Goal: Task Accomplishment & Management: Manage account settings

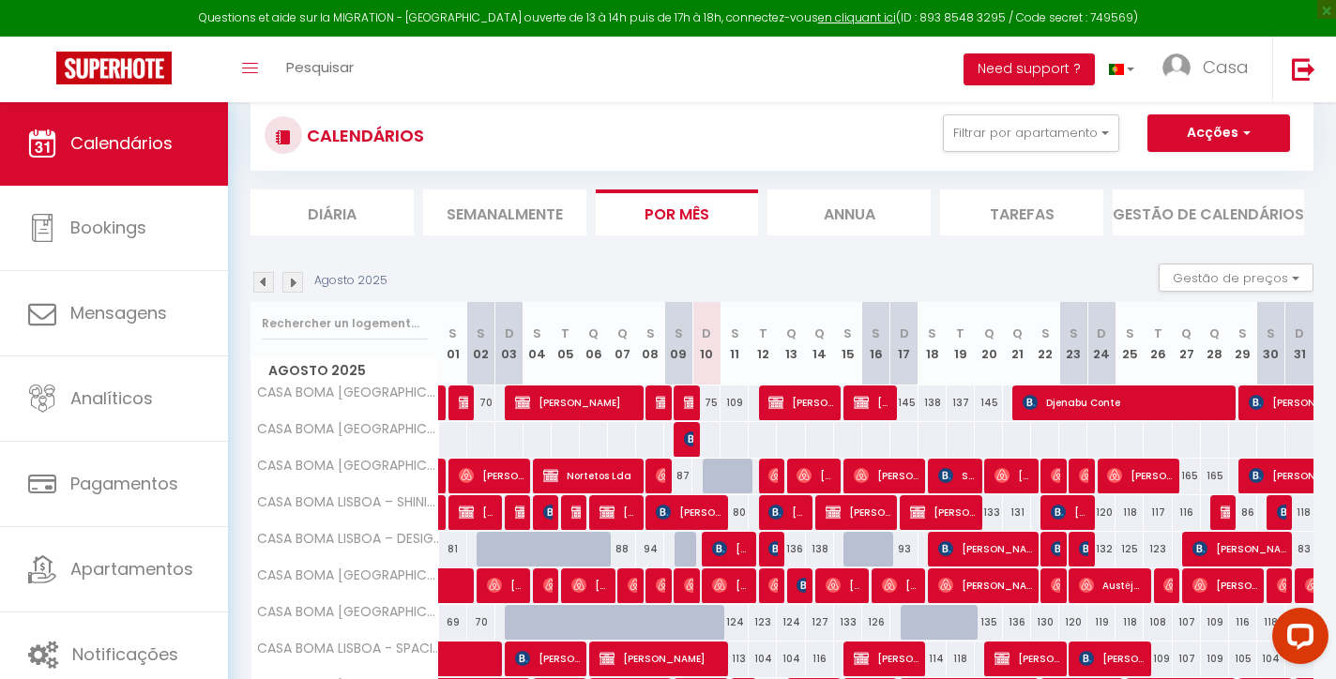
scroll to position [315, 0]
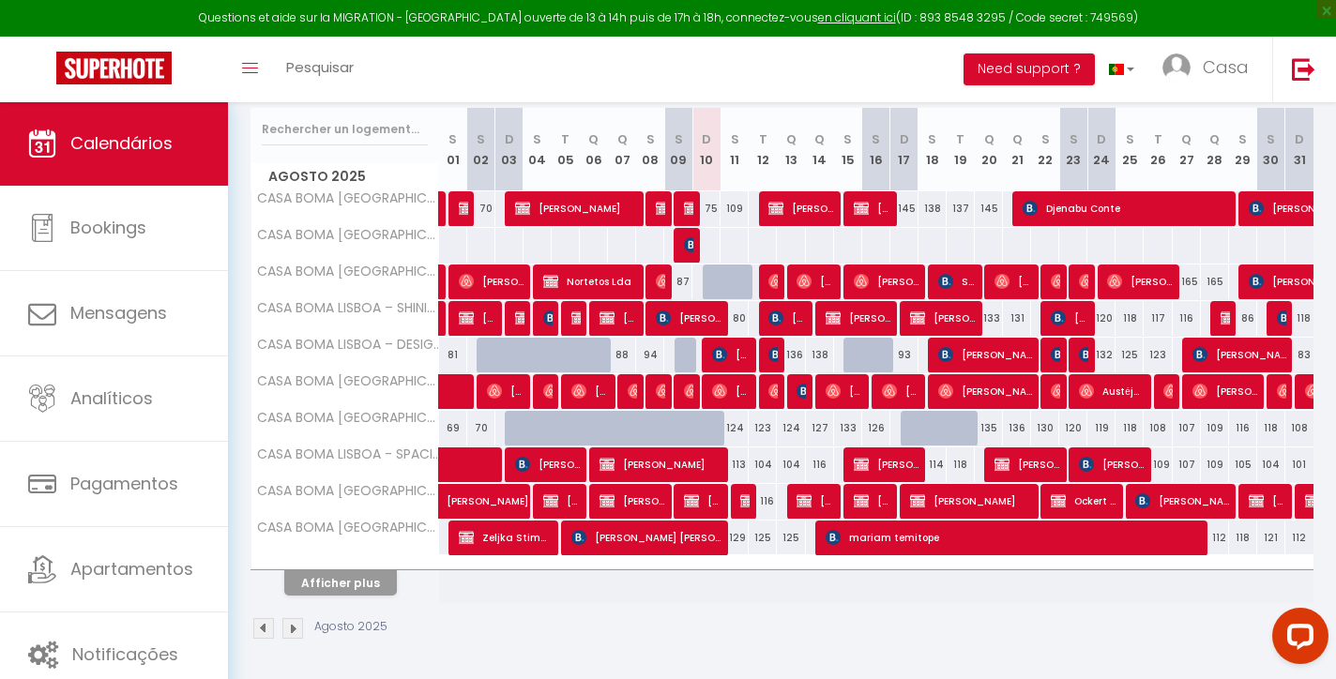
click at [354, 578] on button "Afficher plus" at bounding box center [340, 582] width 113 height 25
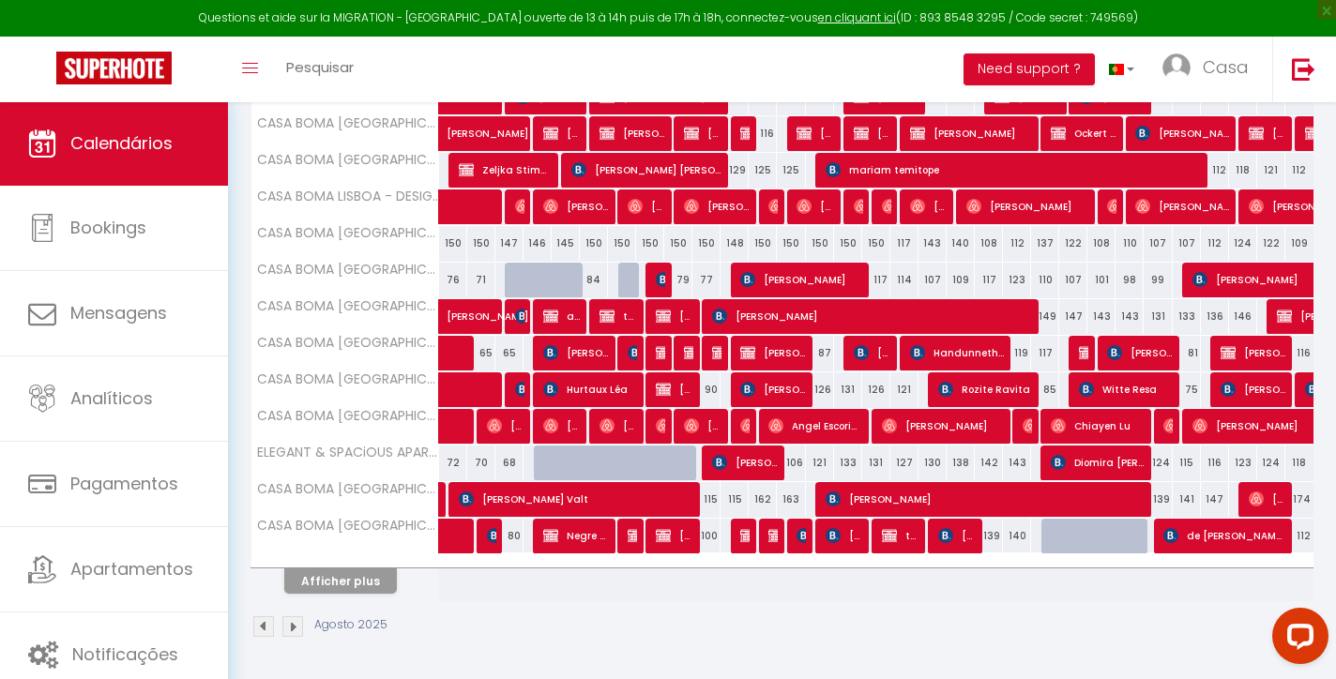
scroll to position [681, 0]
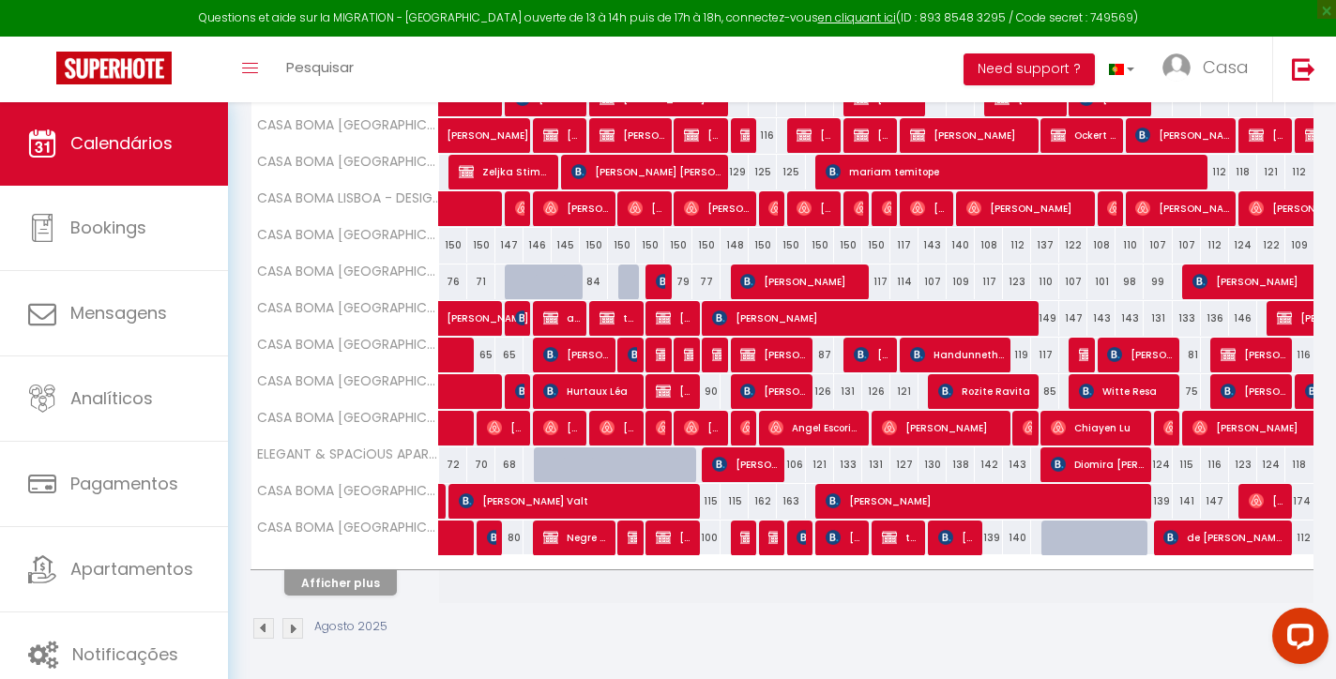
click at [624, 493] on span "[PERSON_NAME] Valt" at bounding box center [576, 501] width 235 height 36
select select "OK"
select select "KO"
select select "0"
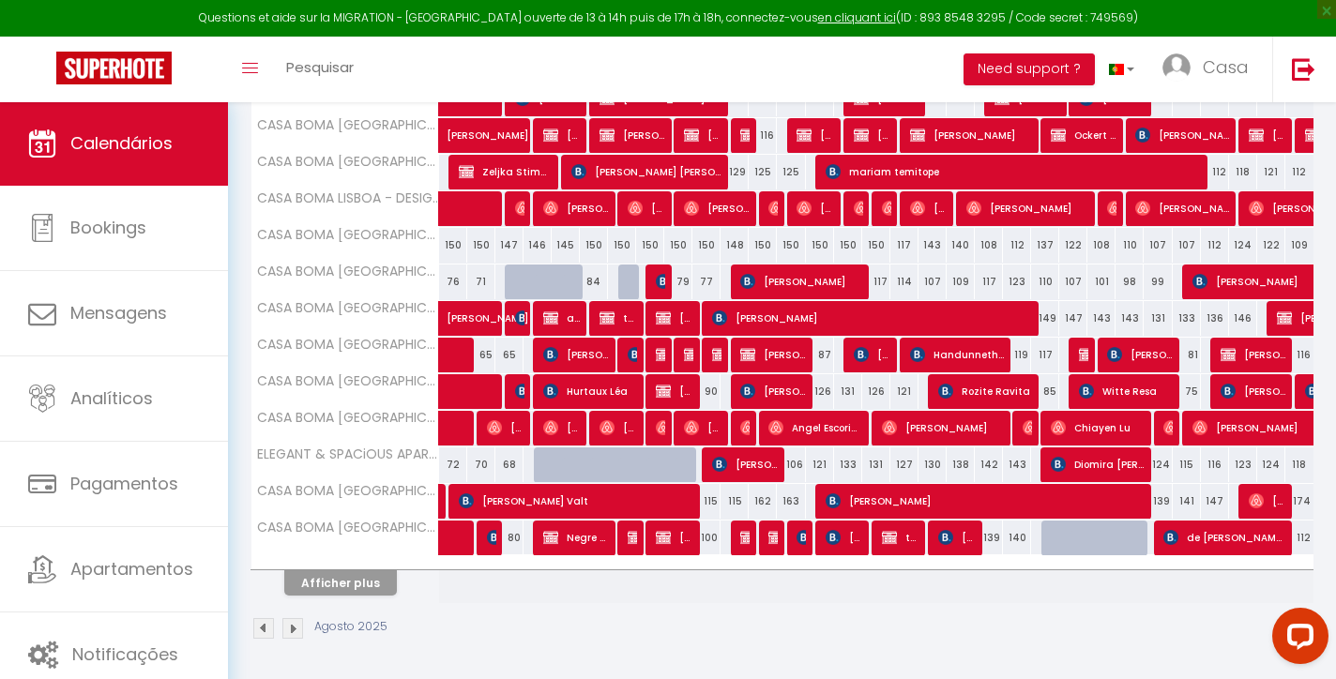
select select "1"
select select
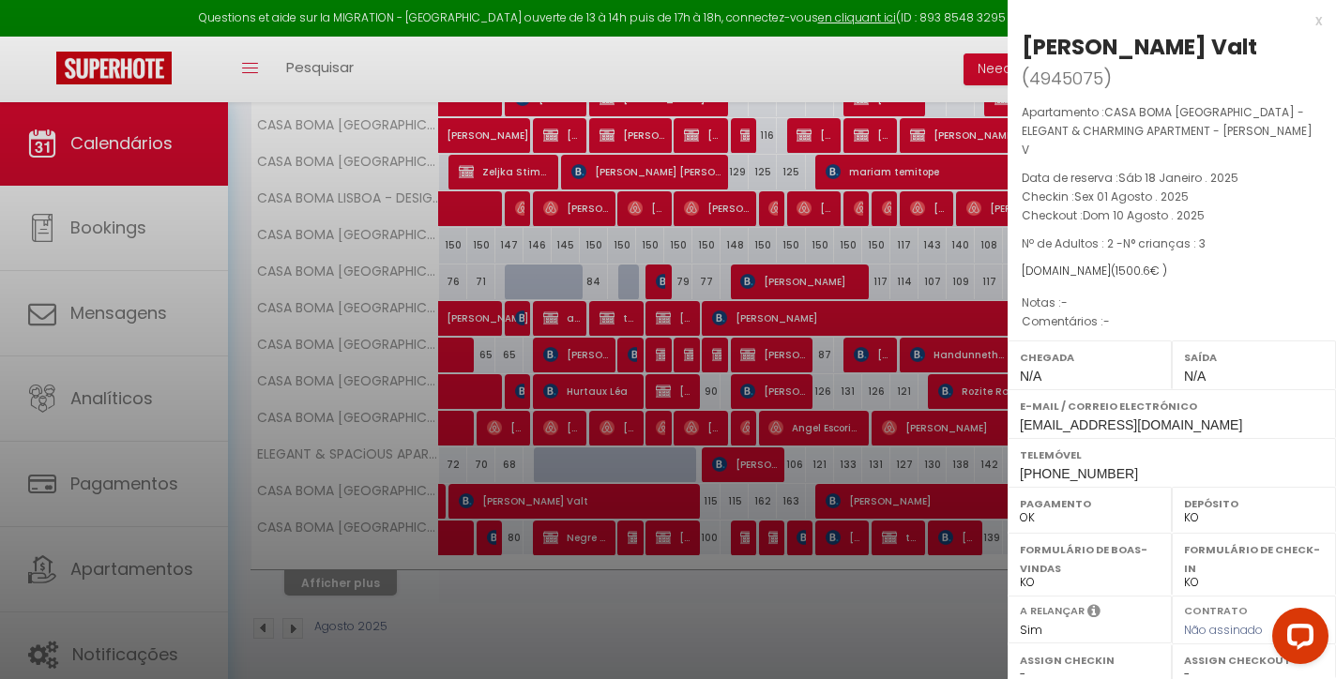
click at [1316, 18] on div "x" at bounding box center [1165, 20] width 314 height 23
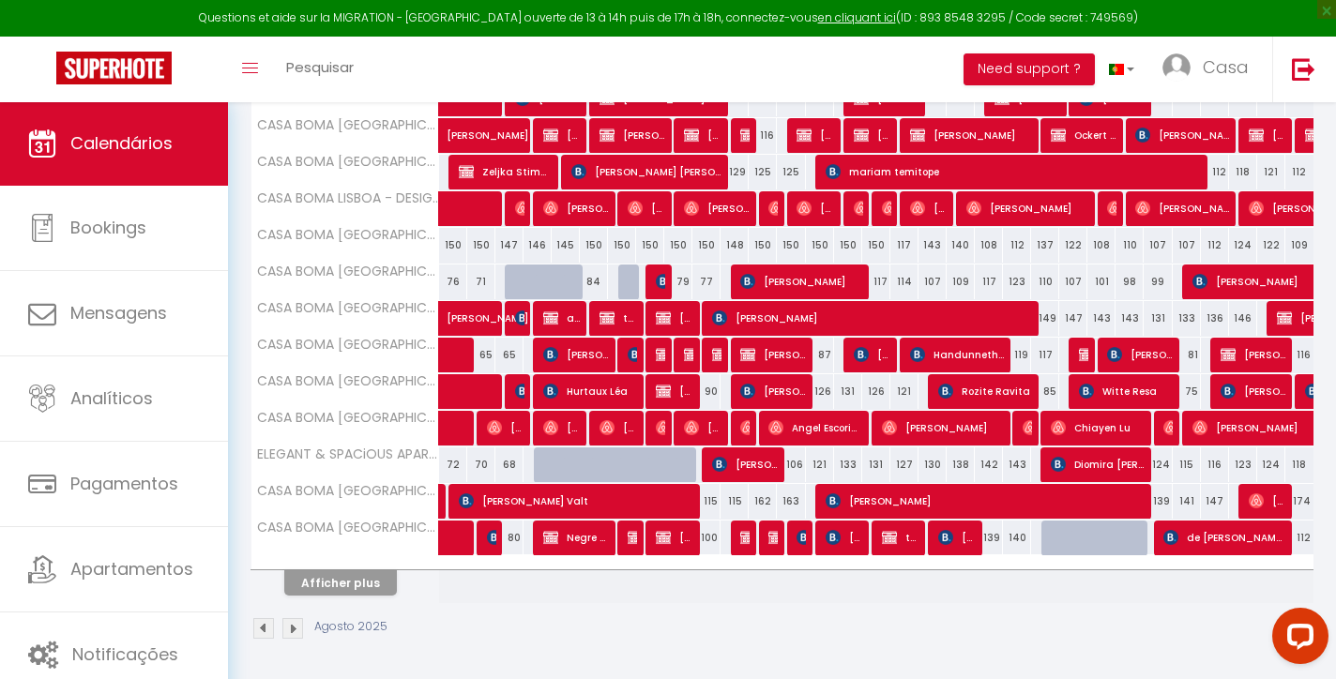
click at [363, 592] on button "Afficher plus" at bounding box center [340, 582] width 113 height 25
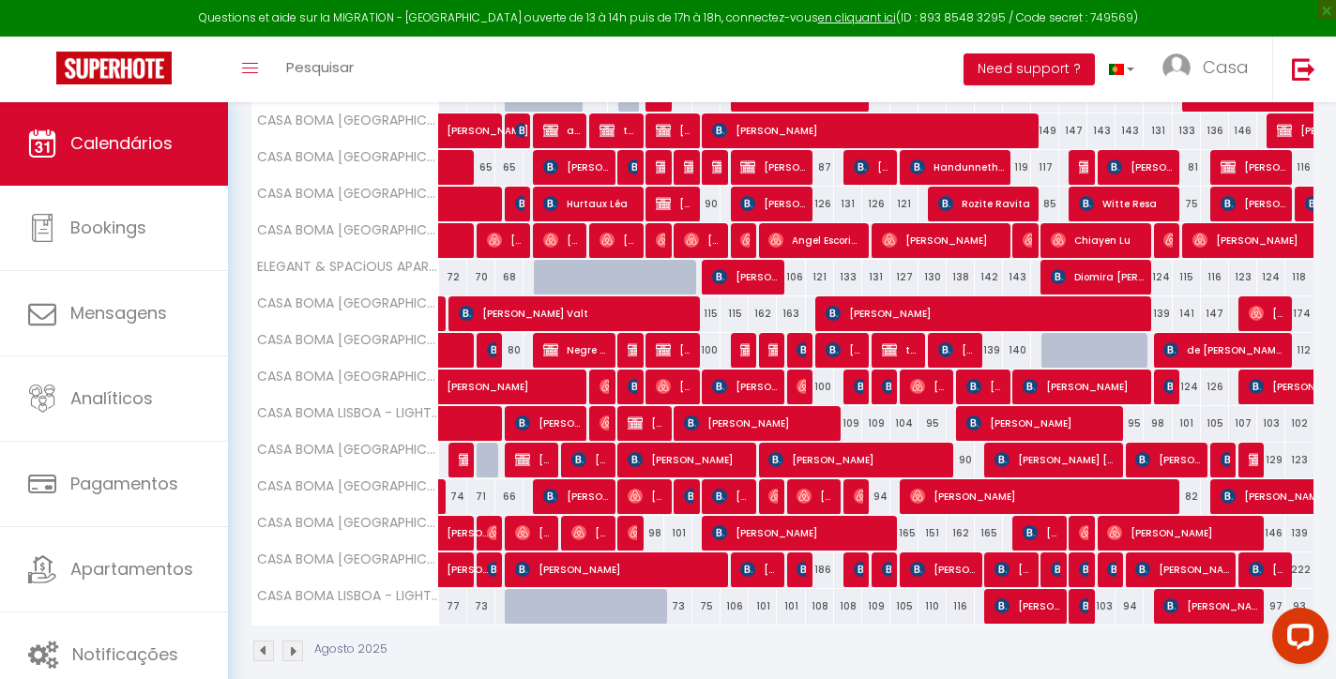
scroll to position [874, 0]
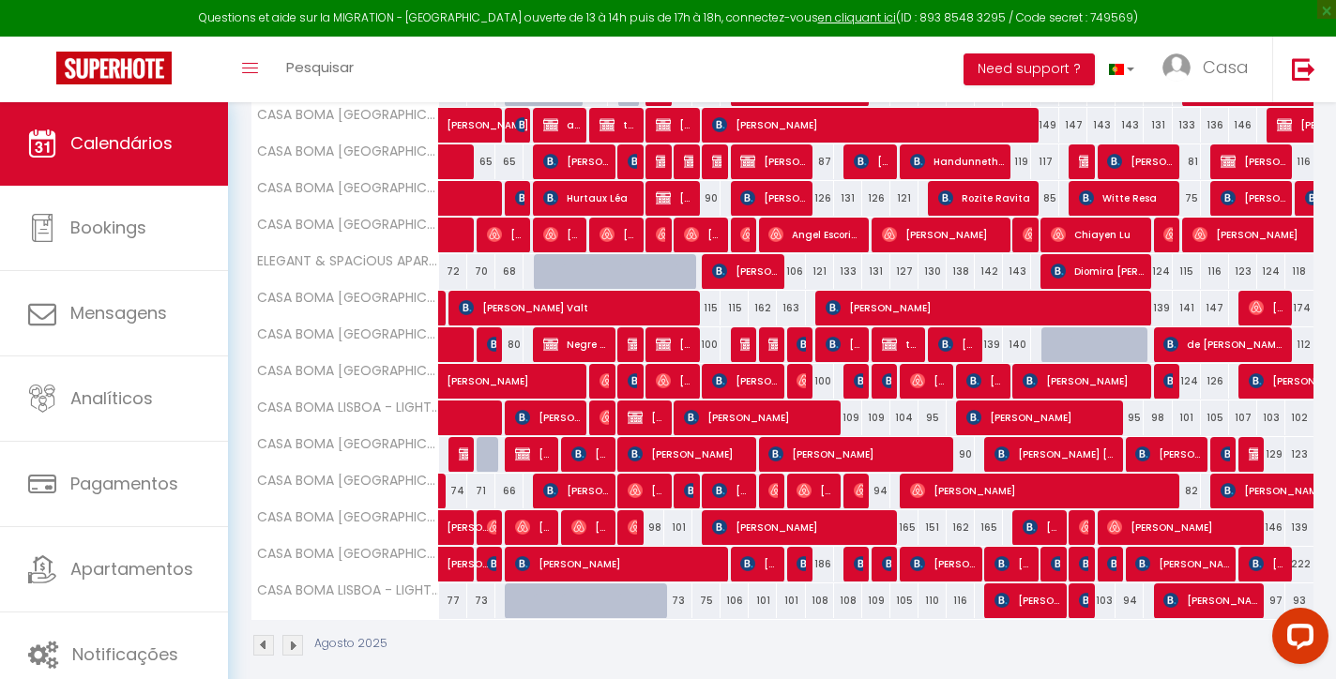
click at [749, 270] on span "[PERSON_NAME]" at bounding box center [745, 271] width 66 height 36
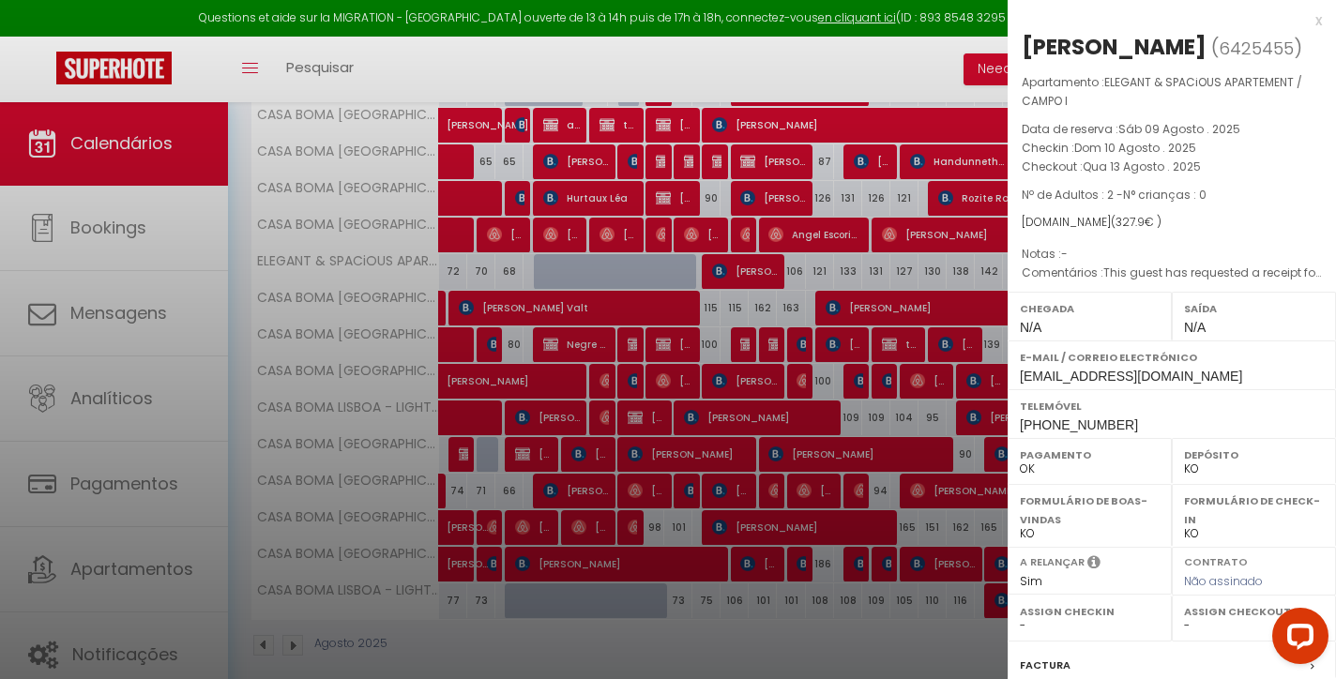
click at [1319, 22] on div "x" at bounding box center [1165, 20] width 314 height 23
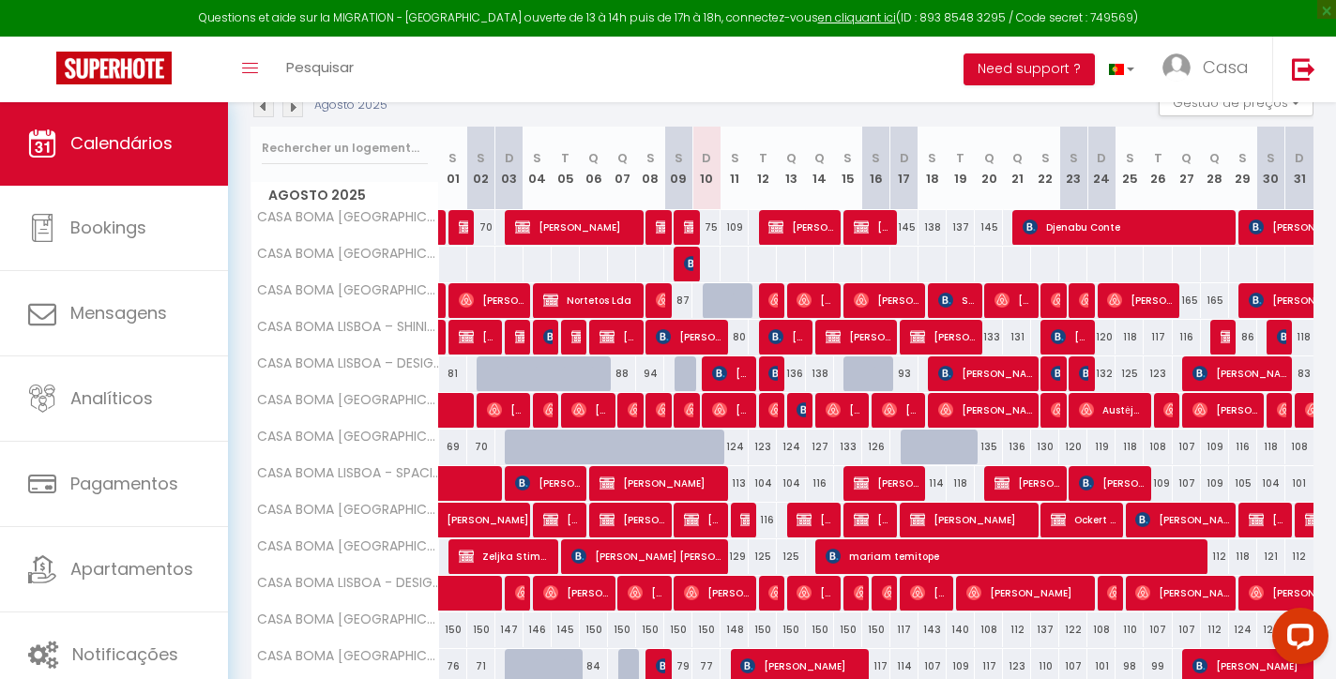
scroll to position [0, 0]
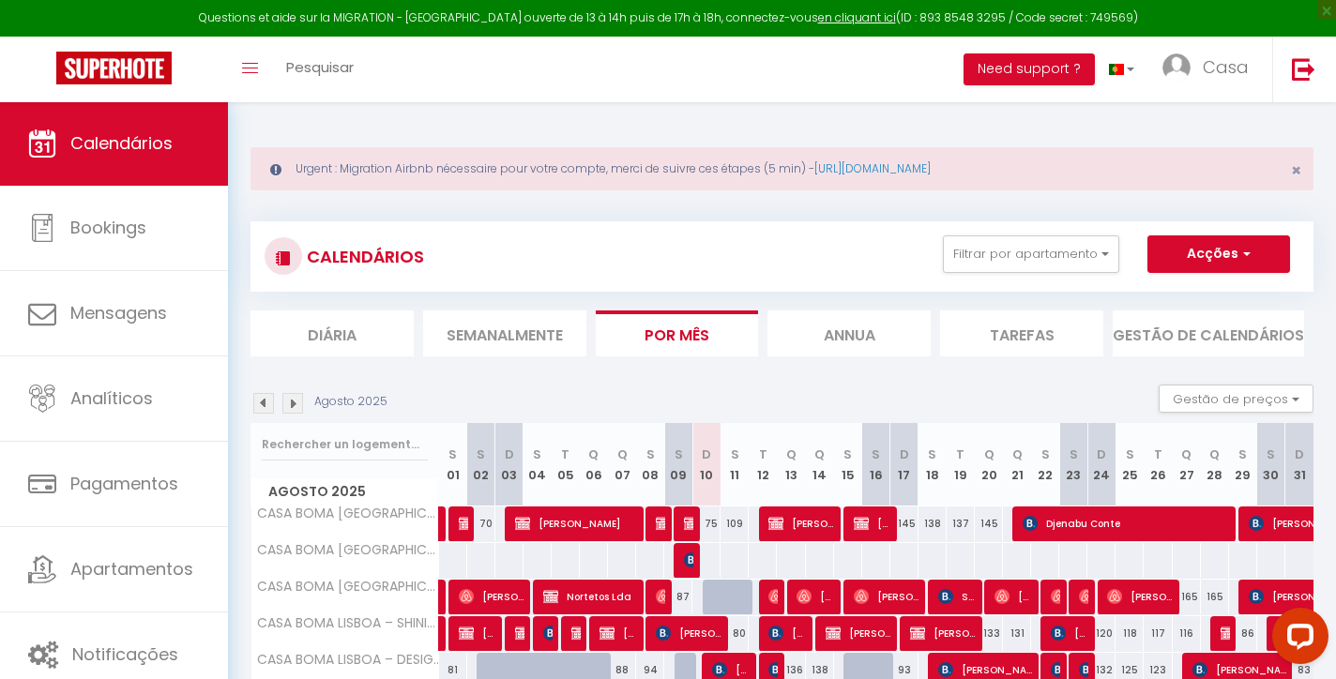
click at [689, 531] on img at bounding box center [691, 523] width 15 height 15
select select "KO"
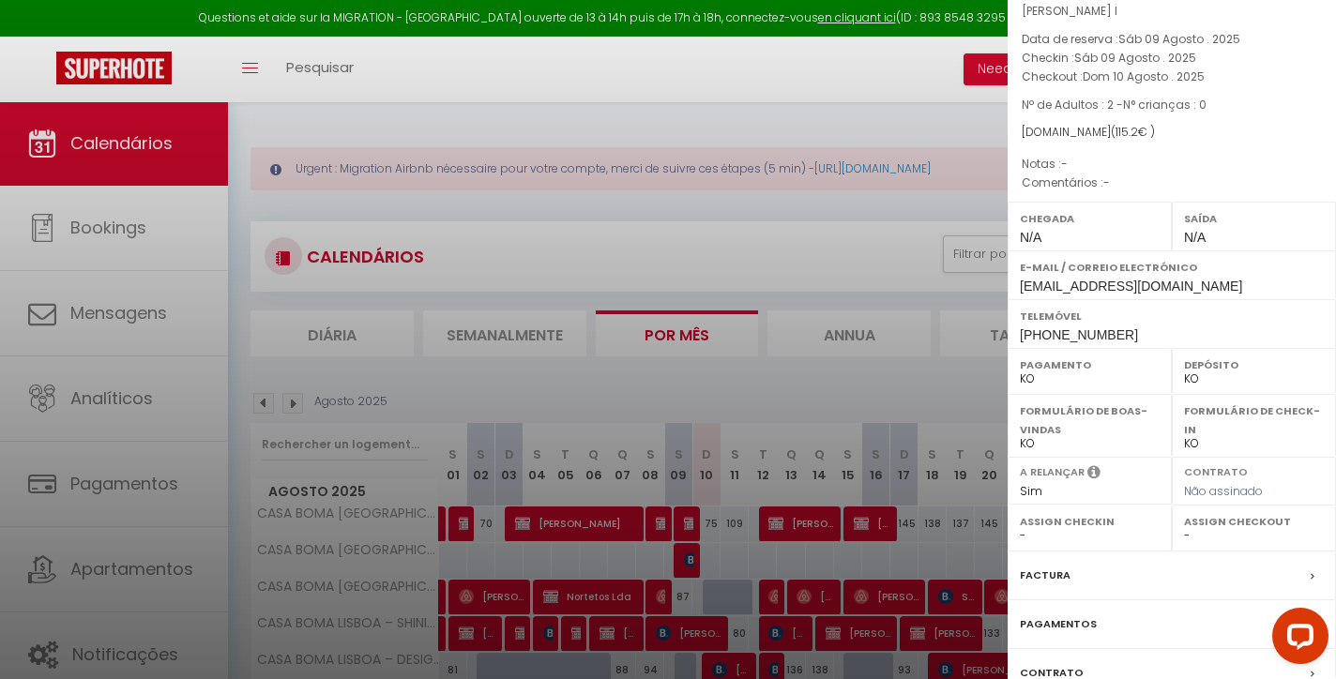
scroll to position [120, 0]
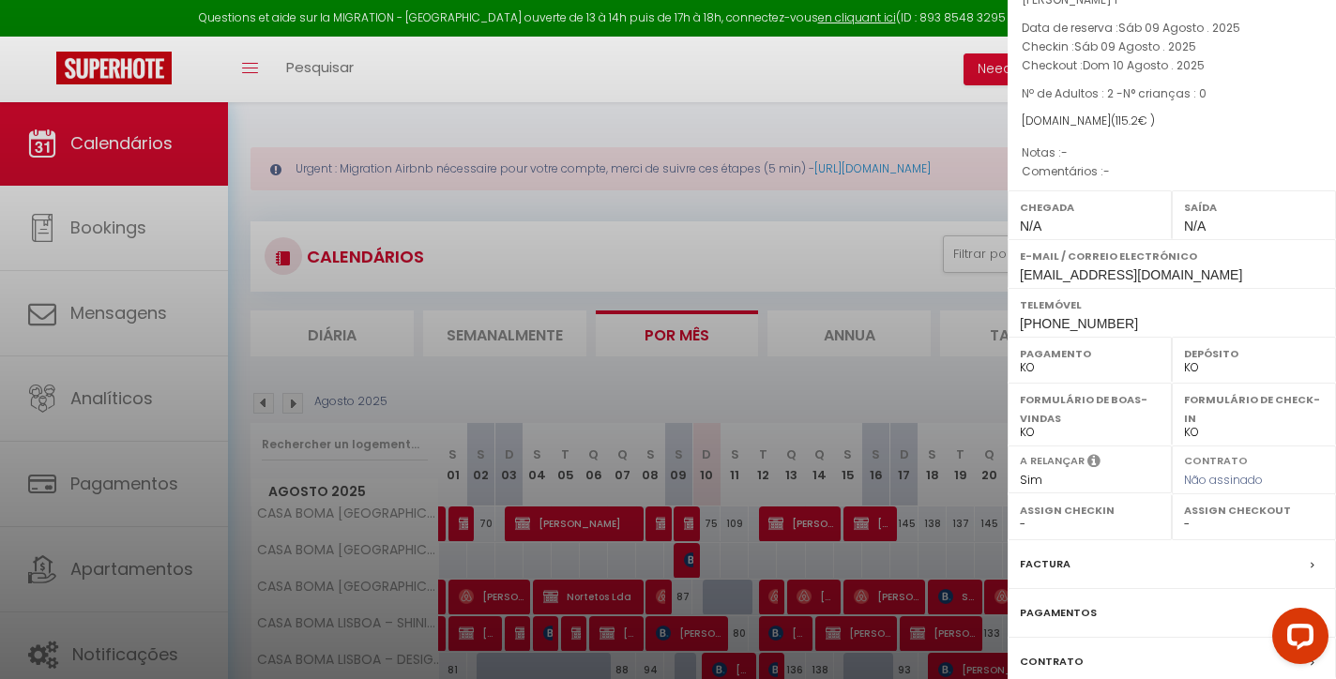
click at [1046, 571] on label "Factura" at bounding box center [1045, 564] width 51 height 20
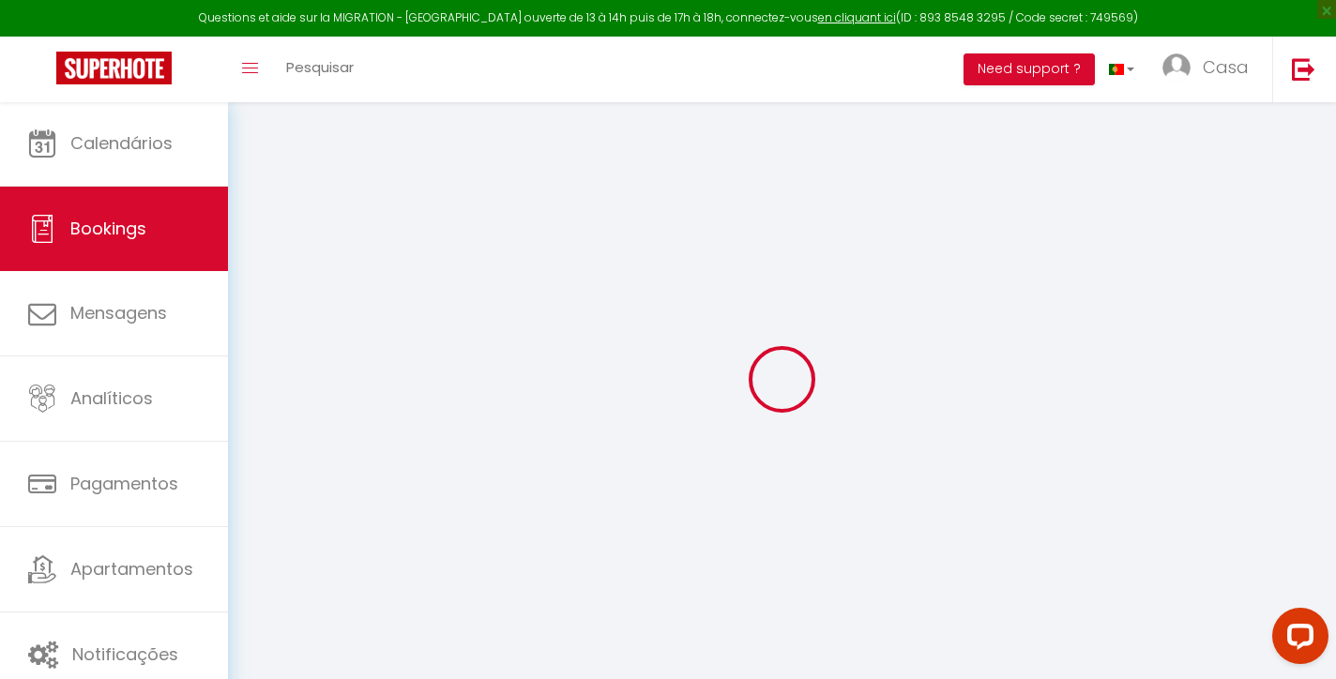
select select "cleaning"
select select "taxes"
select select
checkbox input "false"
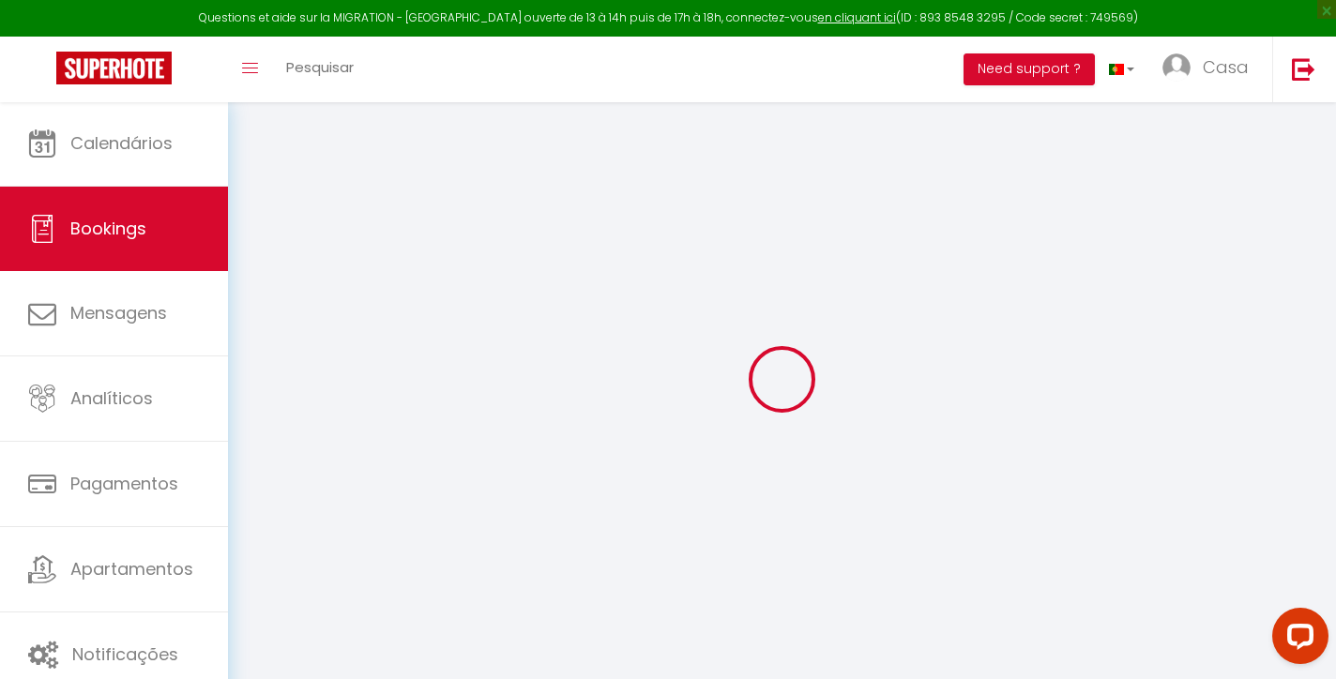
select select
checkbox input "false"
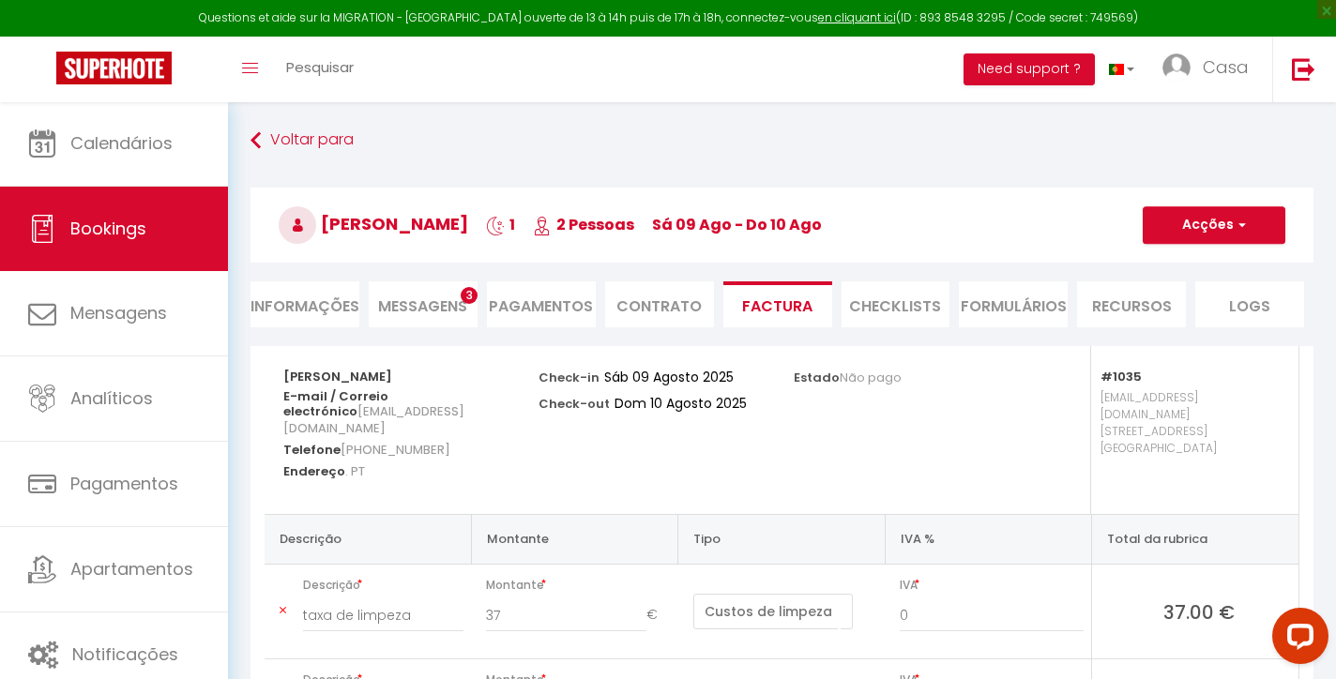
click at [322, 308] on li "Informações" at bounding box center [304, 304] width 109 height 46
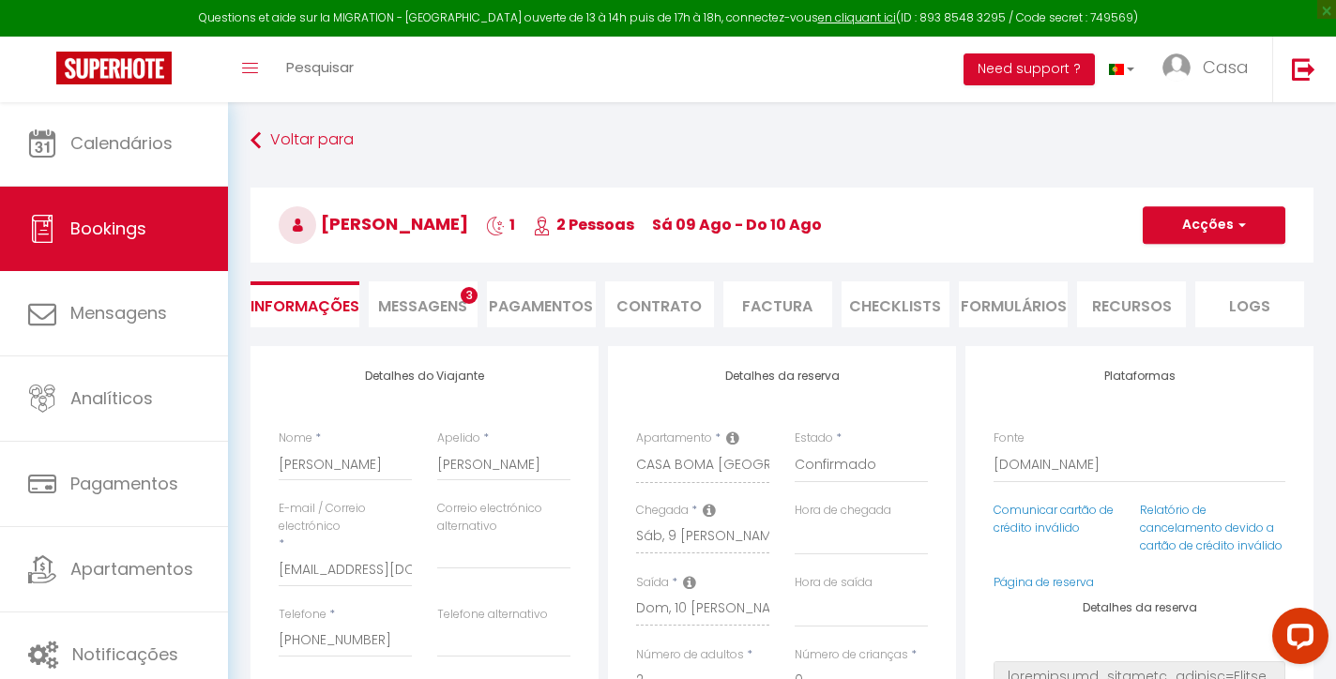
select select
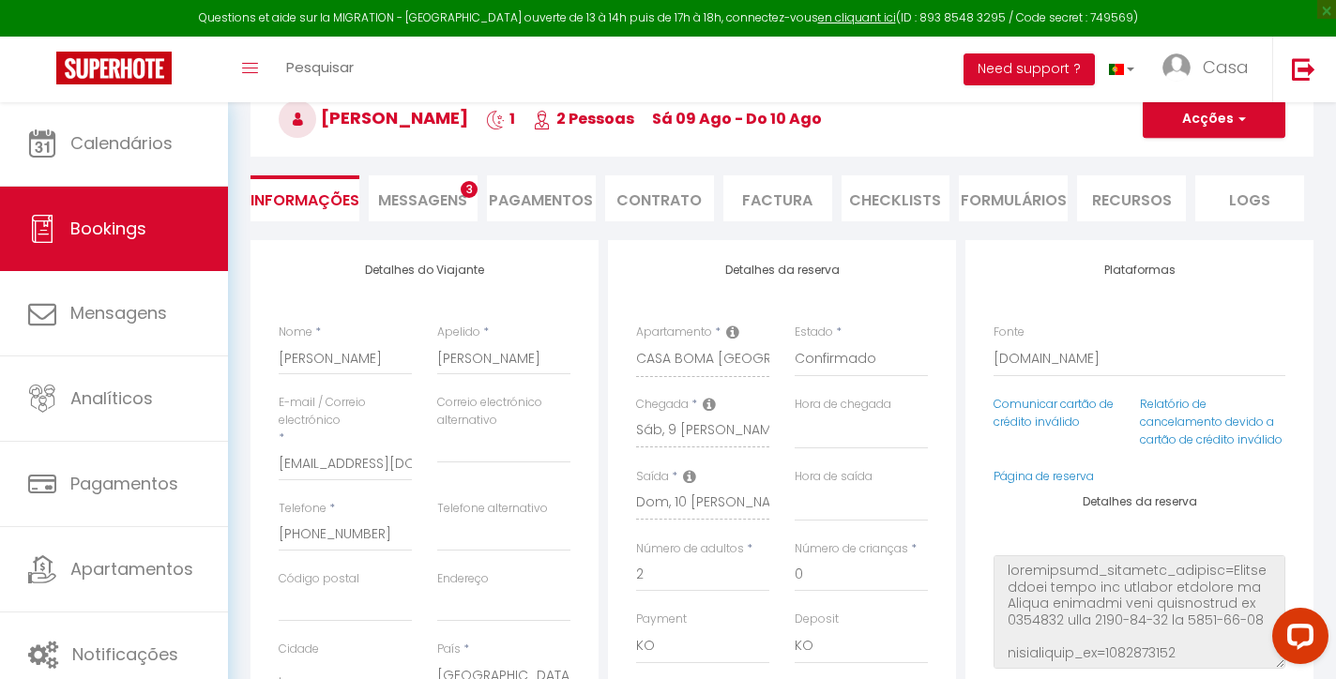
scroll to position [176, 0]
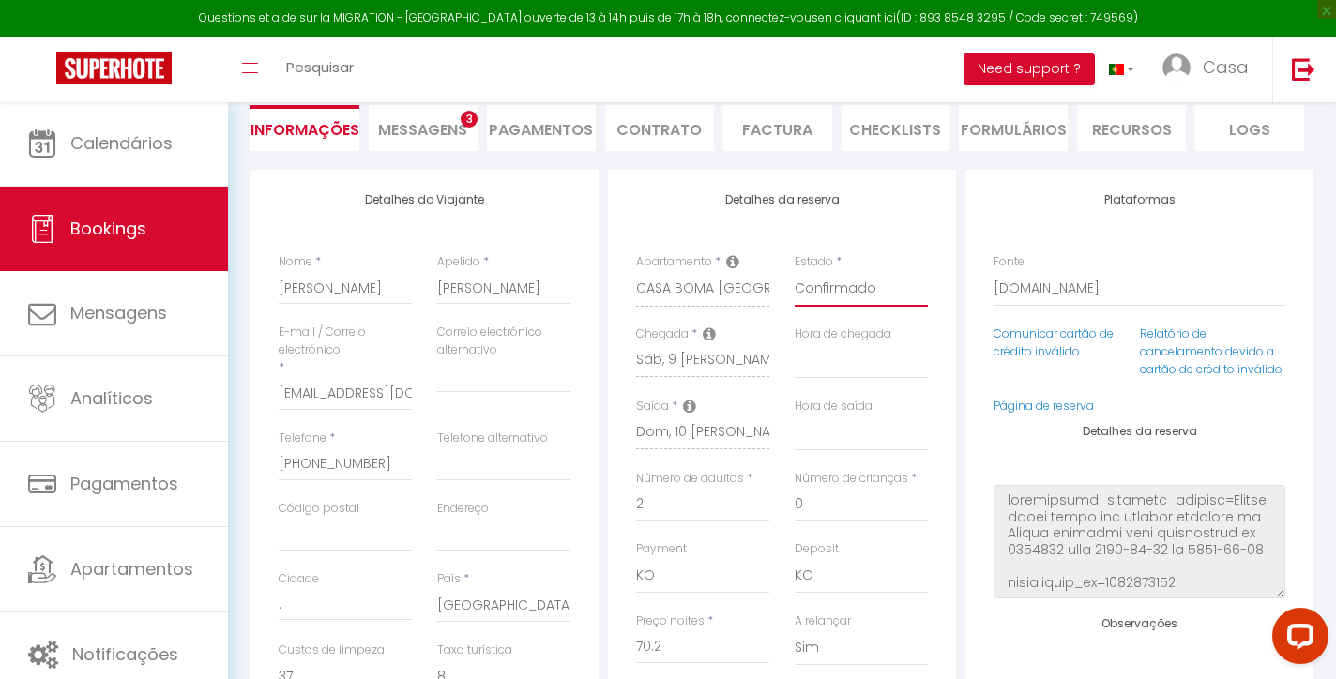
select select "0"
select select
checkbox input "false"
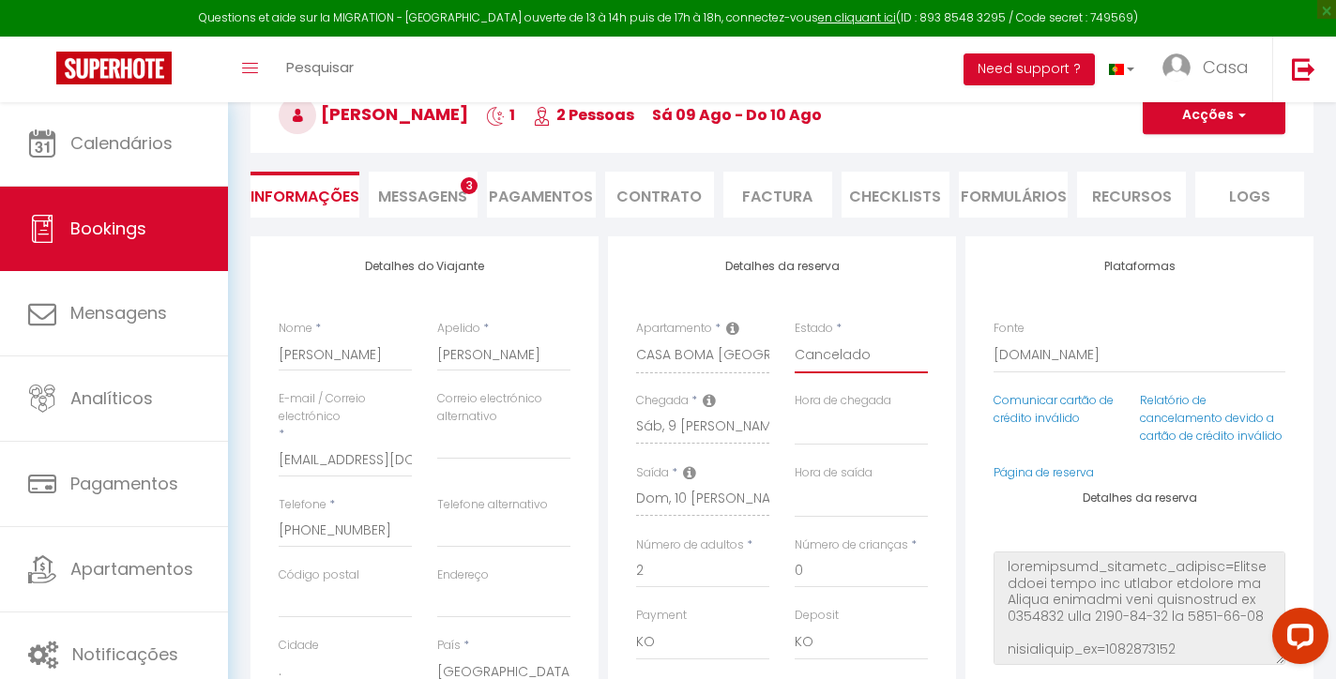
click at [1229, 129] on button "Acções" at bounding box center [1214, 116] width 143 height 38
click at [1170, 147] on link "Salvar" at bounding box center [1196, 156] width 148 height 24
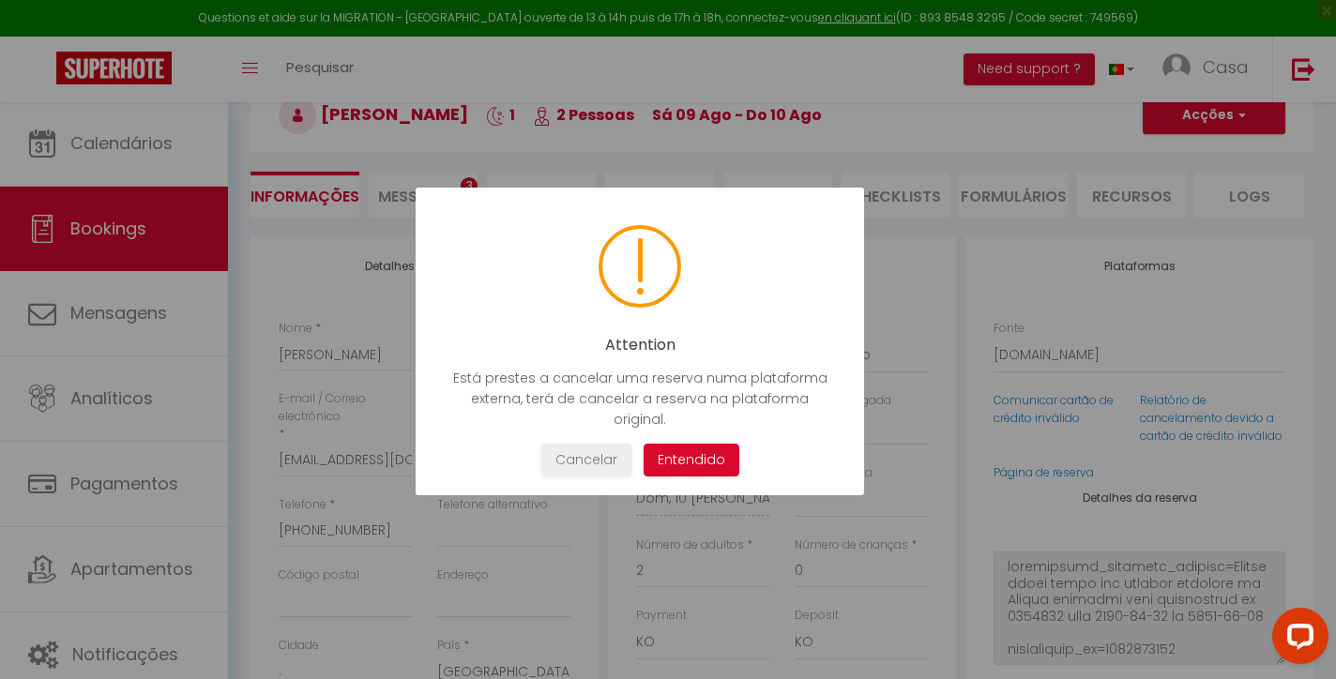
click at [721, 444] on button "Entendido" at bounding box center [692, 460] width 96 height 33
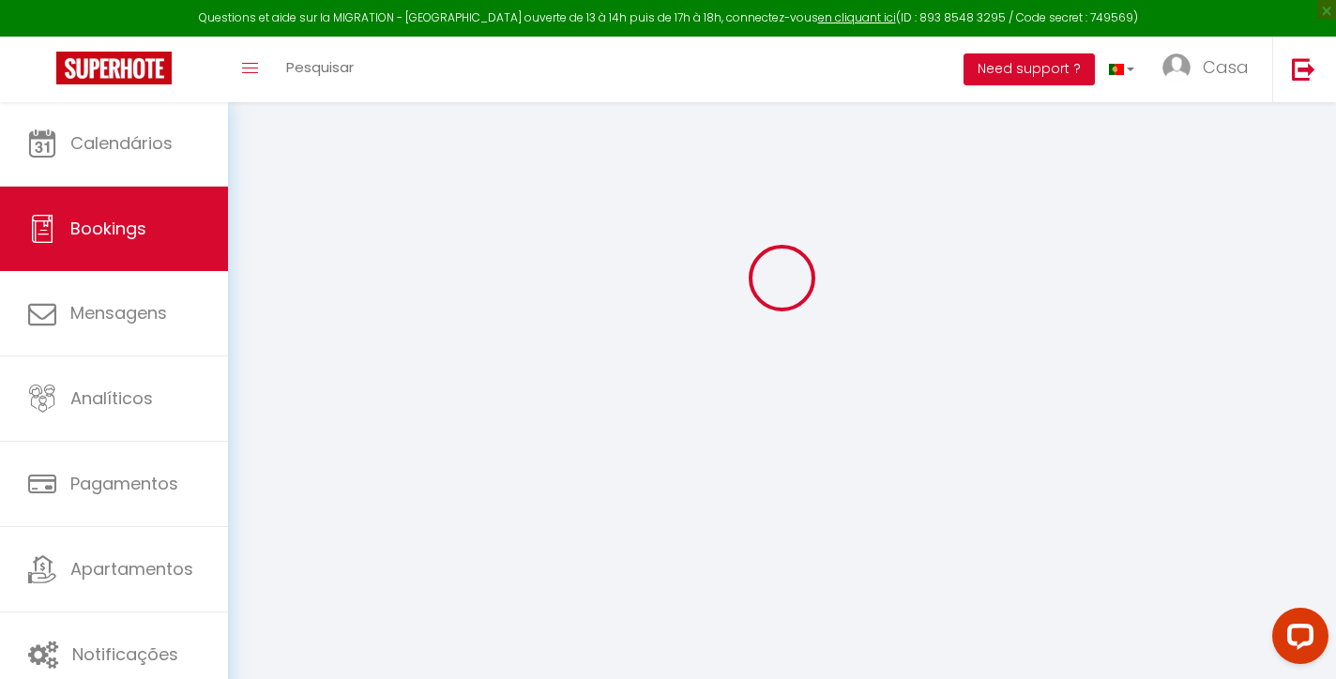
select select "not_cancelled"
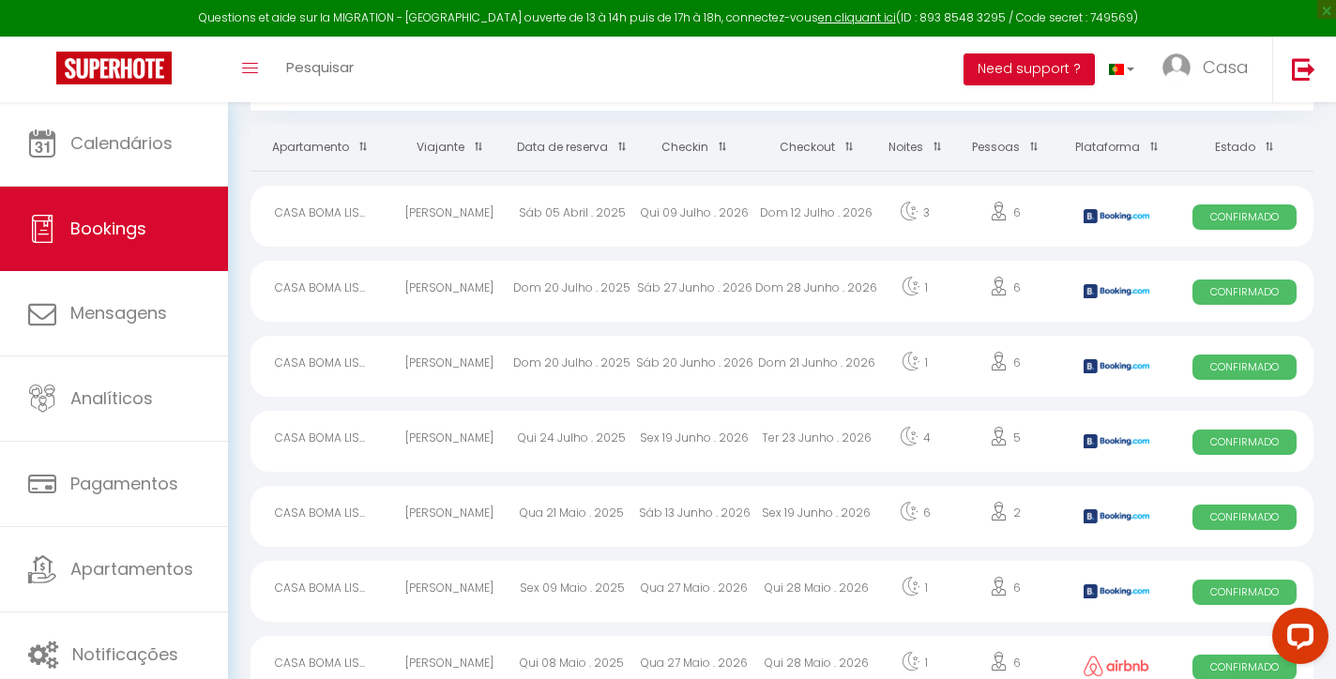
click at [589, 149] on th "Data de reserva" at bounding box center [572, 148] width 122 height 46
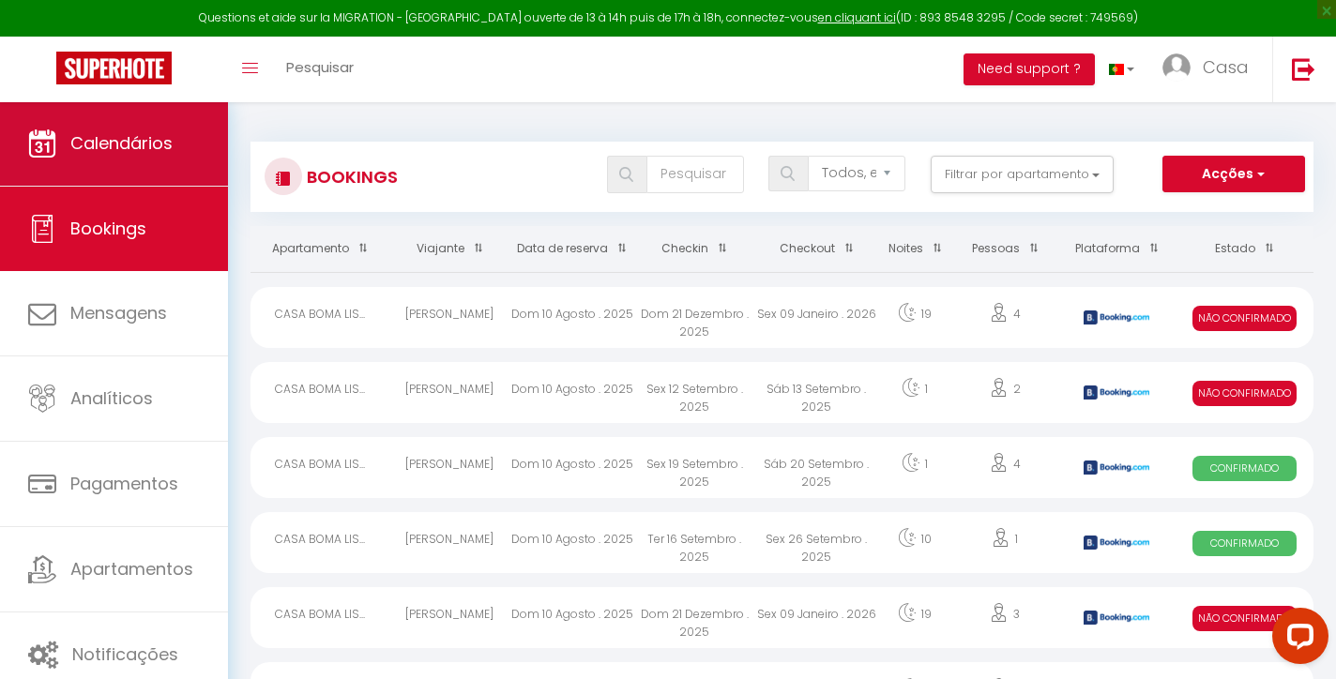
click at [172, 158] on link "Calendários" at bounding box center [114, 143] width 228 height 84
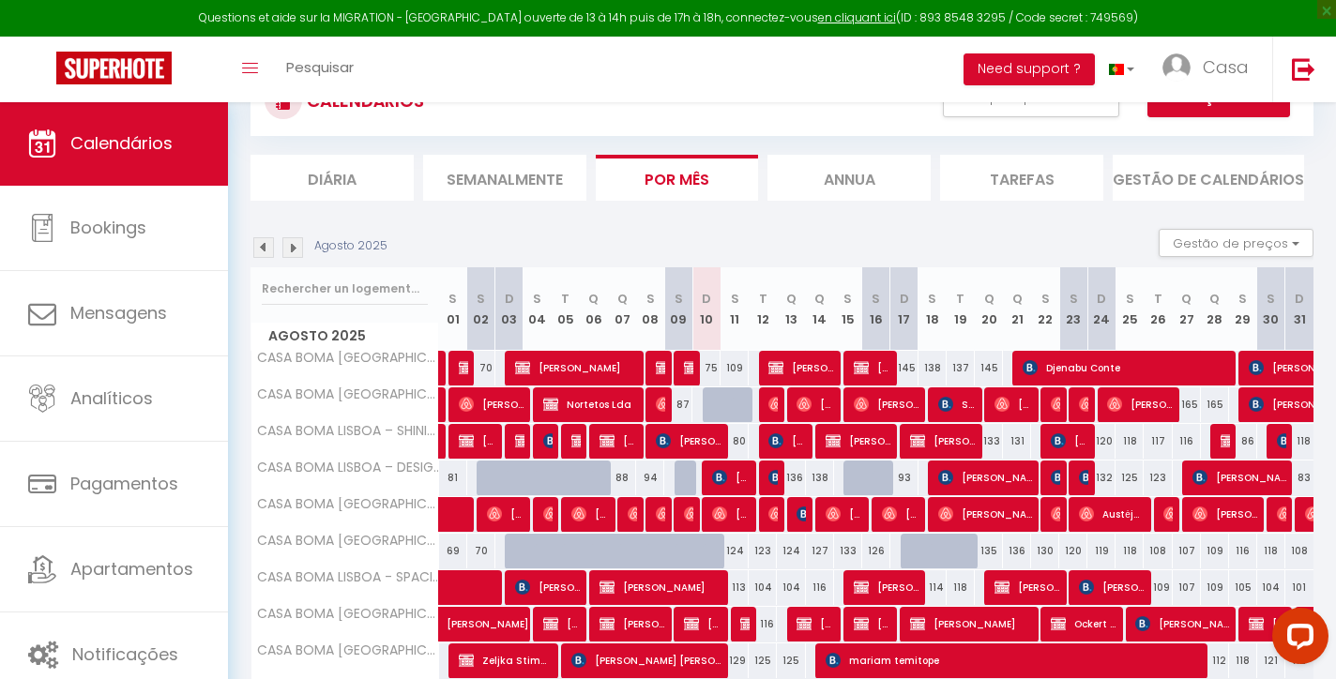
scroll to position [107, 0]
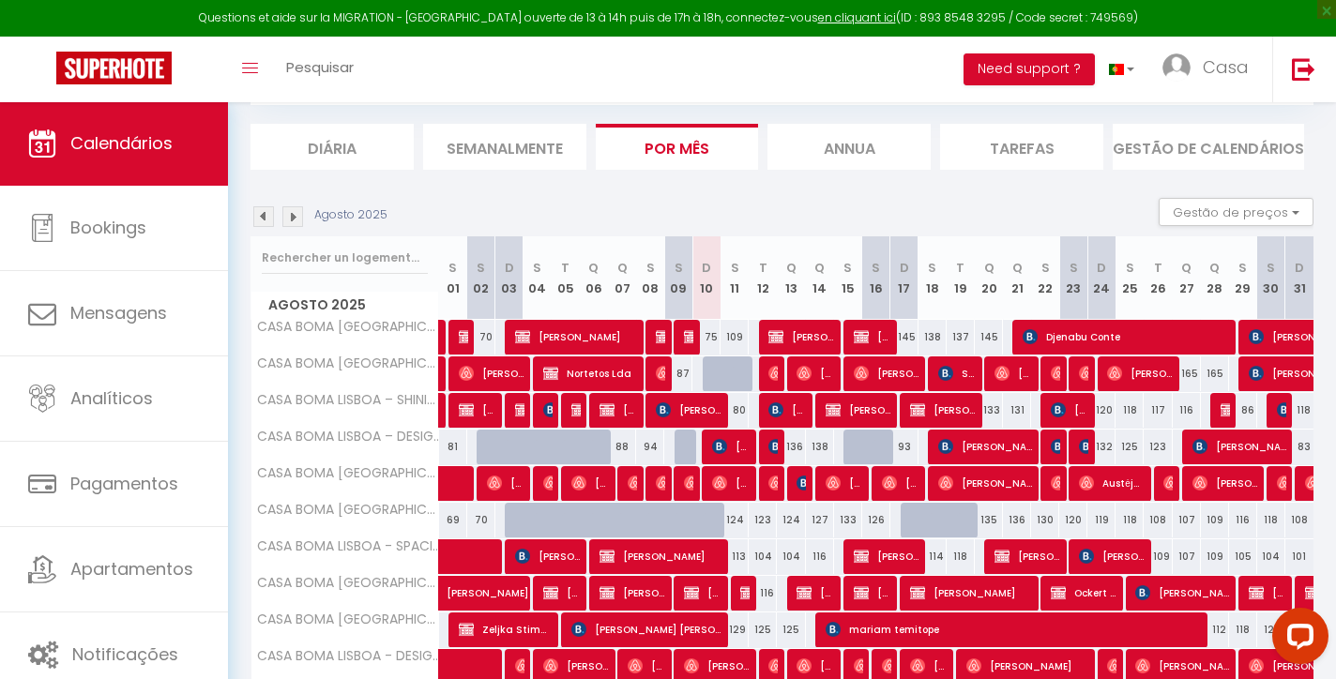
click at [726, 445] on img at bounding box center [719, 446] width 15 height 15
select select "OK"
select select "KO"
select select "0"
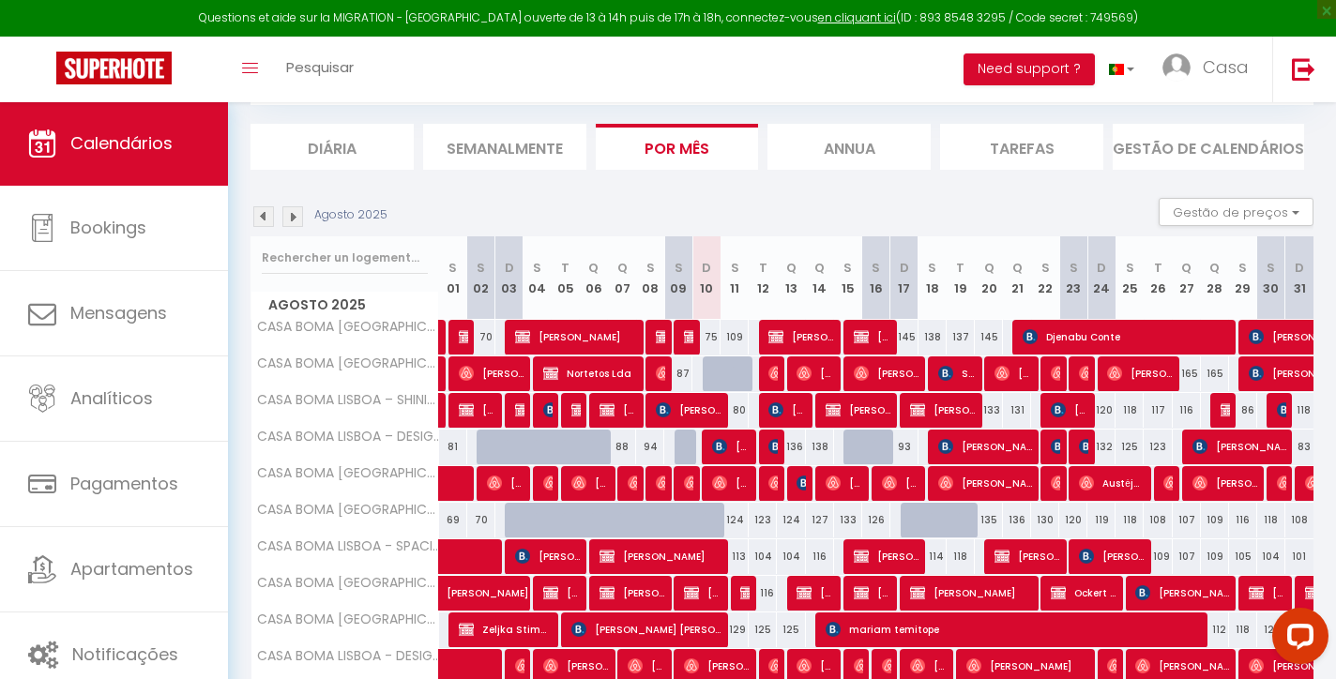
select select "1"
select select
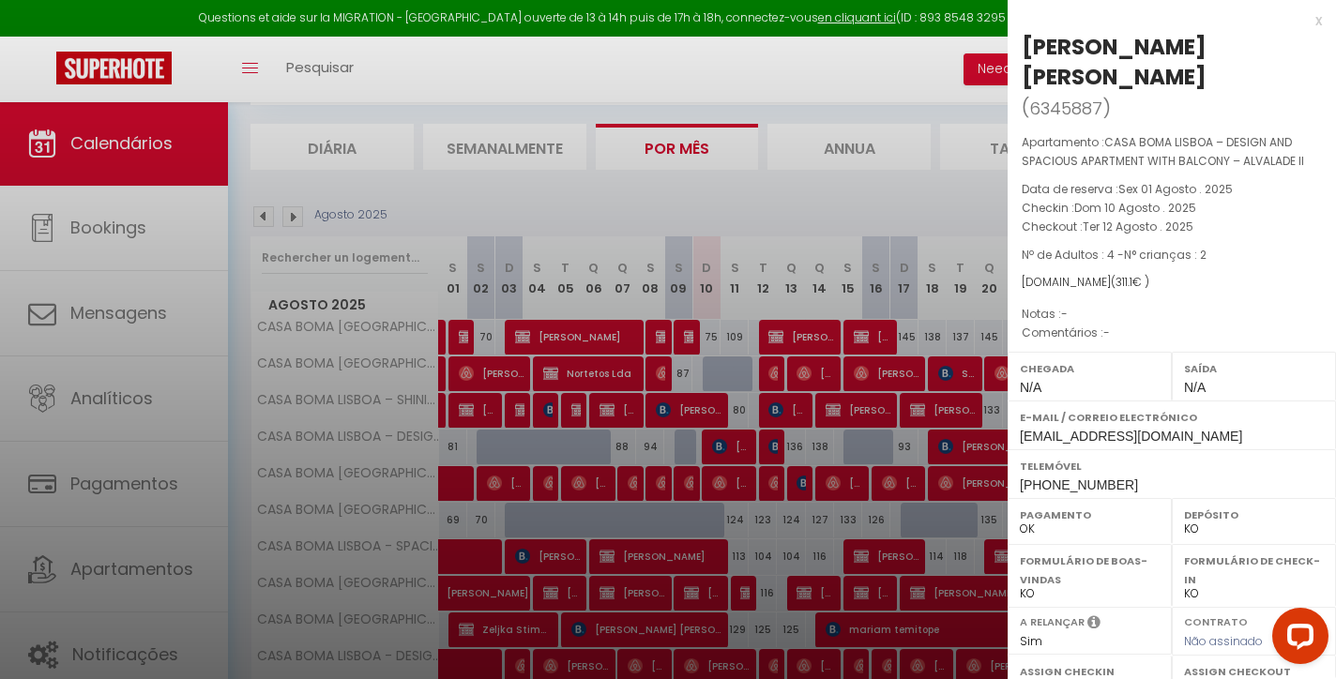
click at [1315, 20] on div "x" at bounding box center [1165, 20] width 314 height 23
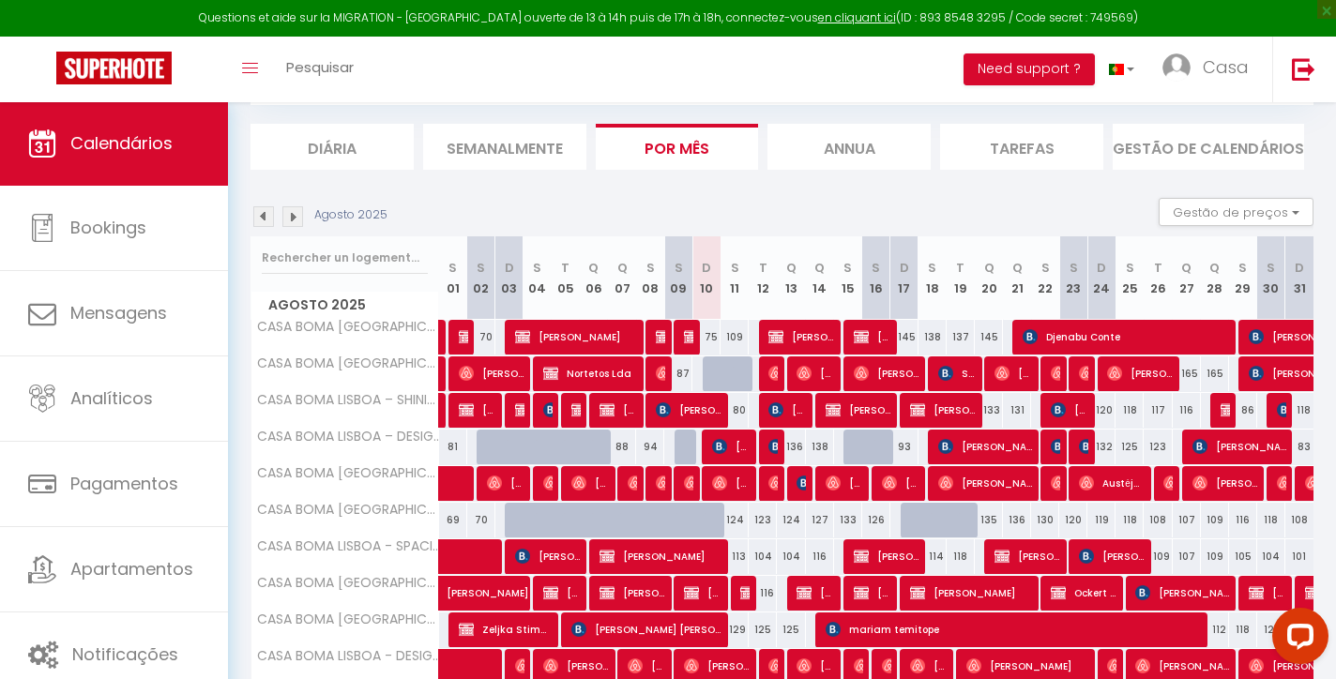
click at [705, 373] on div at bounding box center [717, 374] width 28 height 36
type input "92"
type input "[DATE]"
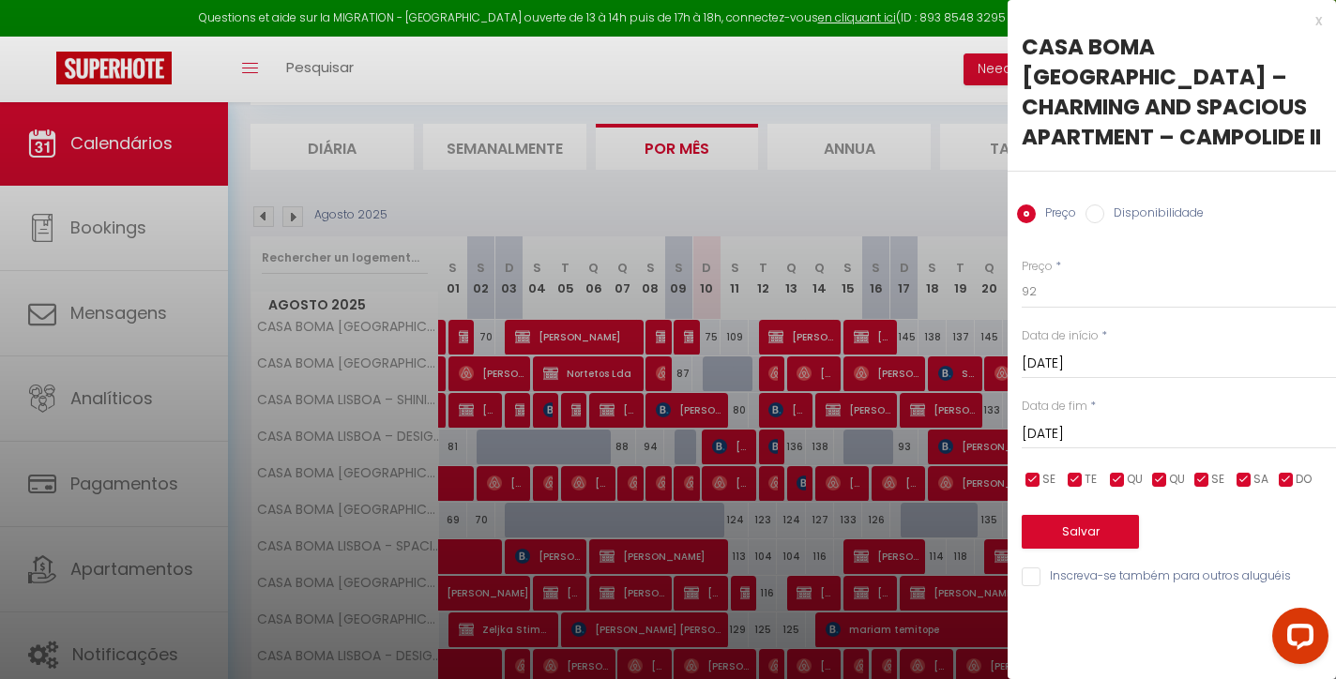
click at [1108, 418] on div "Mon 11 August 2025 < Aug 2025 > Sun Mon Tue Wed Thu Fri Sat 1 2 3 4 5 6 7 8 9 1…" at bounding box center [1179, 433] width 314 height 34
click at [1113, 427] on input "[DATE]" at bounding box center [1179, 434] width 314 height 24
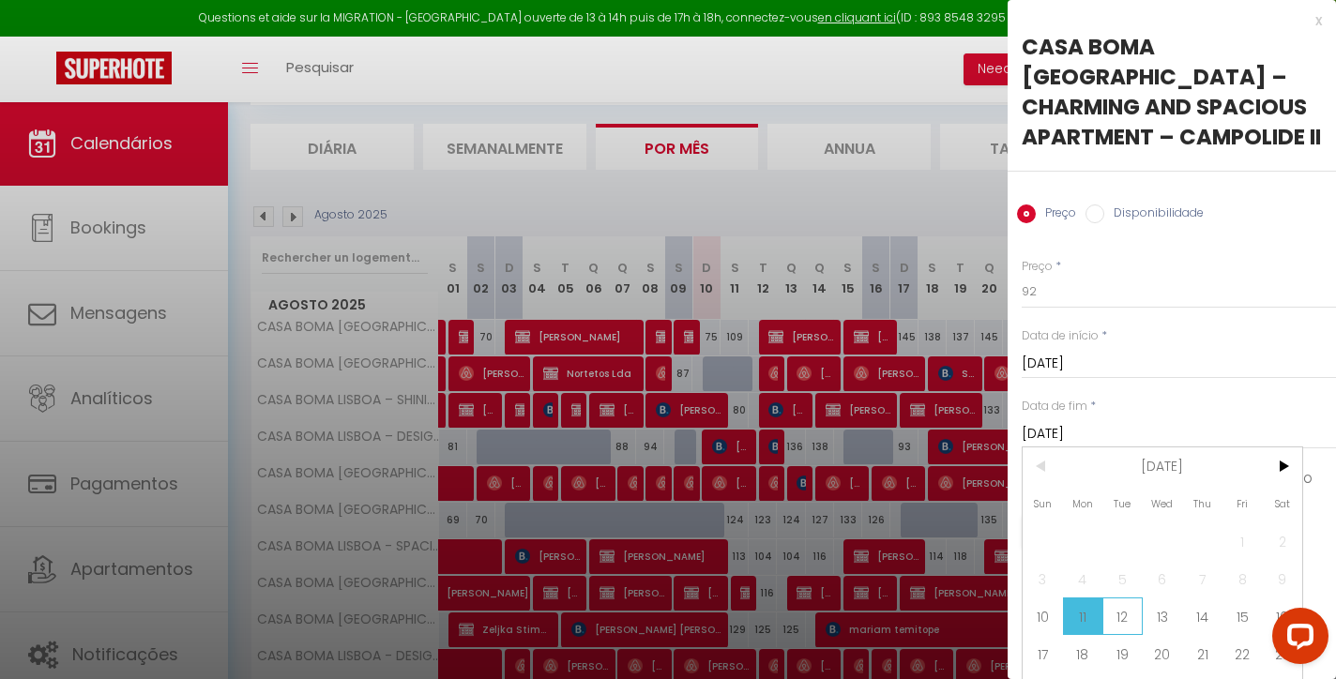
click at [1127, 623] on span "12" at bounding box center [1122, 617] width 40 height 38
type input "Tue 12 August 2025"
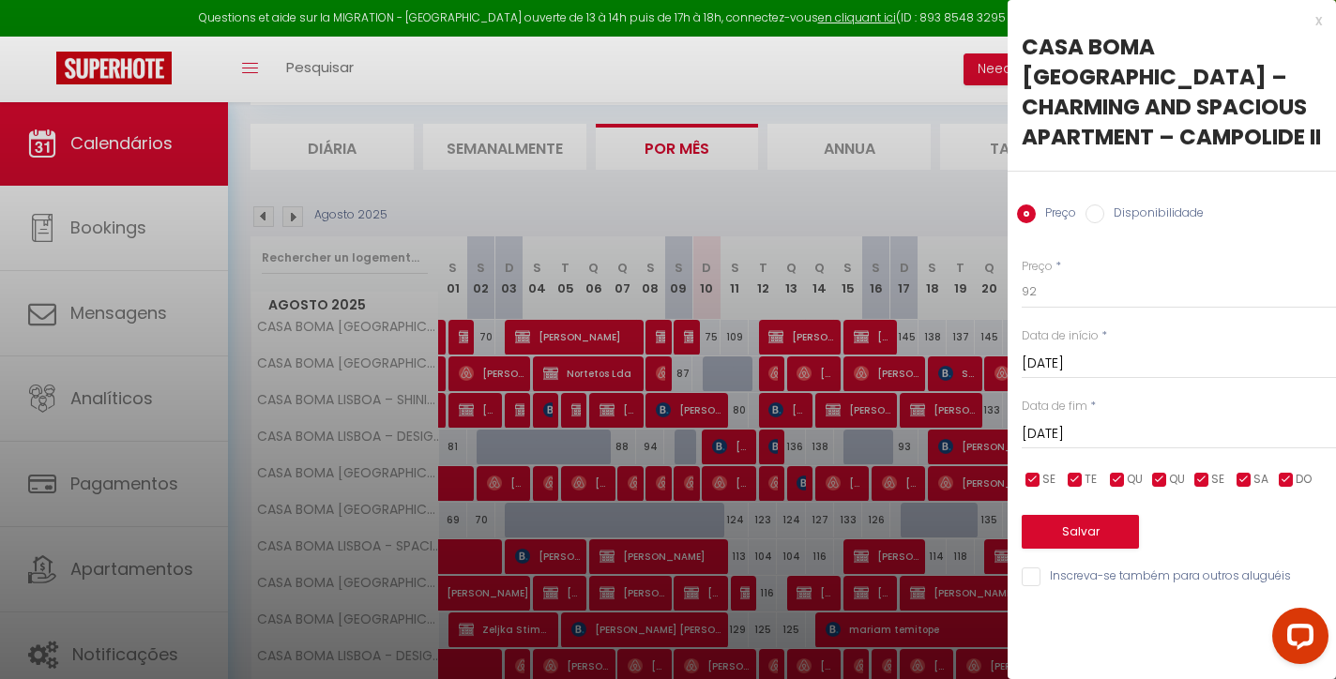
click at [1154, 205] on label "Disponibilidade" at bounding box center [1153, 215] width 99 height 21
click at [1104, 205] on input "Disponibilidade" at bounding box center [1094, 214] width 19 height 19
radio input "true"
radio input "false"
click at [1081, 530] on button "Salvar" at bounding box center [1080, 534] width 117 height 34
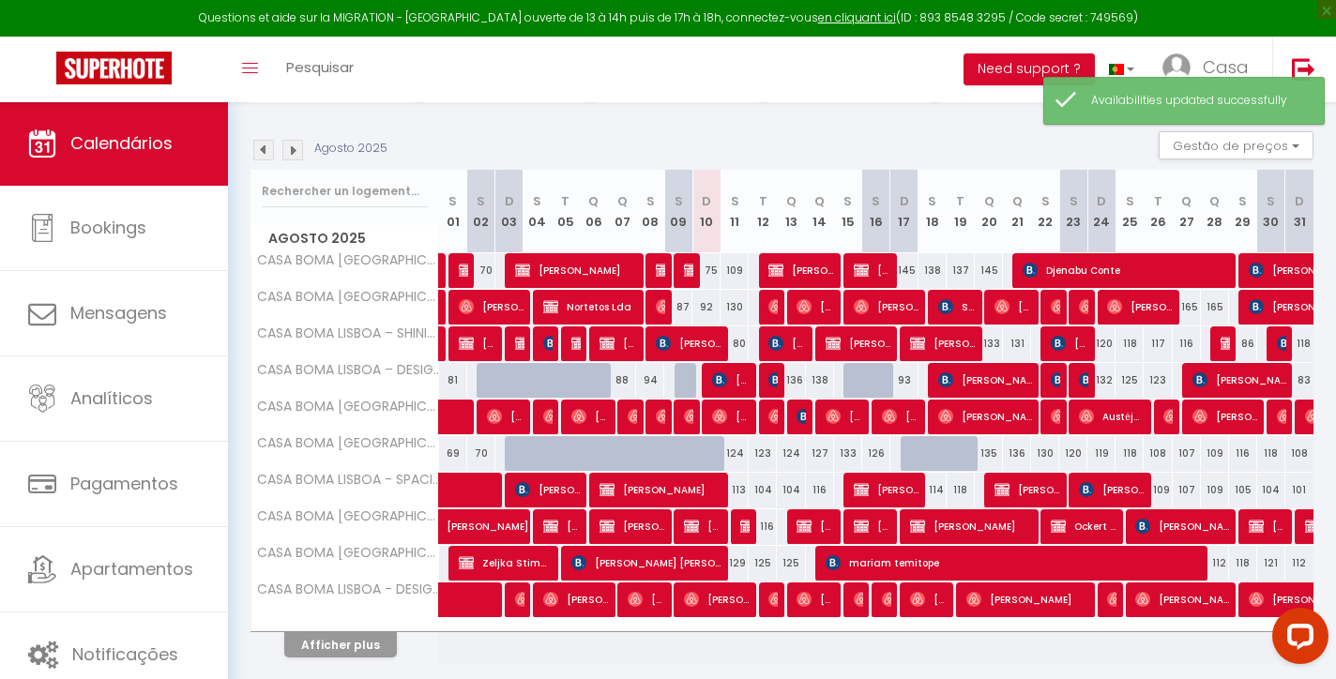
scroll to position [226, 0]
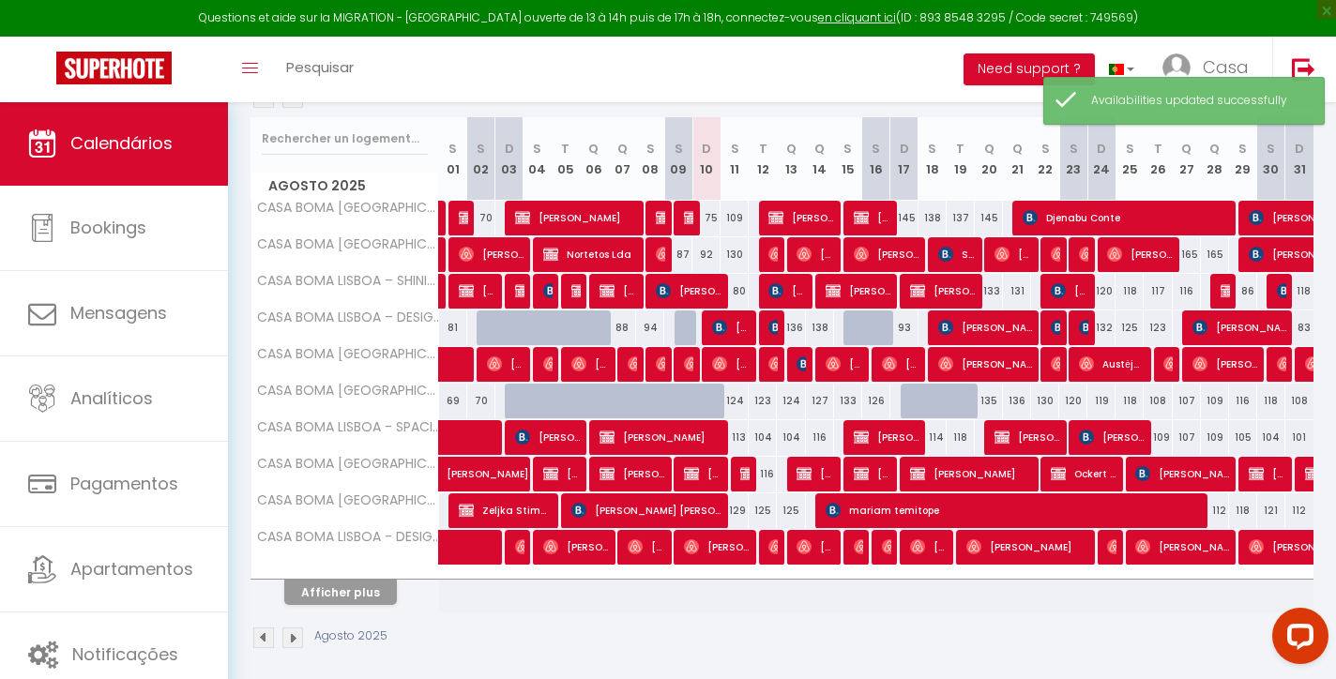
click at [740, 332] on span "[PERSON_NAME] [PERSON_NAME]" at bounding box center [731, 328] width 38 height 36
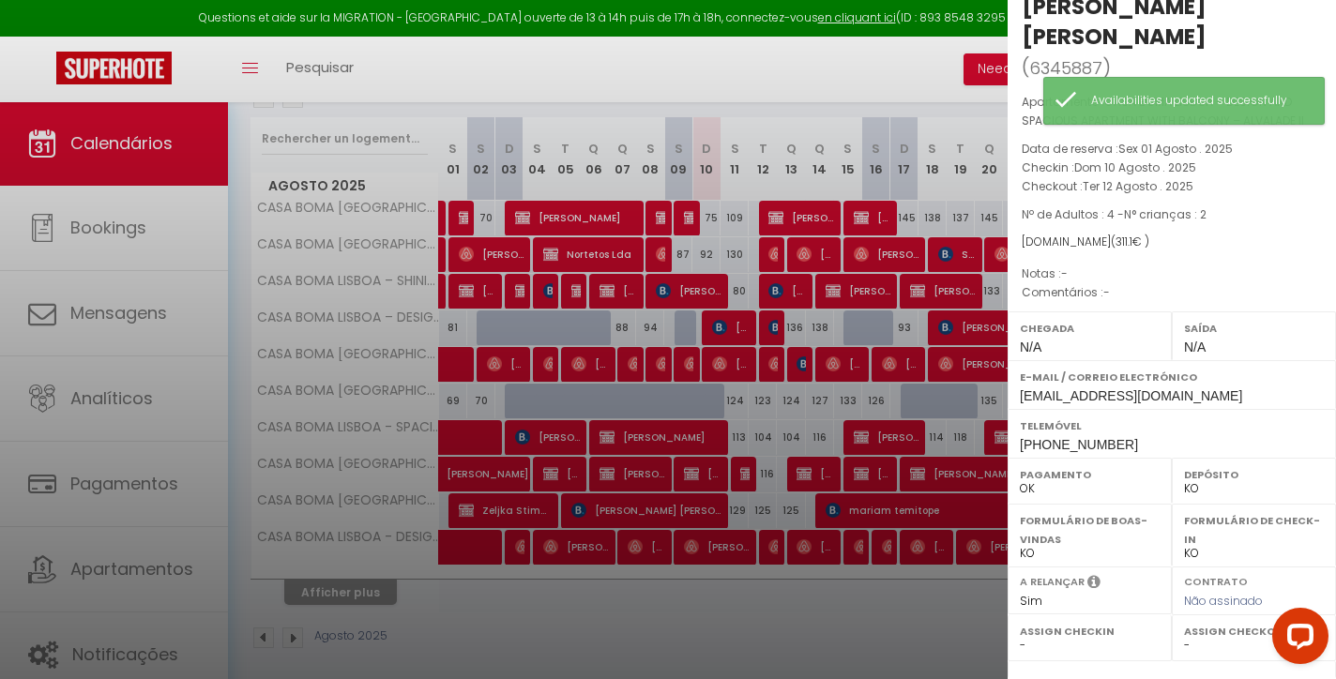
scroll to position [116, 0]
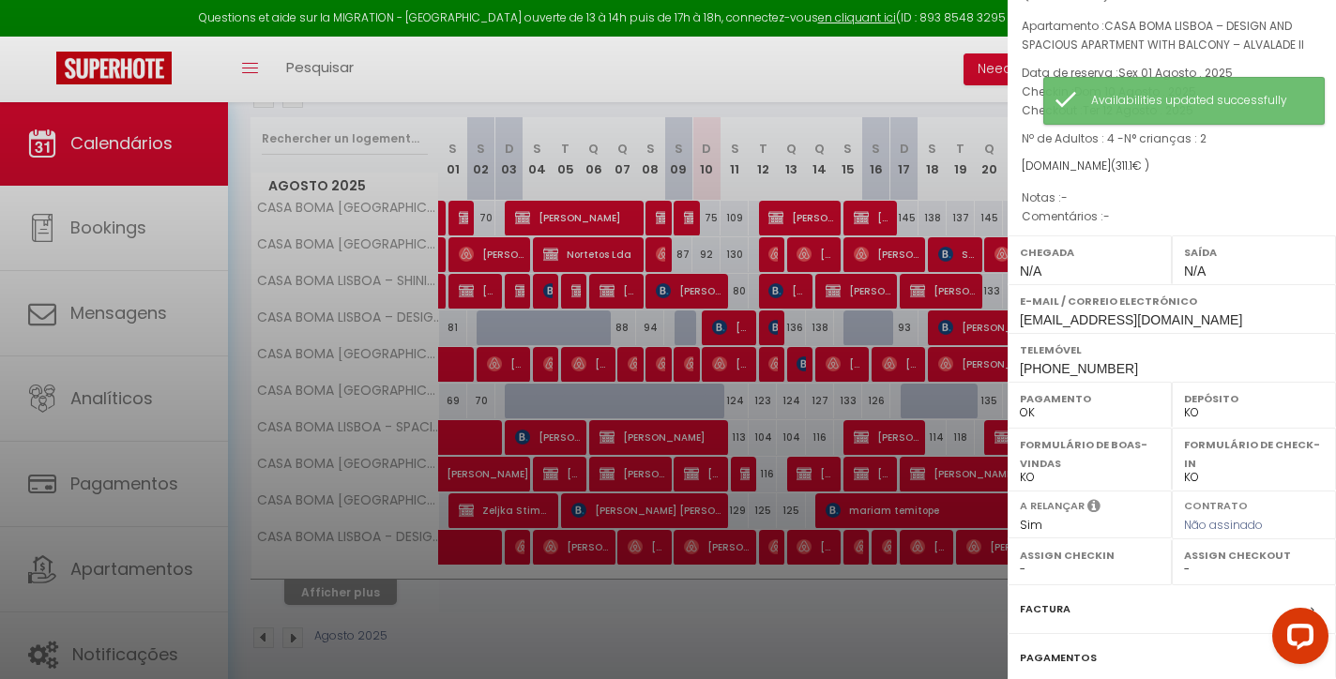
click at [1040, 599] on label "Factura" at bounding box center [1045, 609] width 51 height 20
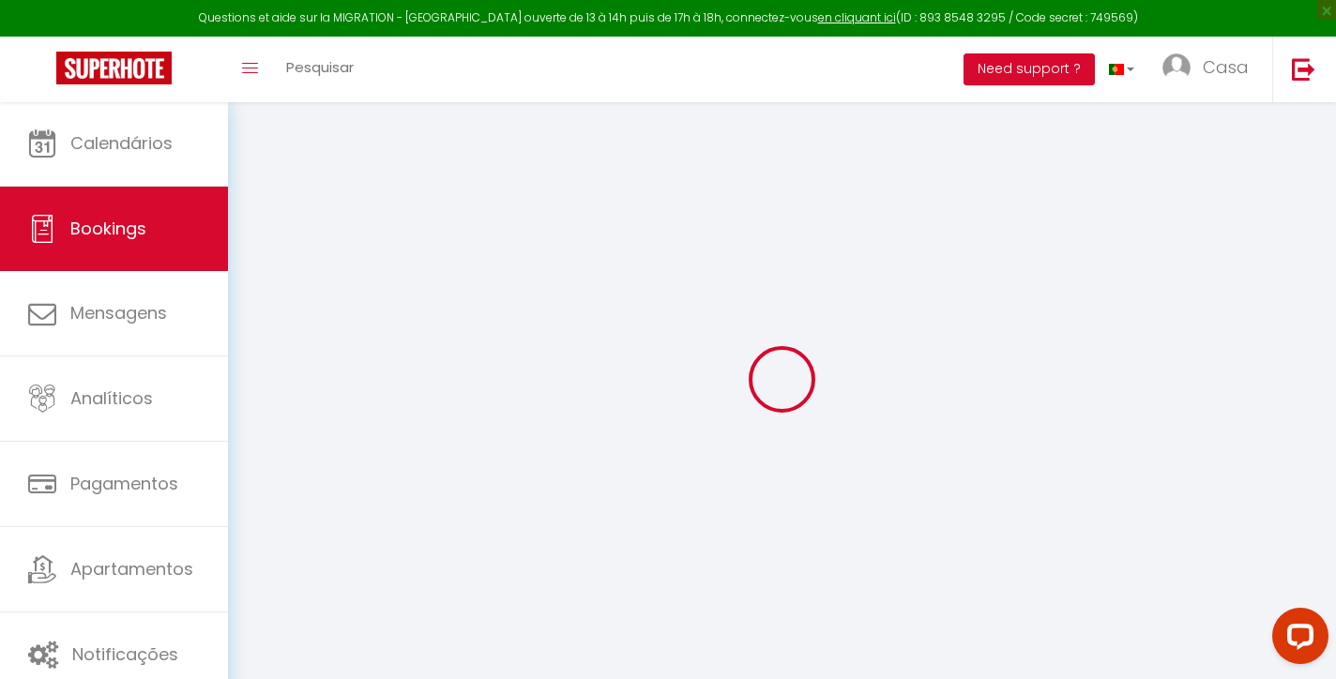
select select "cleaning"
select select "taxes"
select select
checkbox input "false"
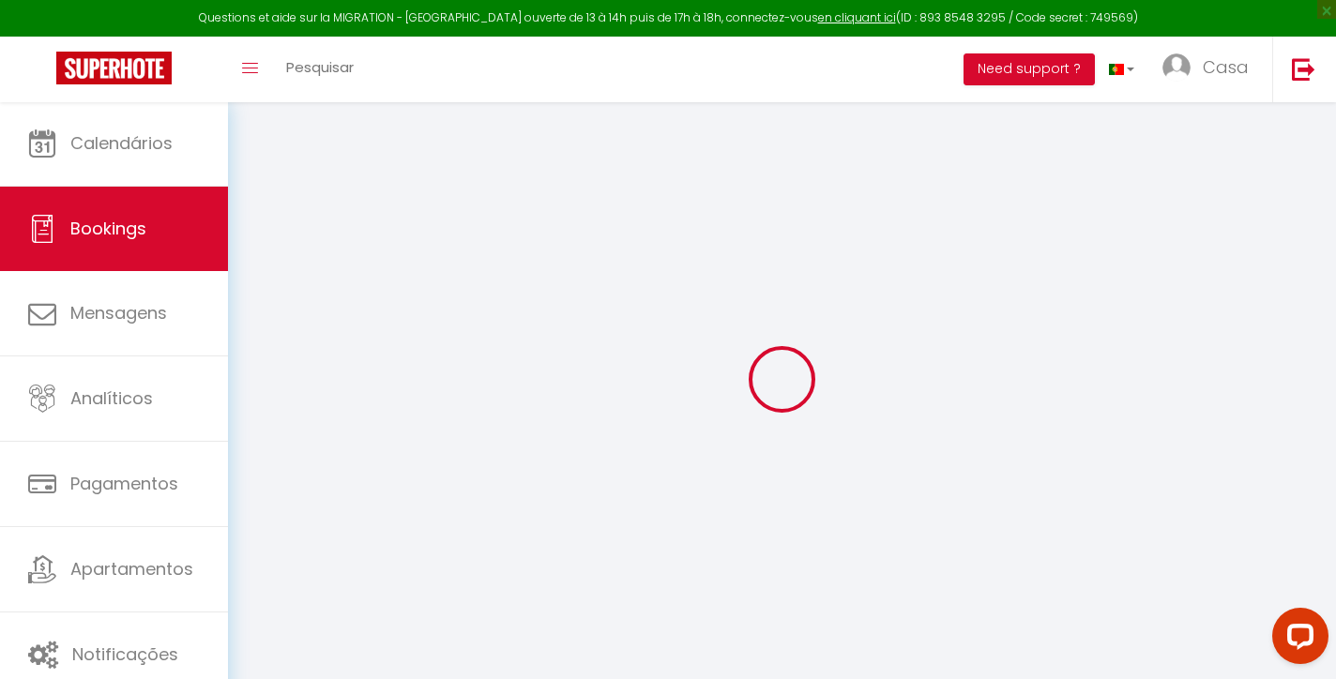
select select
checkbox input "false"
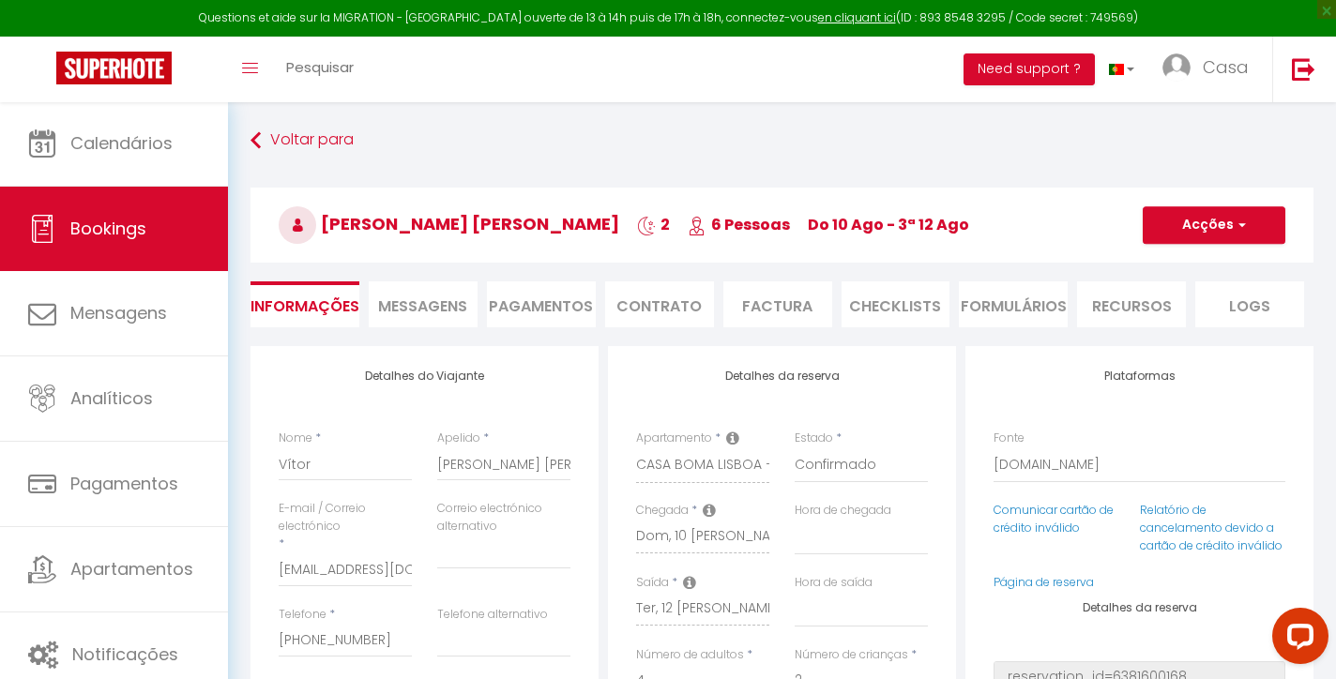
select select
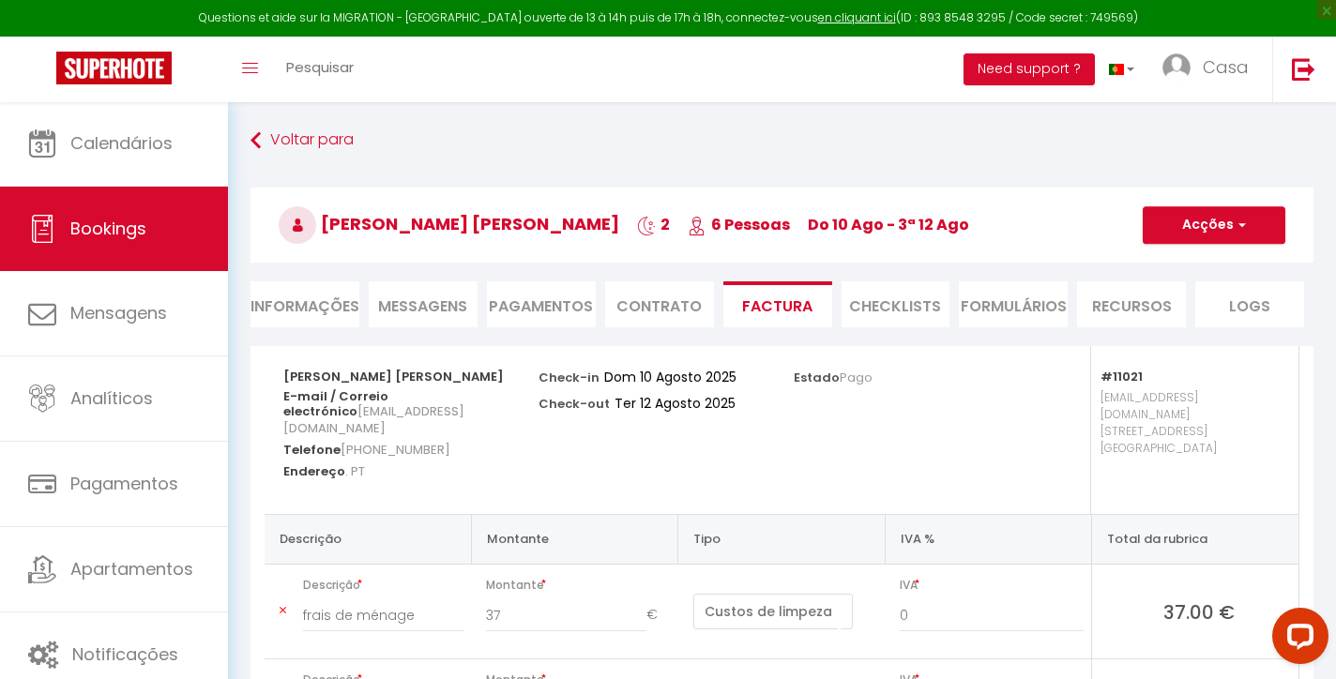
click at [312, 296] on li "Informações" at bounding box center [304, 304] width 109 height 46
select select
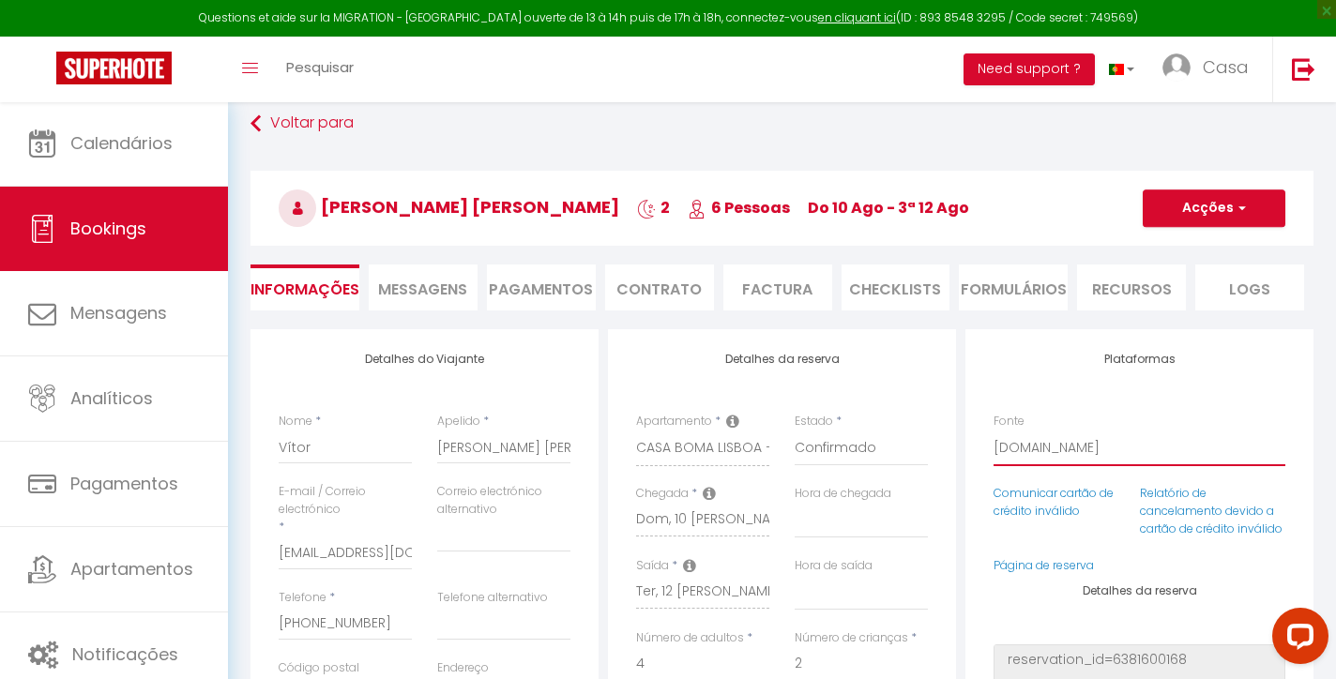
select select "54"
select select
checkbox input "false"
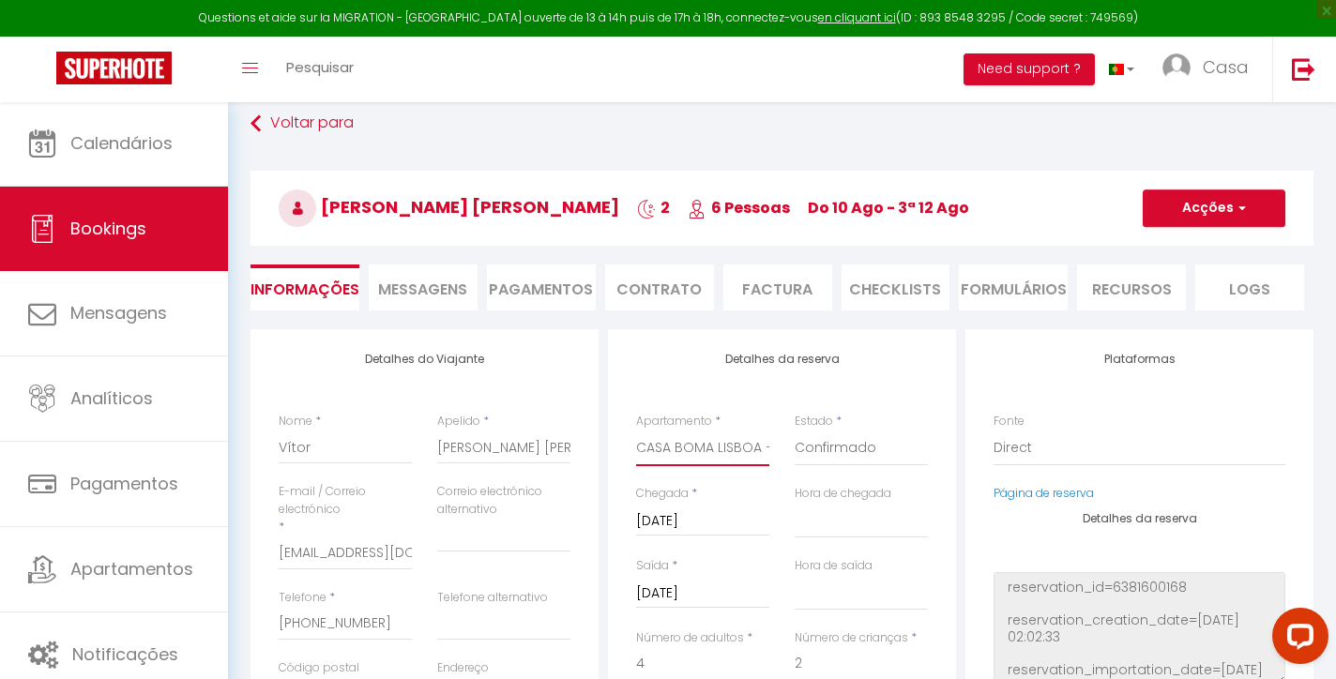
click at [728, 442] on select "CASA BOMA [GEOGRAPHIC_DATA] - MODERN & LUMINOUS APARTMENT WITH BALCONY - [PERSO…" at bounding box center [702, 449] width 133 height 36
select select "10492"
select select
checkbox input "false"
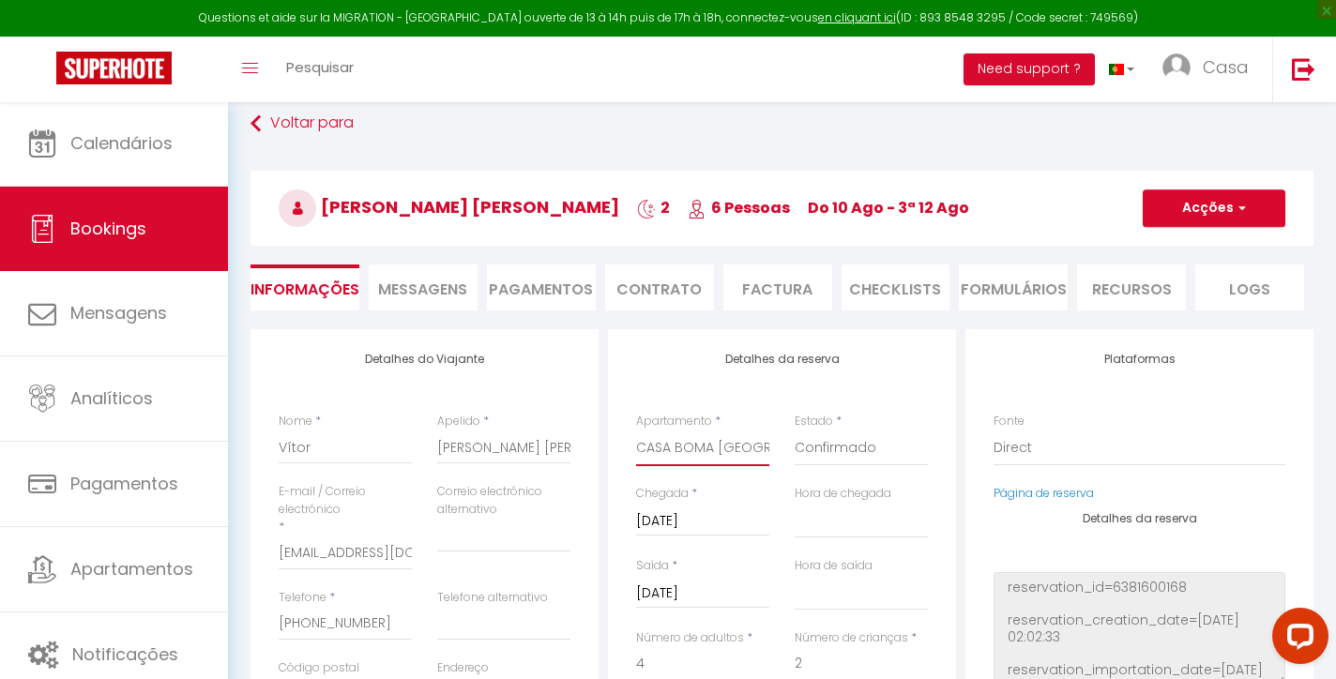
type input "16"
select select
type input "222"
checkbox input "false"
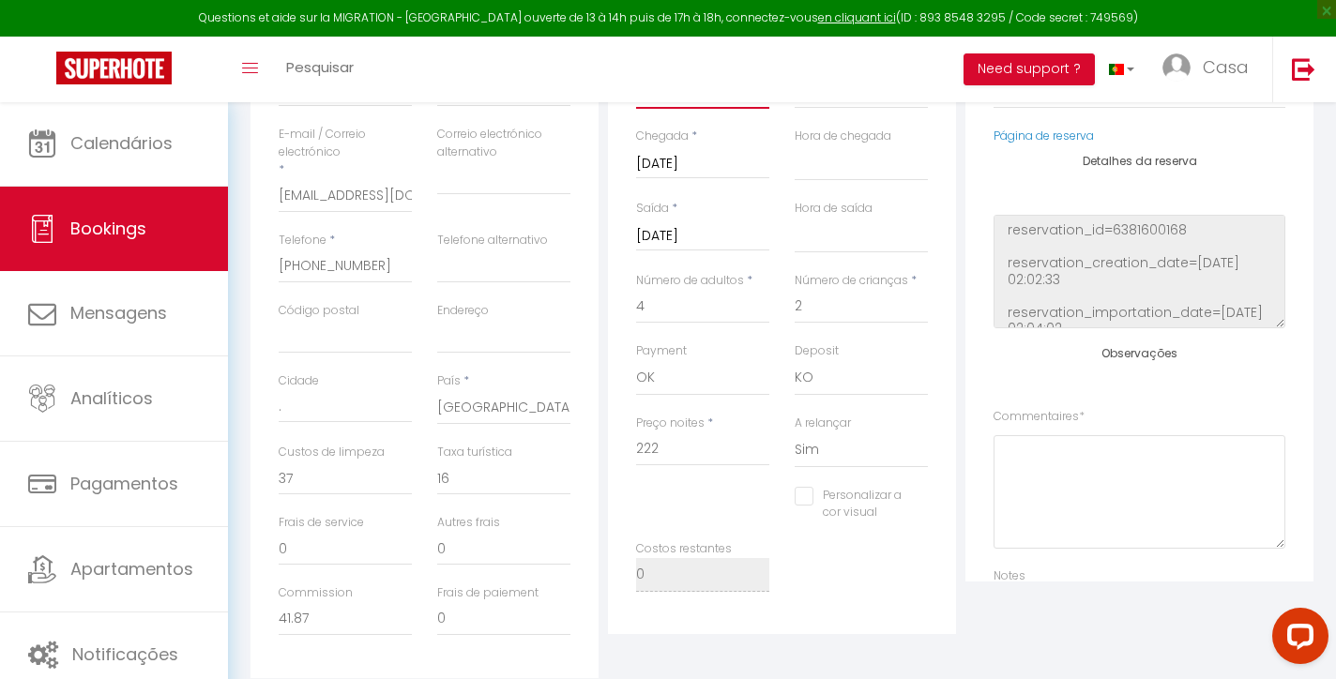
scroll to position [373, 0]
click at [687, 443] on input "222" at bounding box center [702, 450] width 133 height 34
type input "2"
select select
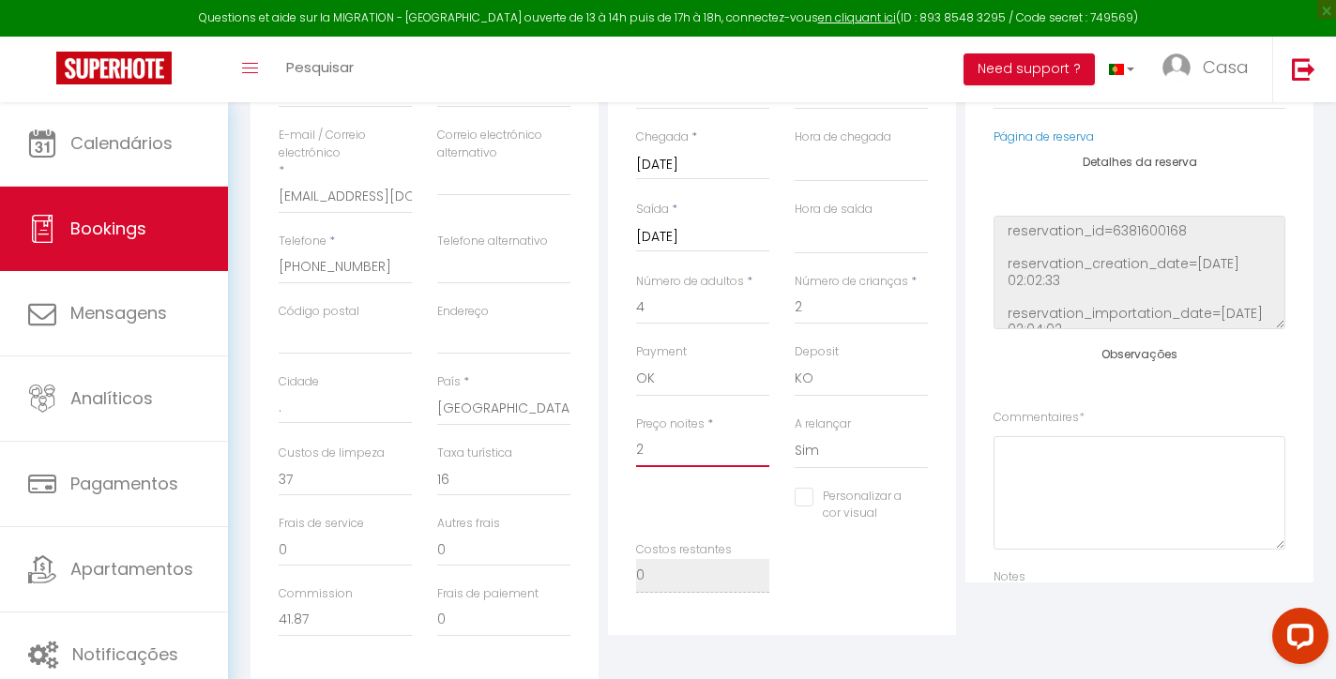
select select
checkbox input "false"
type input "24"
select select
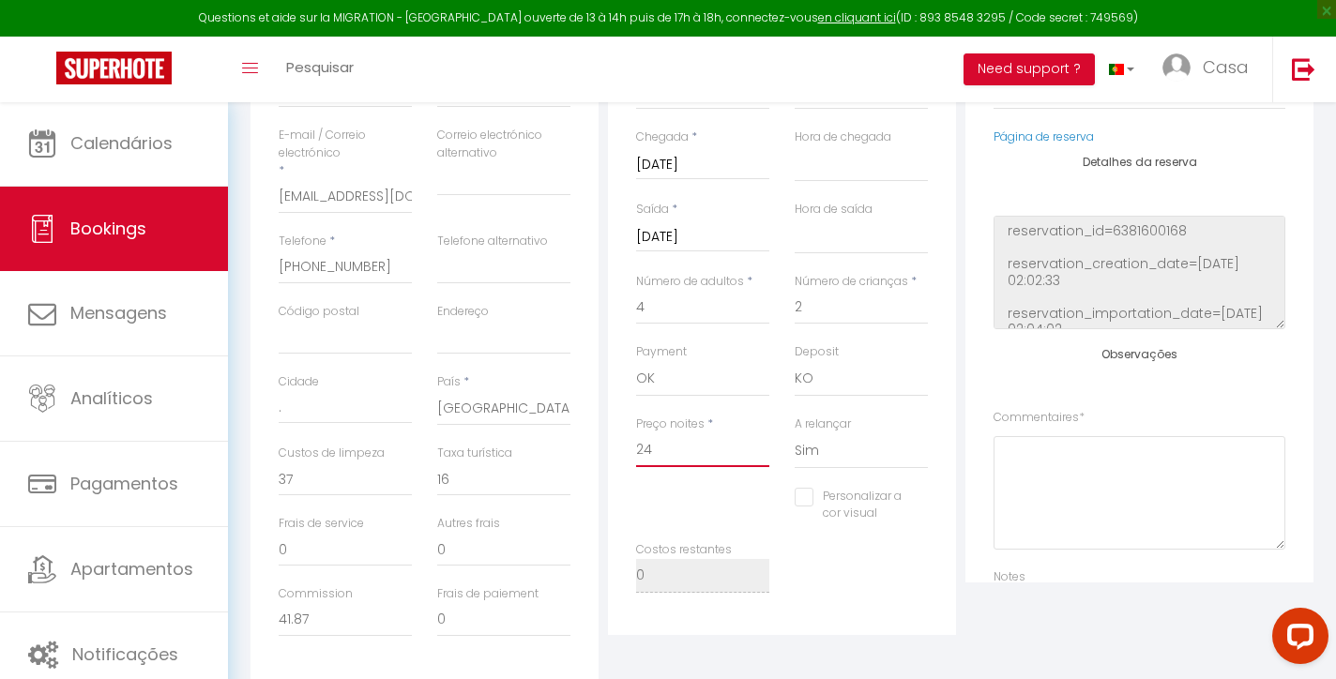
checkbox input "false"
type input "242"
select select
checkbox input "false"
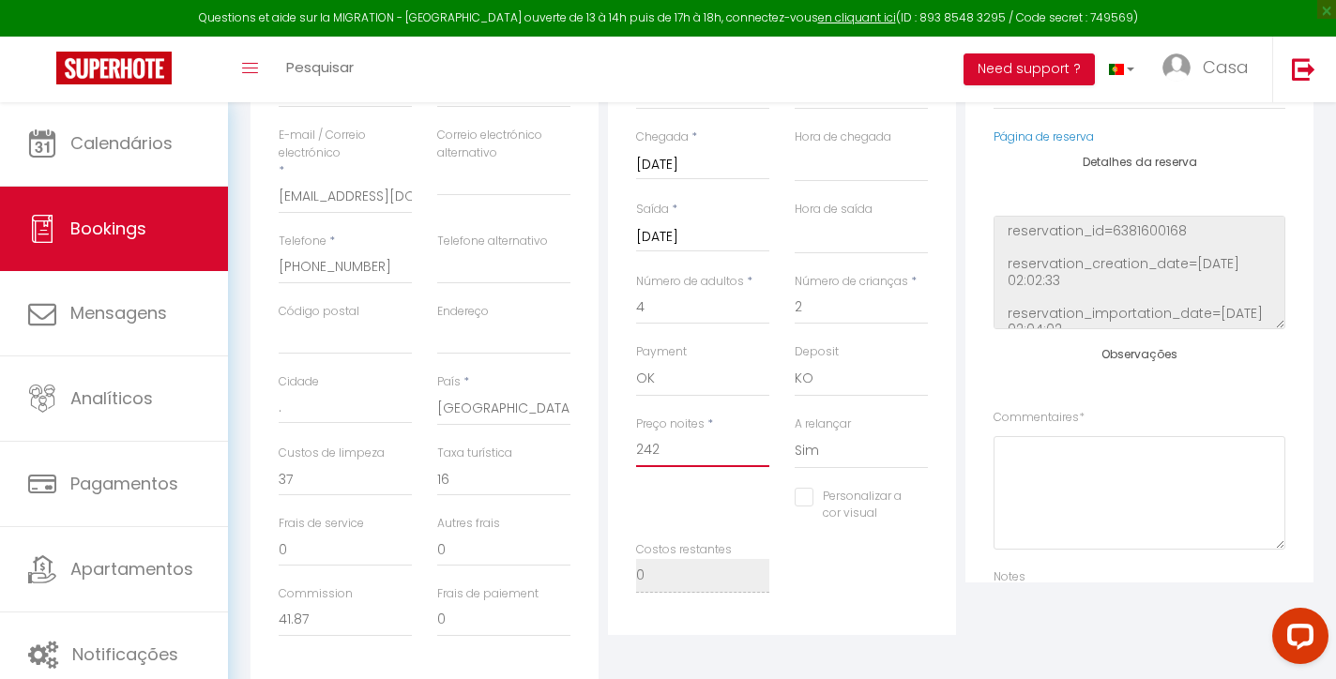
type input "242"
type input "0"
select select
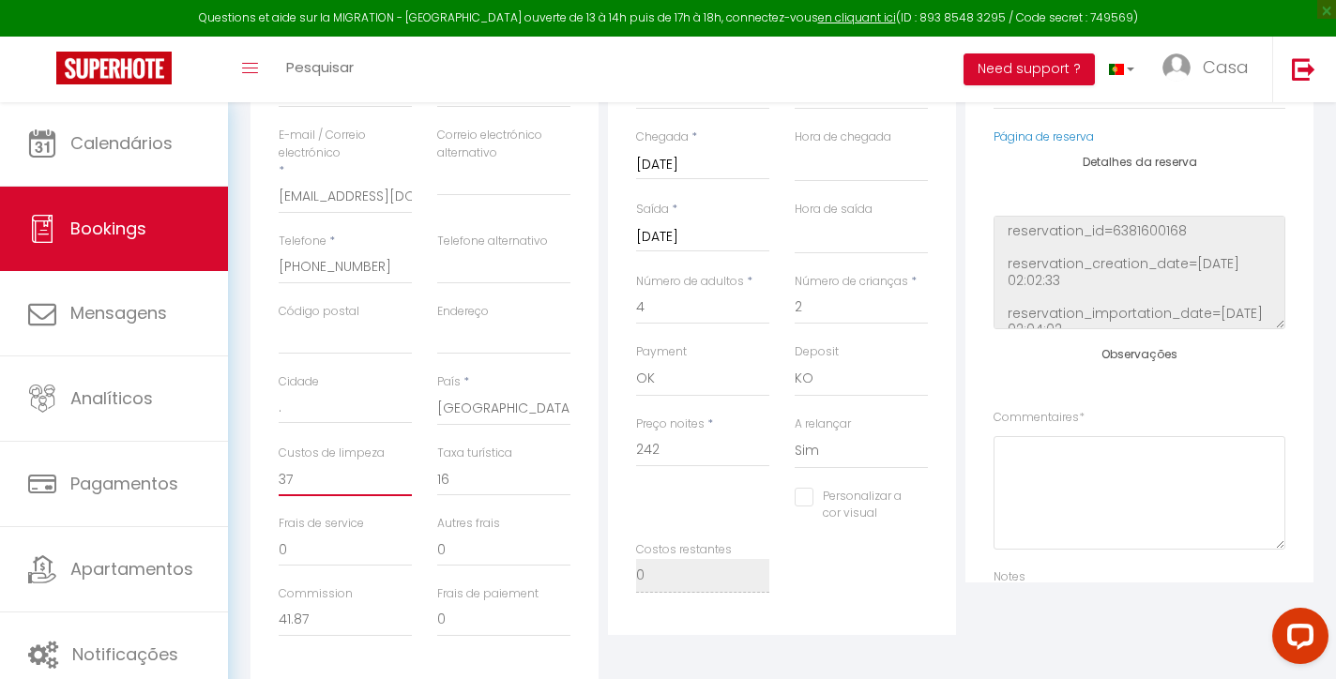
checkbox input "false"
click at [361, 468] on input "0" at bounding box center [345, 479] width 133 height 34
type input "3"
select select
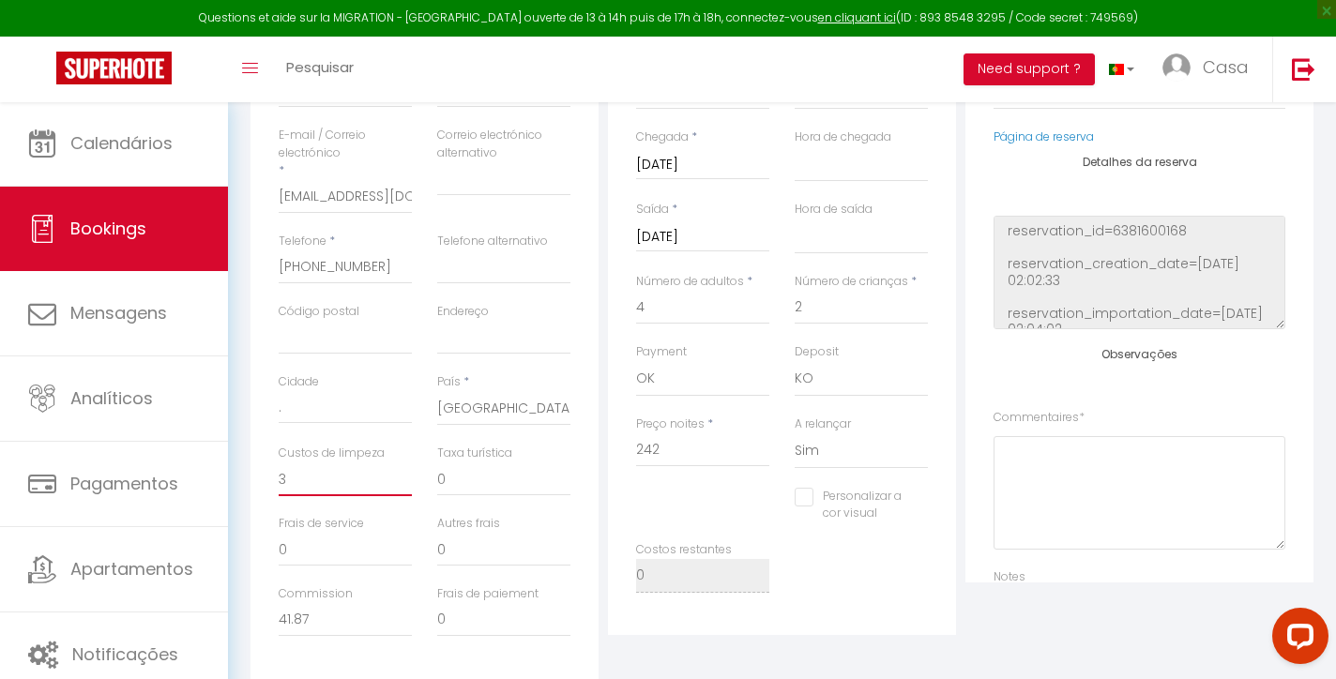
select select
checkbox input "false"
type input "33"
select select
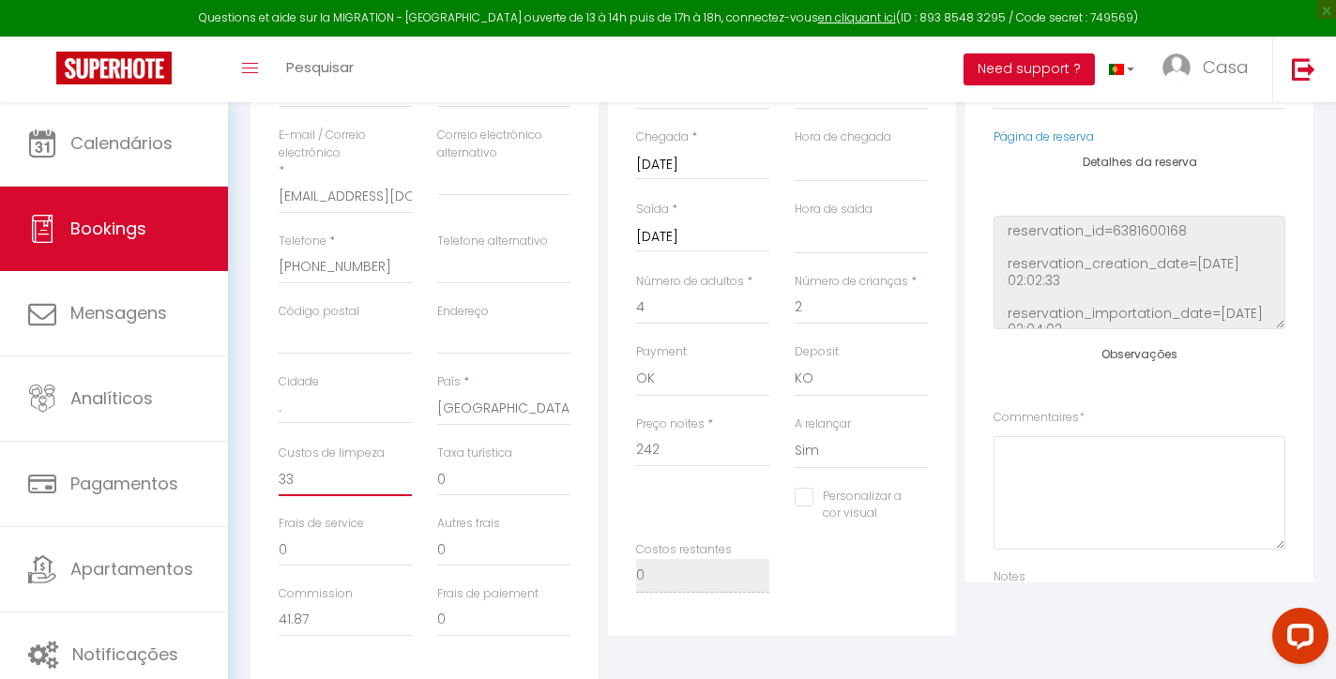
checkbox input "false"
type input "337"
select select
checkbox input "false"
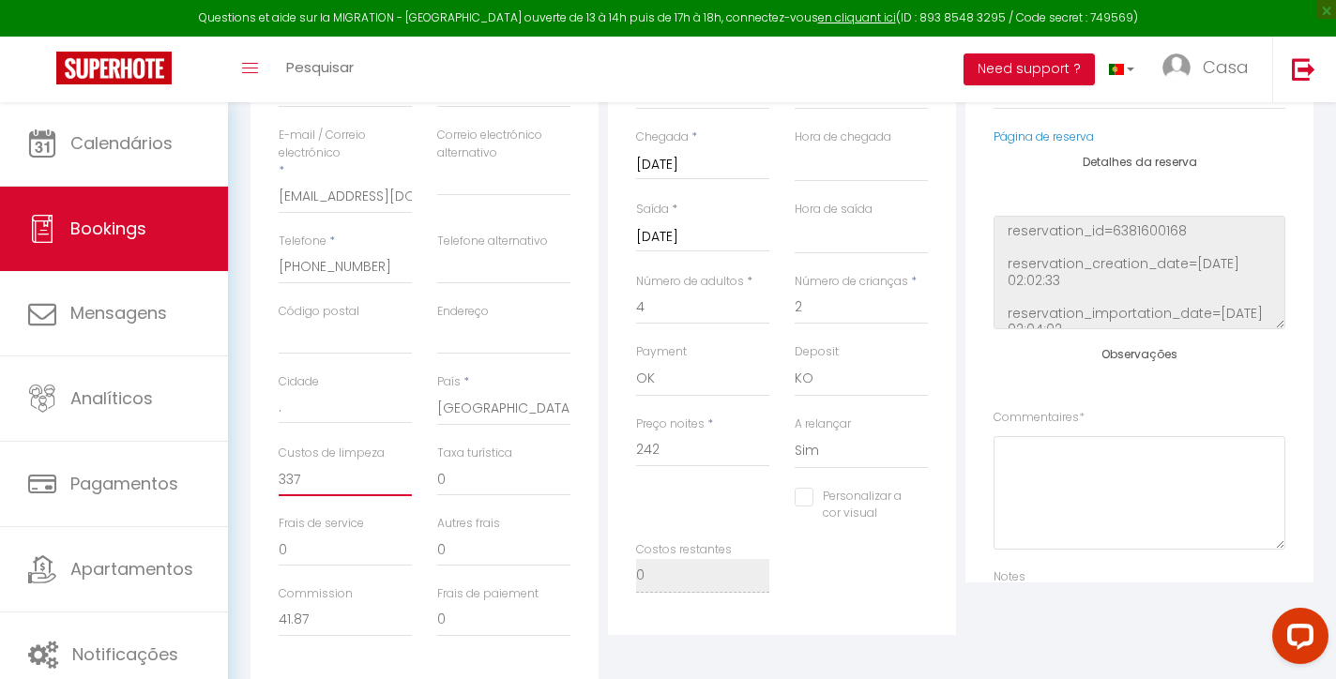
type input "33"
select select
checkbox input "false"
type input "3"
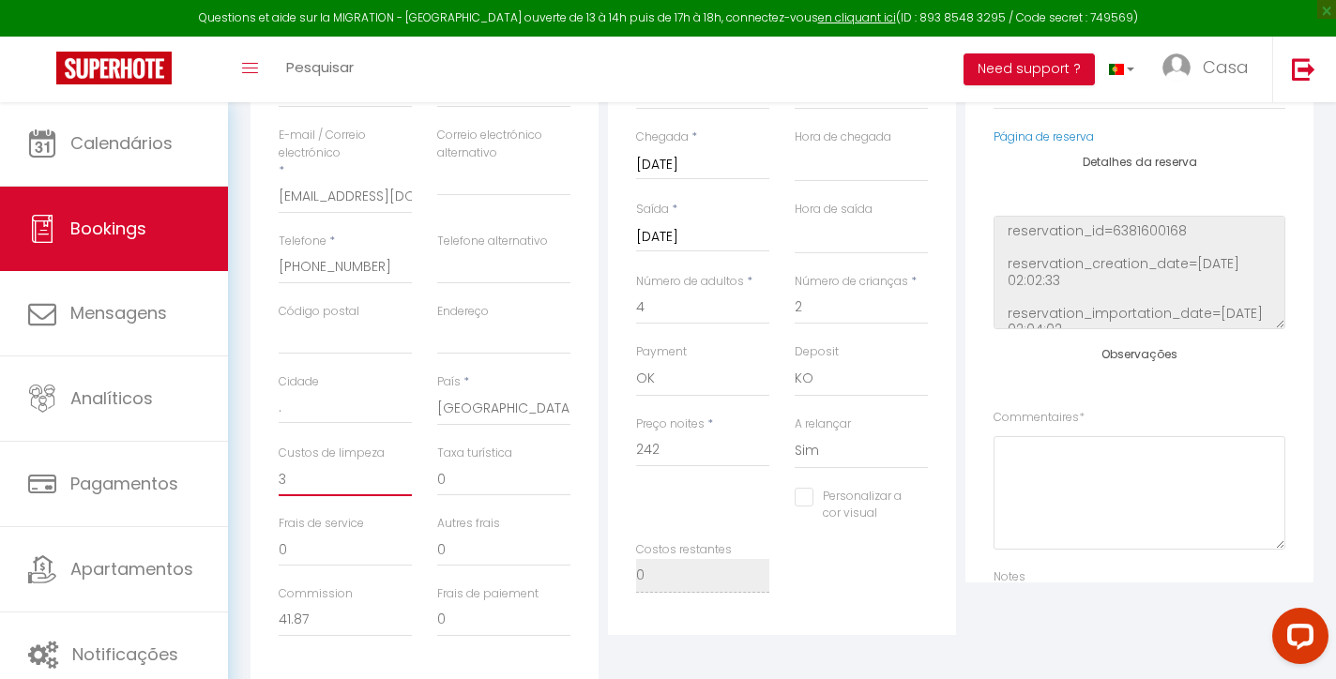
select select
checkbox input "false"
type input "37"
select select
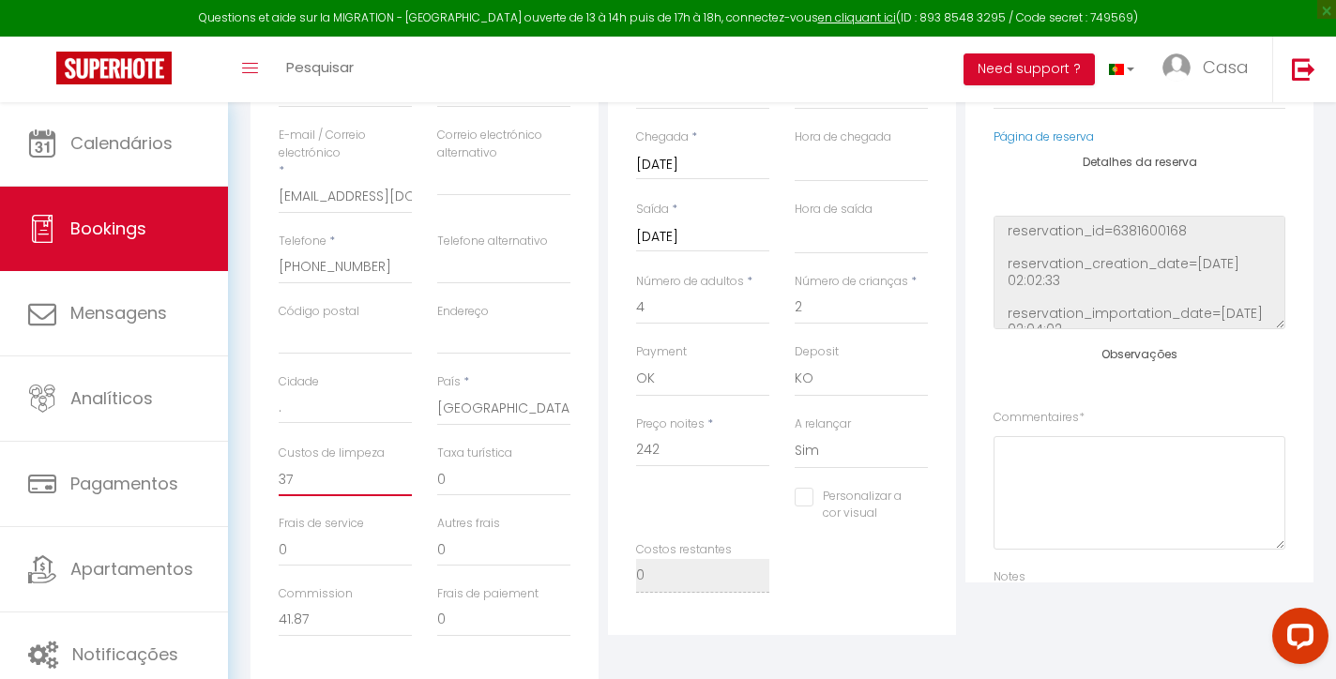
select select
checkbox input "false"
type input "37"
click at [534, 464] on input "0" at bounding box center [503, 479] width 133 height 34
type input "3"
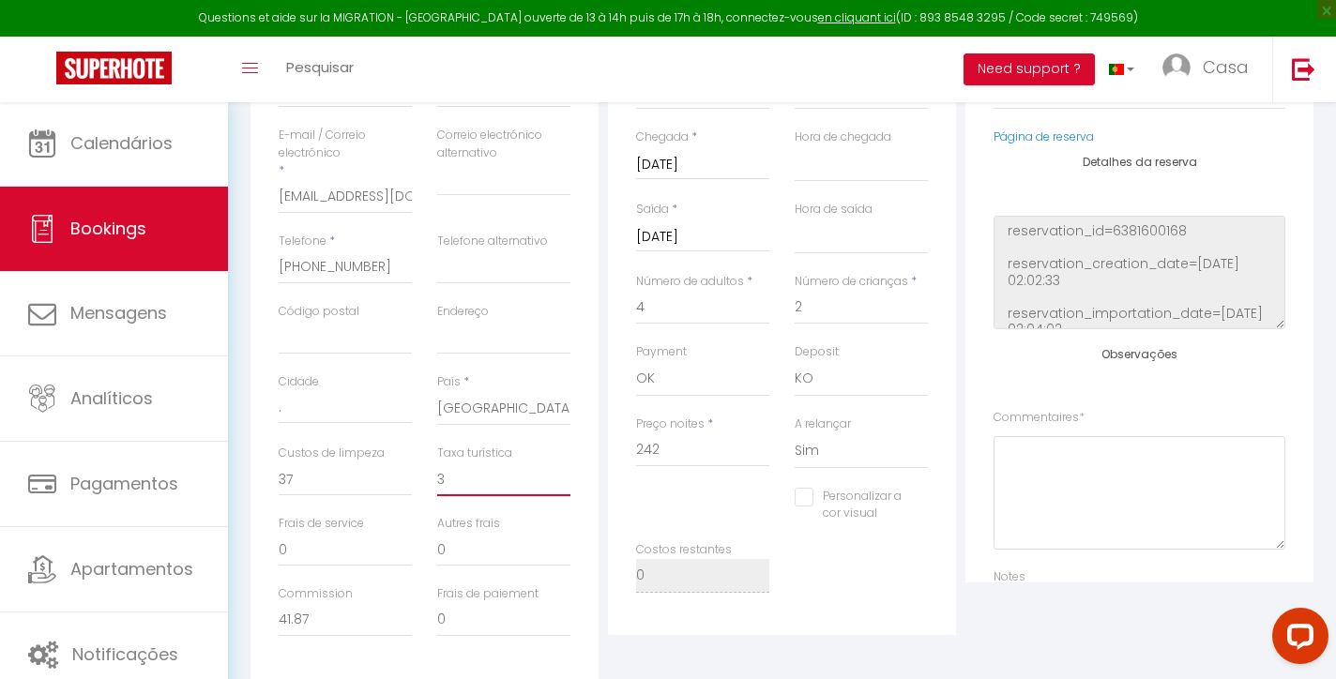
select select
checkbox input "false"
type input "32"
select select
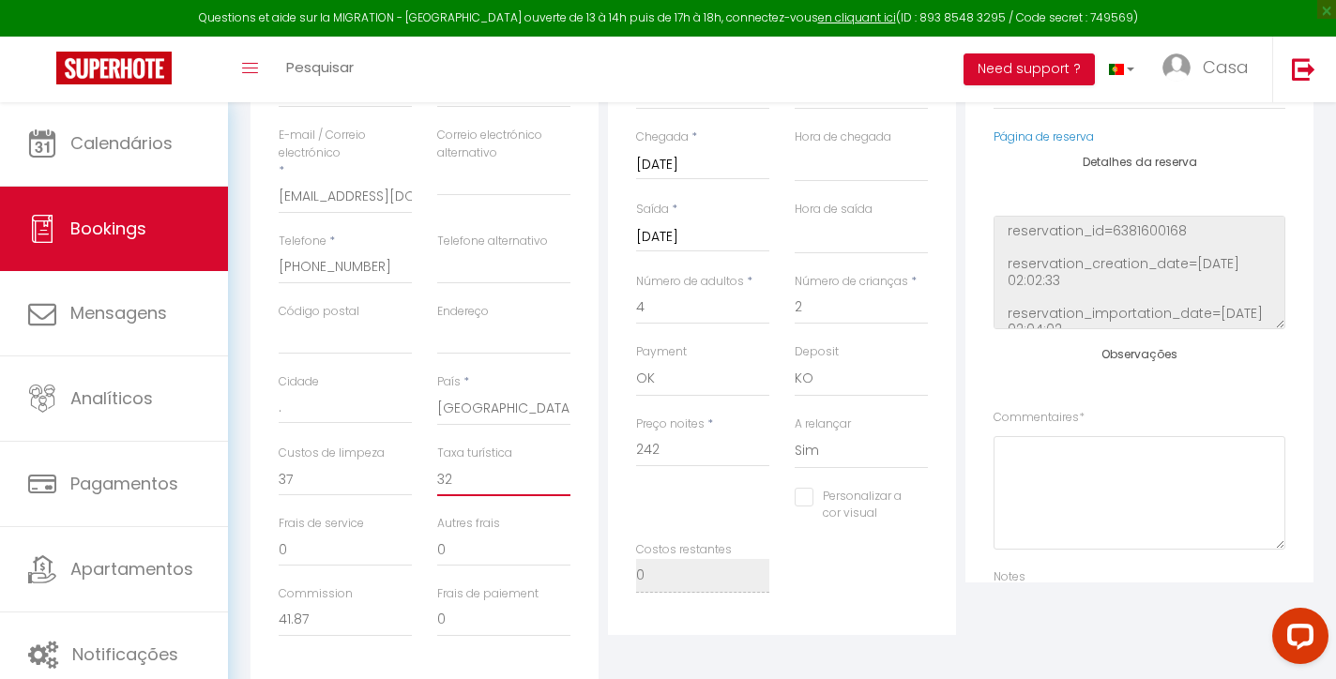
select select
checkbox input "false"
type input "32"
click at [610, 400] on div "Detalhes da reserva Apartamento * [GEOGRAPHIC_DATA] - MODERN & LUMINOUS APARTME…" at bounding box center [782, 304] width 348 height 662
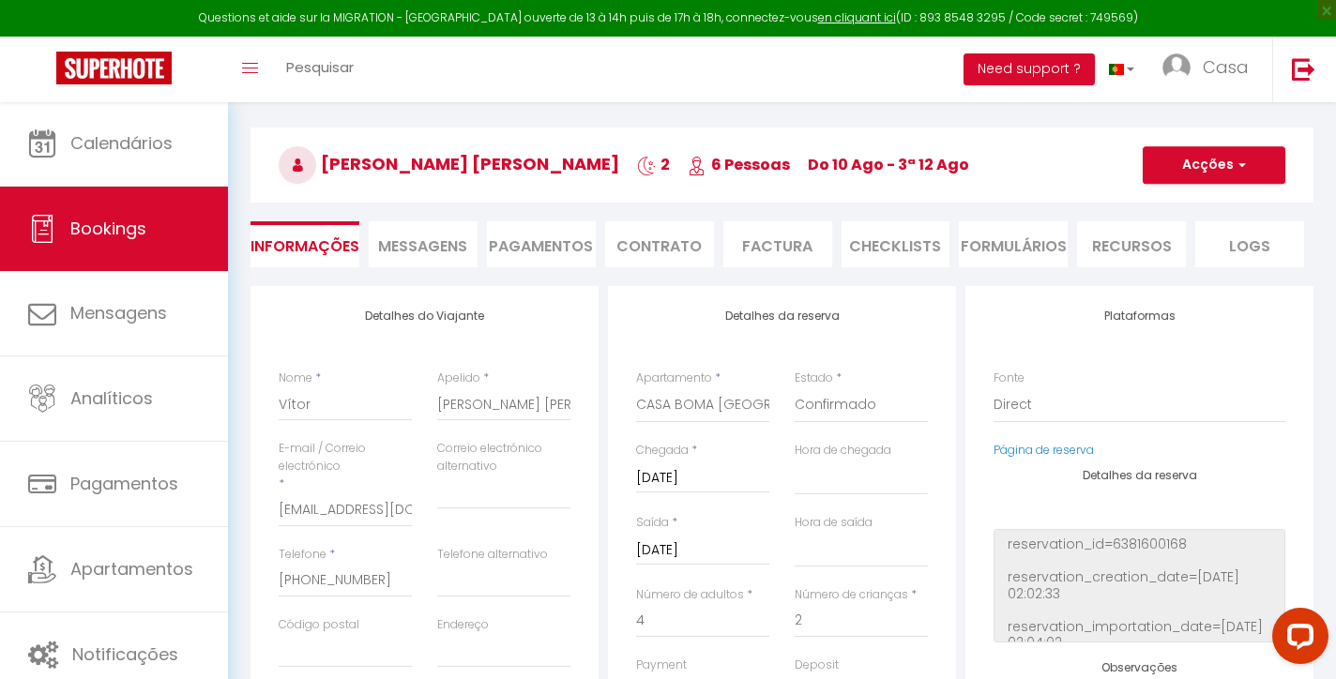
scroll to position [37, 0]
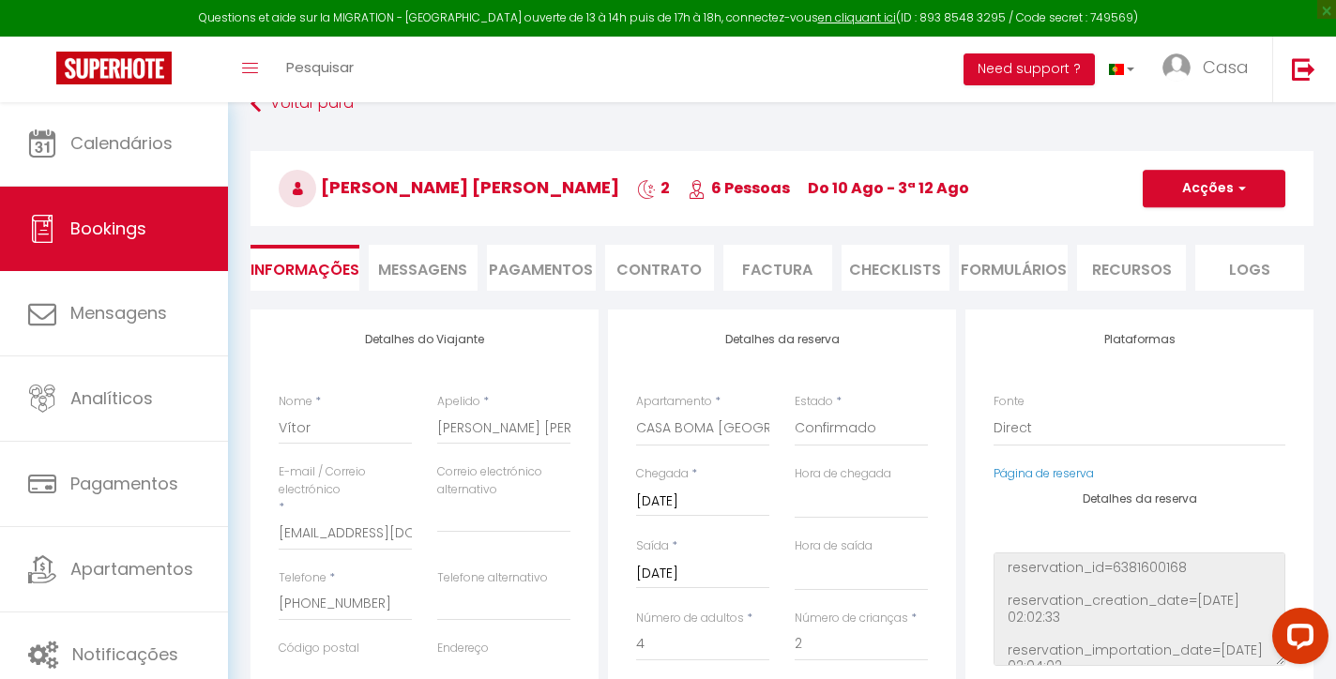
click at [1215, 190] on button "Acções" at bounding box center [1214, 189] width 143 height 38
click at [1169, 225] on link "Salvar" at bounding box center [1196, 230] width 148 height 24
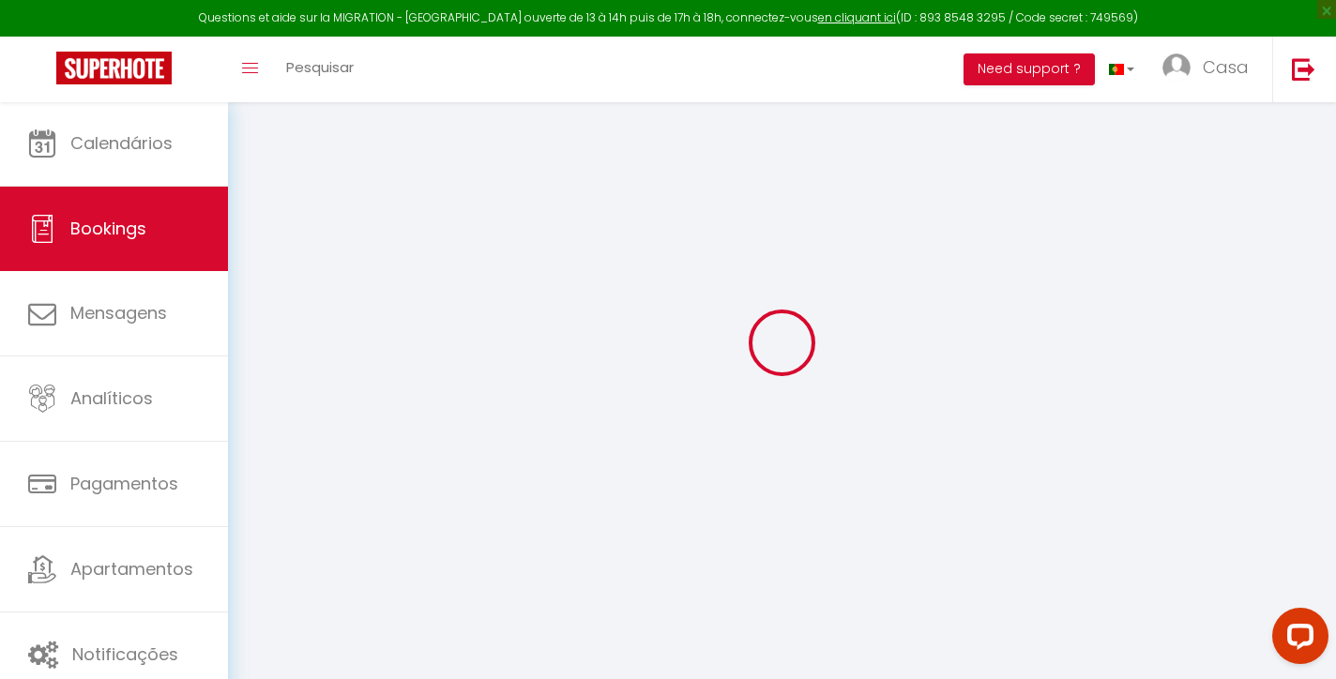
select select "not_cancelled"
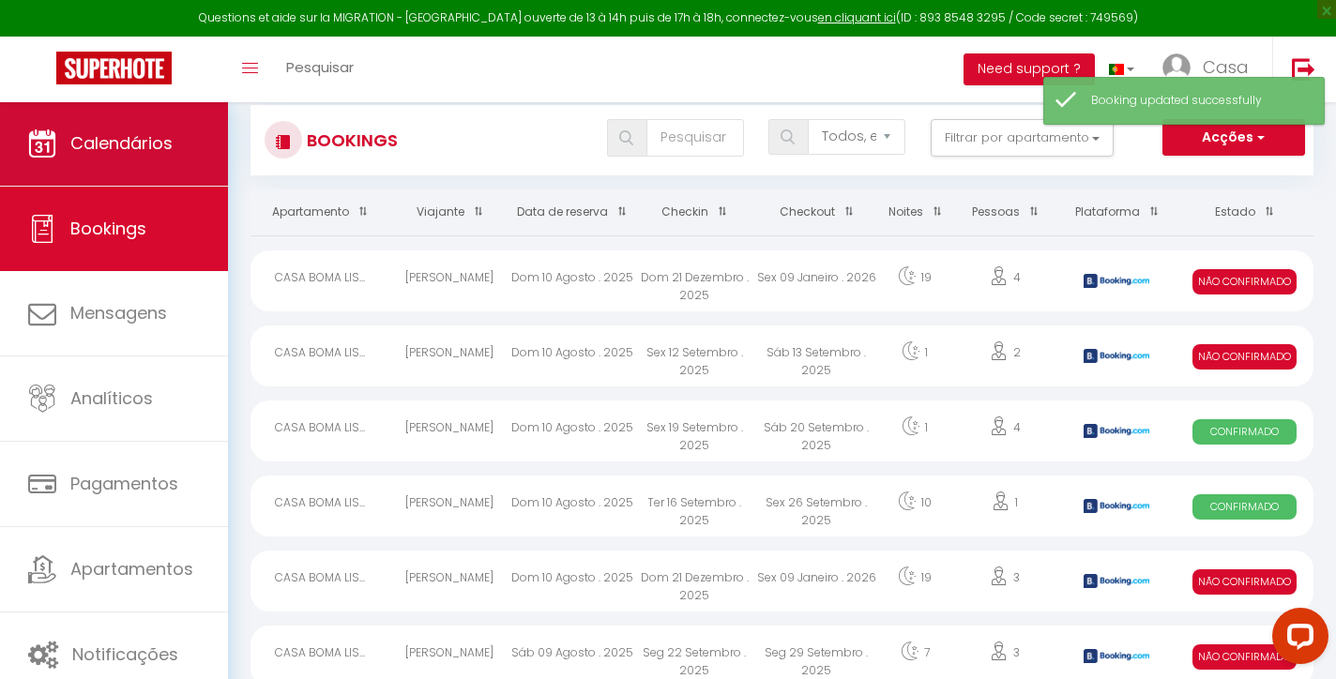
click at [93, 157] on link "Calendários" at bounding box center [114, 143] width 228 height 84
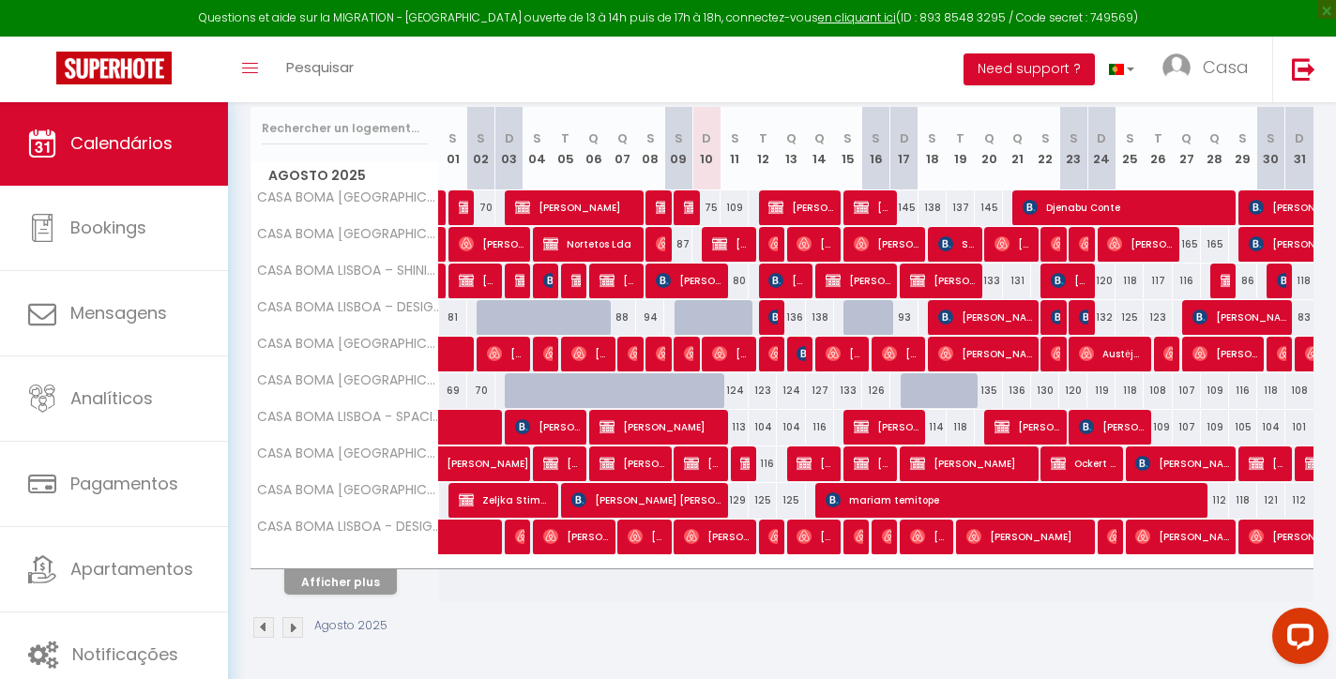
scroll to position [235, 0]
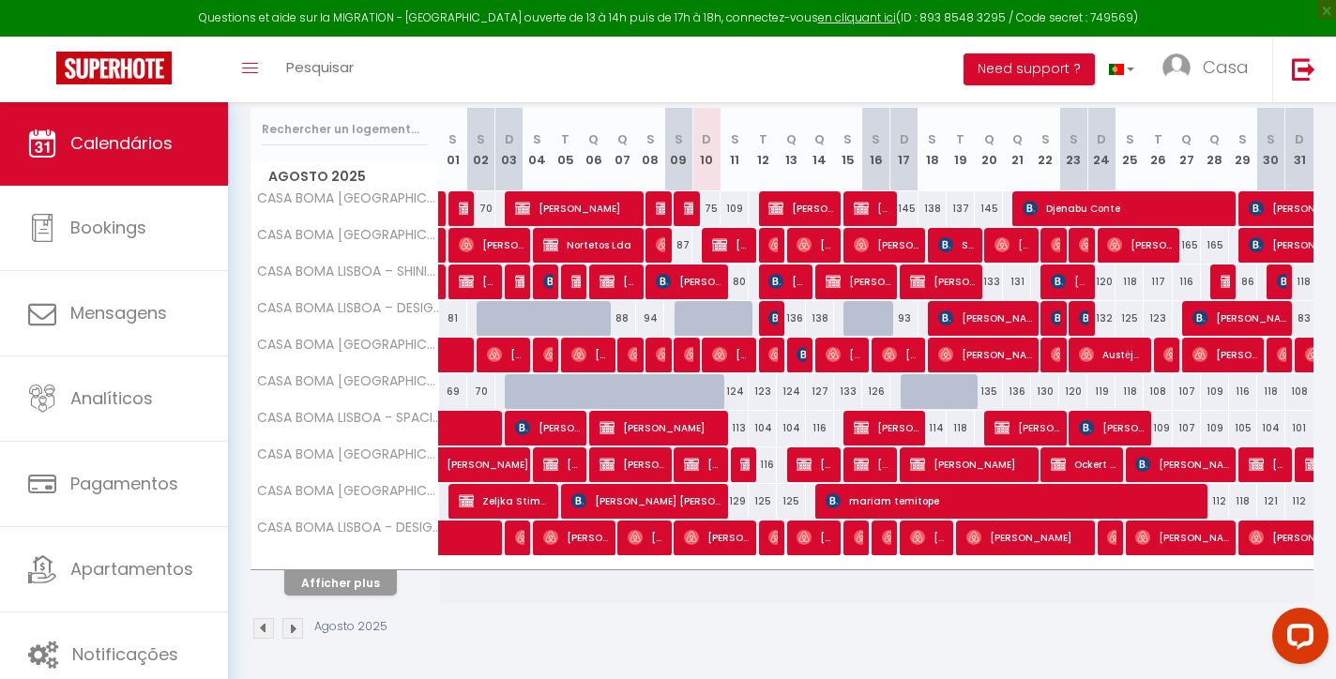
click at [383, 581] on button "Afficher plus" at bounding box center [340, 582] width 113 height 25
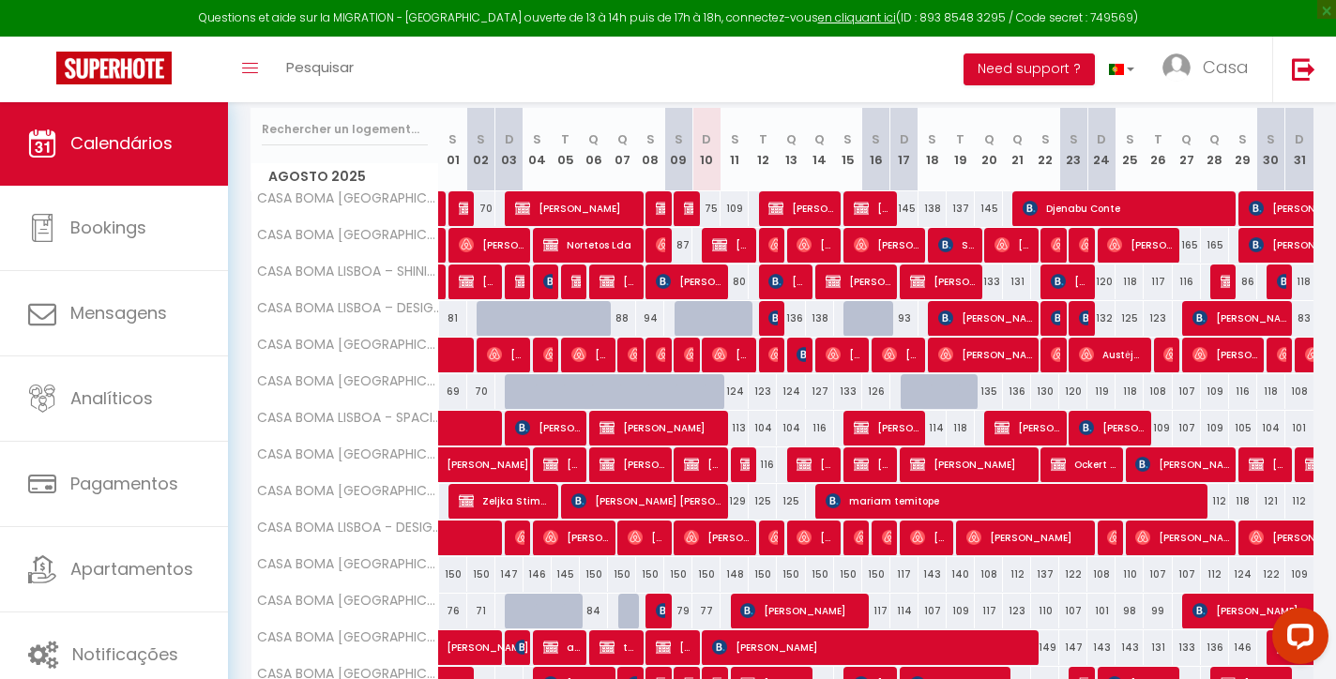
select select
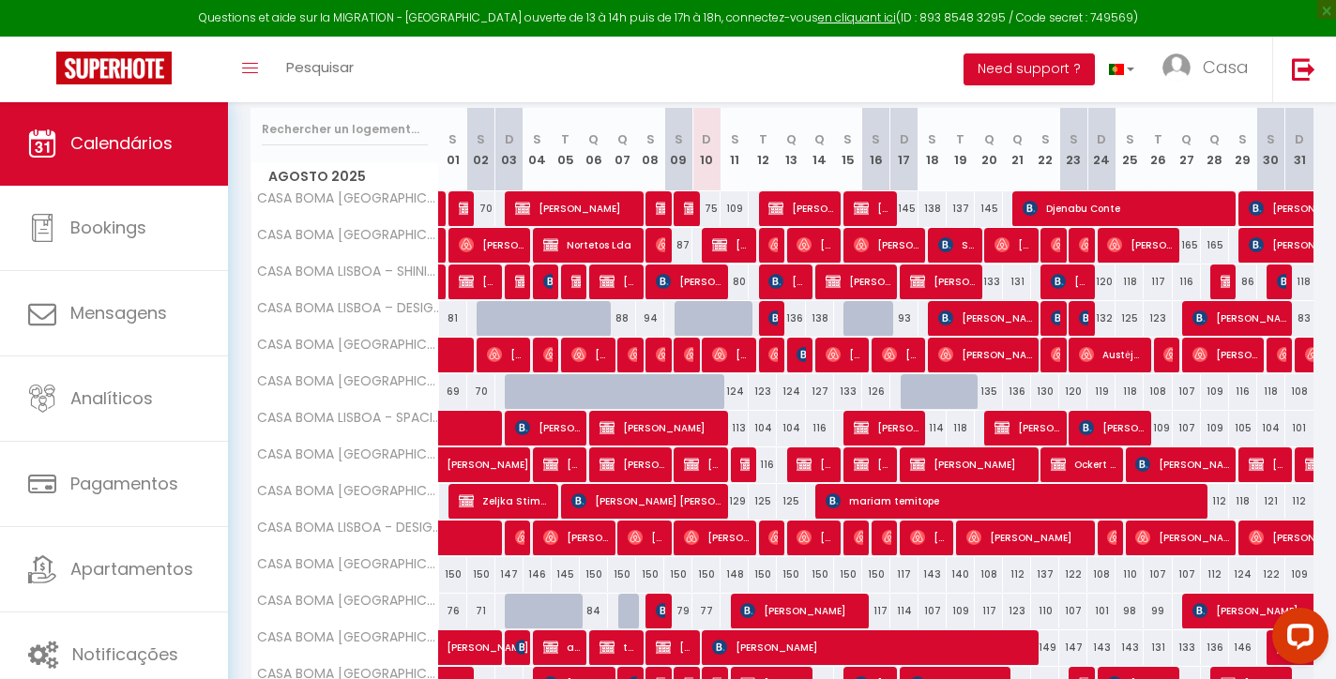
select select
click at [657, 606] on img at bounding box center [663, 610] width 15 height 15
select select "OK"
select select "KO"
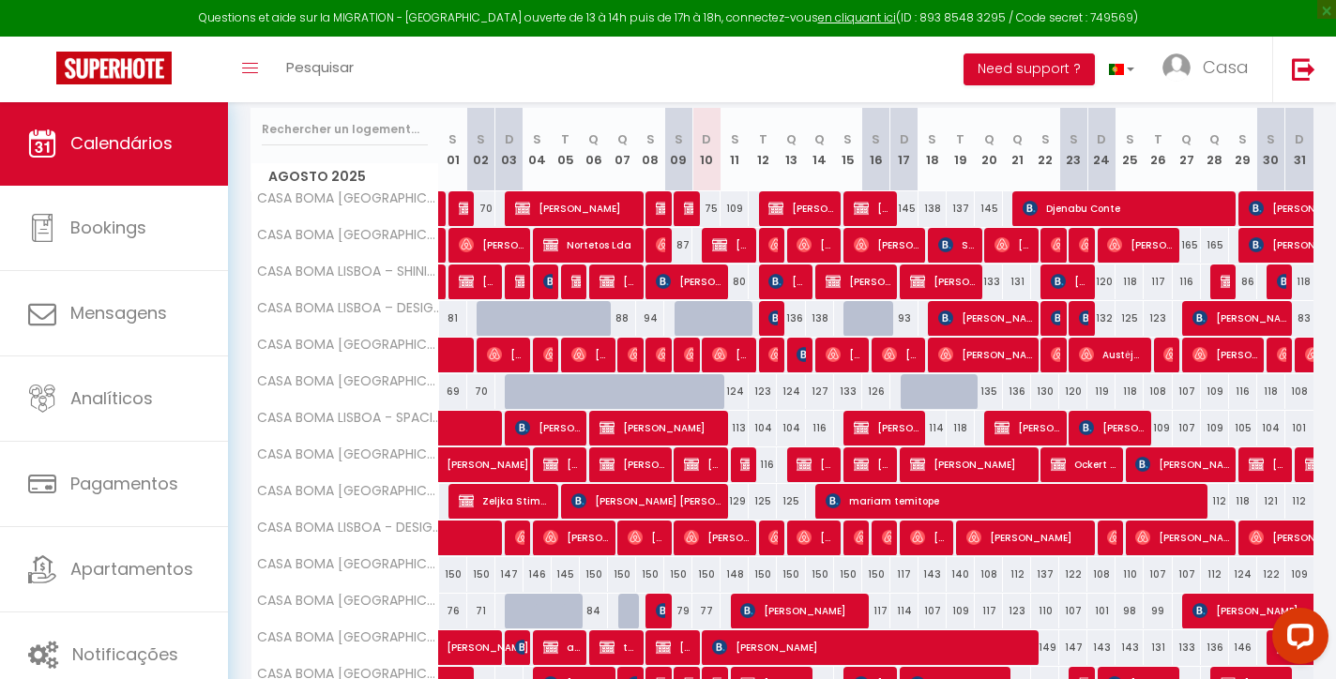
select select "0"
select select "1"
select select
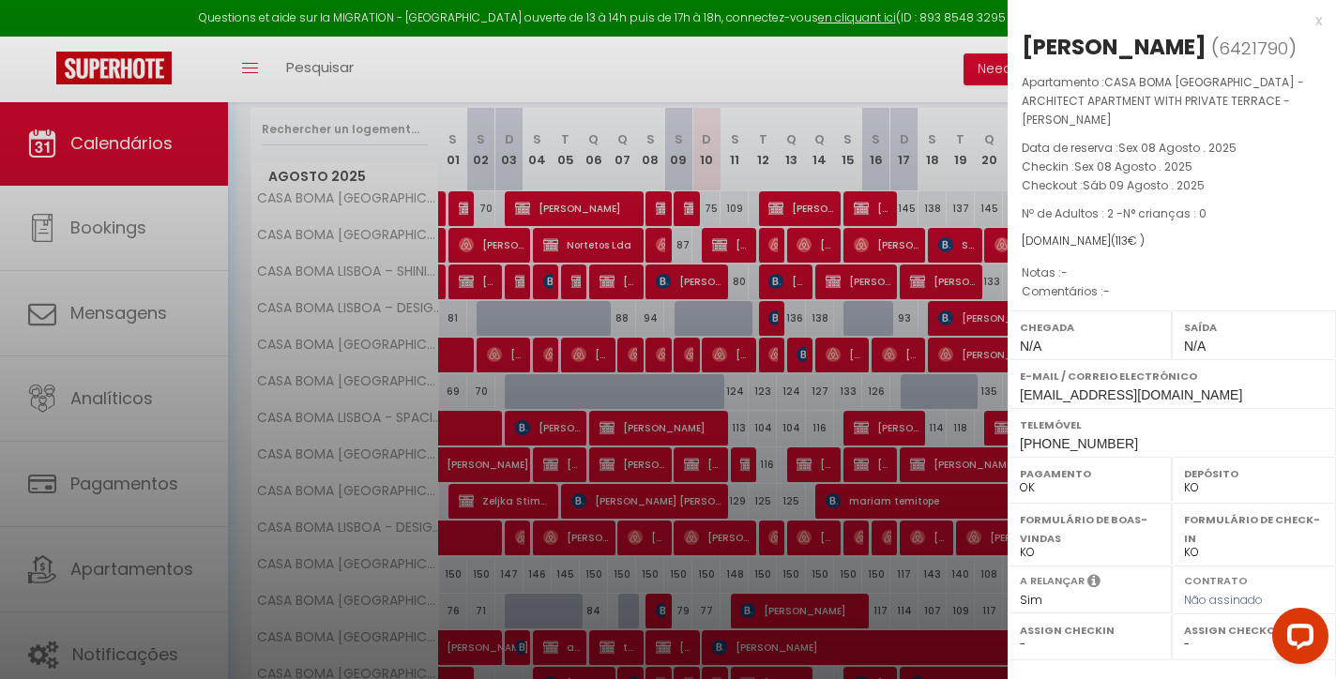
click at [1319, 21] on div "x" at bounding box center [1165, 20] width 314 height 23
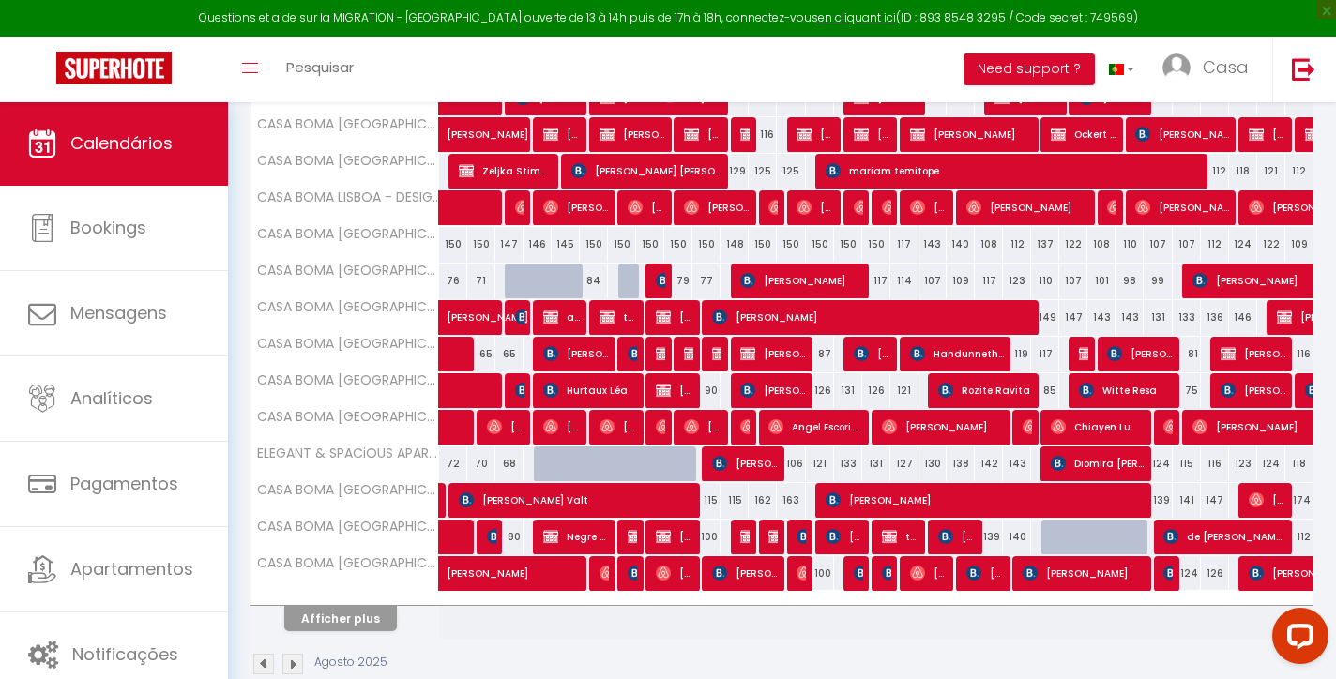
scroll to position [581, 0]
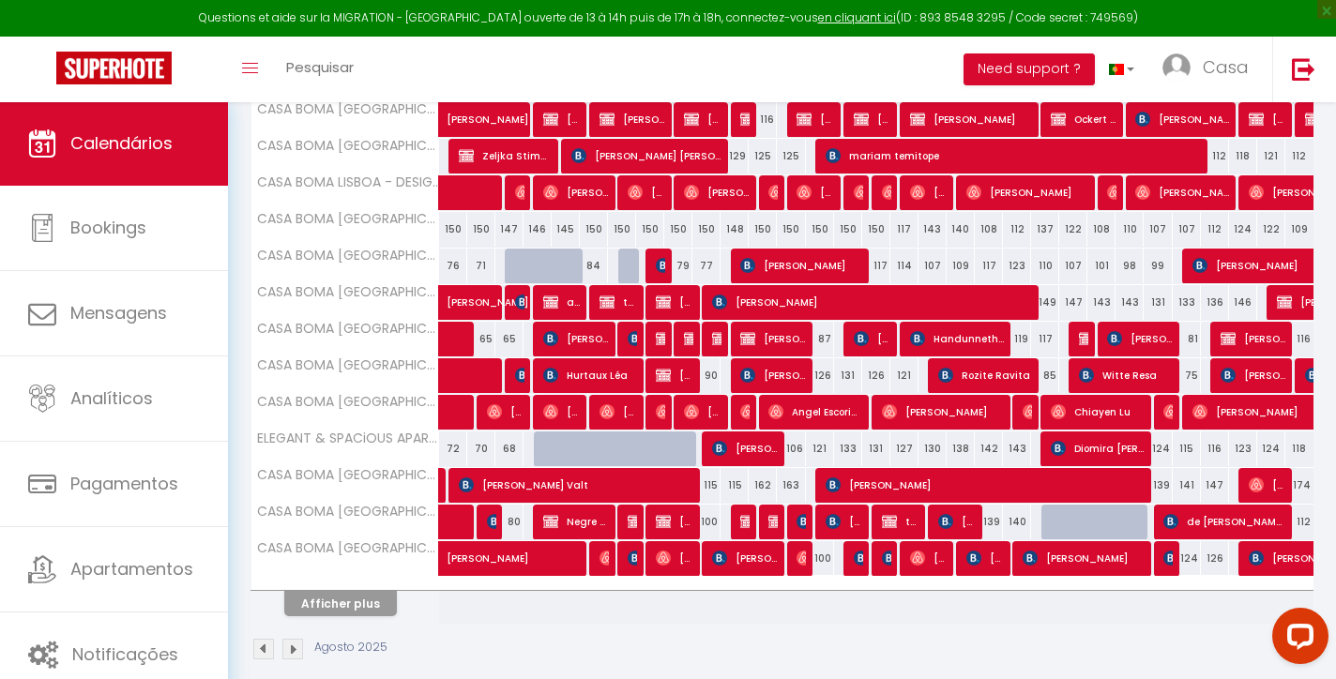
click at [341, 606] on button "Afficher plus" at bounding box center [340, 603] width 113 height 25
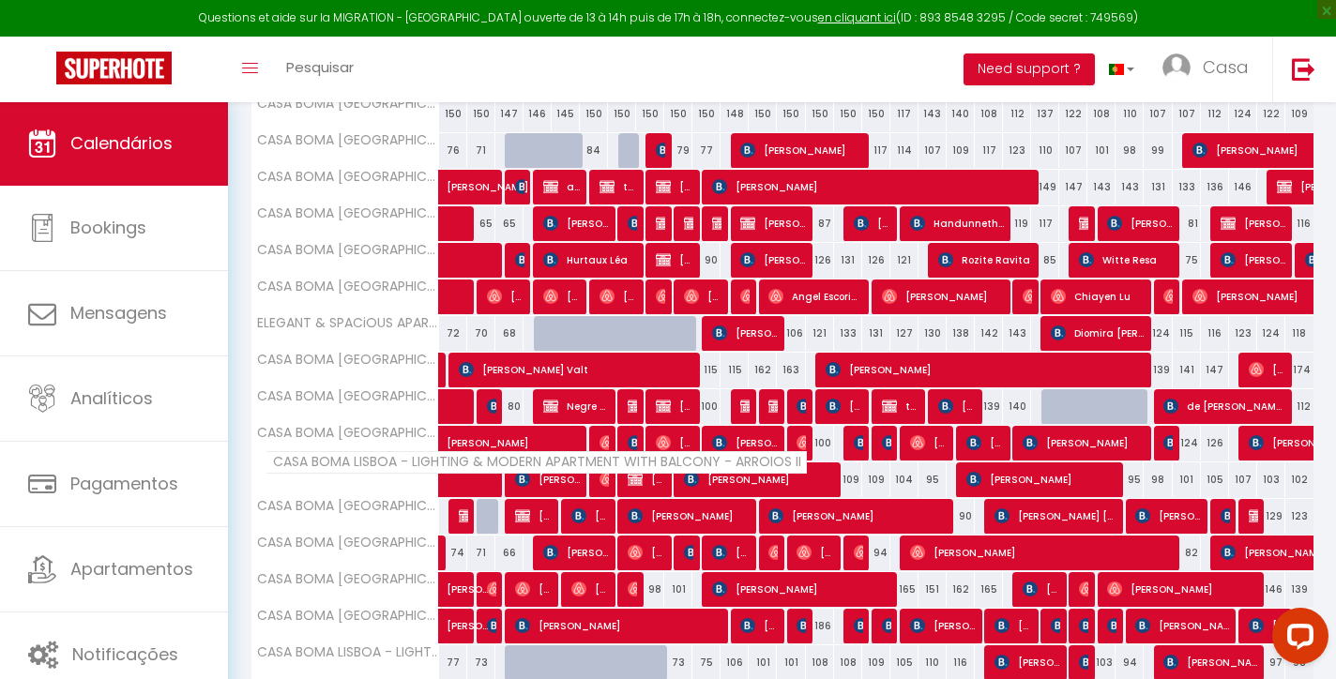
scroll to position [704, 0]
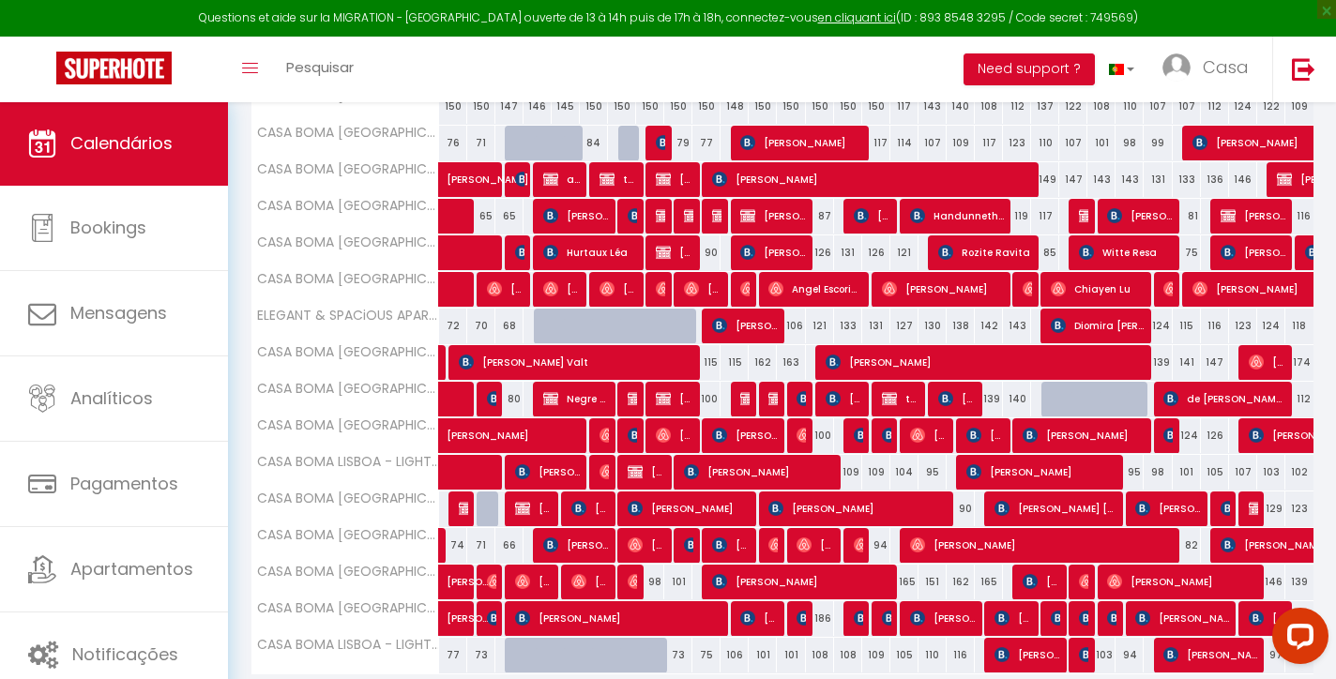
click at [633, 582] on img at bounding box center [635, 581] width 15 height 15
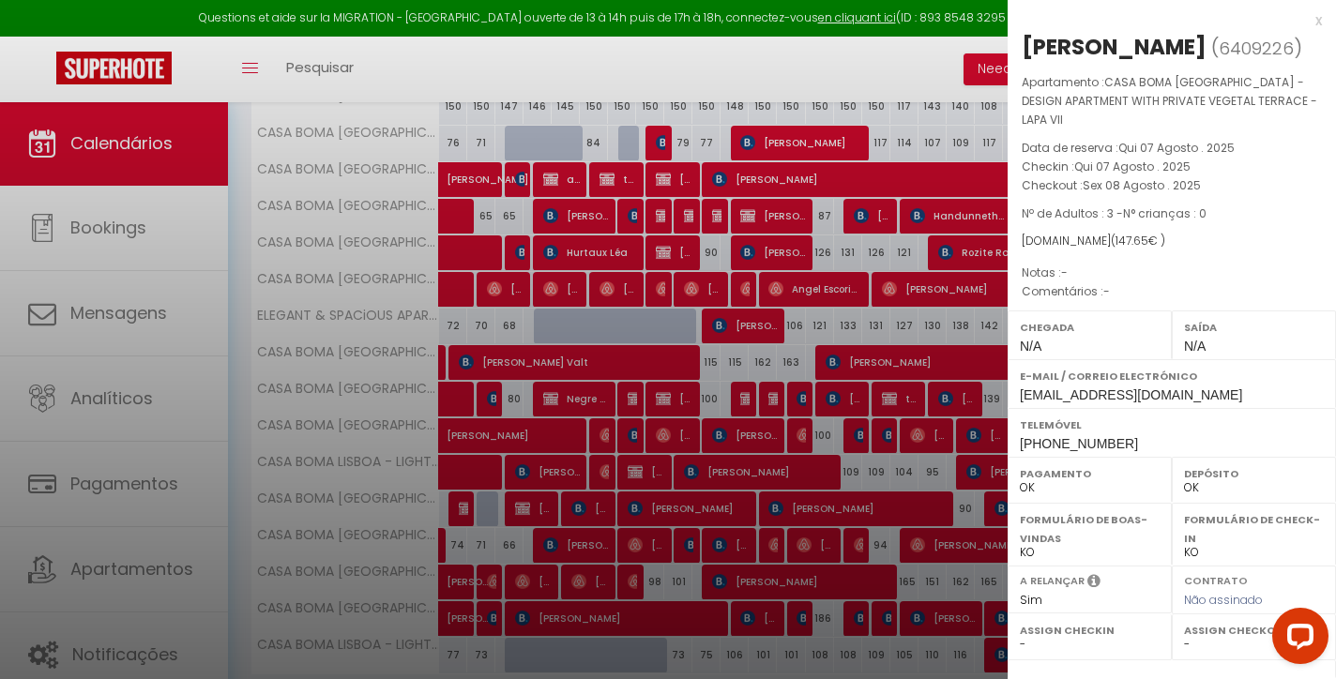
click at [1318, 19] on div "x" at bounding box center [1165, 20] width 314 height 23
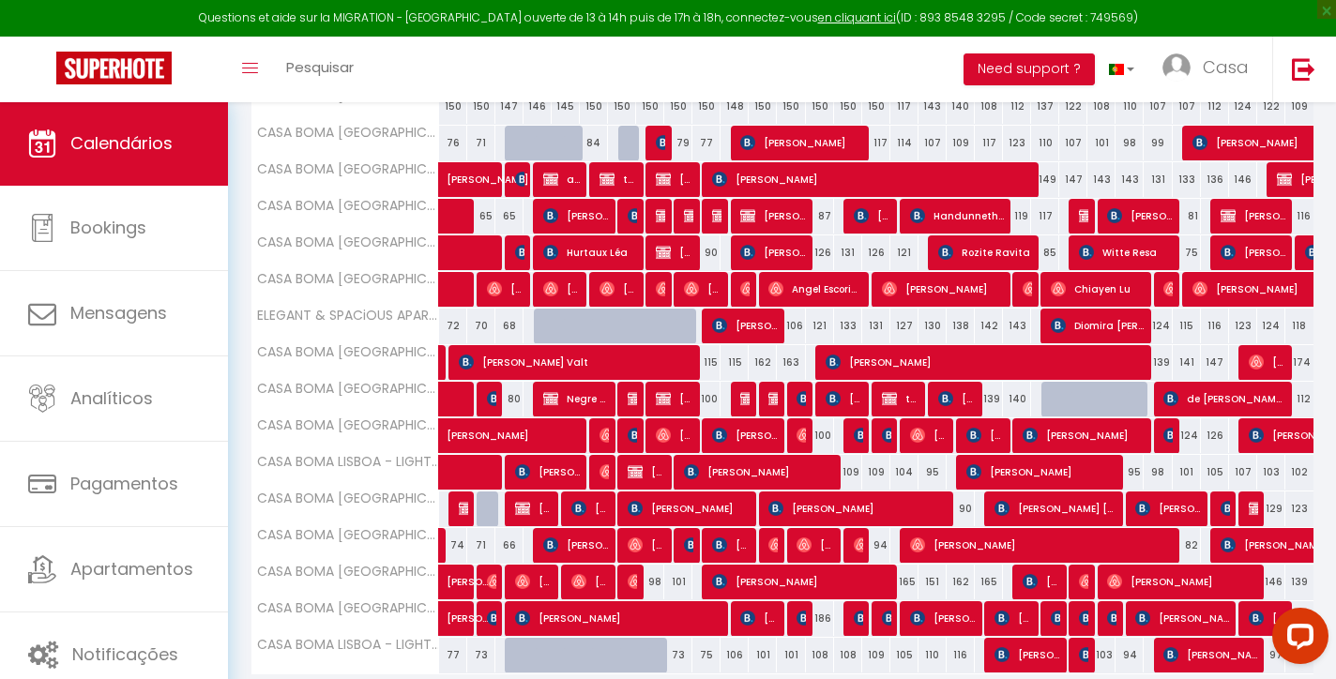
scroll to position [685, 0]
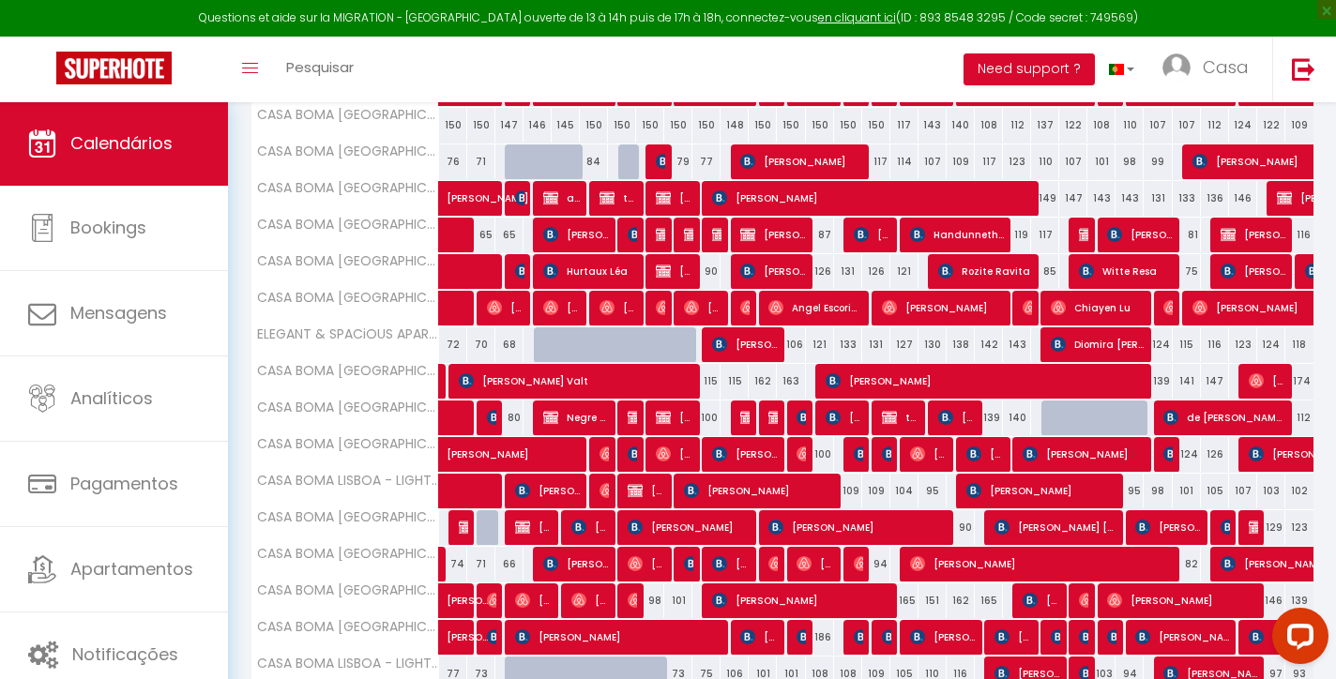
click at [753, 345] on span "[PERSON_NAME]" at bounding box center [745, 344] width 66 height 36
select select "KO"
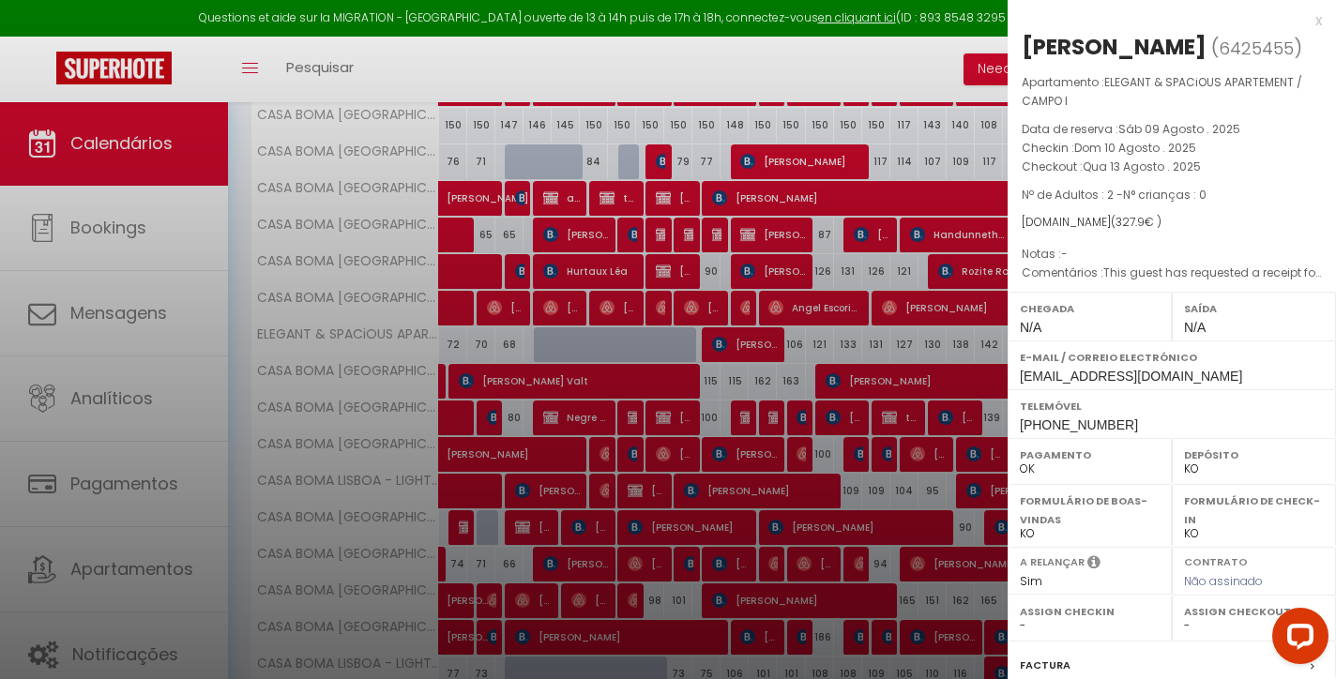
click at [1319, 23] on div "x" at bounding box center [1165, 20] width 314 height 23
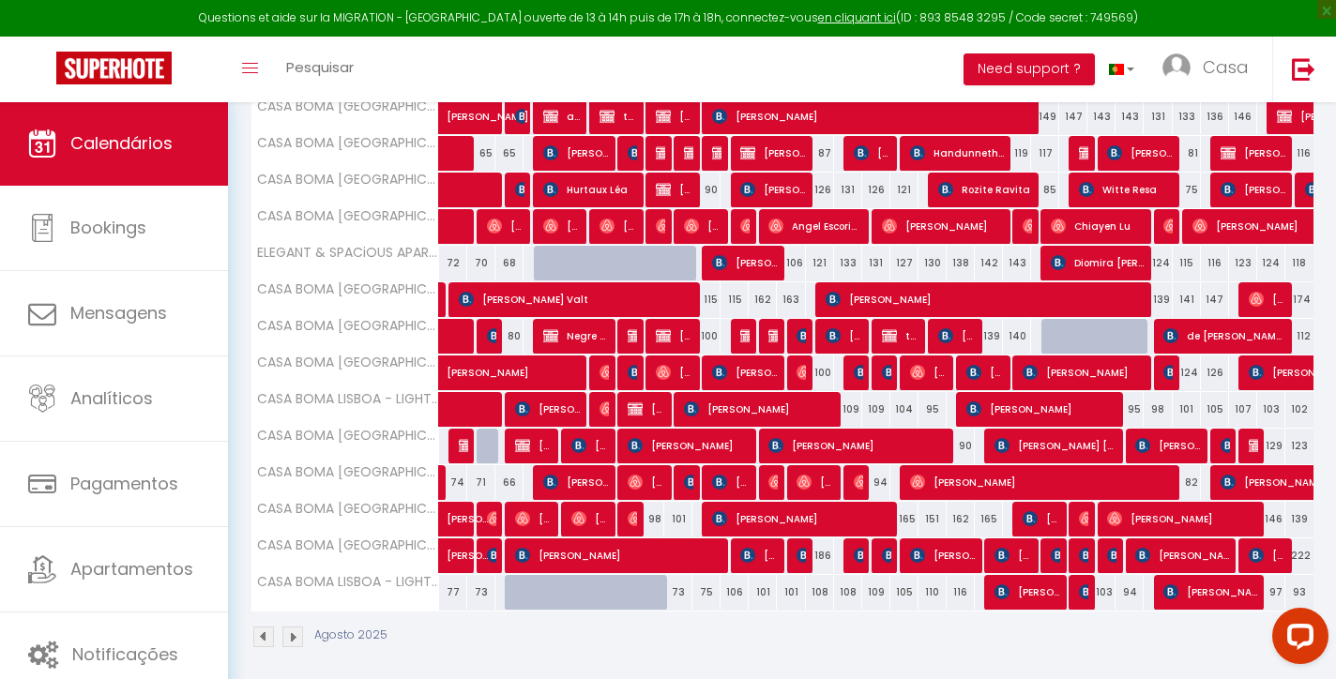
scroll to position [775, 0]
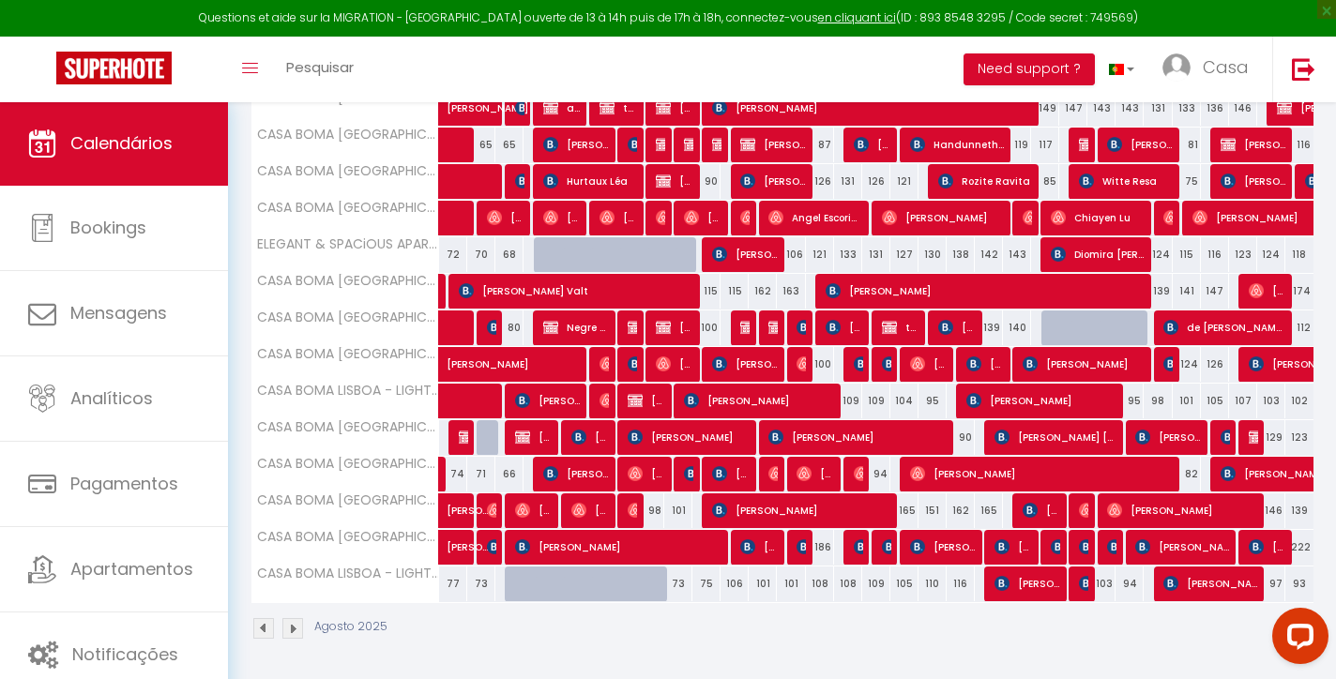
click at [686, 326] on span "[PERSON_NAME]" at bounding box center [675, 328] width 38 height 36
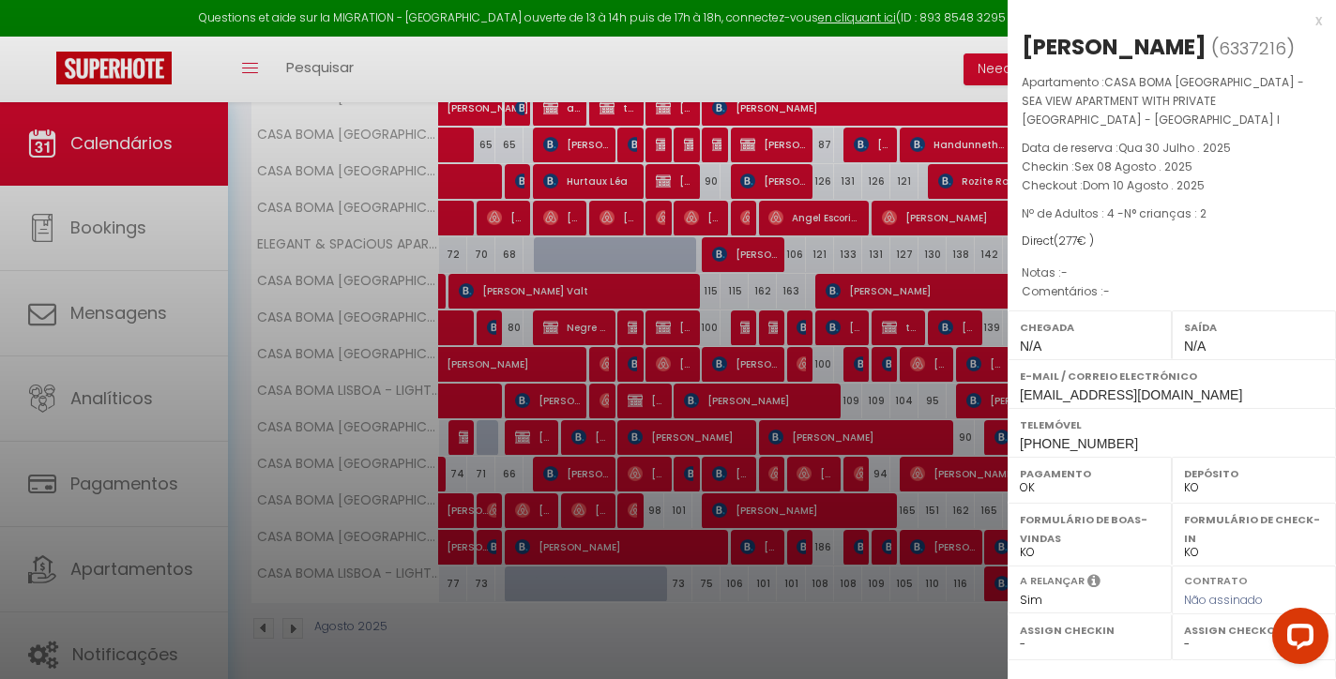
click at [1315, 23] on div "x" at bounding box center [1165, 20] width 314 height 23
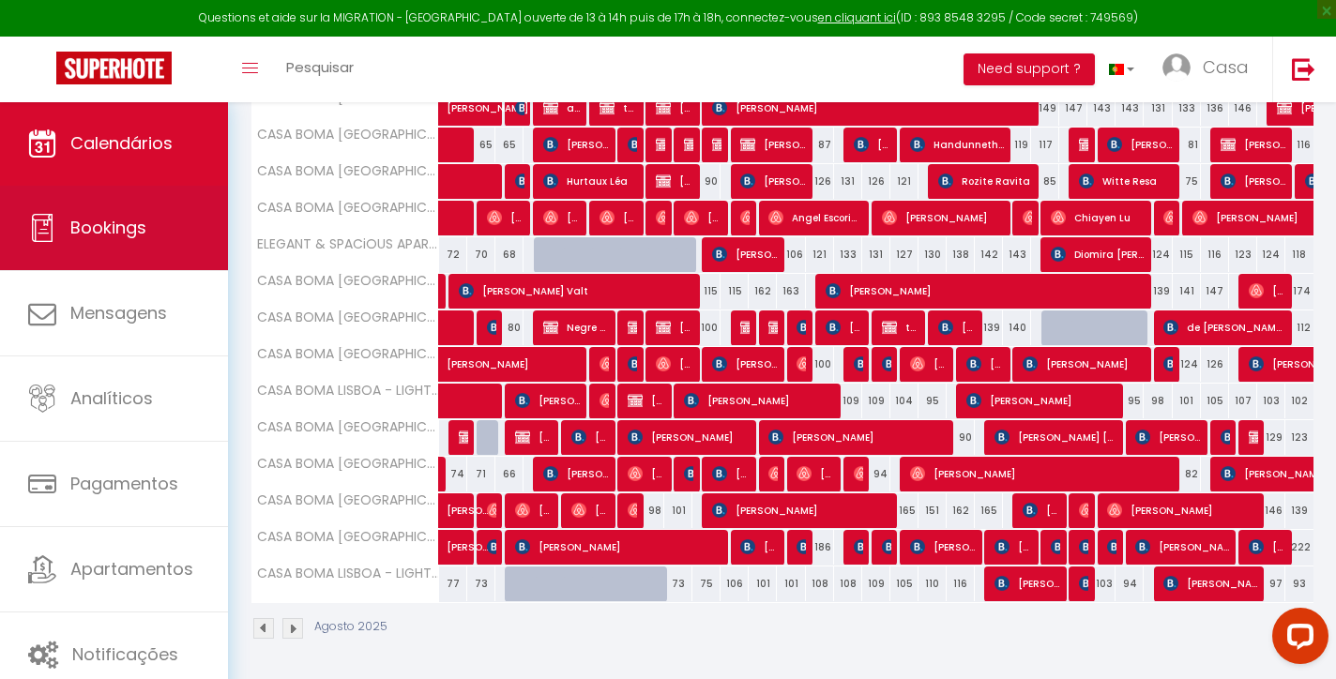
click at [159, 220] on link "Bookings" at bounding box center [114, 228] width 228 height 84
select select "not_cancelled"
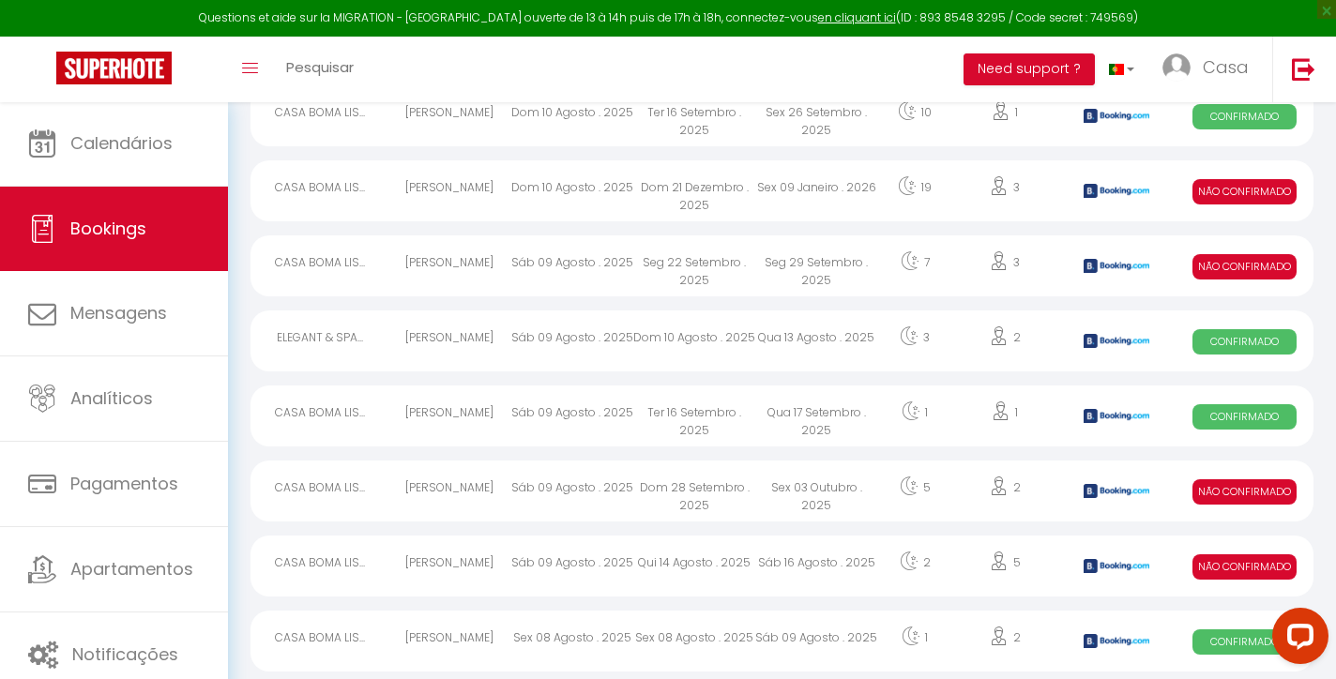
scroll to position [477, 0]
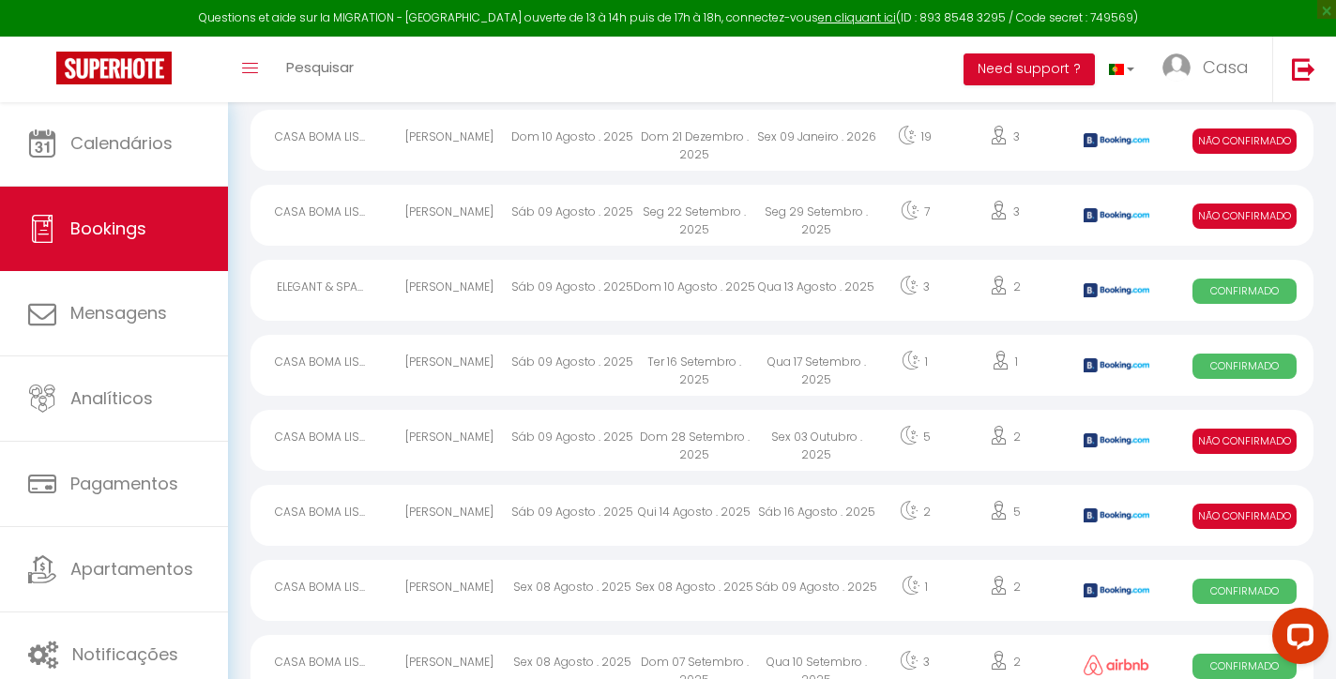
click at [750, 496] on div "Qui 14 Agosto . 2025" at bounding box center [694, 515] width 122 height 61
select select "KO"
select select "0"
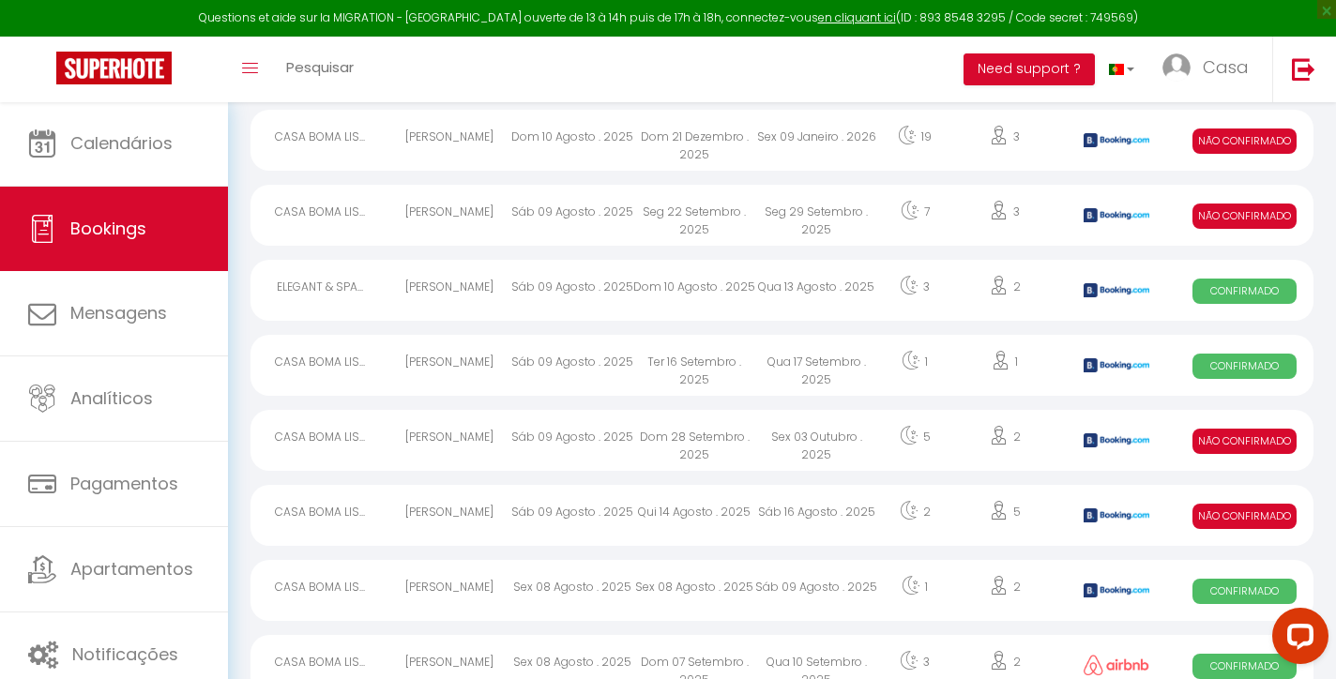
select select "1"
select select
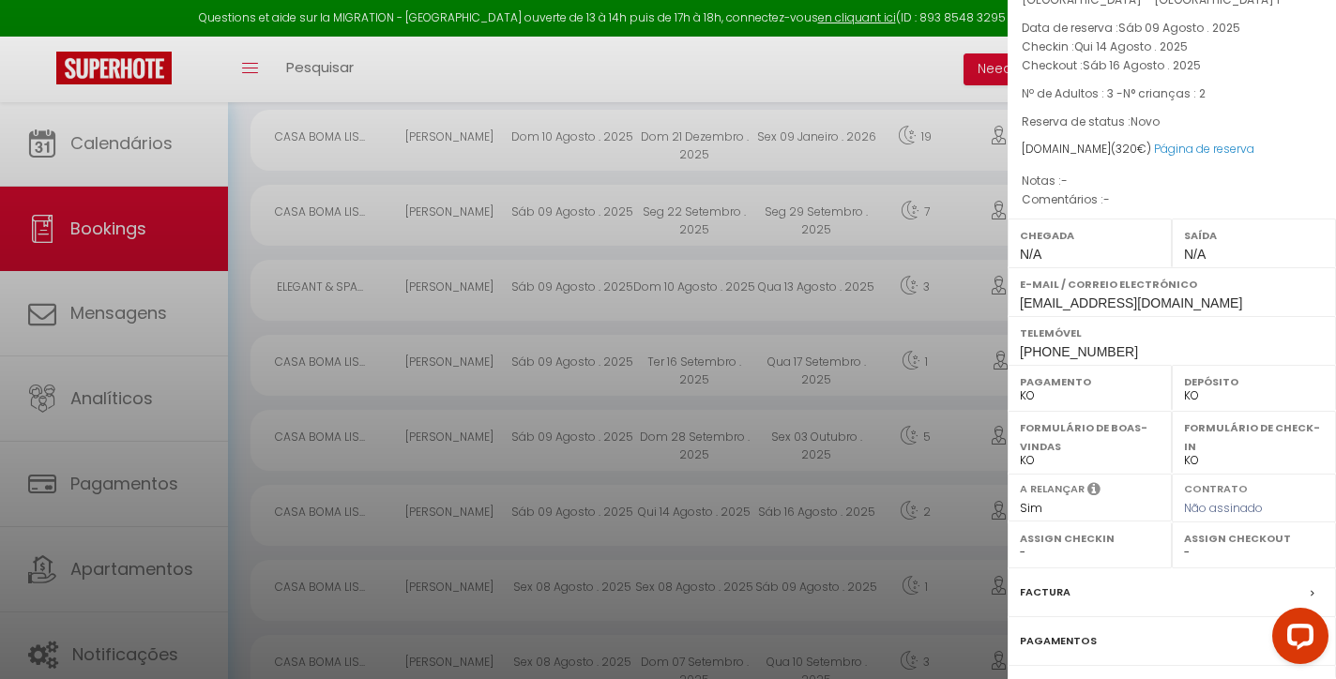
scroll to position [151, 0]
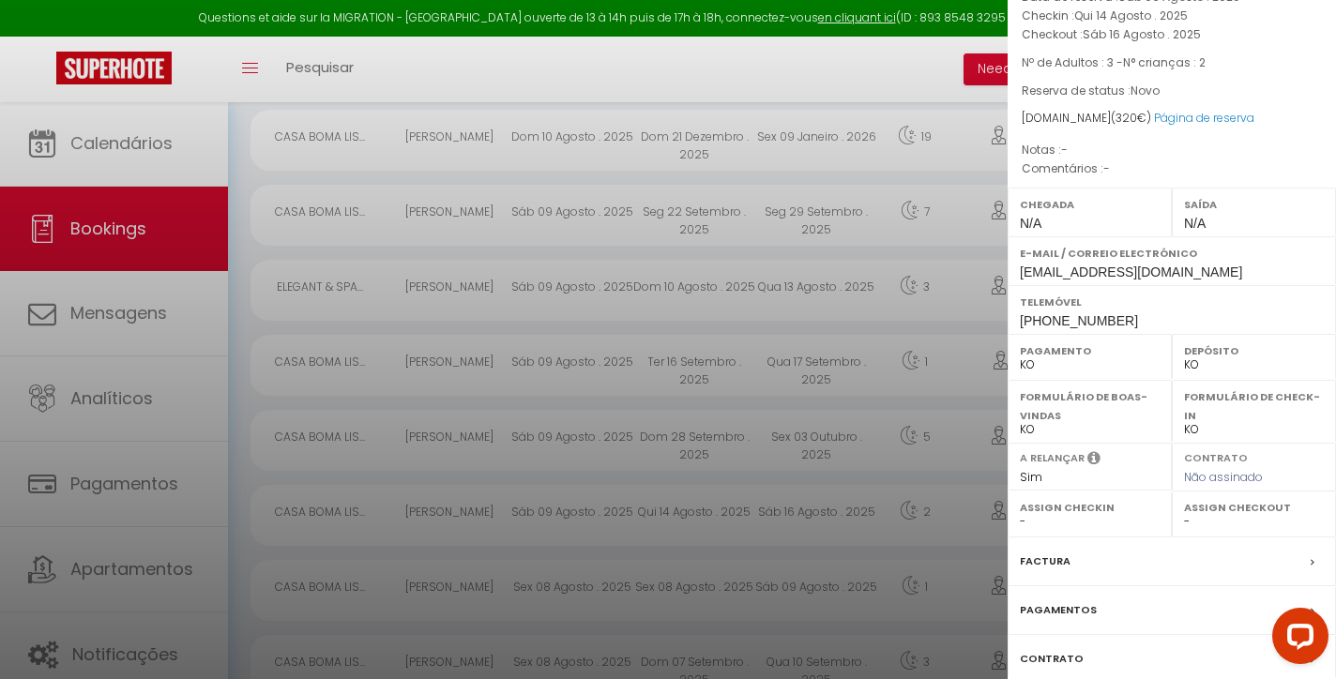
click at [1047, 560] on label "Factura" at bounding box center [1045, 562] width 51 height 20
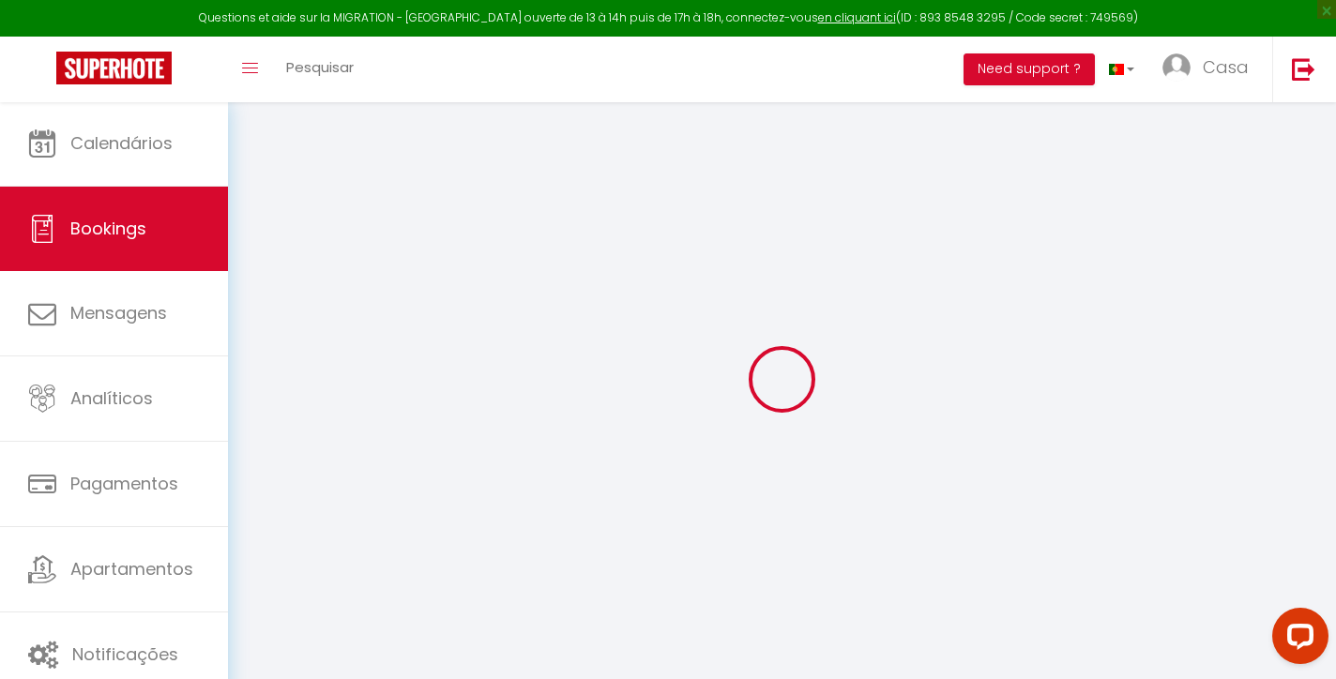
type input "Jason"
type input "Laurie"
type input "jlauri.551043@guest.booking.com"
type input "+3512035640799"
type input "N/A"
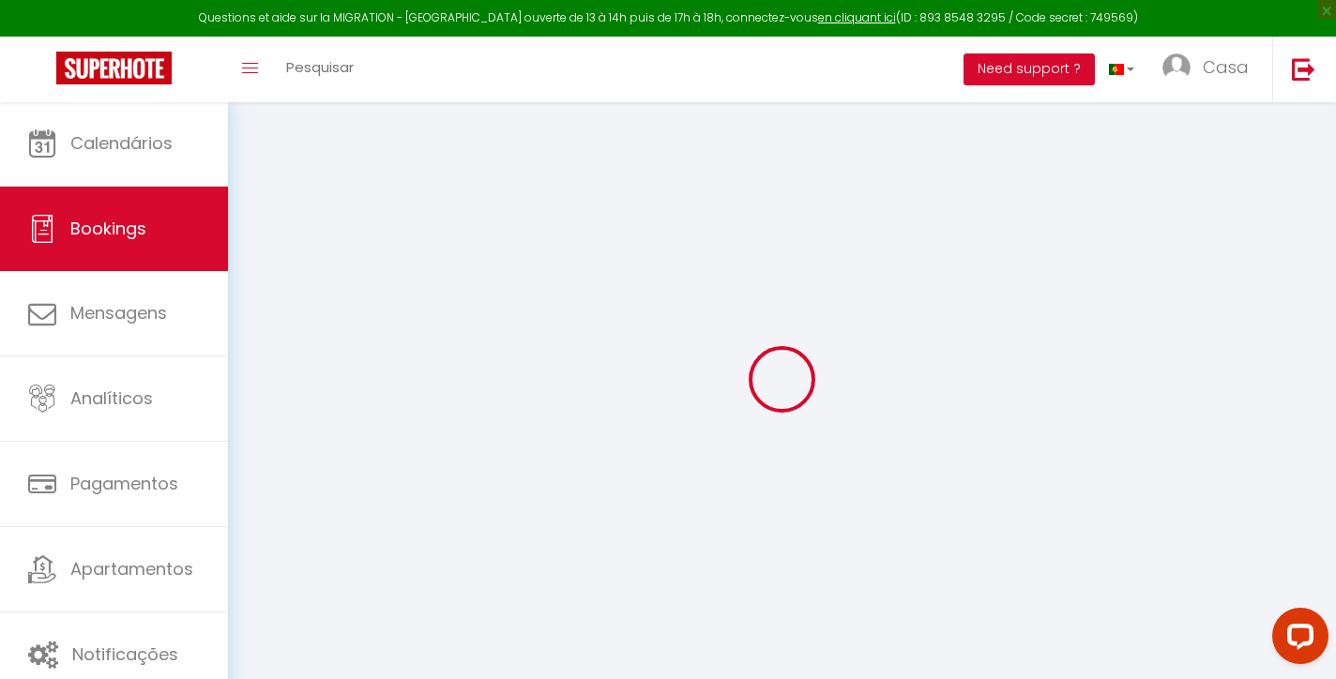
type input "30 08 Prudential Tower 19 Cecil St"
type input "bangkok"
select select "PT"
type input "47.1"
select select "63825"
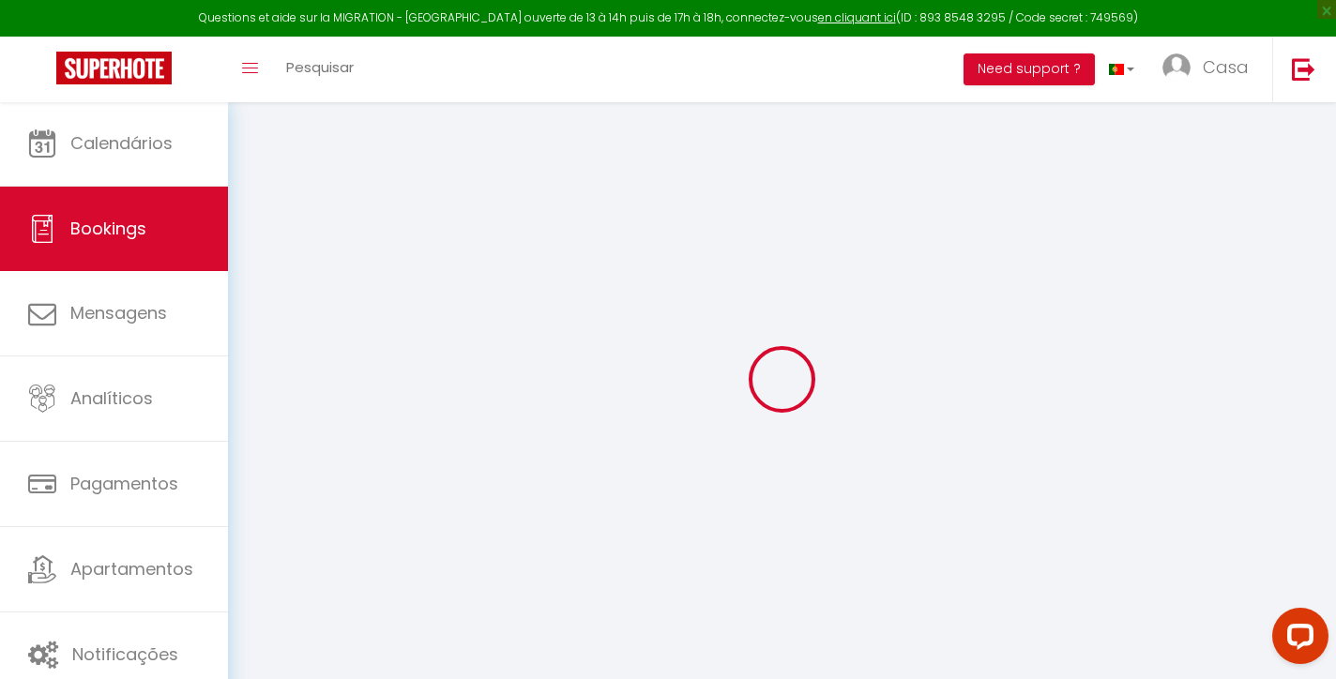
select select "2"
select select
type input "3"
type input "2"
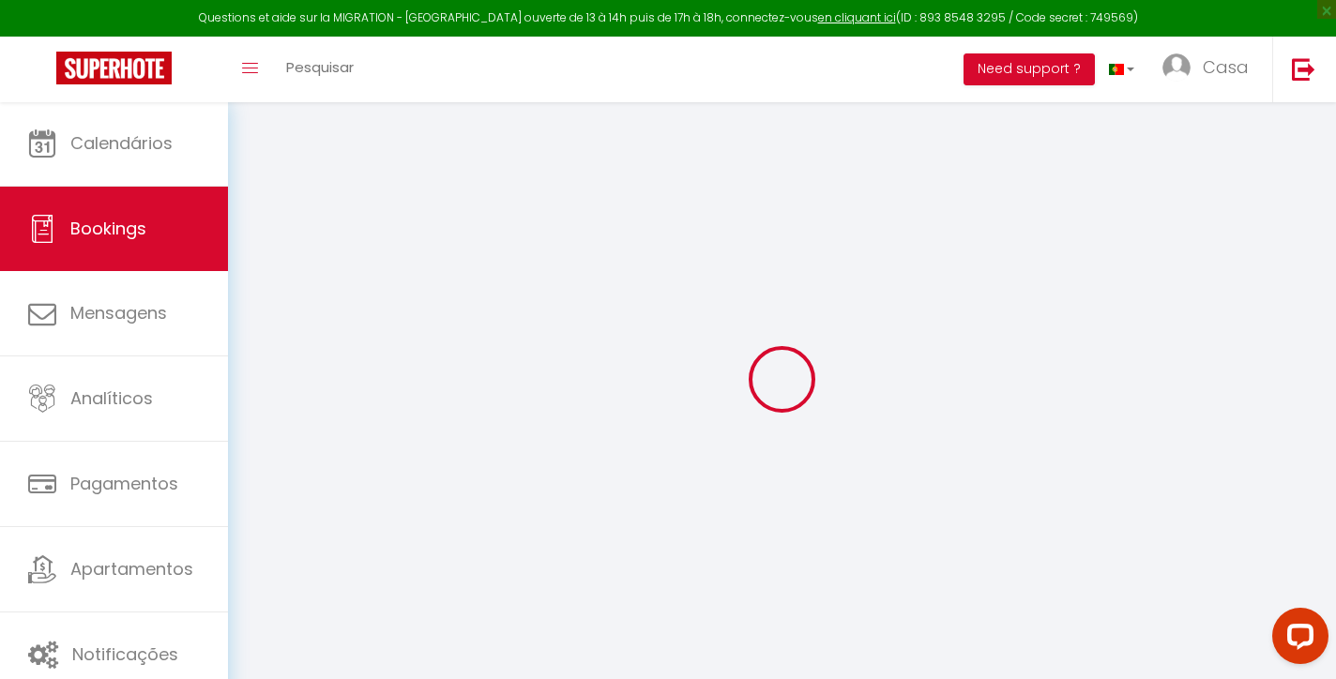
select select "10"
select select
select select "2"
type input "0"
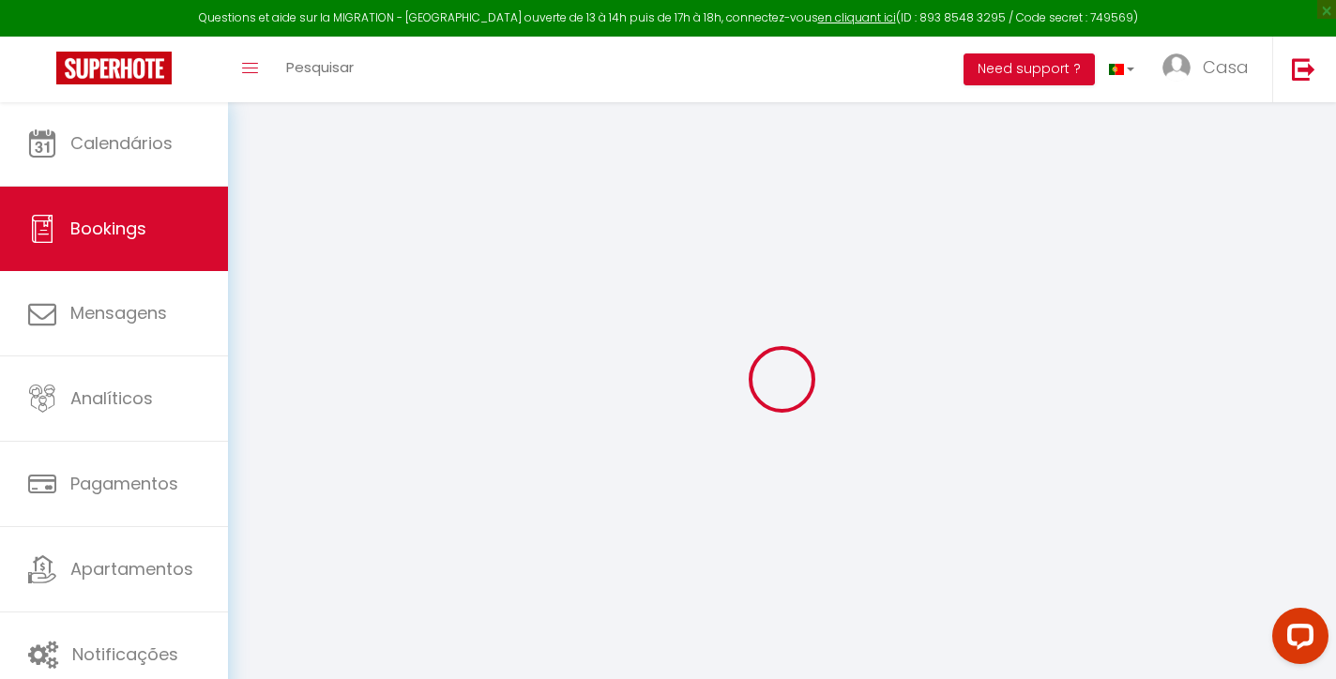
type input "0"
select select
select select "14"
select select
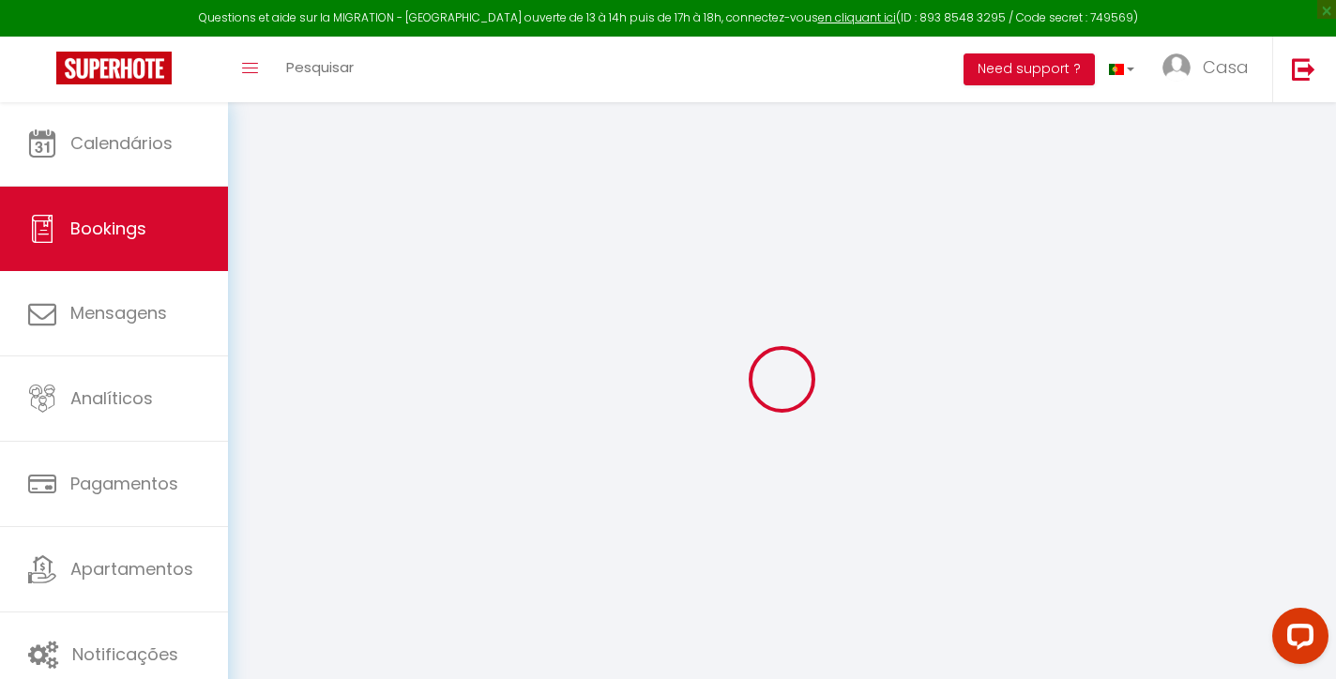
select select
checkbox input "false"
select select
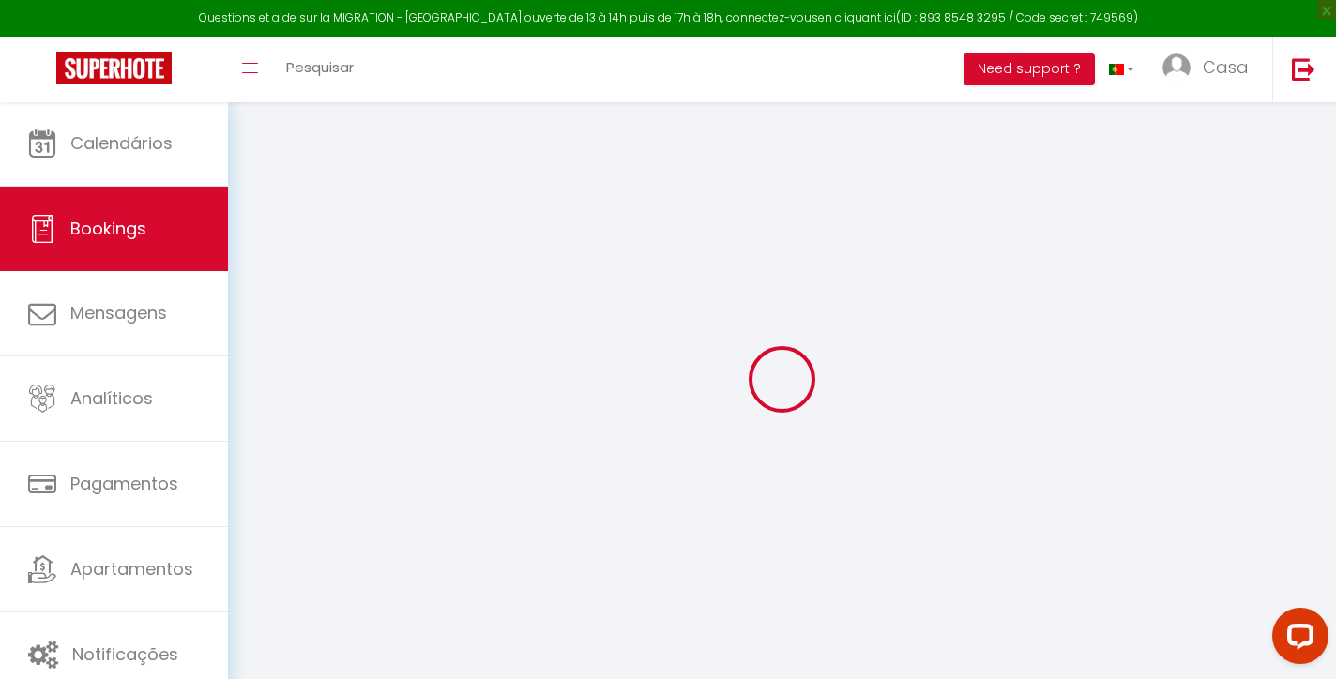
select select
checkbox input "false"
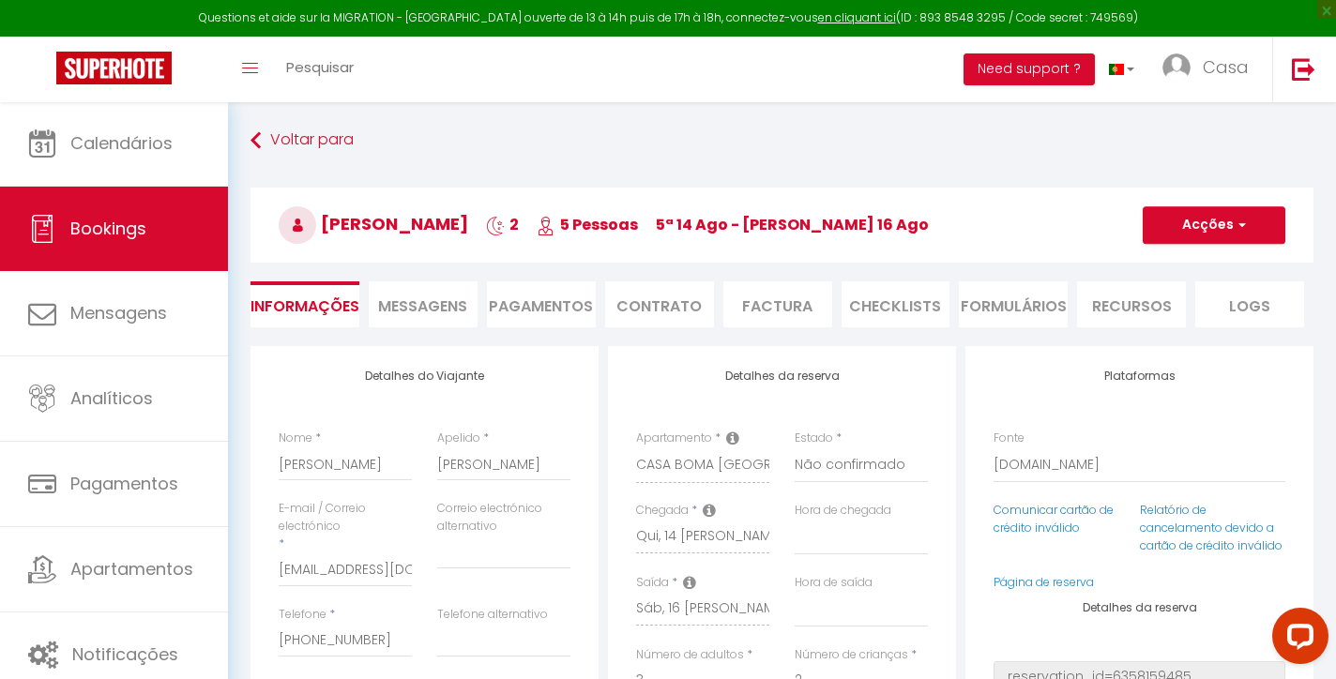
type input "37"
type input "6"
select select
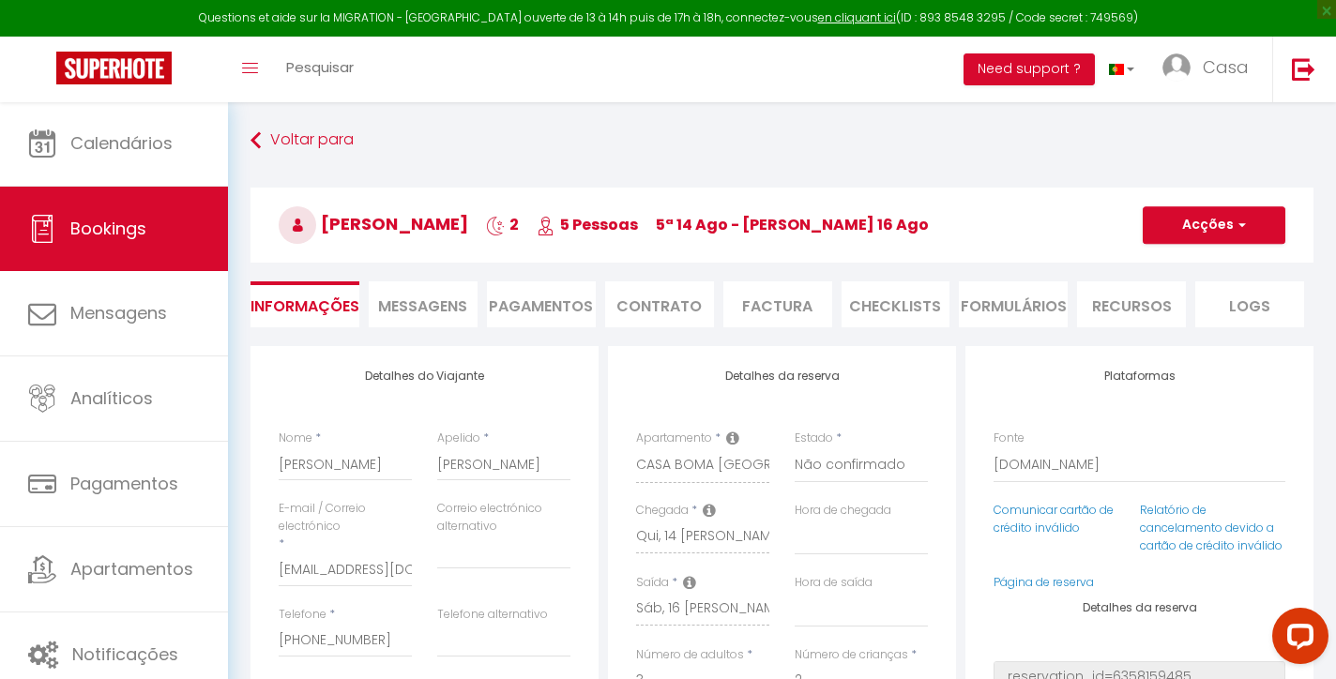
select select
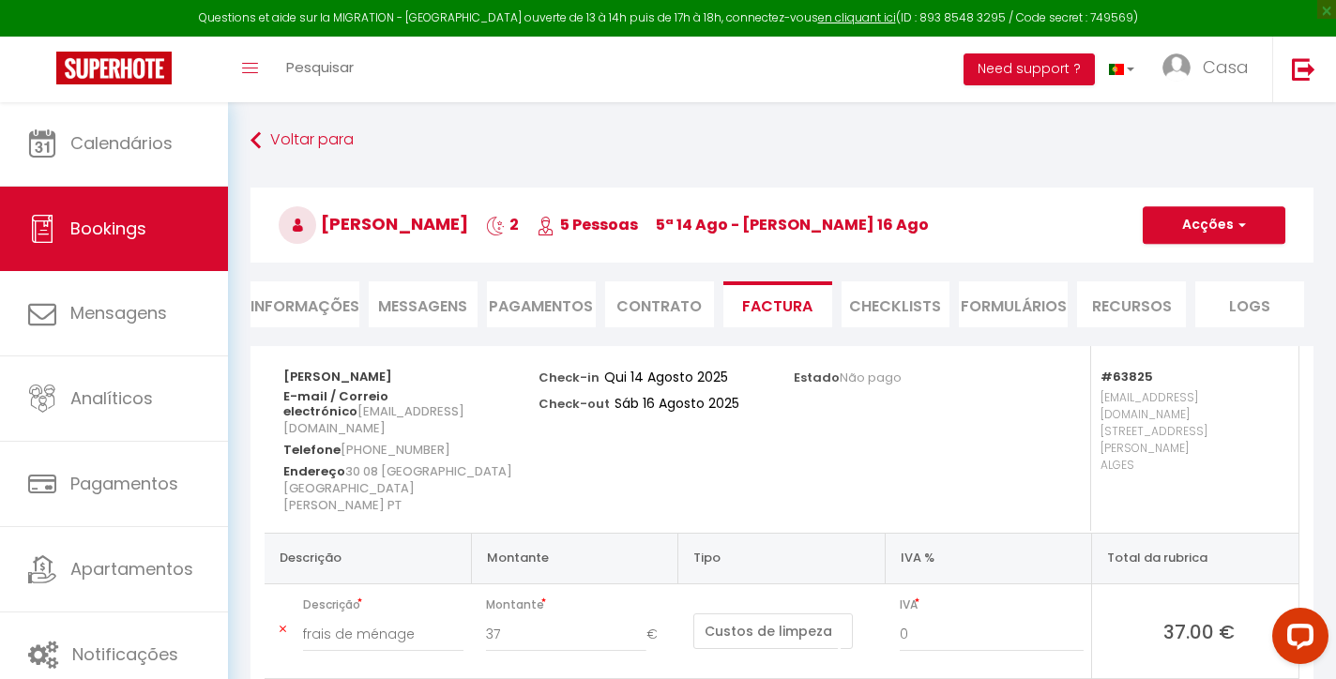
click at [340, 296] on li "Informações" at bounding box center [304, 304] width 109 height 46
select select
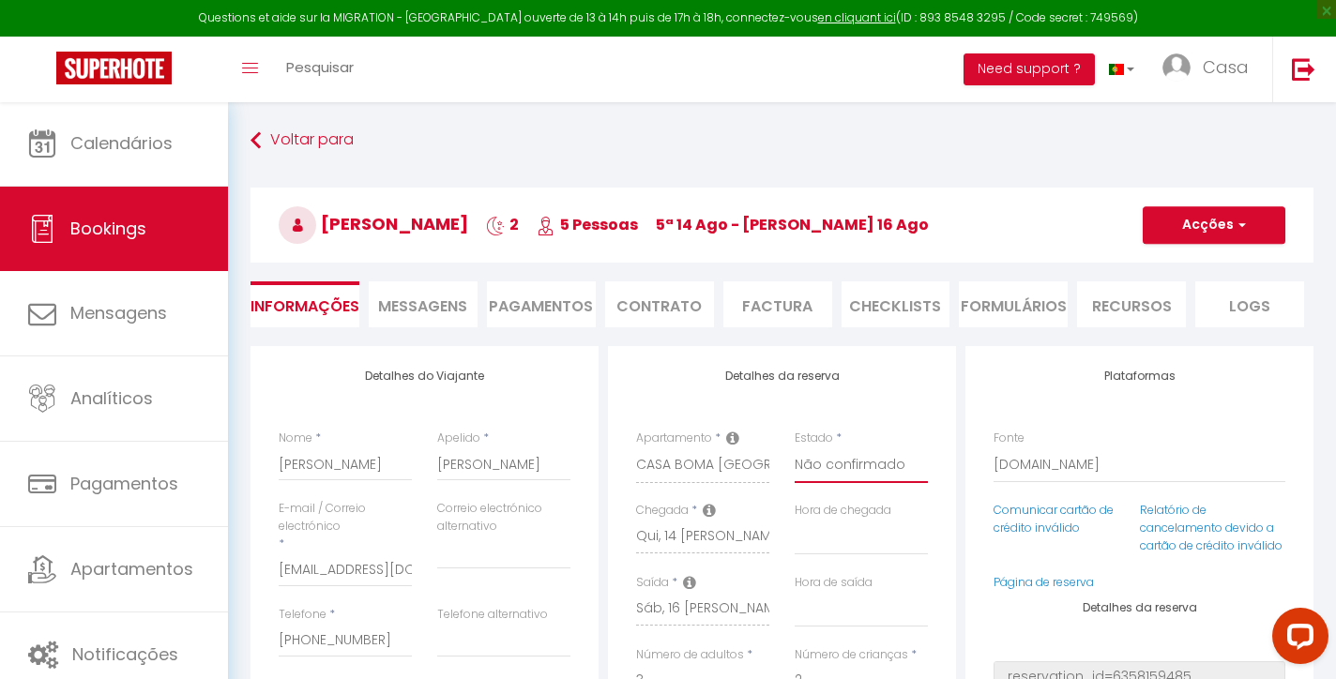
select select "0"
select select
checkbox input "false"
click at [1207, 224] on button "Acções" at bounding box center [1214, 225] width 143 height 38
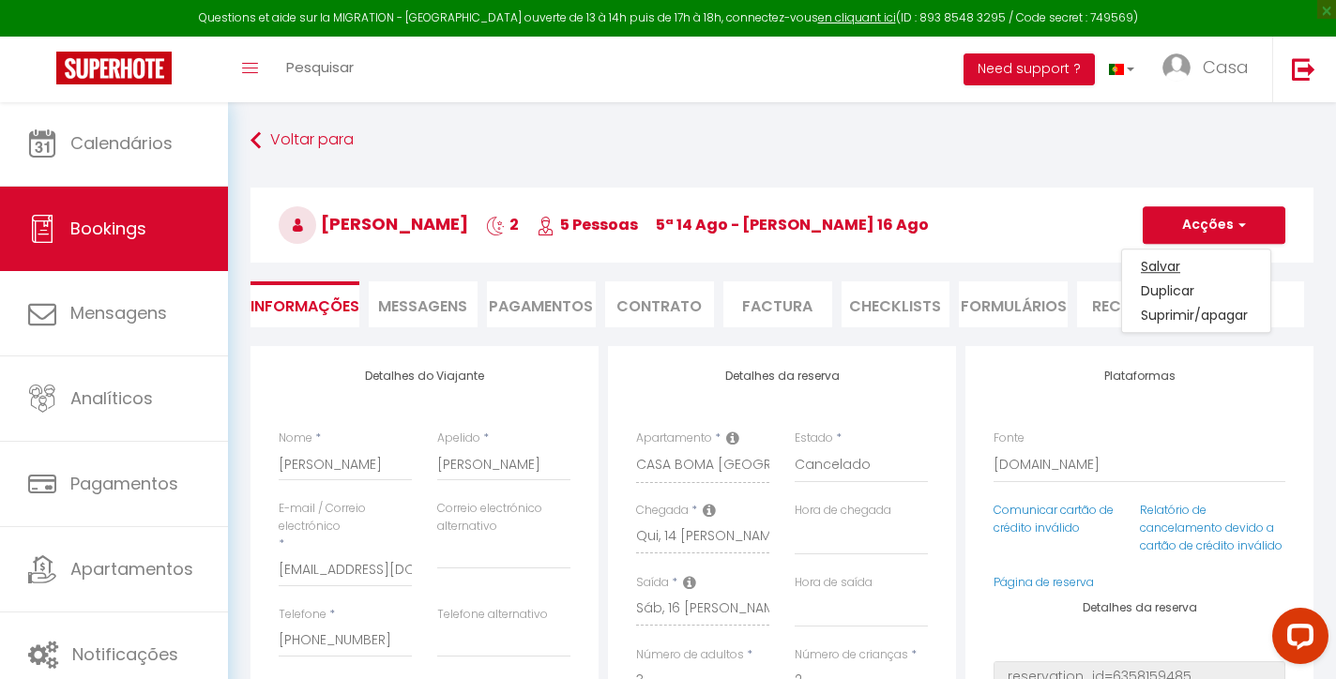
click at [1149, 263] on link "Salvar" at bounding box center [1196, 266] width 148 height 24
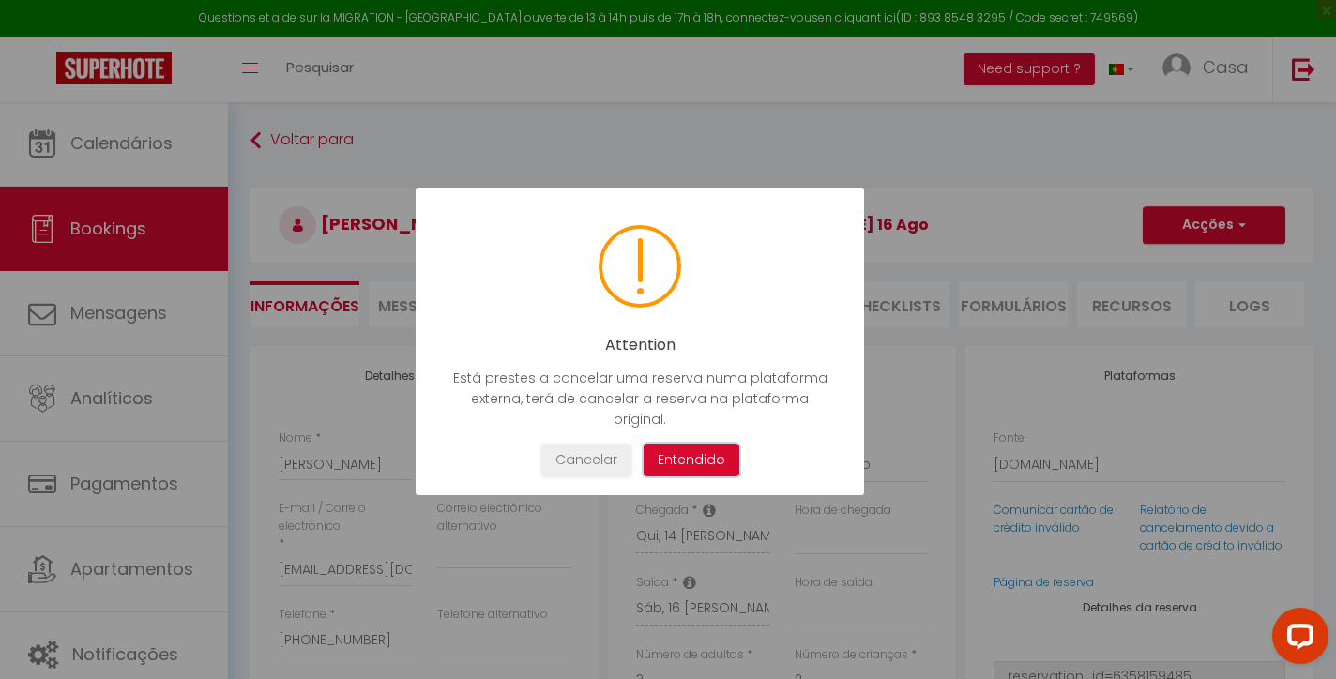
click at [710, 444] on button "Entendido" at bounding box center [692, 460] width 96 height 33
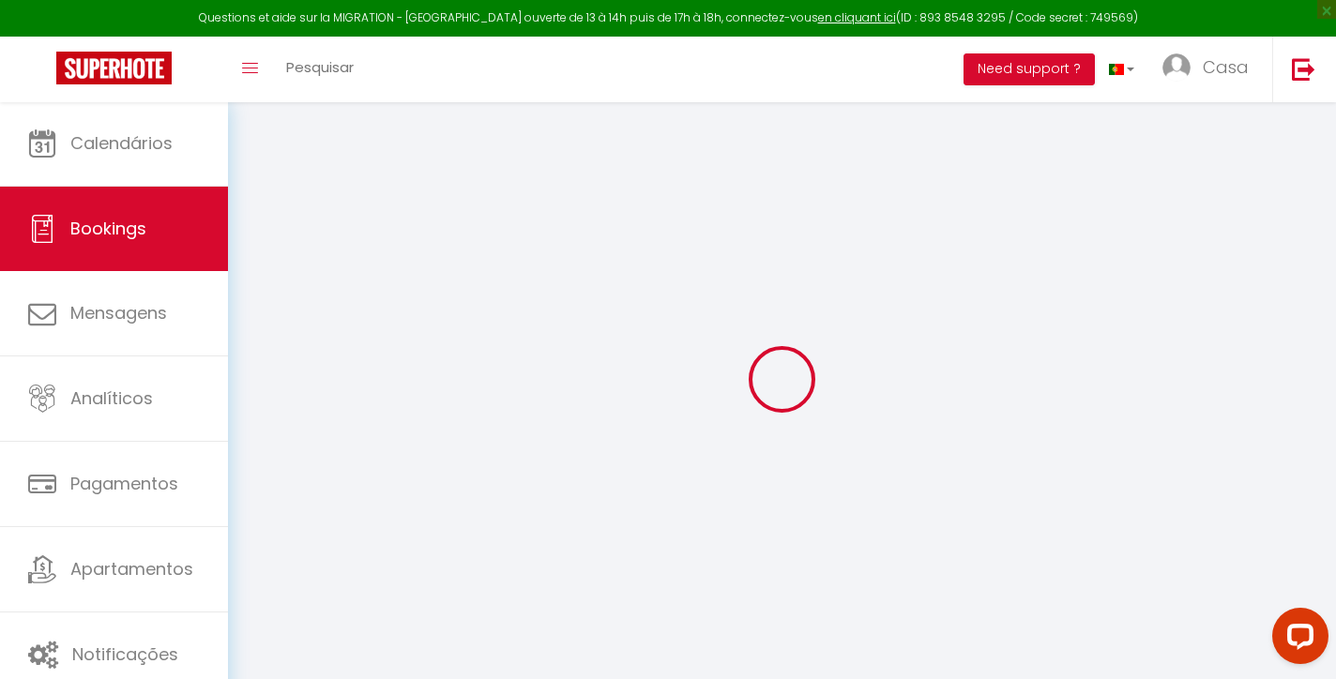
select select "not_cancelled"
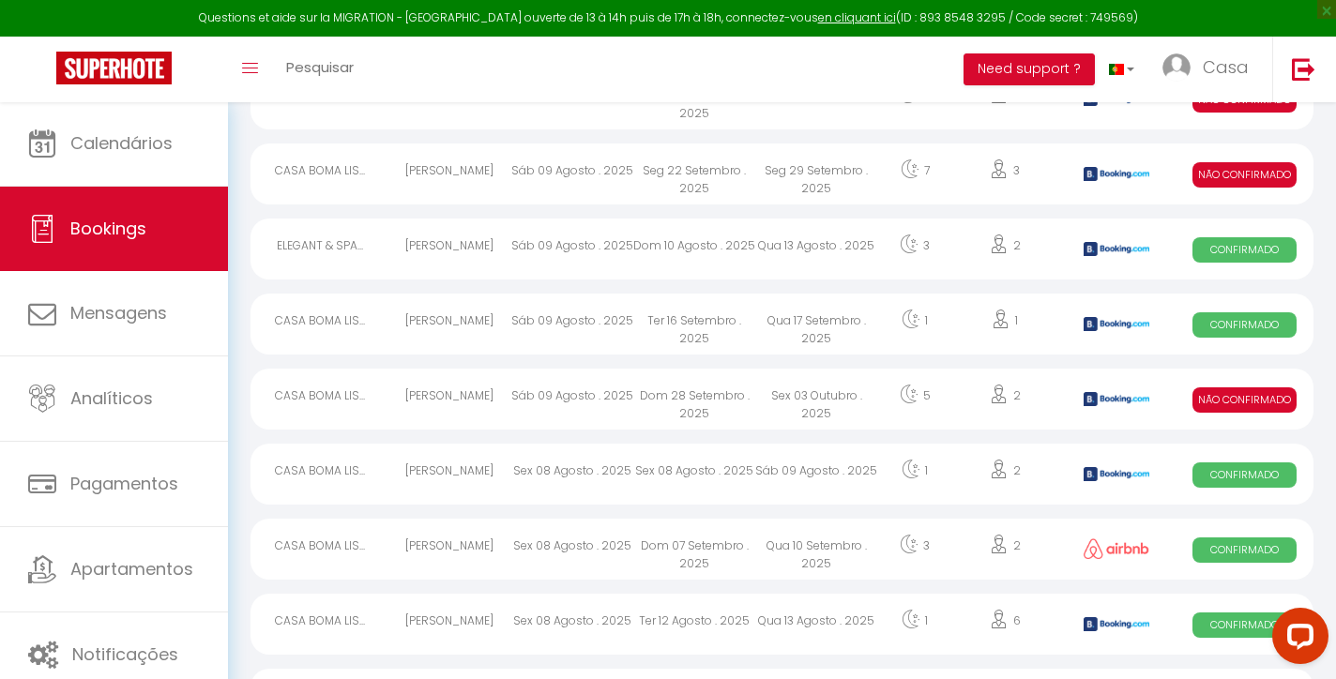
scroll to position [479, 0]
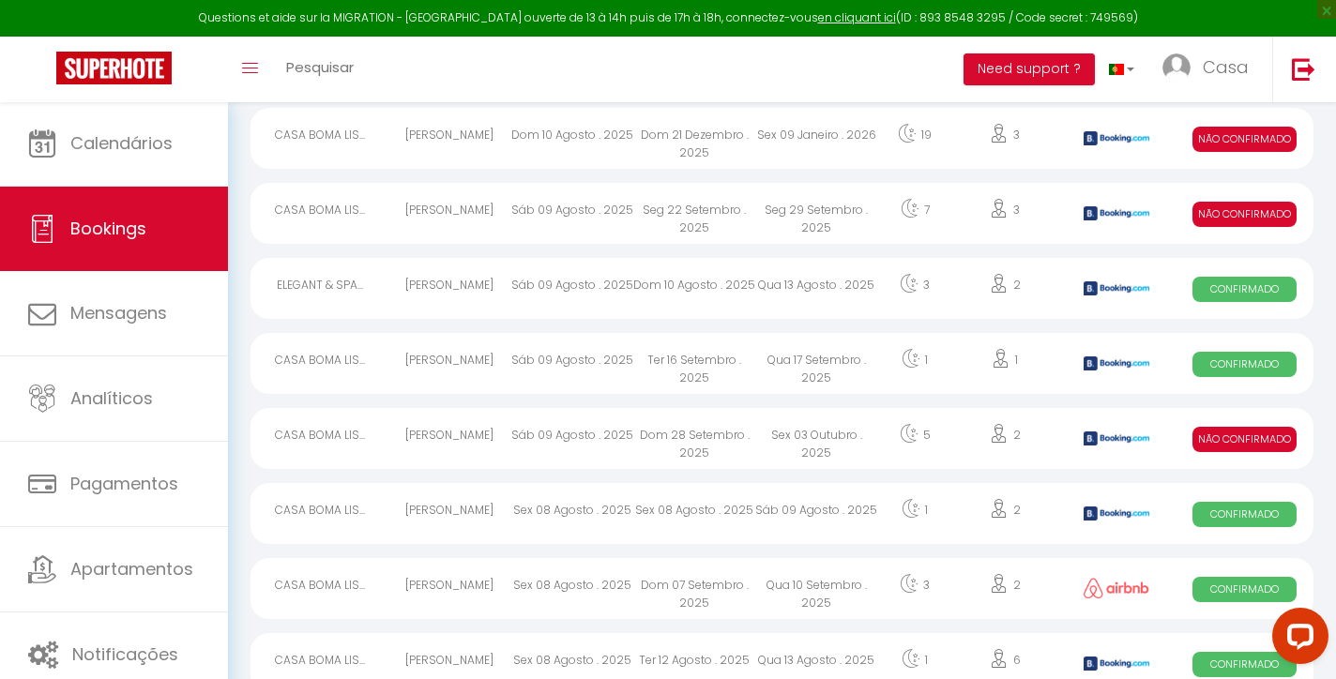
click at [765, 433] on div "Sex 03 Outubro . 2025" at bounding box center [816, 438] width 122 height 61
select select "KO"
select select "0"
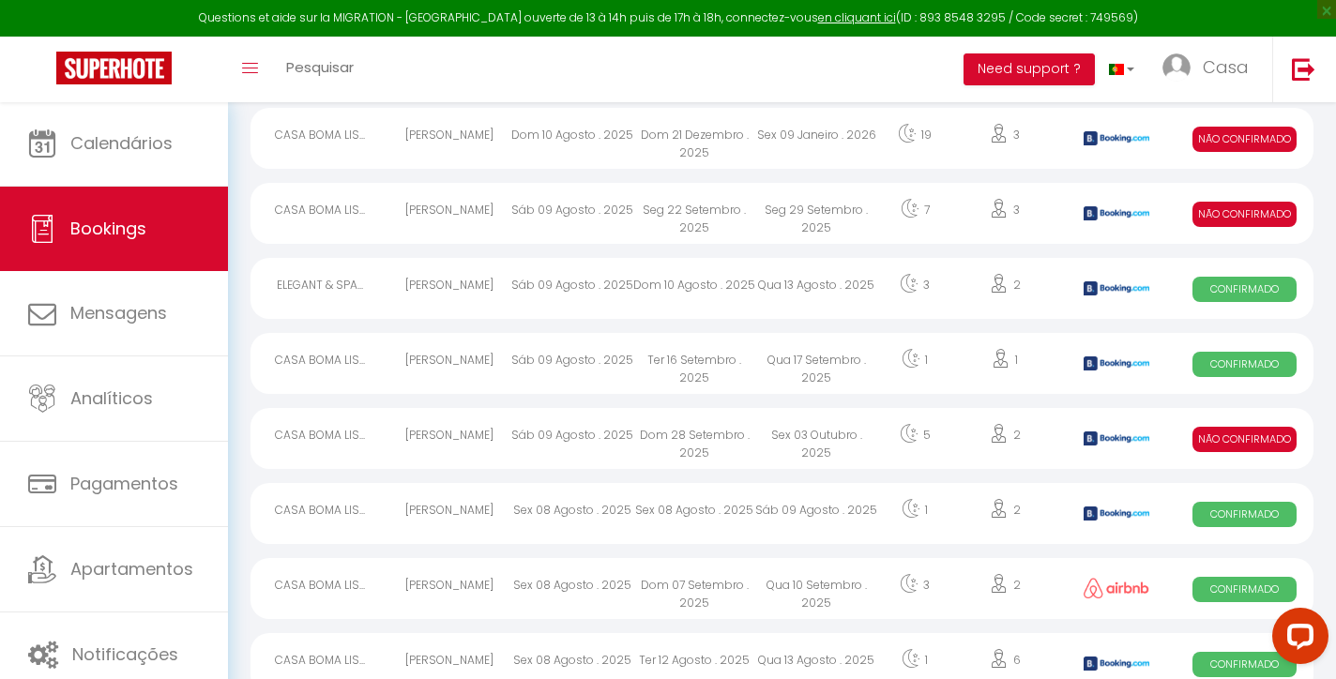
select select "1"
select select
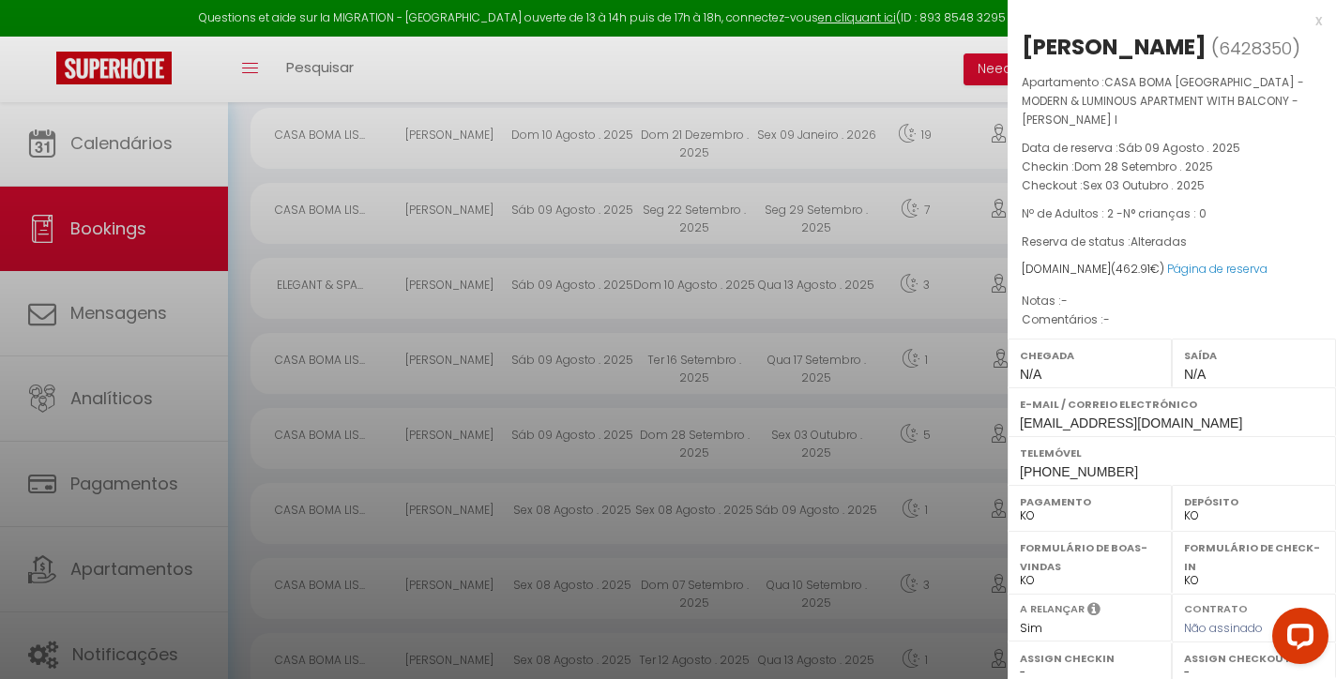
click at [1320, 20] on div "x" at bounding box center [1165, 20] width 314 height 23
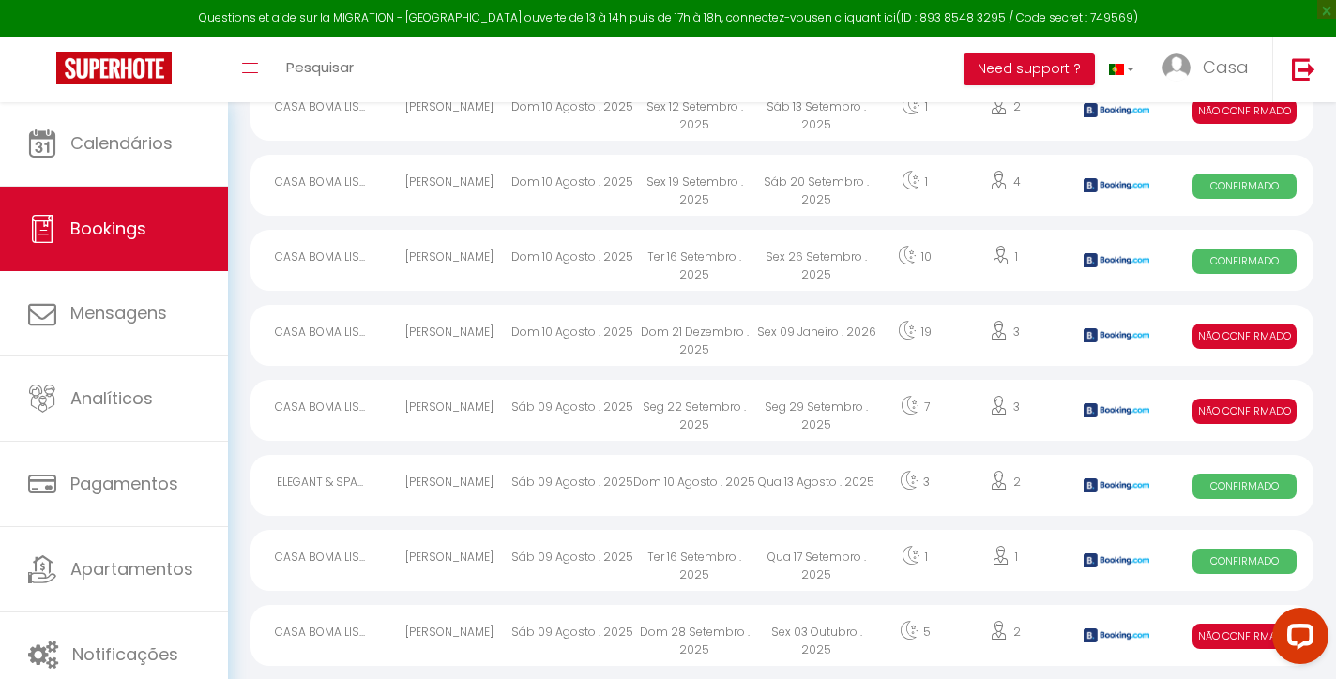
scroll to position [268, 0]
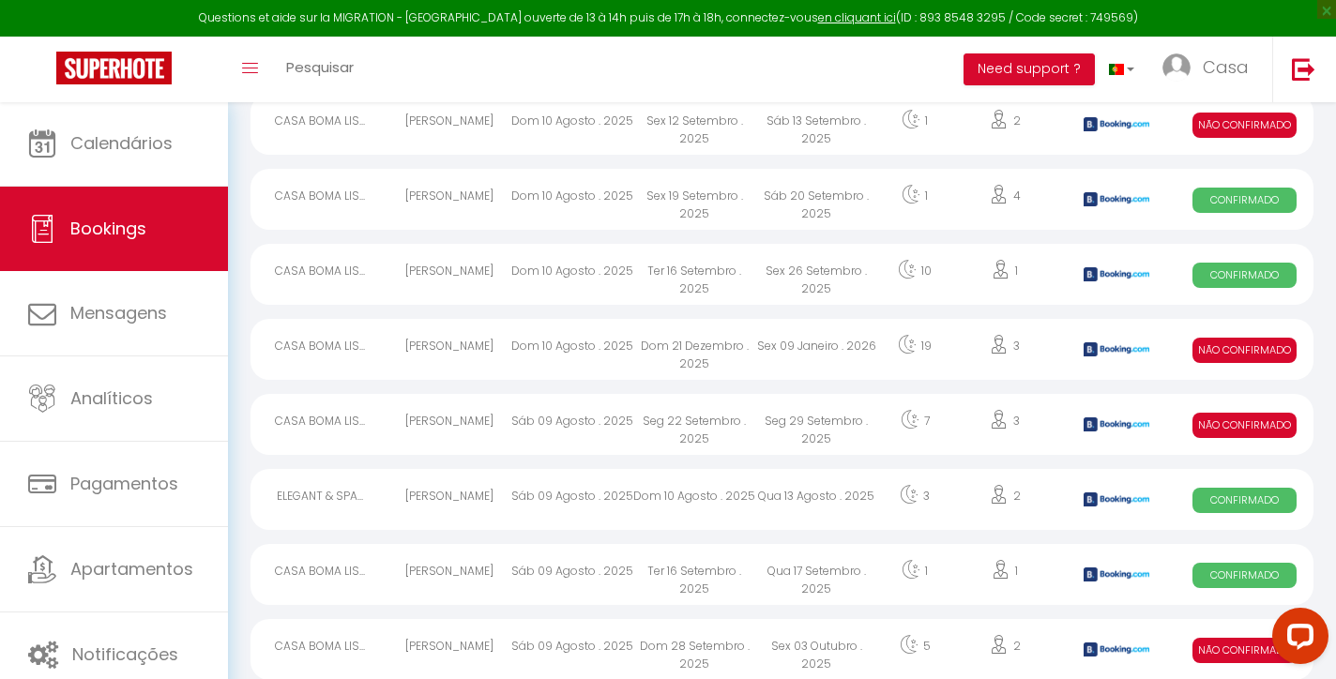
click at [772, 428] on div "Seg 29 Setembro . 2025" at bounding box center [816, 424] width 122 height 61
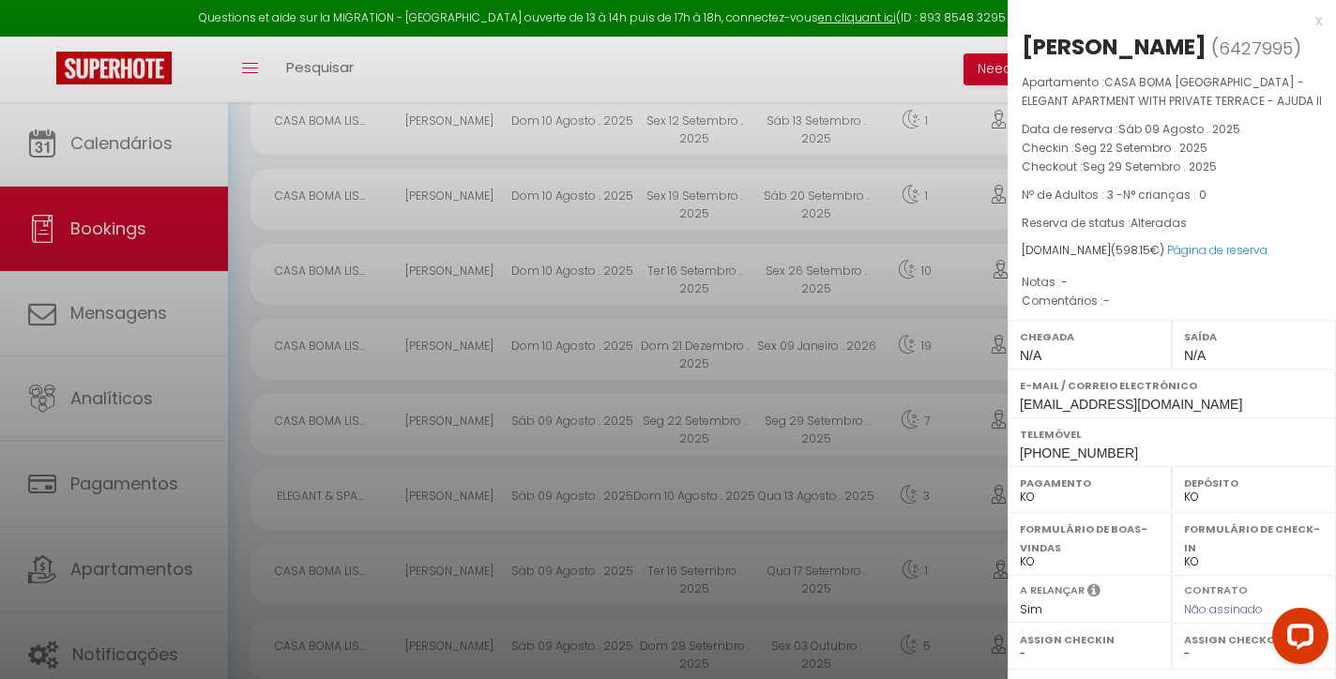
click at [1317, 18] on div "x" at bounding box center [1165, 20] width 314 height 23
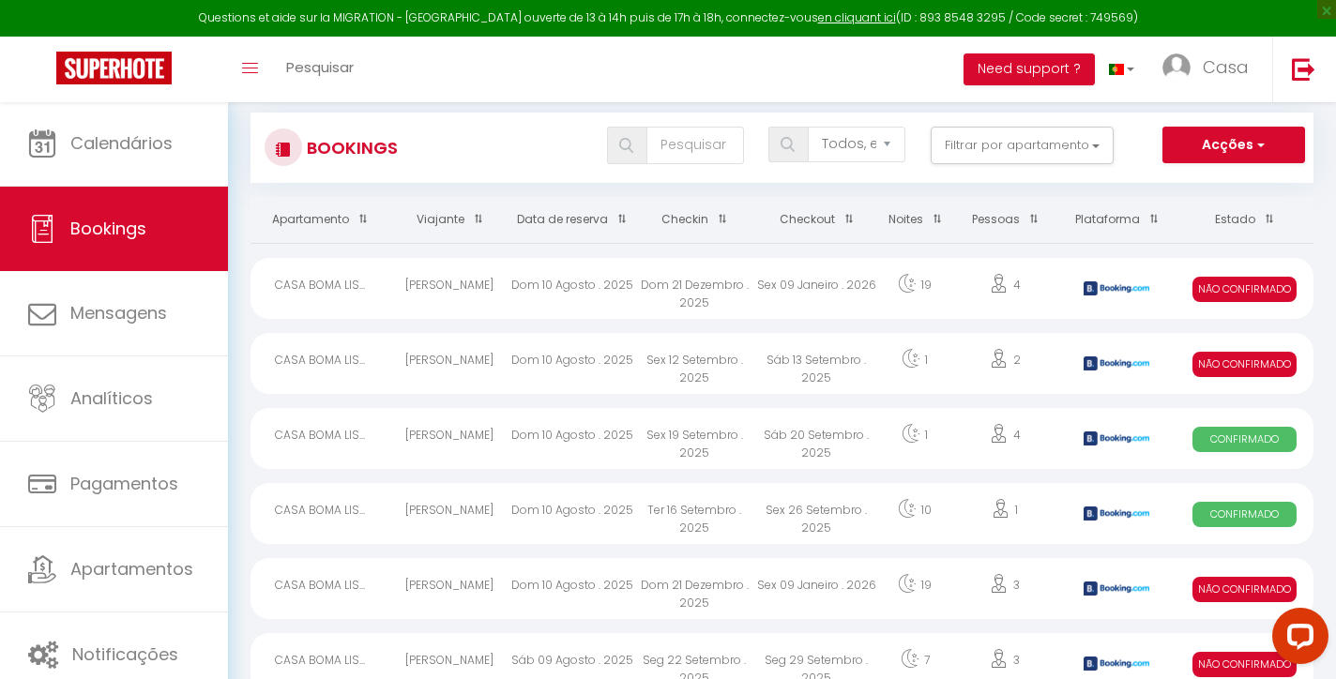
scroll to position [7, 0]
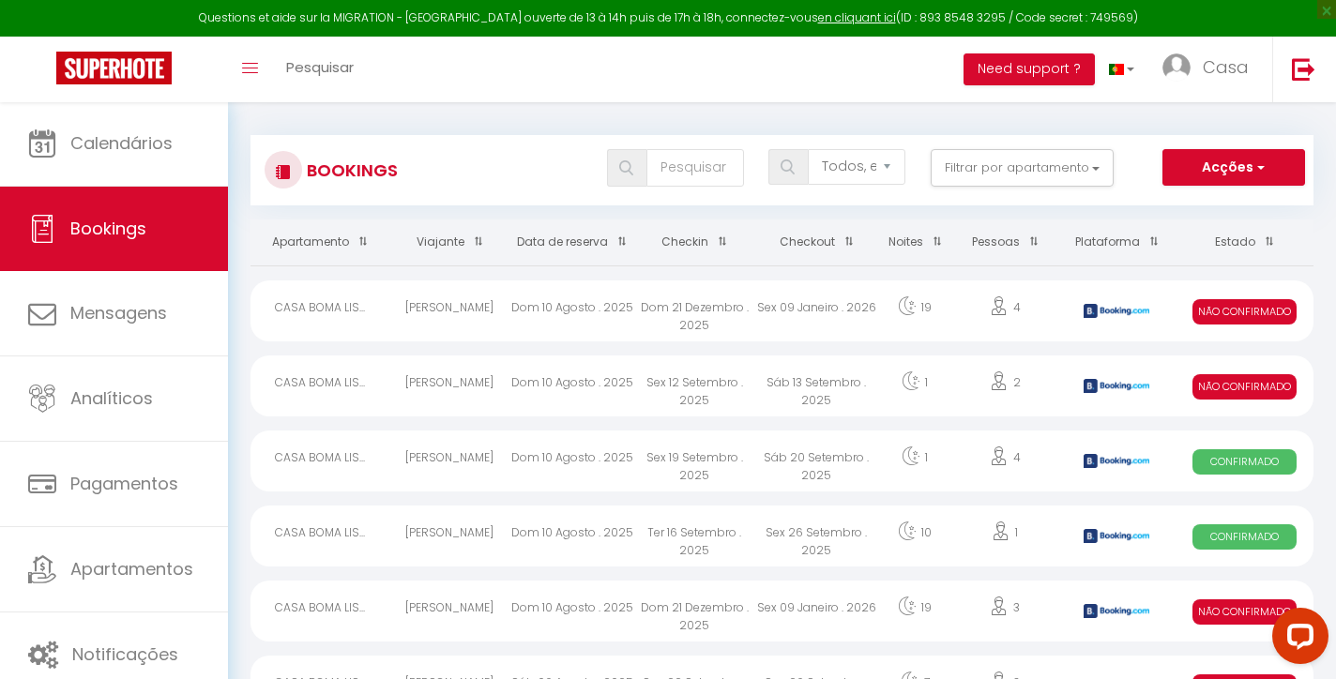
click at [809, 395] on div "Sáb 13 Setembro . 2025" at bounding box center [816, 386] width 122 height 61
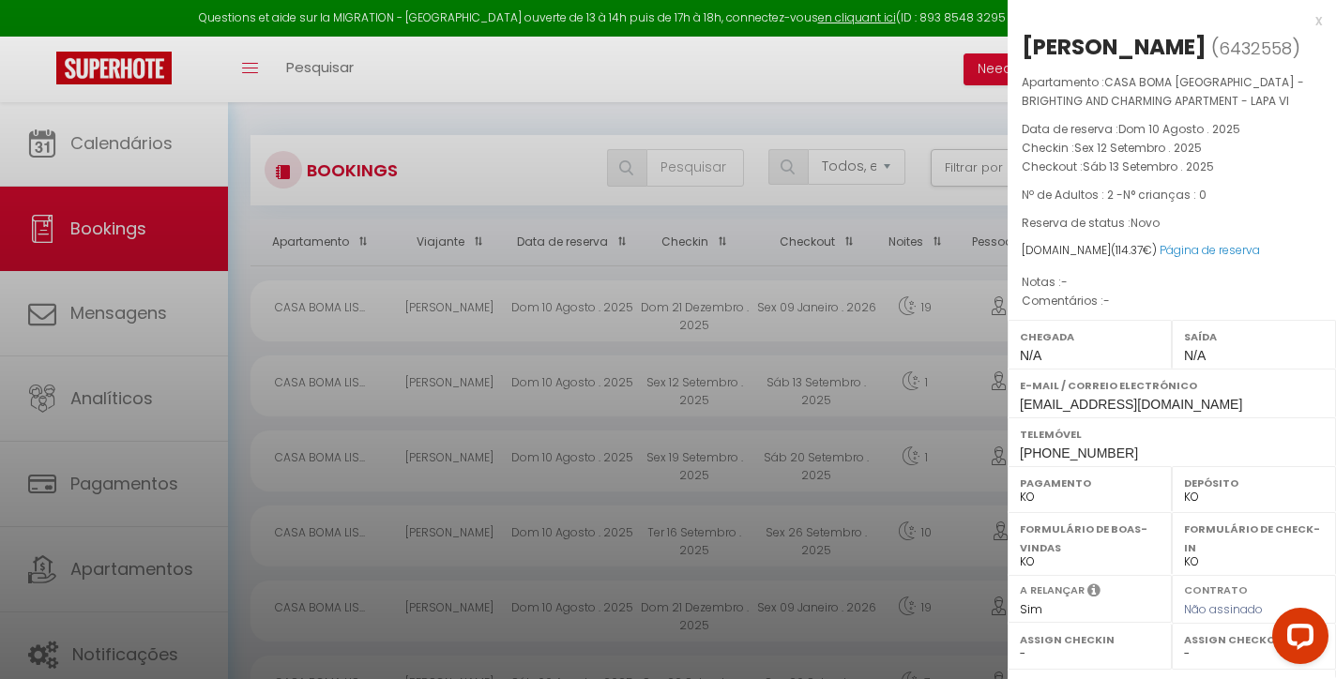
click at [1316, 21] on div "x" at bounding box center [1165, 20] width 314 height 23
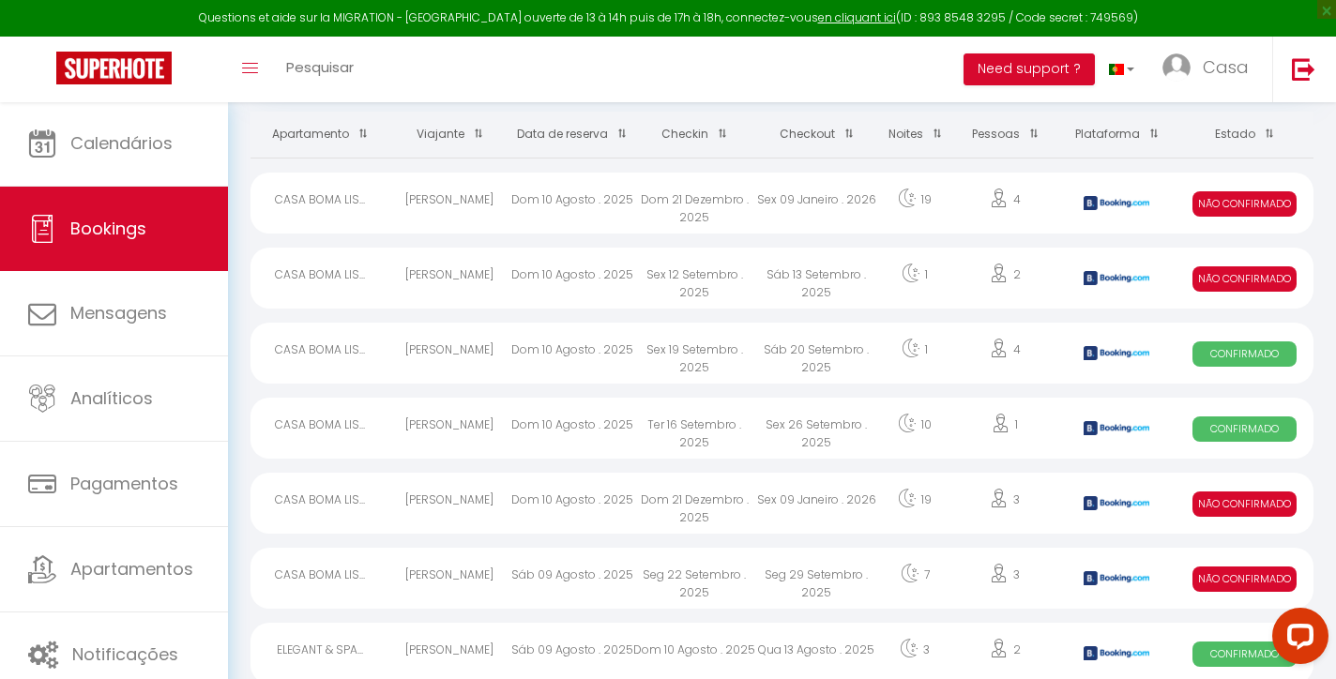
scroll to position [86, 0]
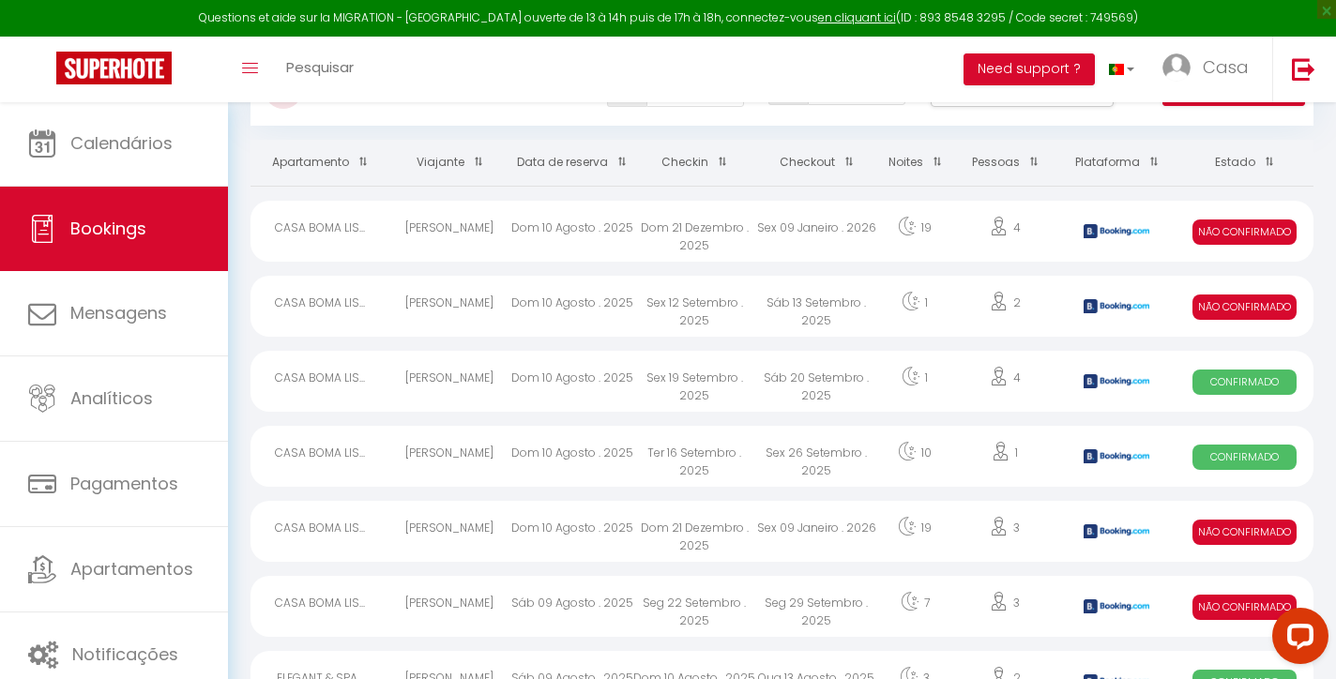
click at [787, 211] on div "Sex 09 Janeiro . 2026" at bounding box center [816, 231] width 122 height 61
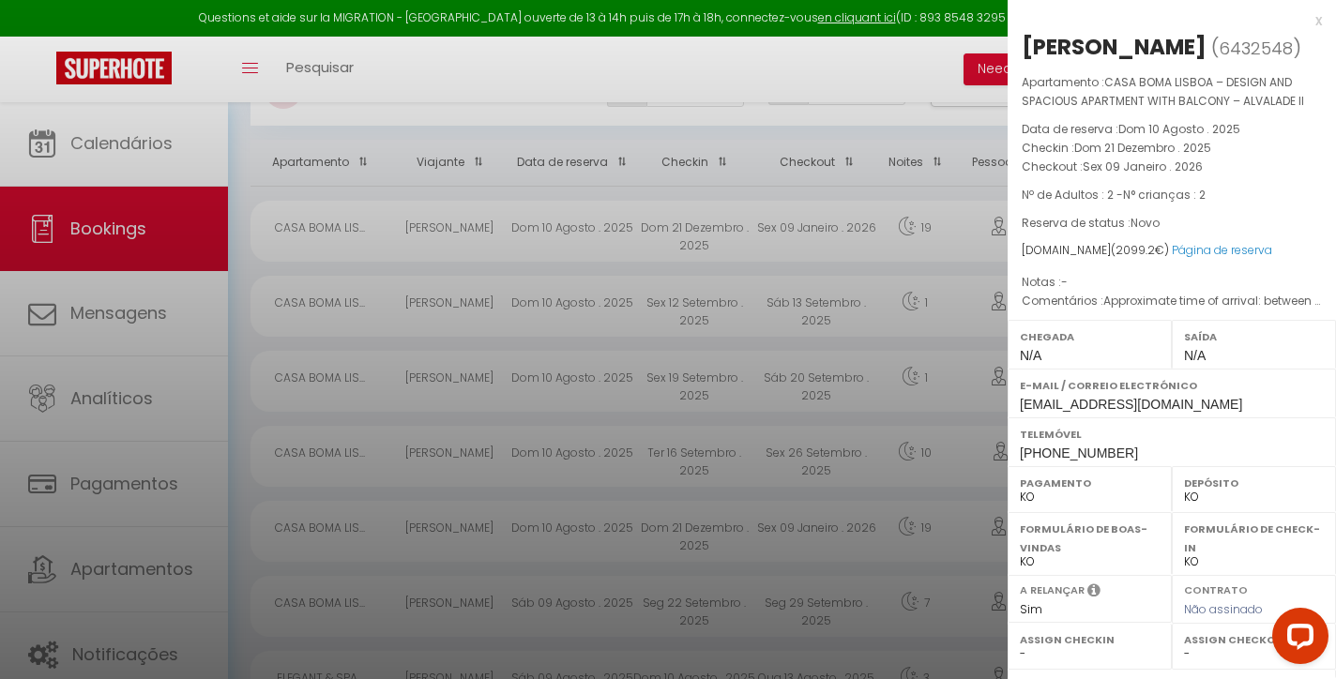
click at [1316, 19] on div "x" at bounding box center [1165, 20] width 314 height 23
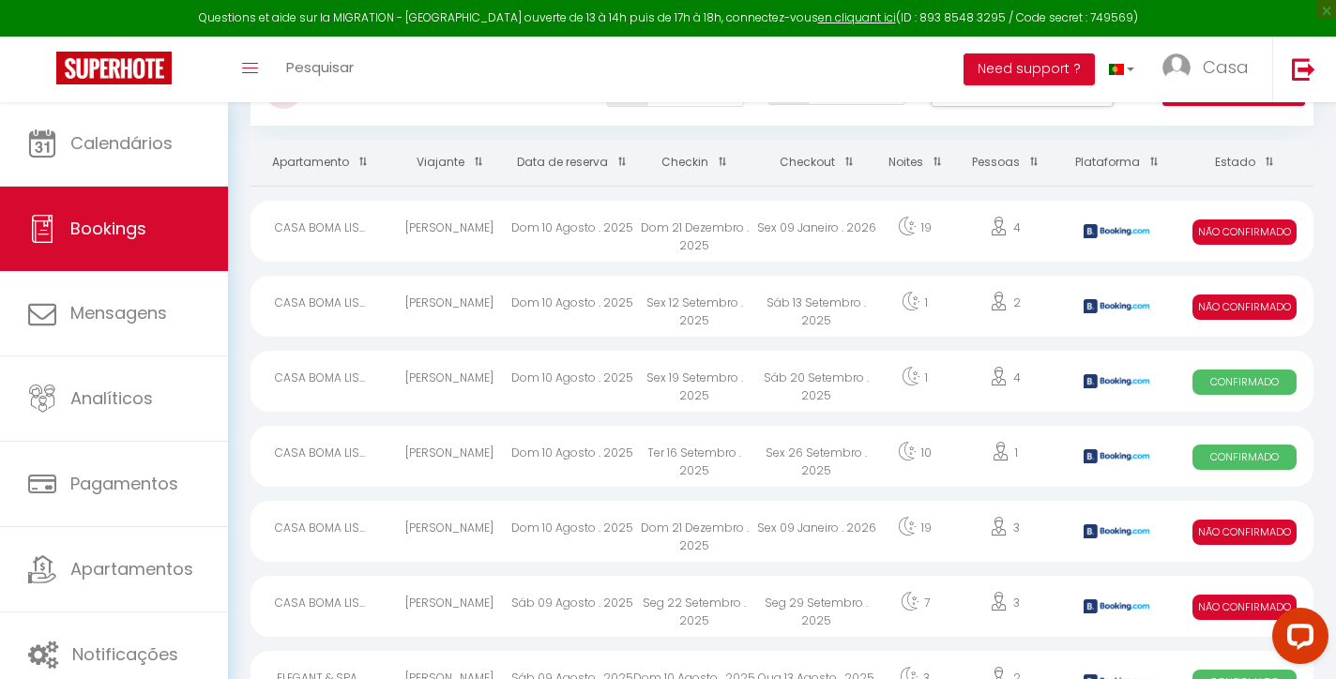
click at [684, 242] on div "Dom 21 Dezembro . 2025" at bounding box center [694, 231] width 122 height 61
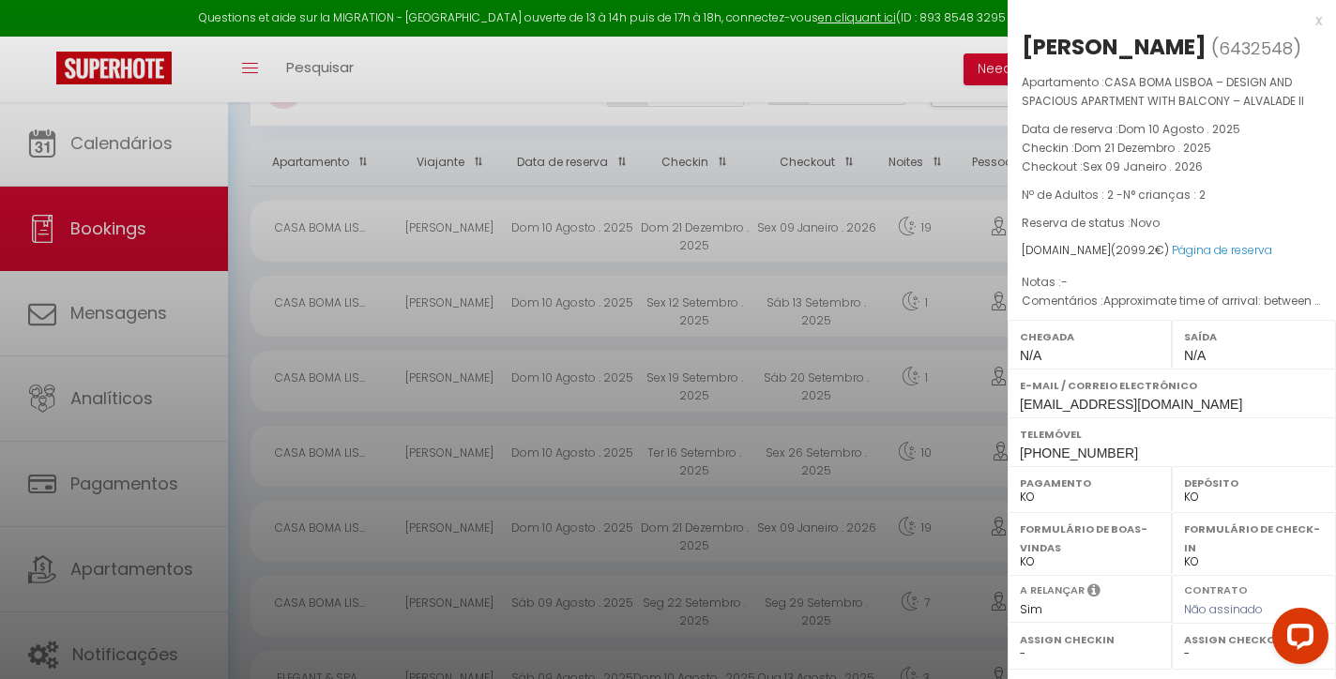
click at [1319, 22] on div "x" at bounding box center [1165, 20] width 314 height 23
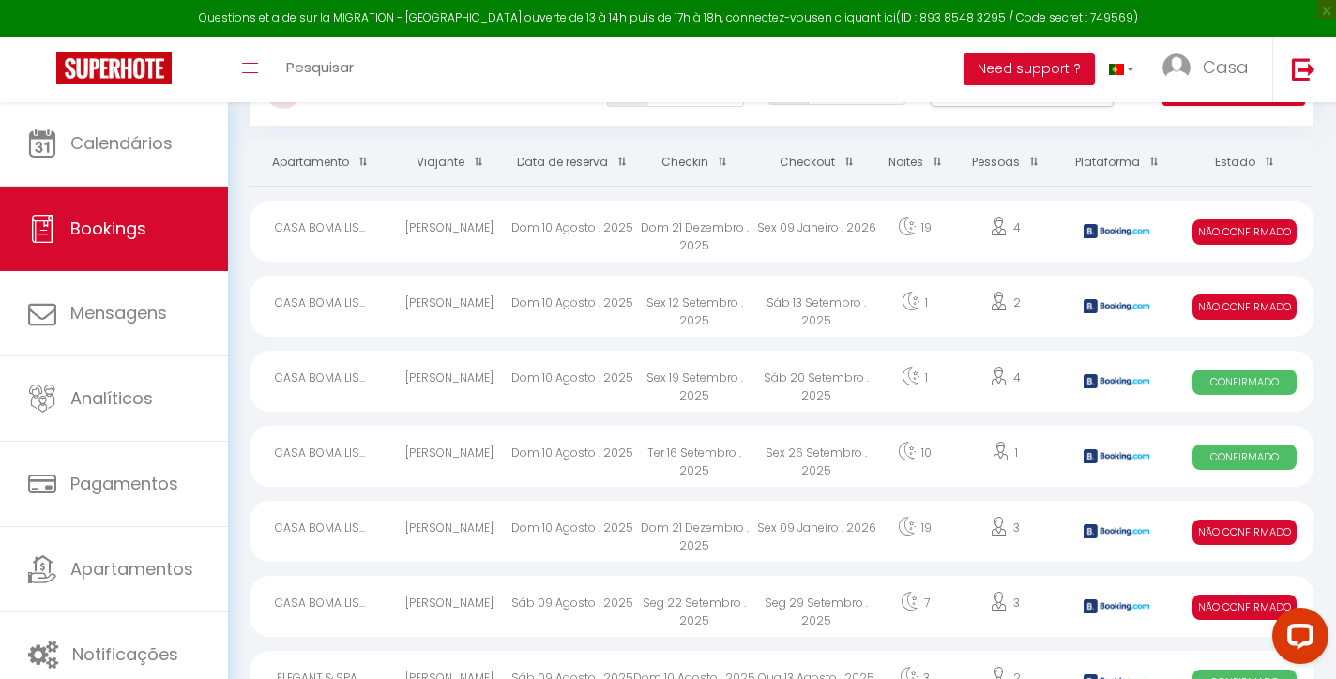
click at [734, 241] on div "Dom 21 Dezembro . 2025" at bounding box center [694, 231] width 122 height 61
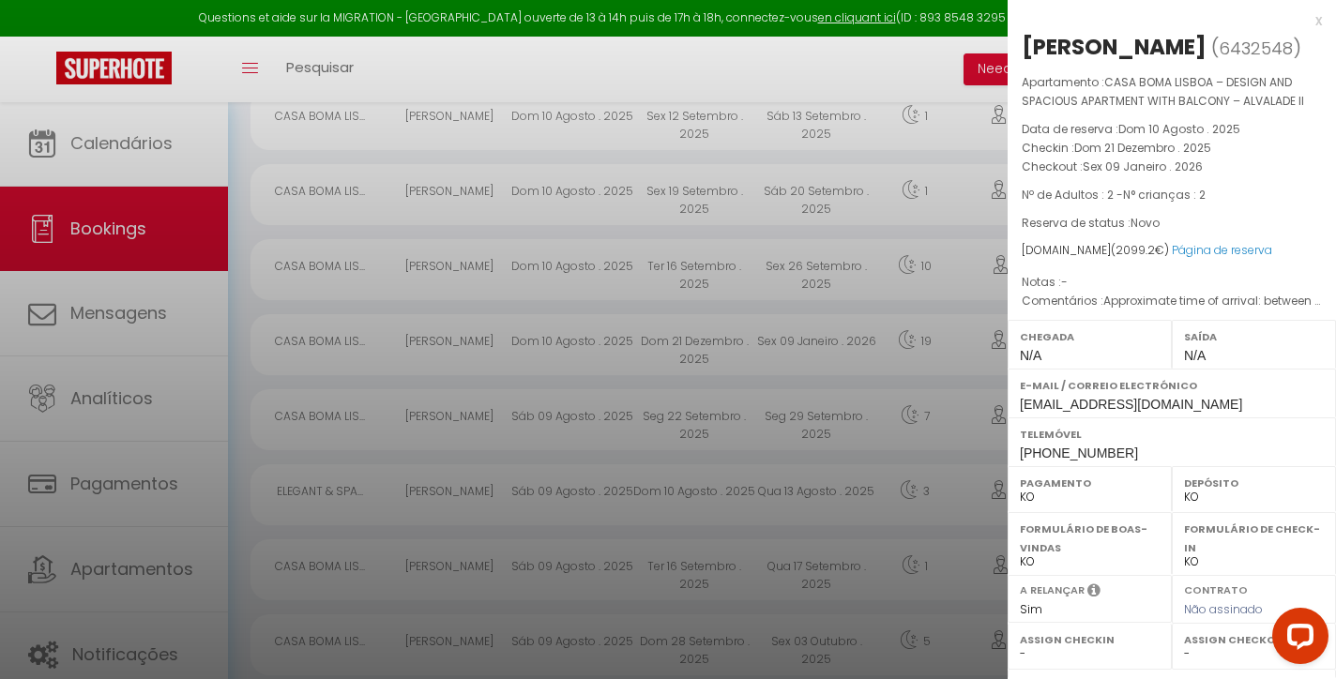
scroll to position [97, 0]
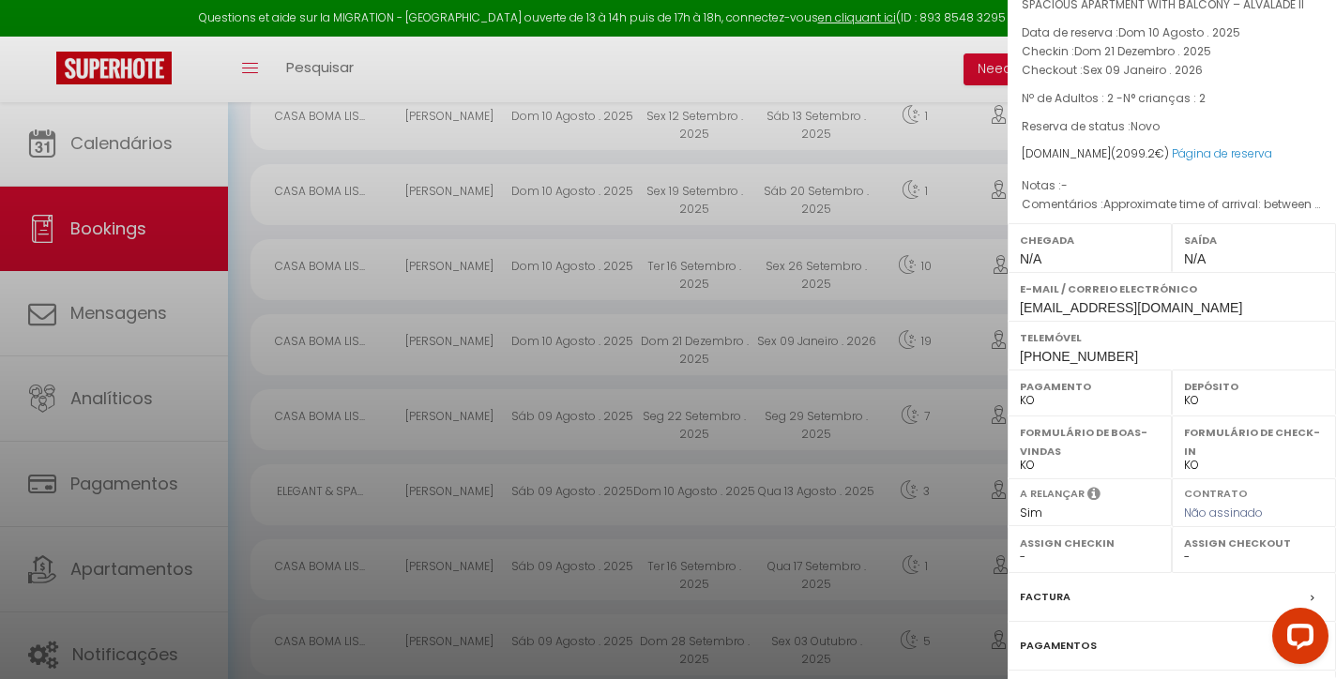
click at [1049, 607] on label "Factura" at bounding box center [1045, 597] width 51 height 20
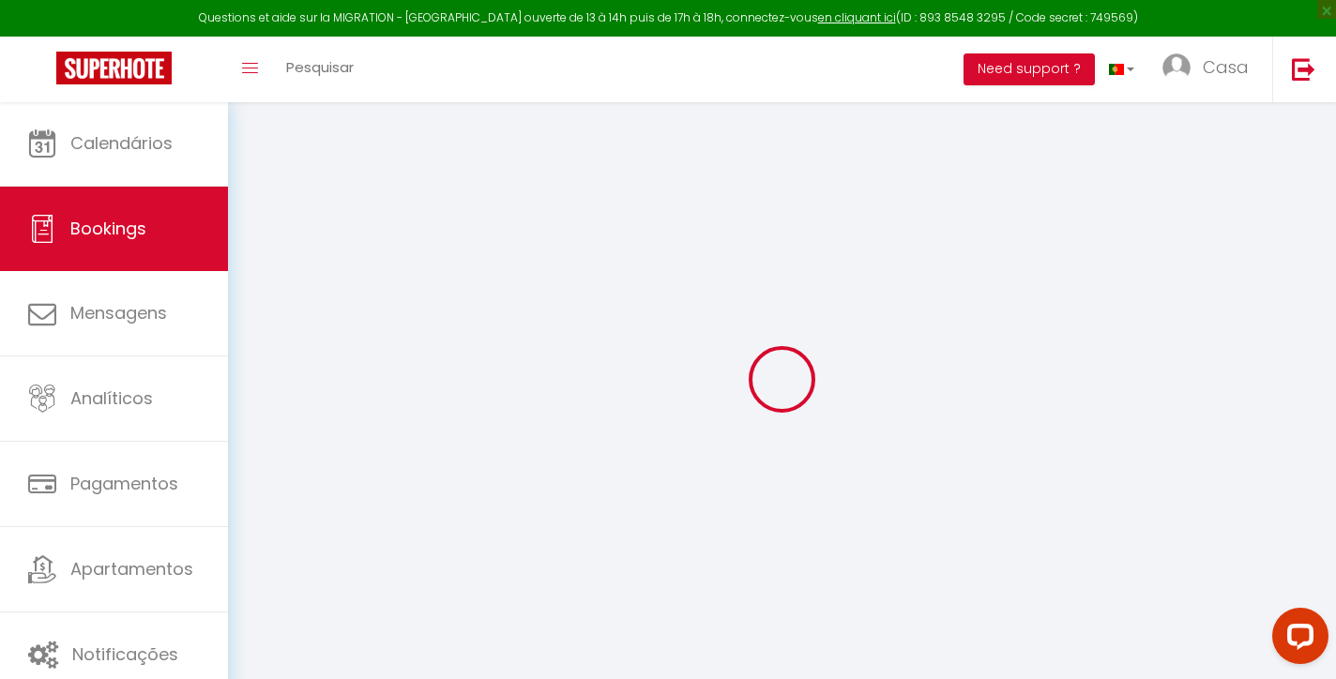
select select "cleaning"
select select "taxes"
select select
checkbox input "false"
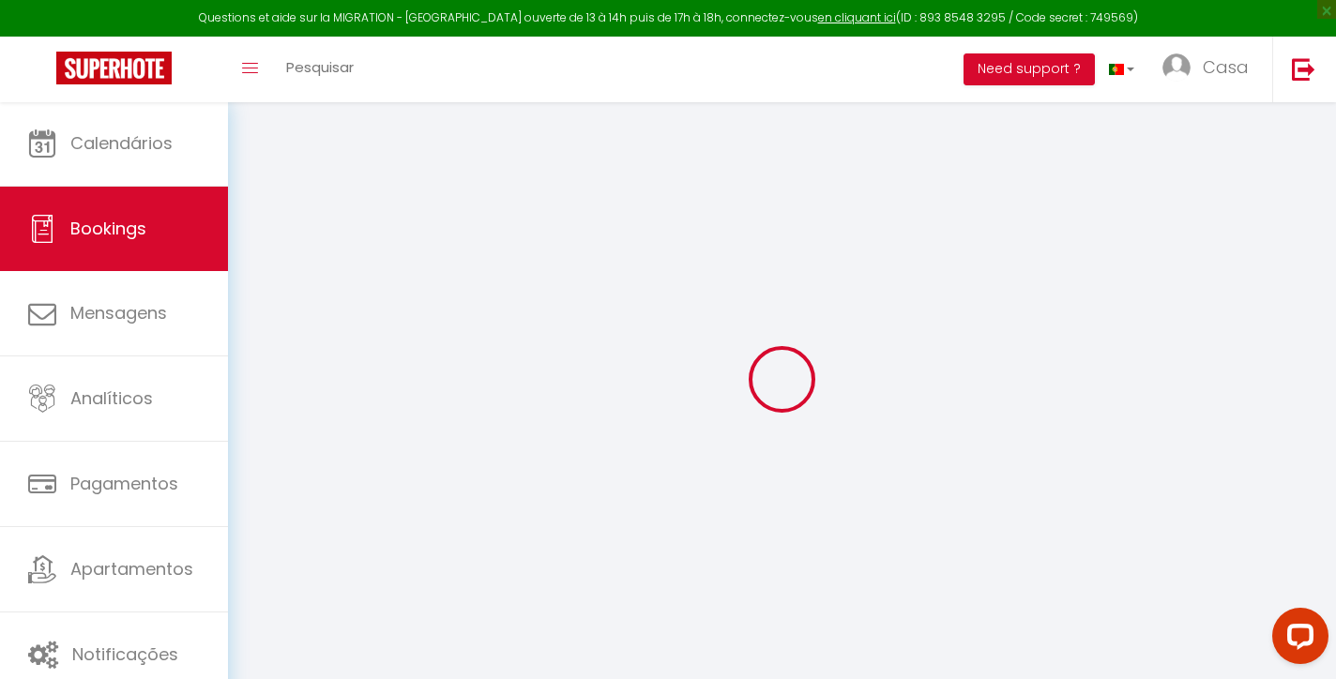
select select
checkbox input "false"
type textarea "Approximate time of arrival: between 09:00 and 10:00"
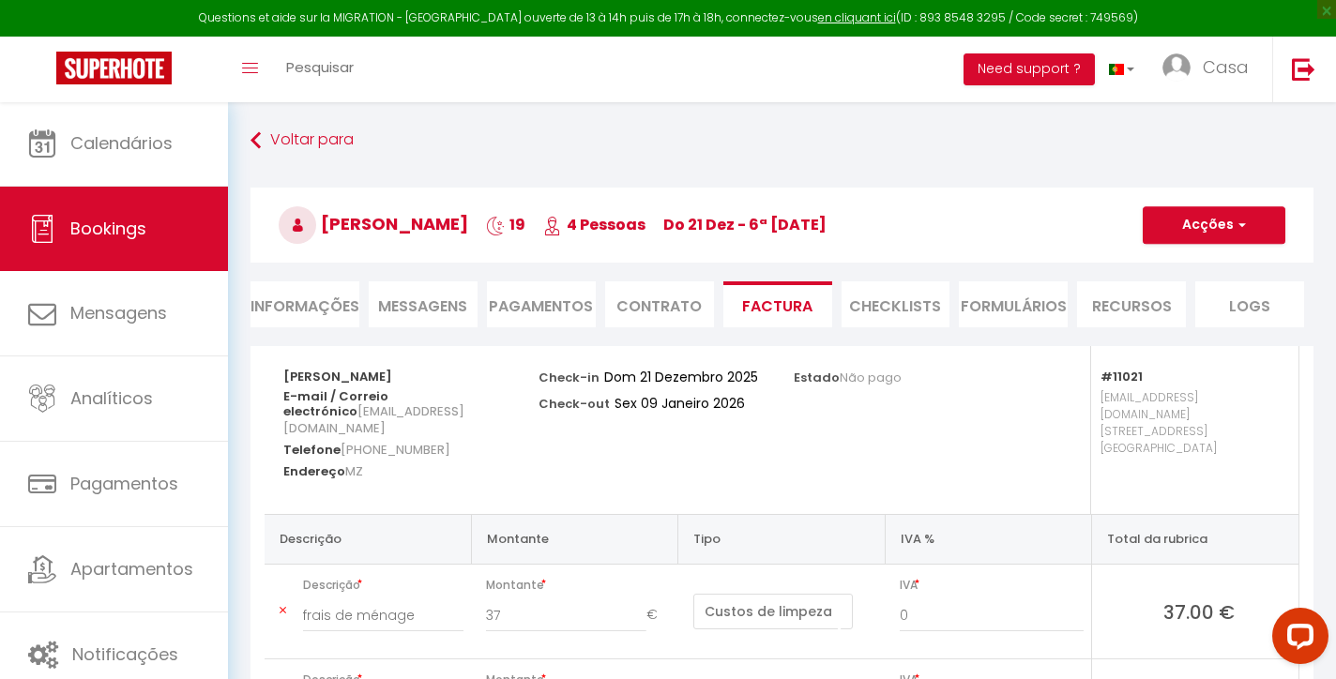
click at [300, 319] on li "Informações" at bounding box center [304, 304] width 109 height 46
select select
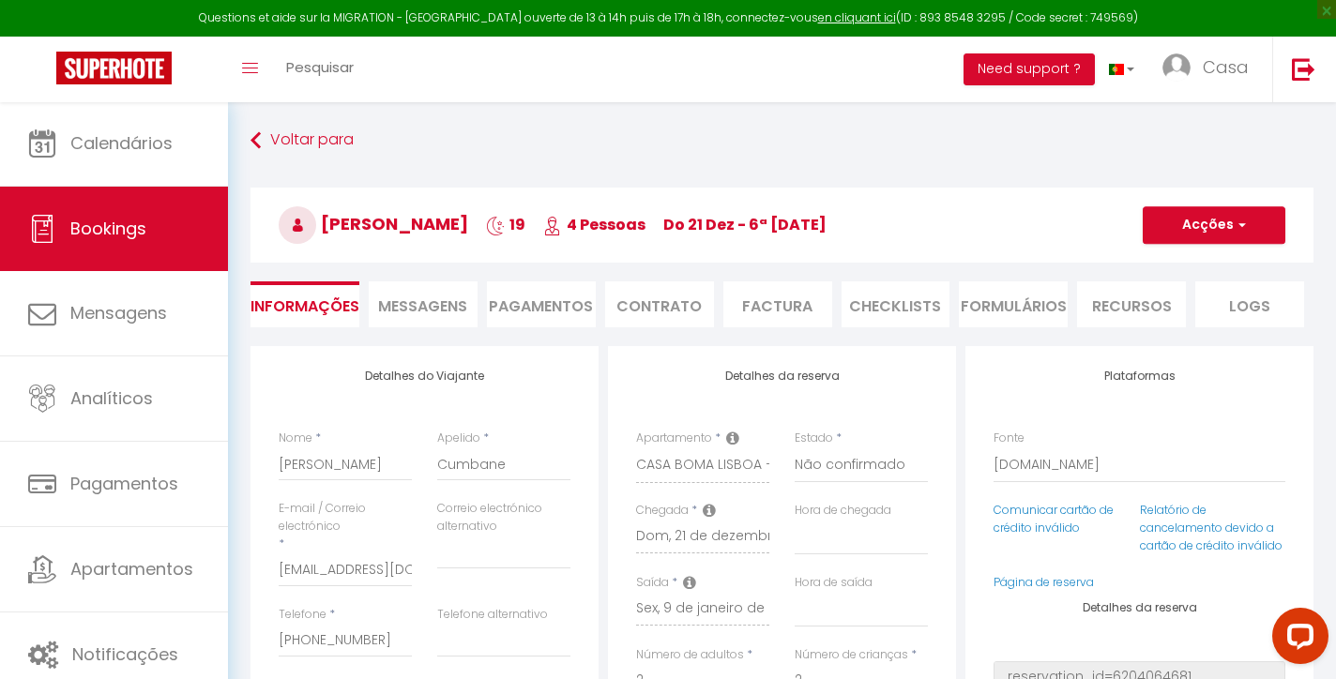
scroll to position [208, 0]
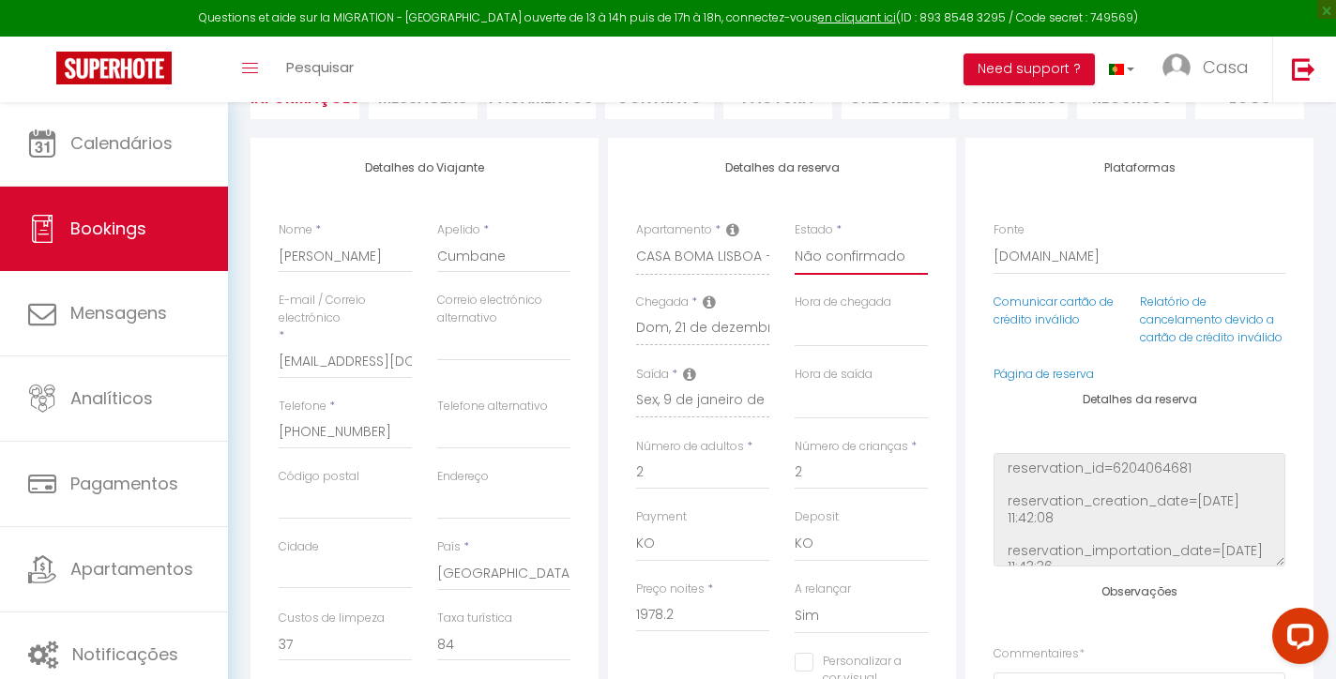
select select "0"
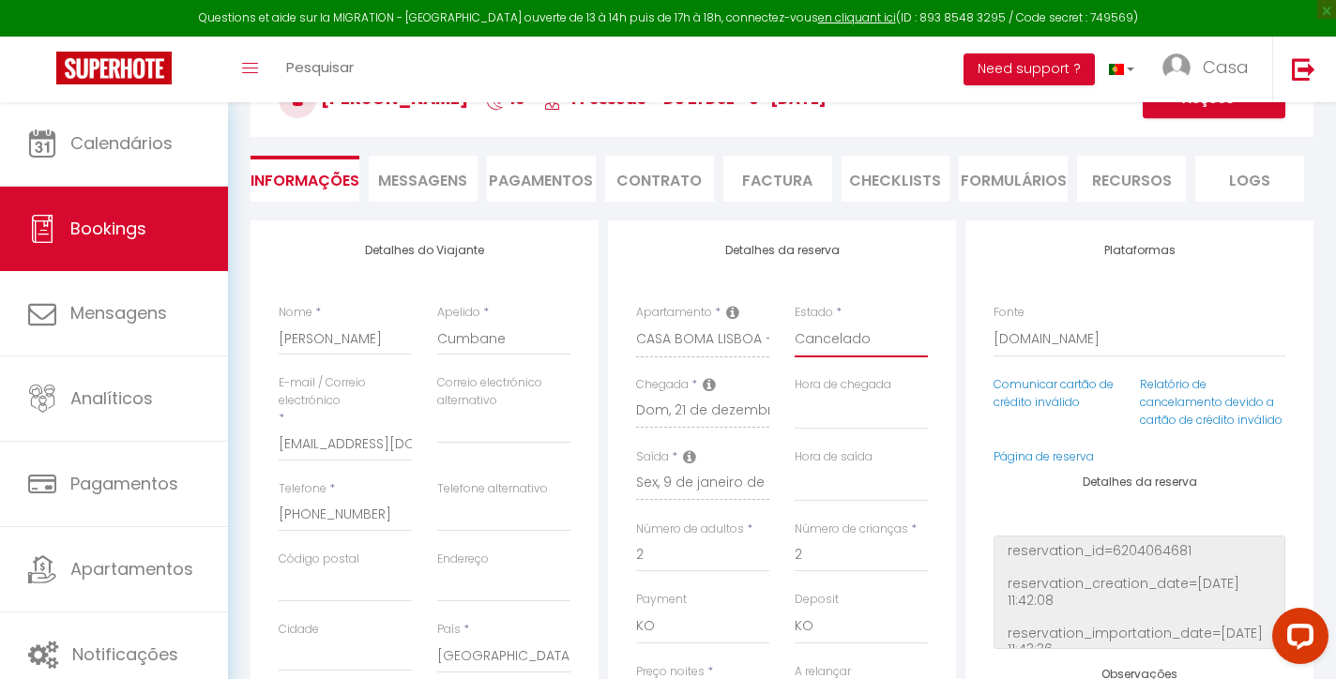
scroll to position [0, 0]
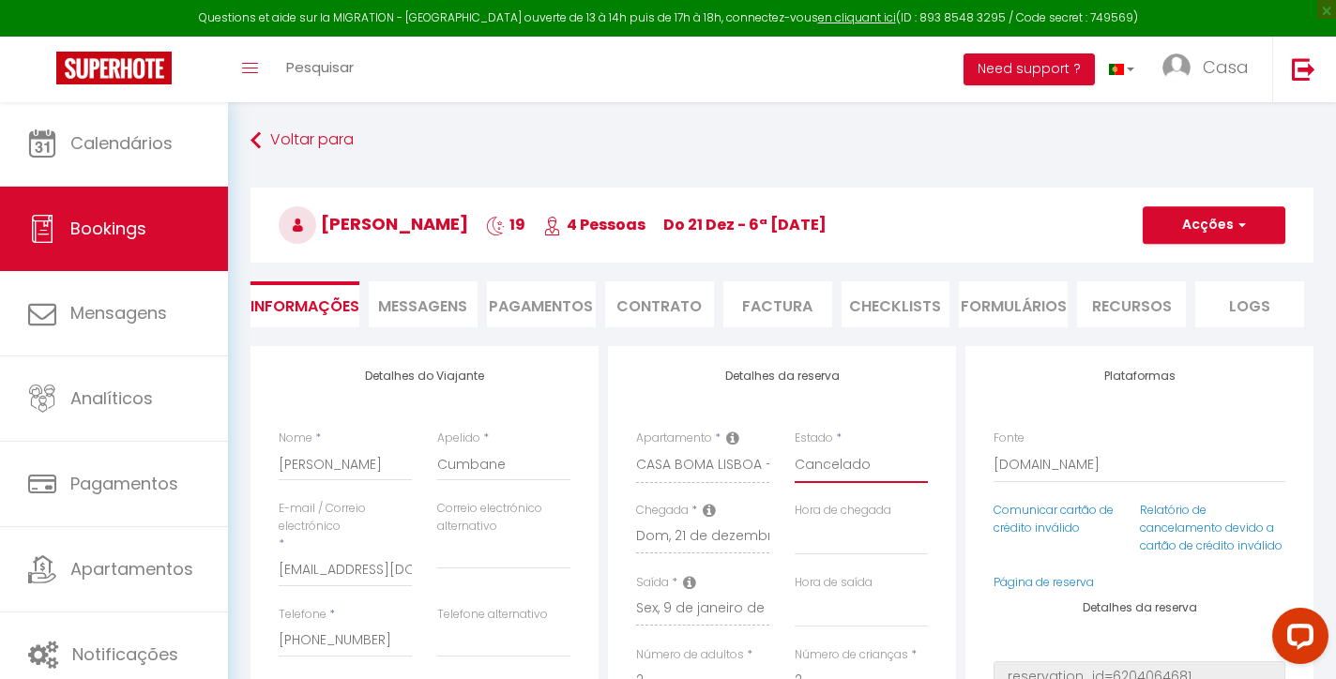
click at [1221, 234] on button "Acções" at bounding box center [1214, 225] width 143 height 38
click at [1174, 264] on link "Salvar" at bounding box center [1196, 266] width 148 height 24
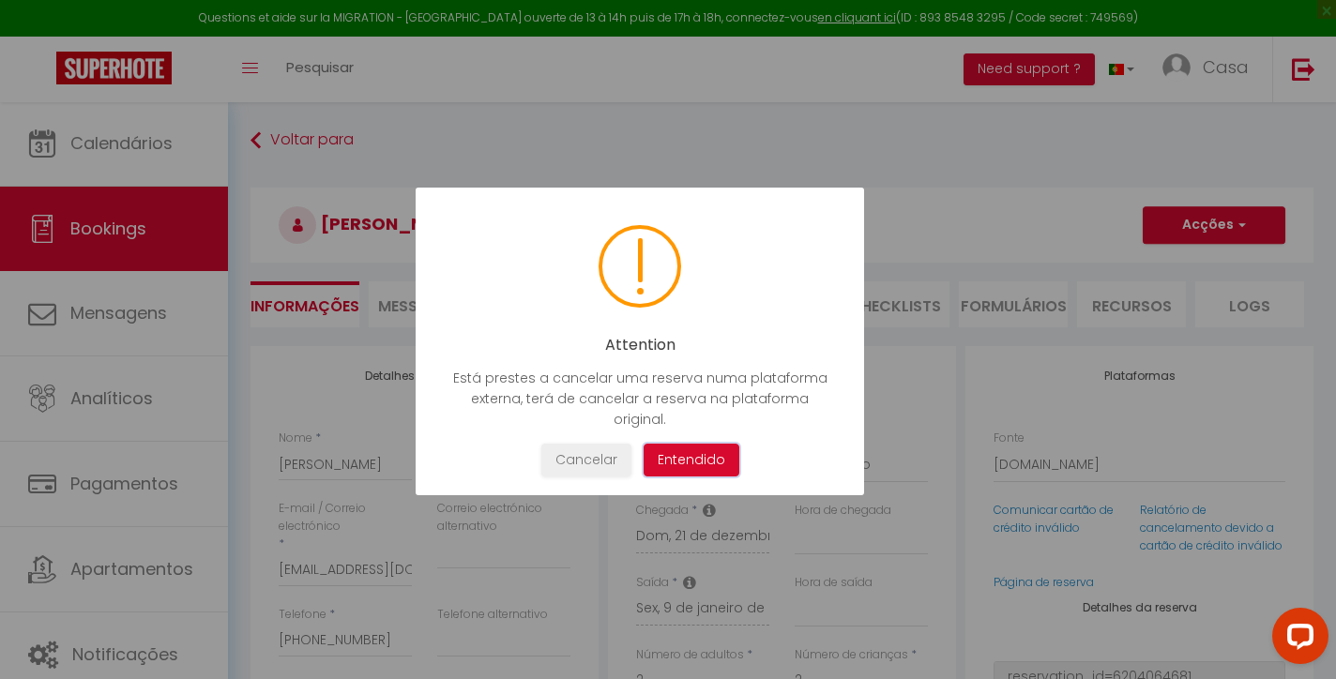
click at [715, 444] on button "Entendido" at bounding box center [692, 460] width 96 height 33
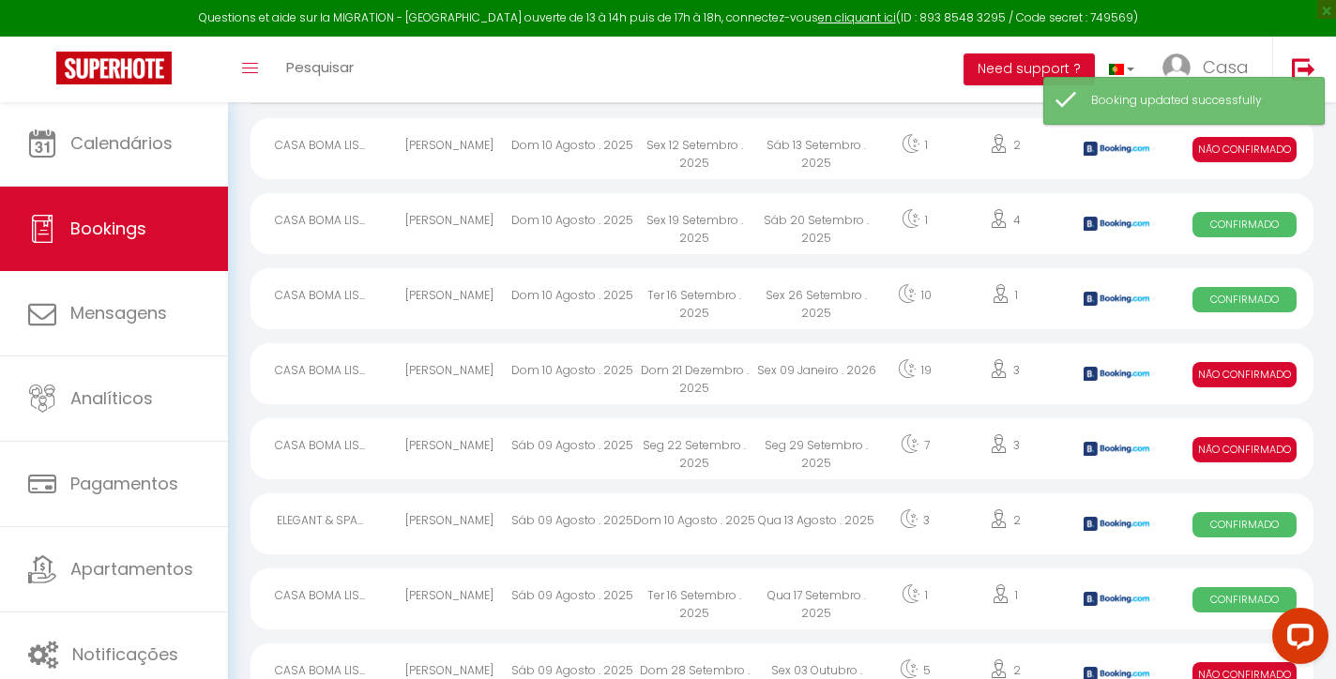
scroll to position [176, 0]
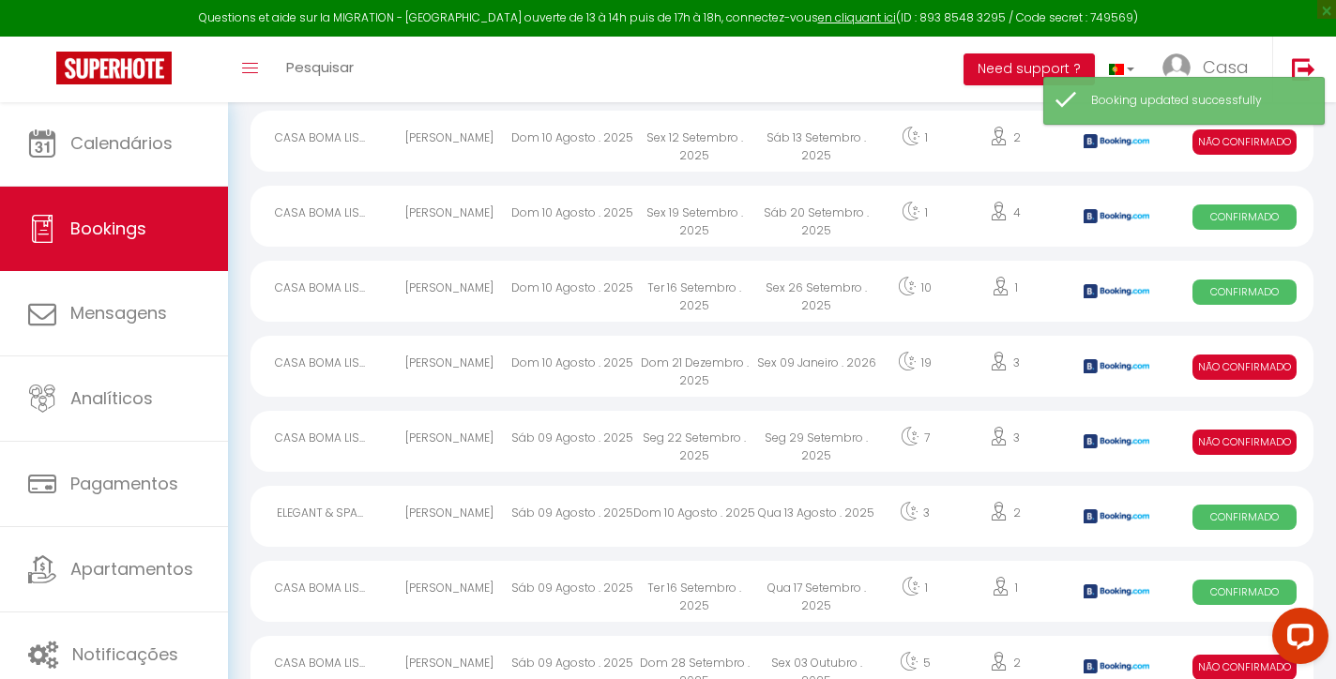
click at [768, 367] on div "Sex 09 Janeiro . 2026" at bounding box center [816, 366] width 122 height 61
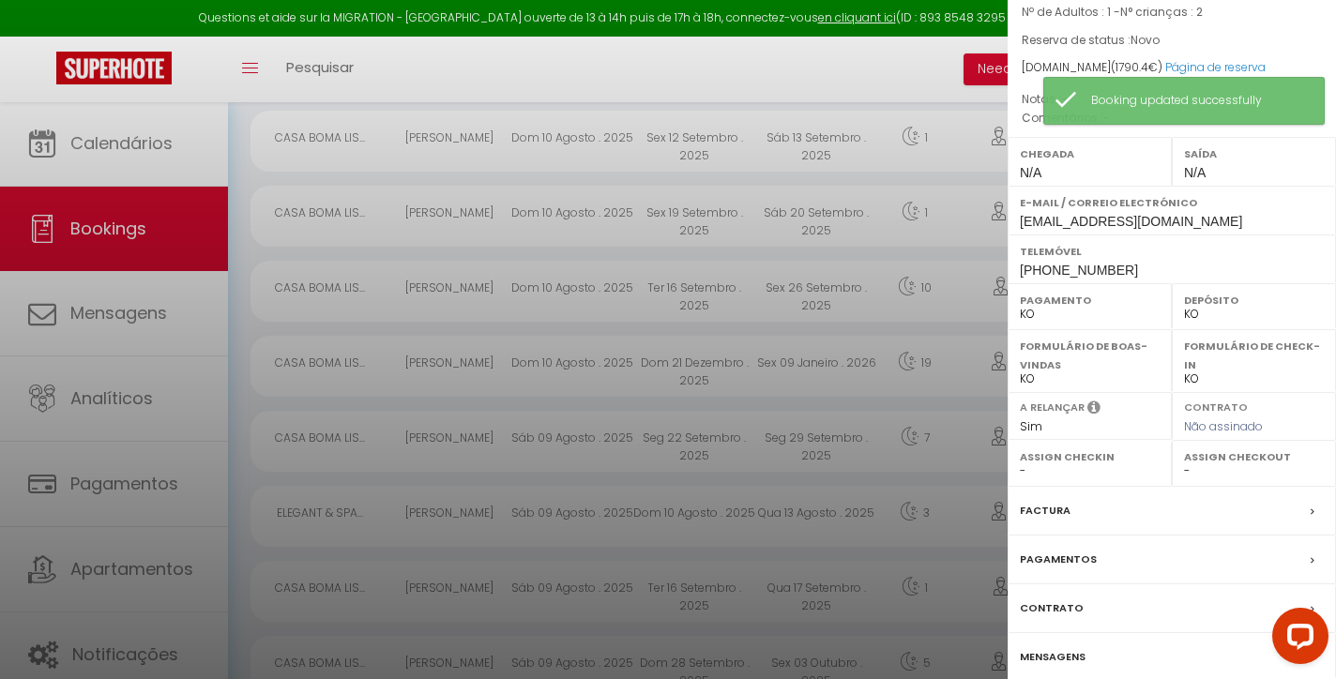
scroll to position [190, 0]
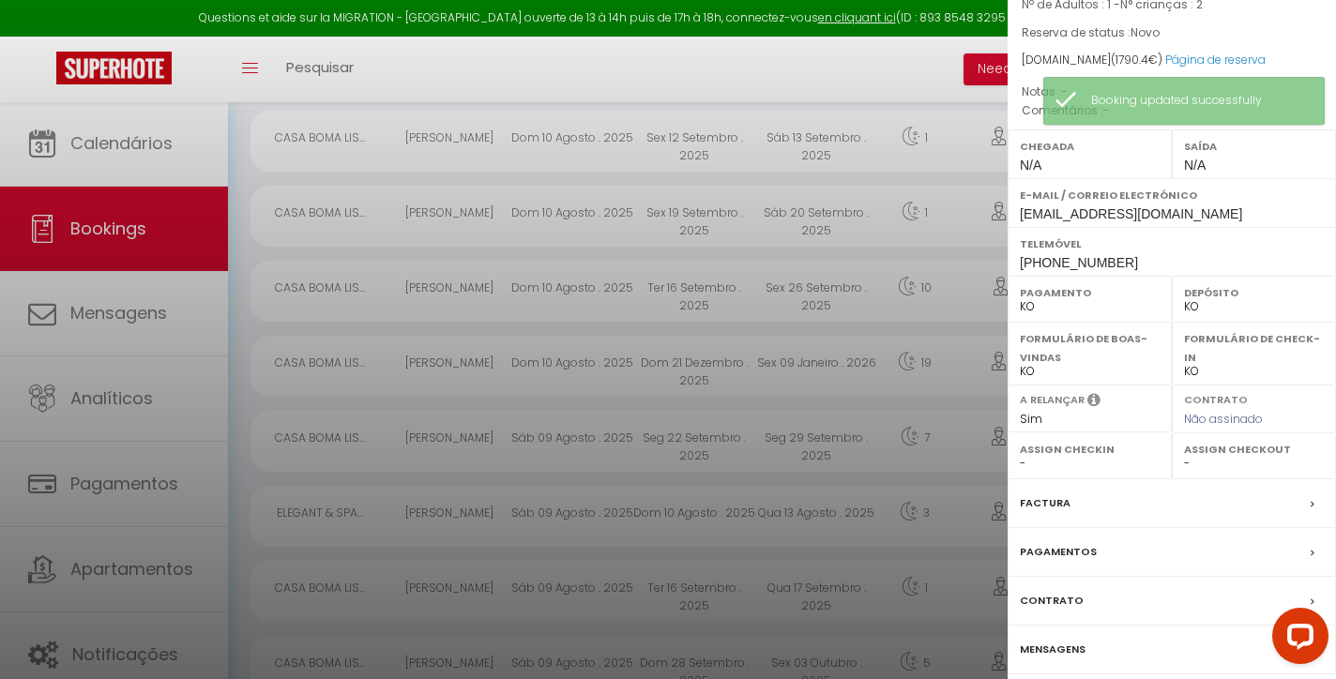
click at [1059, 513] on label "Factura" at bounding box center [1045, 503] width 51 height 20
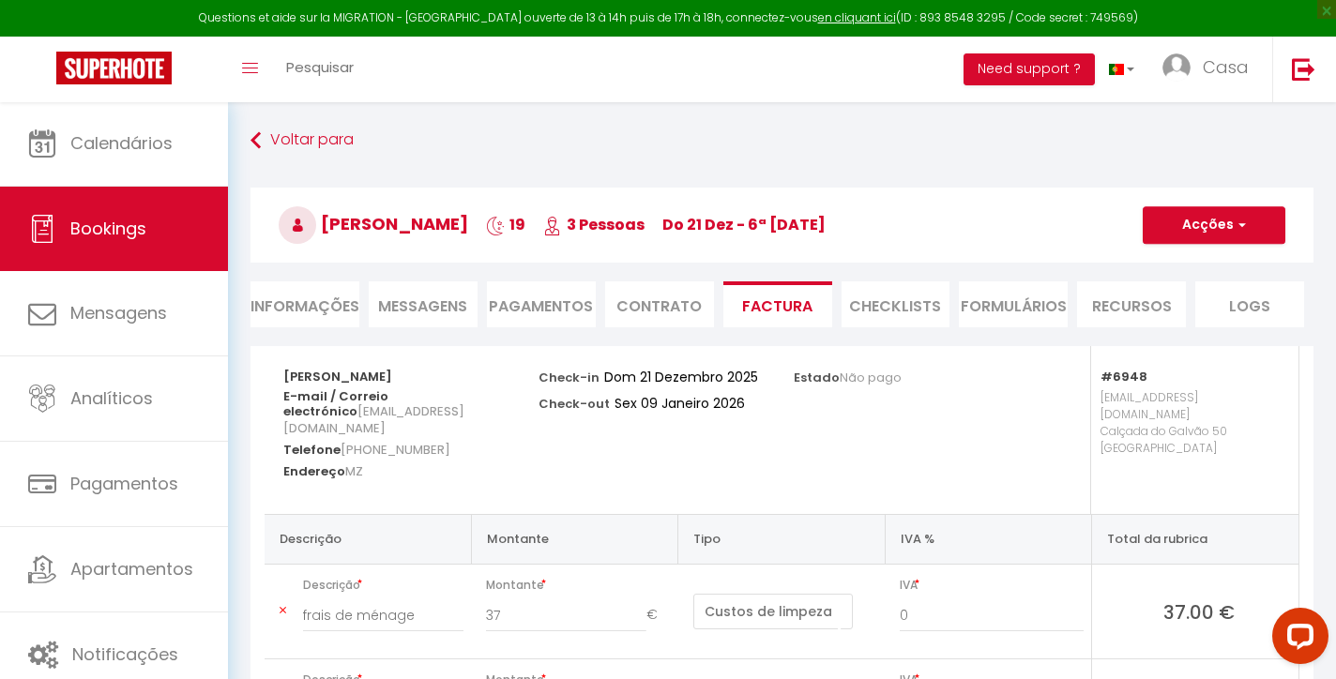
click at [335, 286] on li "Informações" at bounding box center [304, 304] width 109 height 46
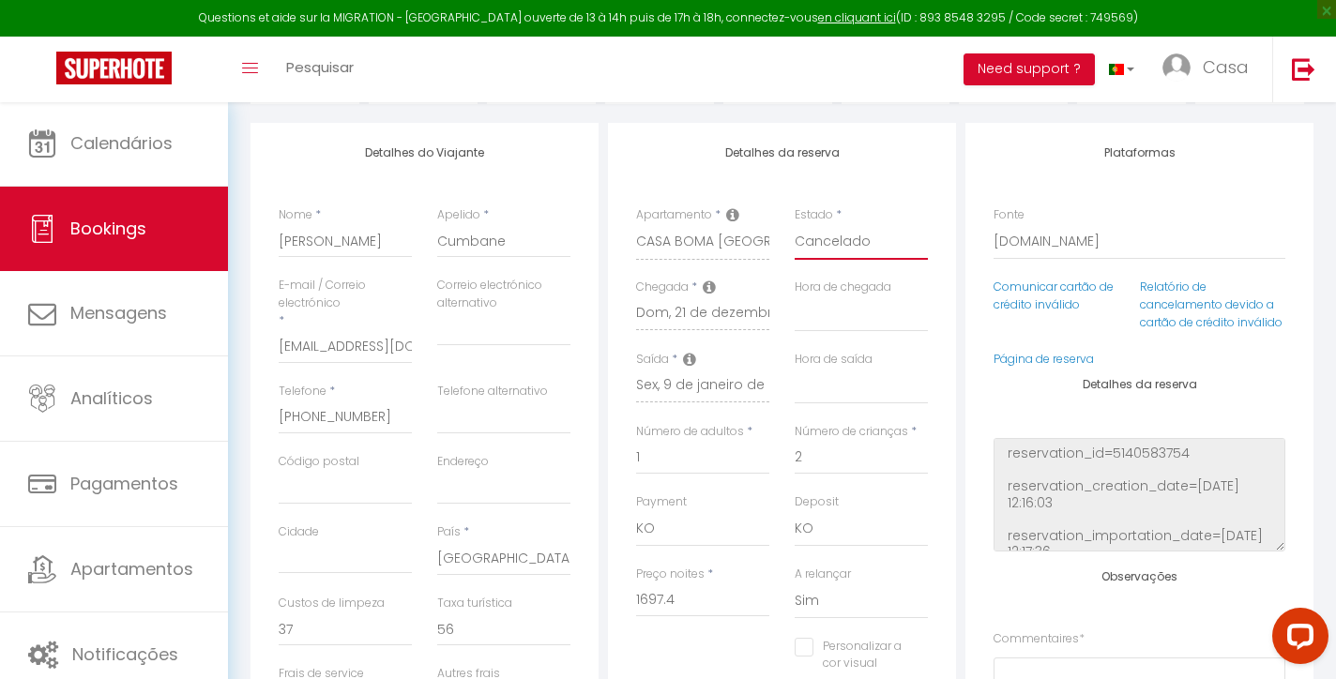
scroll to position [105, 0]
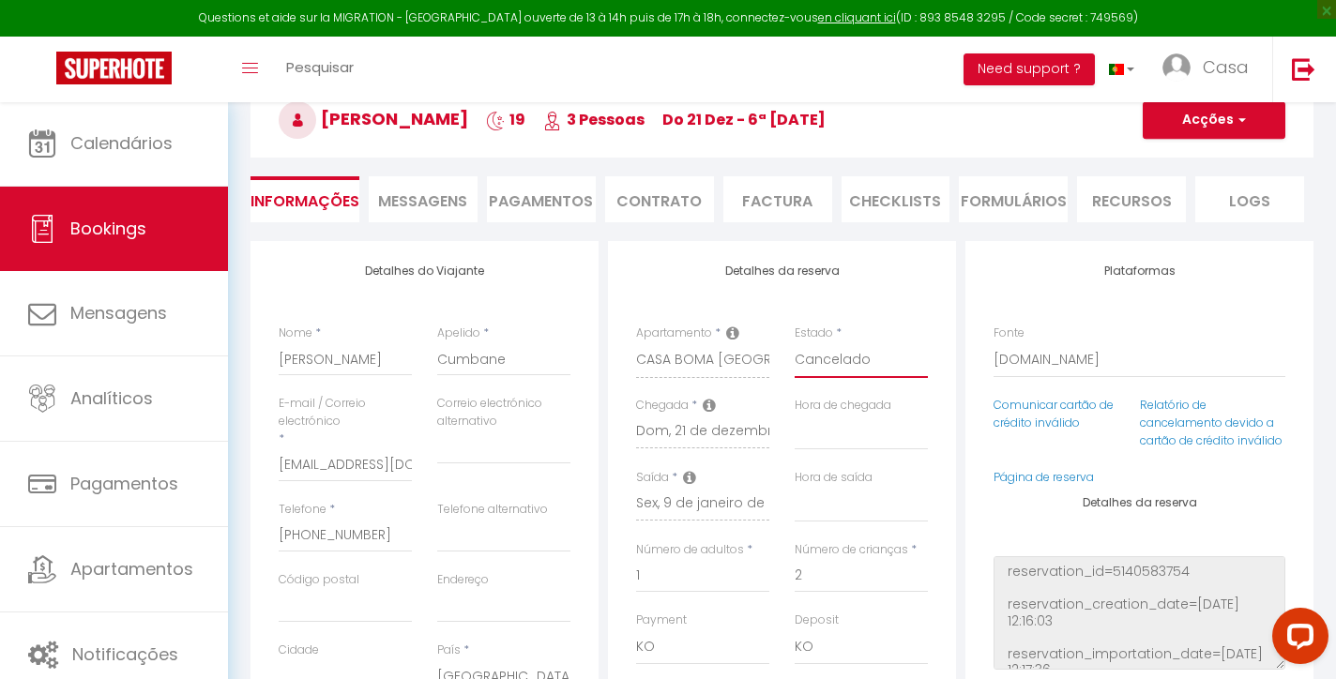
click at [1195, 132] on button "Acções" at bounding box center [1214, 120] width 143 height 38
click at [1164, 149] on link "Salvar" at bounding box center [1196, 161] width 148 height 24
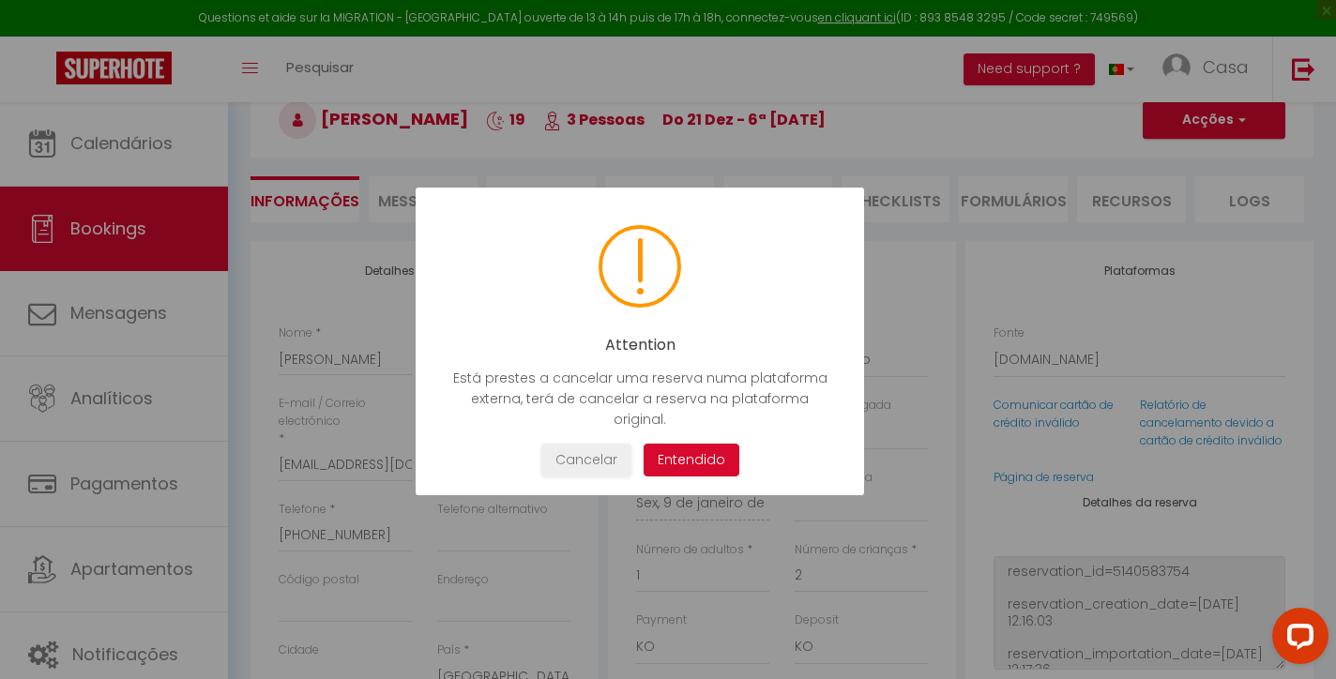
click at [713, 420] on div "Attention Está prestes a cancelar uma reserva numa plataforma externa, terá de …" at bounding box center [640, 342] width 448 height 308
click at [706, 444] on button "Entendido" at bounding box center [692, 460] width 96 height 33
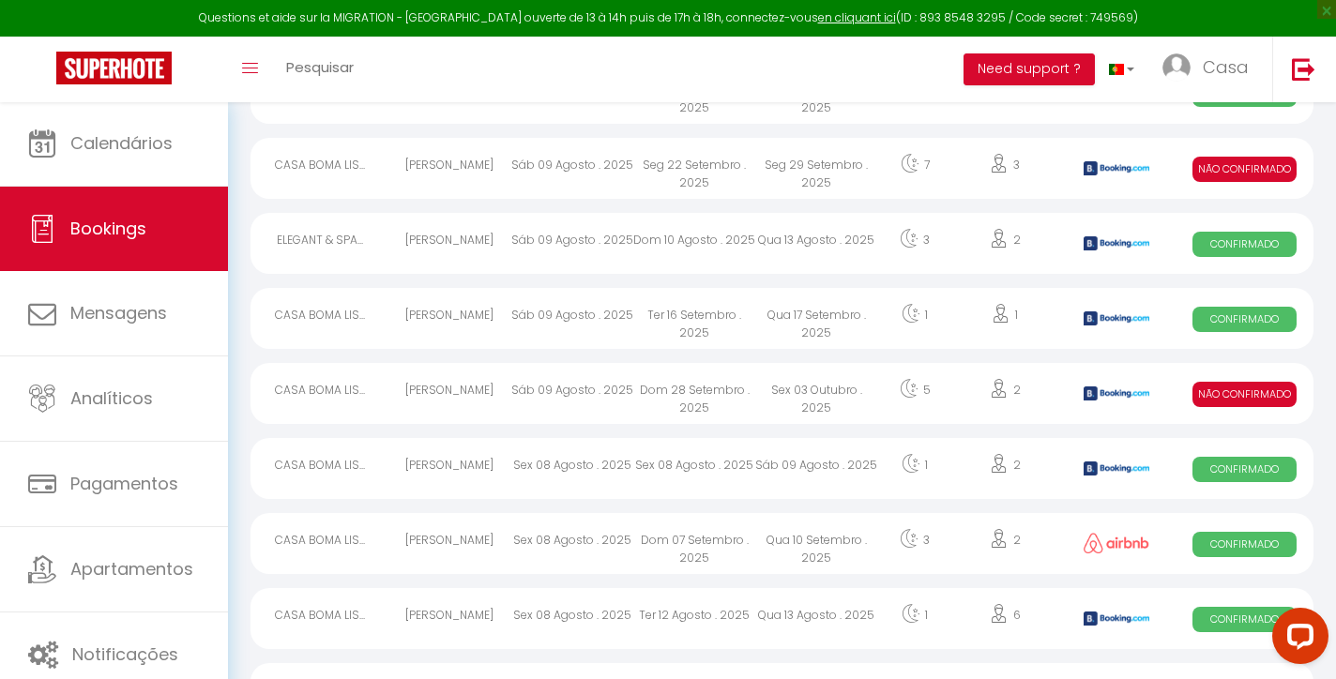
scroll to position [316, 0]
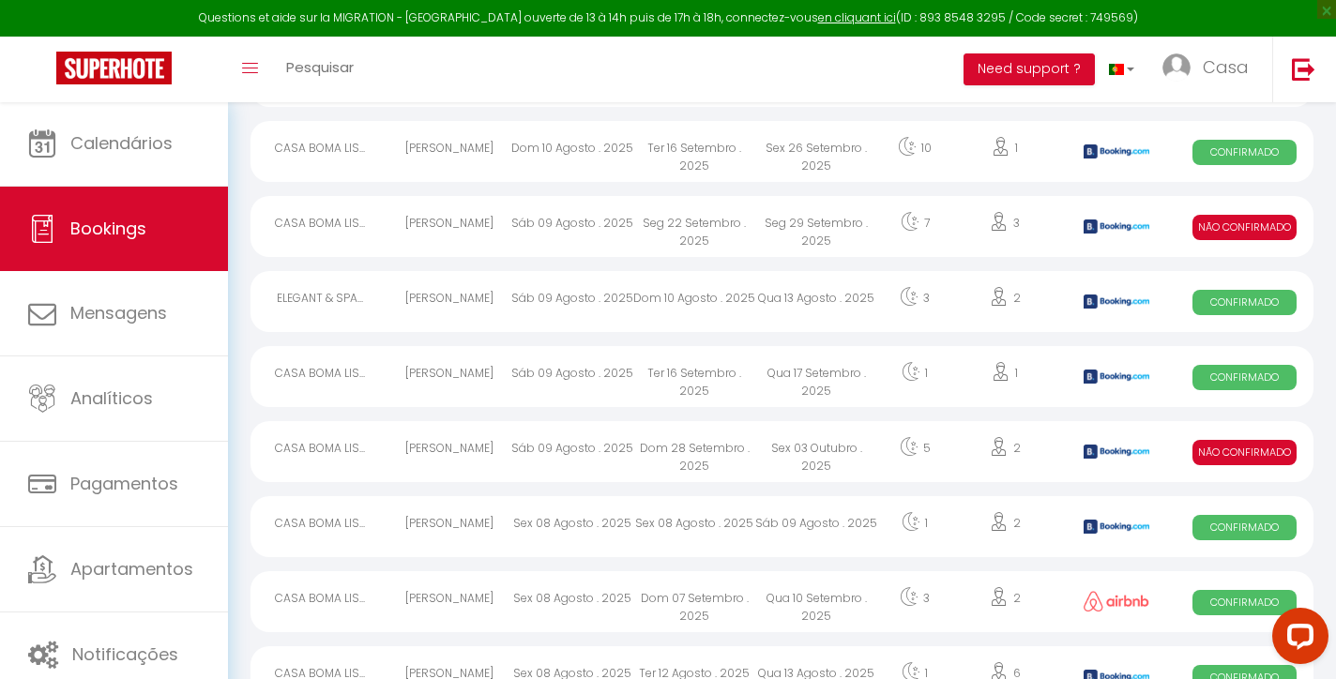
click at [770, 386] on div "Qua 17 Setembro . 2025" at bounding box center [816, 376] width 122 height 61
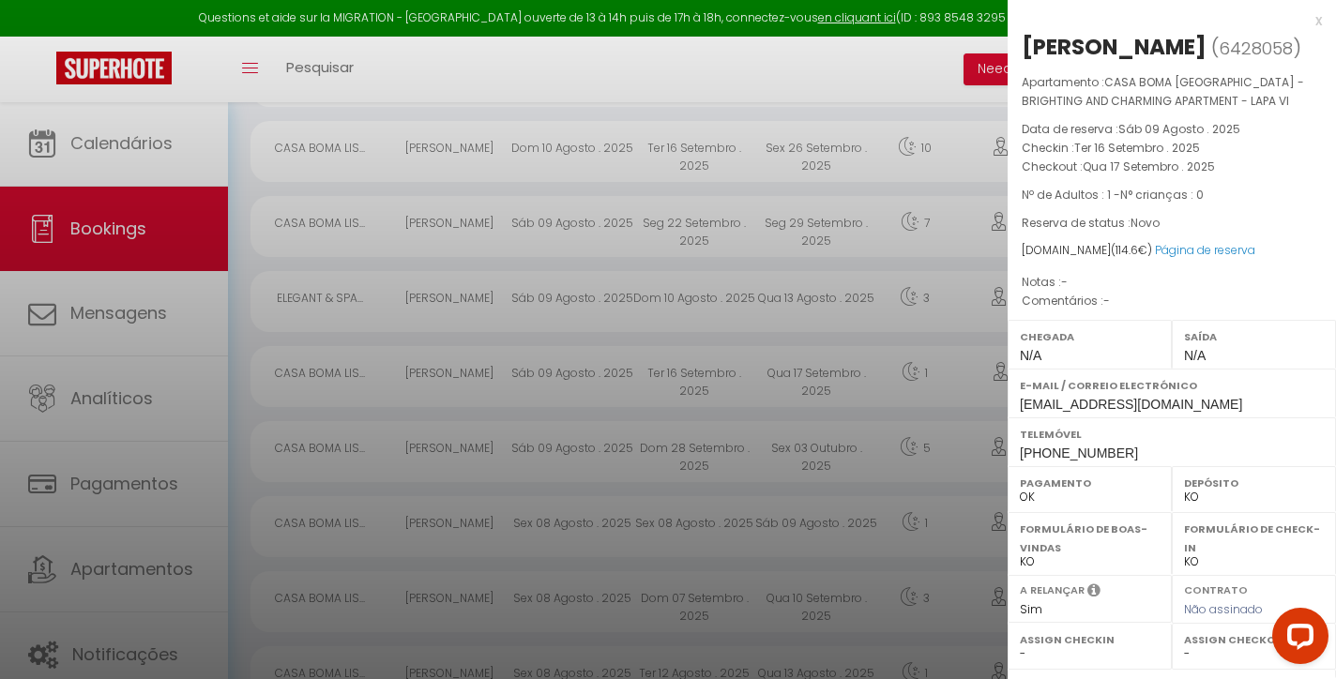
click at [1321, 13] on div "x" at bounding box center [1165, 20] width 314 height 23
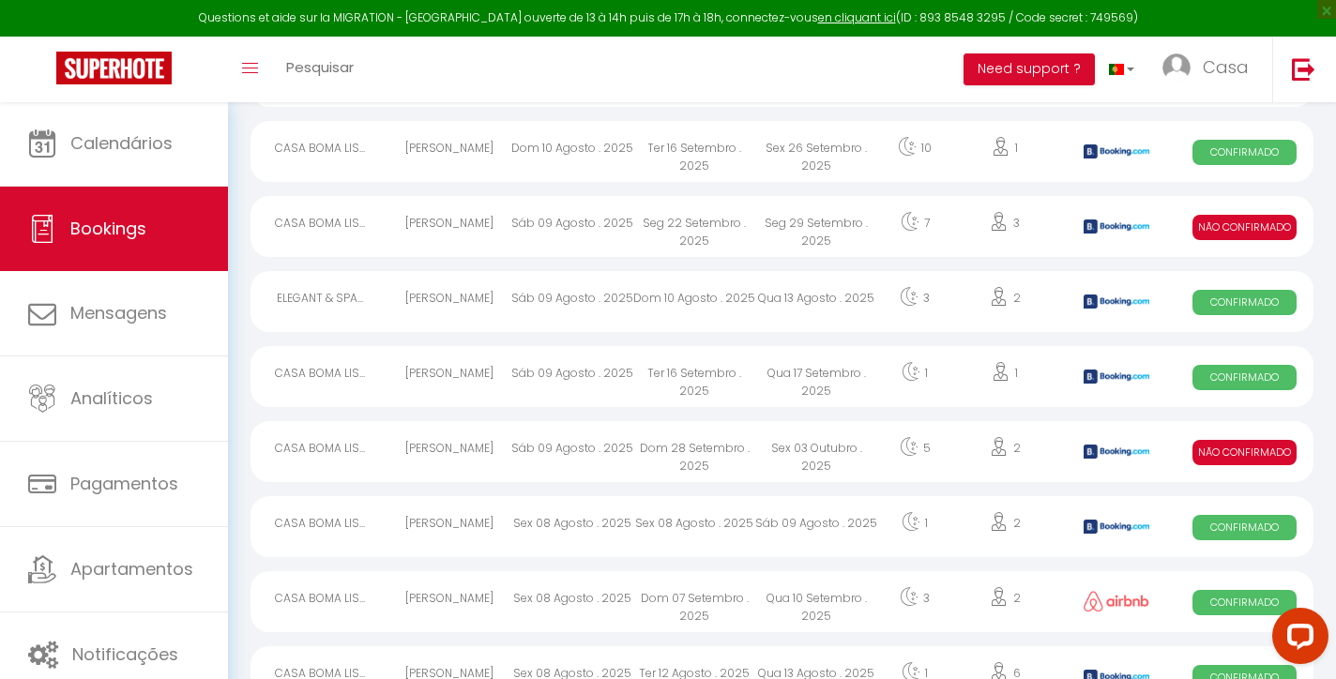
click at [777, 294] on div "Qua 13 Agosto . 2025" at bounding box center [816, 301] width 122 height 61
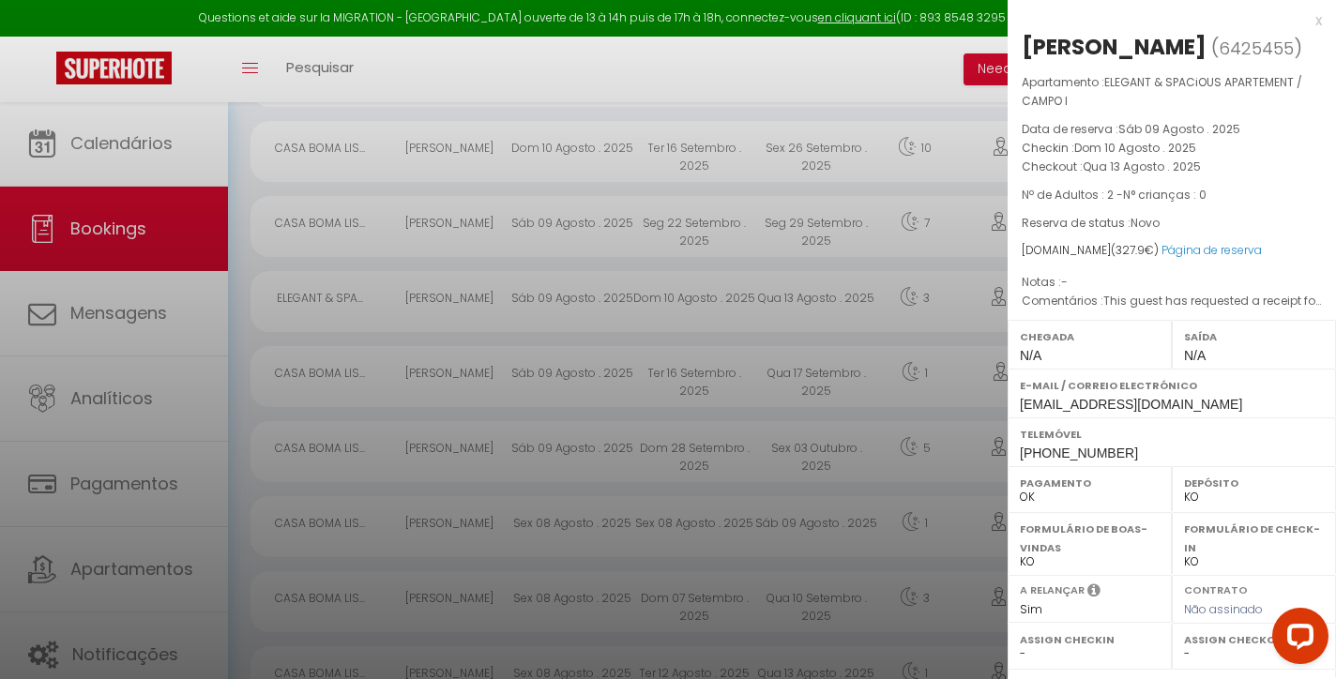
click at [1313, 18] on div "x" at bounding box center [1165, 20] width 314 height 23
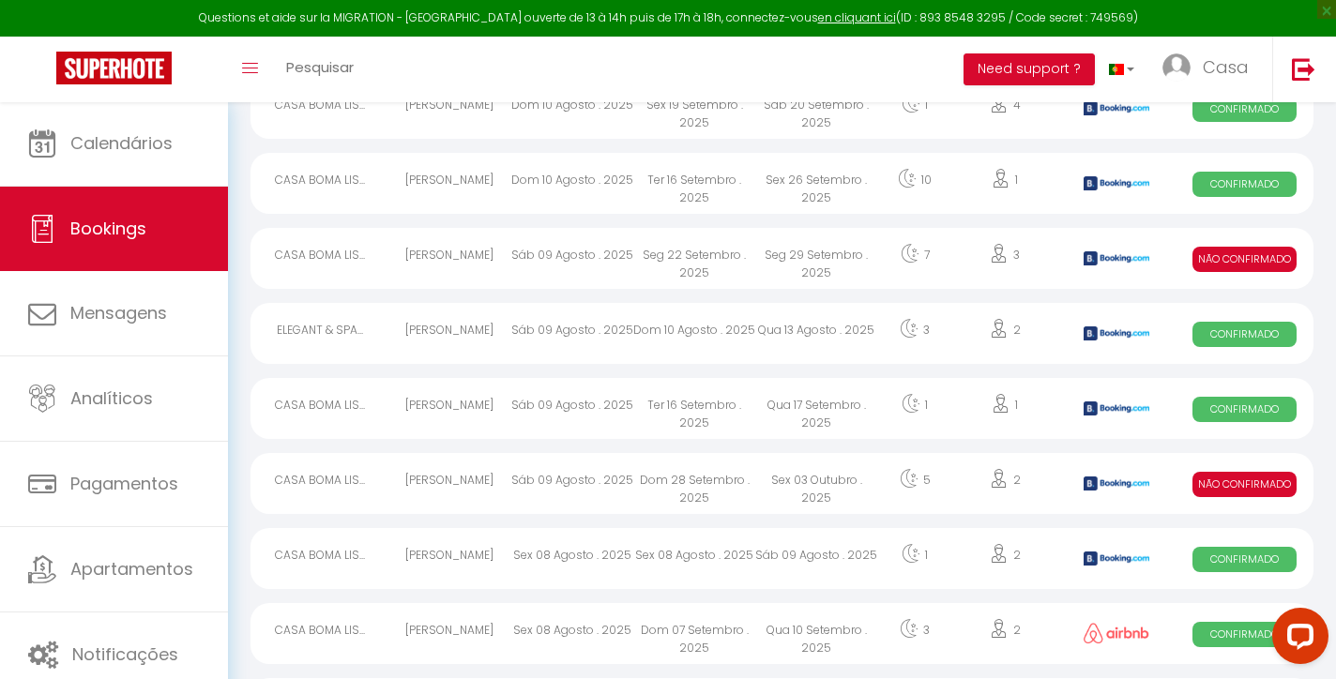
scroll to position [279, 0]
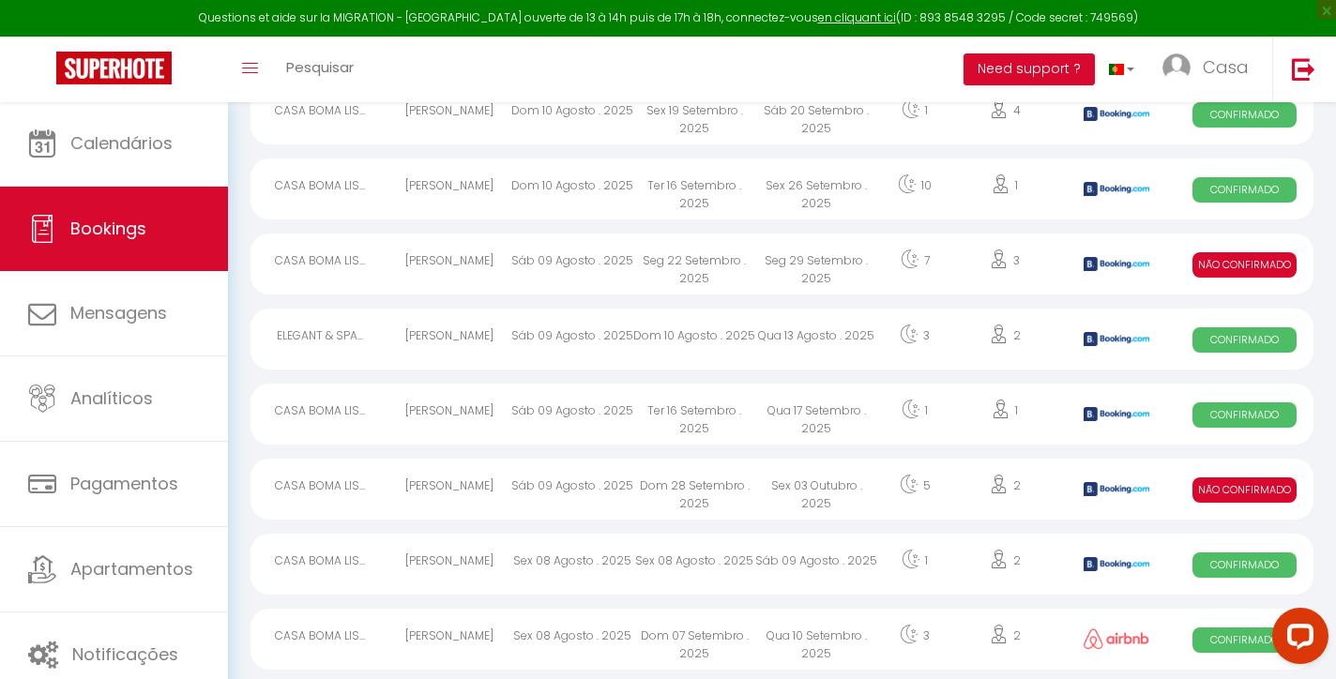
click at [806, 416] on div "Qua 17 Setembro . 2025" at bounding box center [816, 414] width 122 height 61
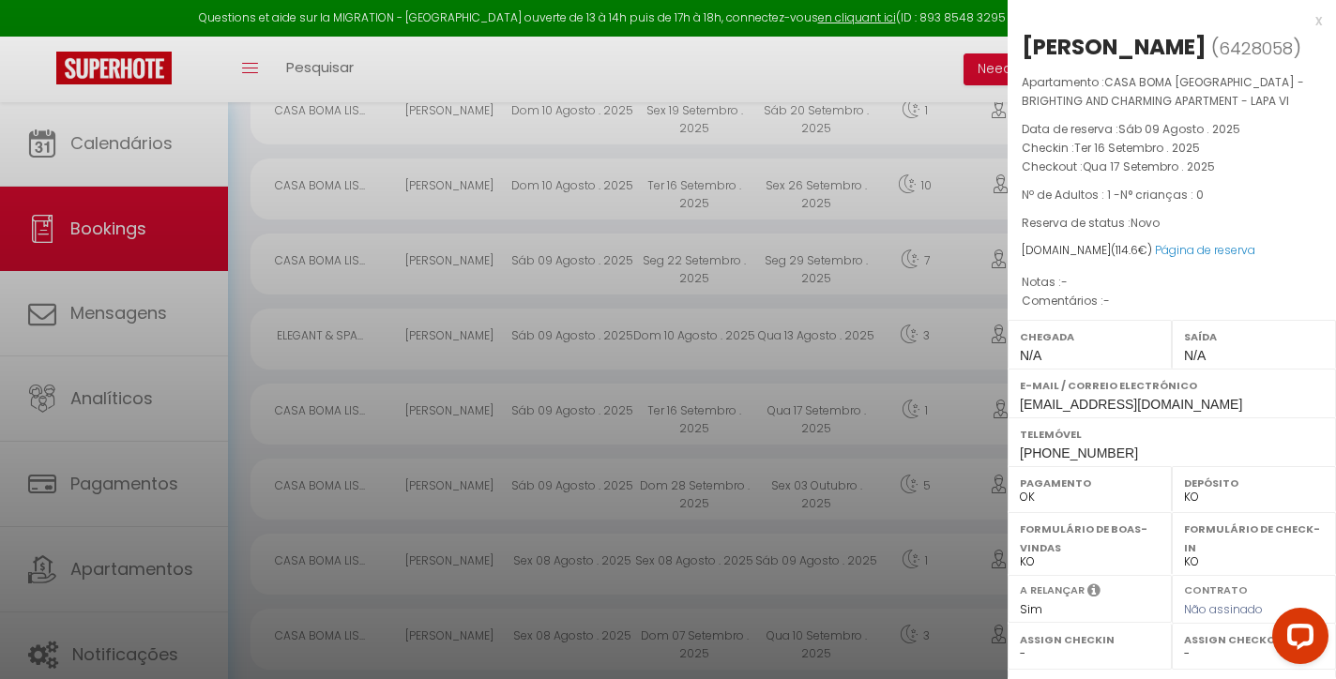
click at [1316, 22] on div "x" at bounding box center [1165, 20] width 314 height 23
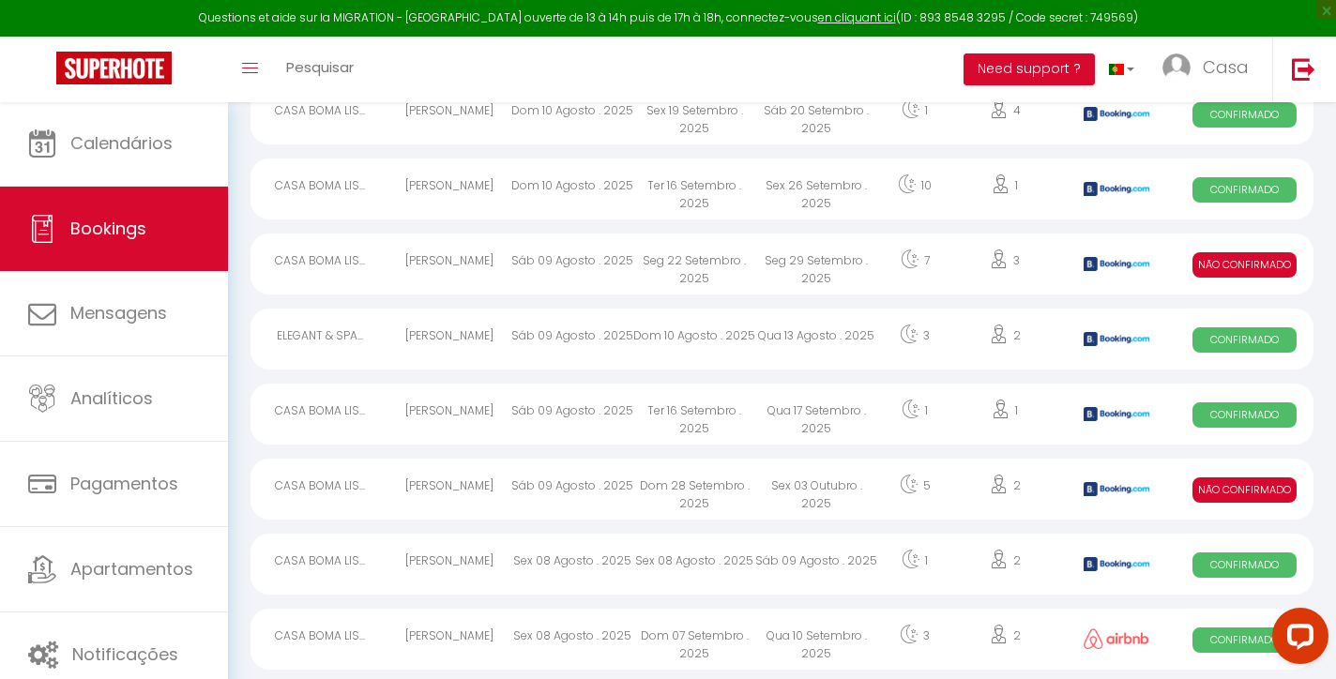
click at [792, 338] on div "Qua 13 Agosto . 2025" at bounding box center [816, 339] width 122 height 61
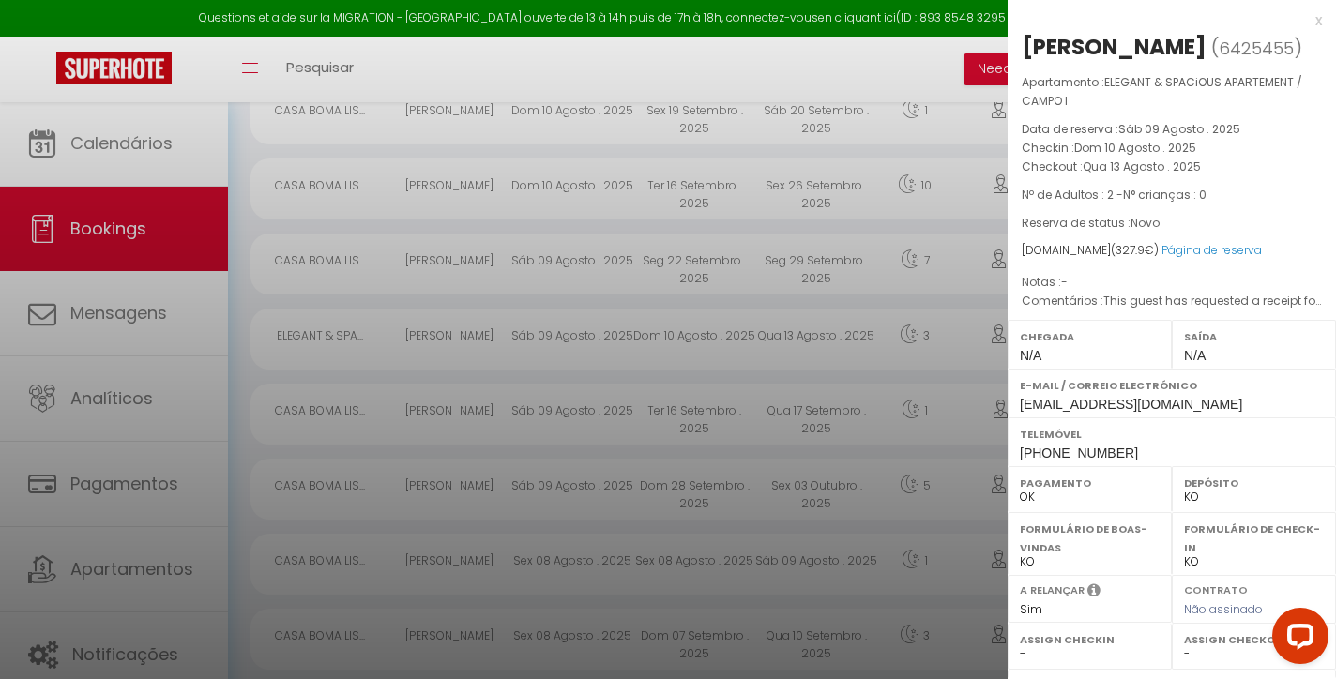
click at [204, 117] on div at bounding box center [668, 339] width 1336 height 679
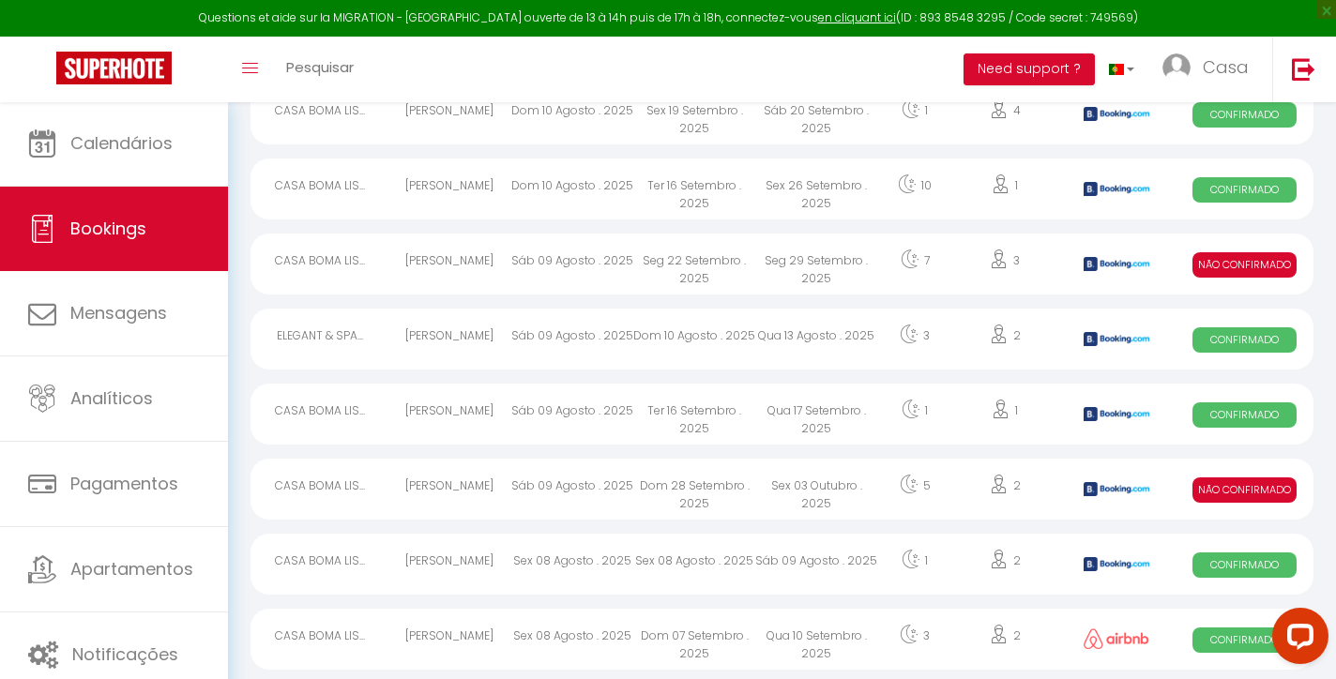
click at [191, 128] on link "Calendários" at bounding box center [114, 143] width 228 height 84
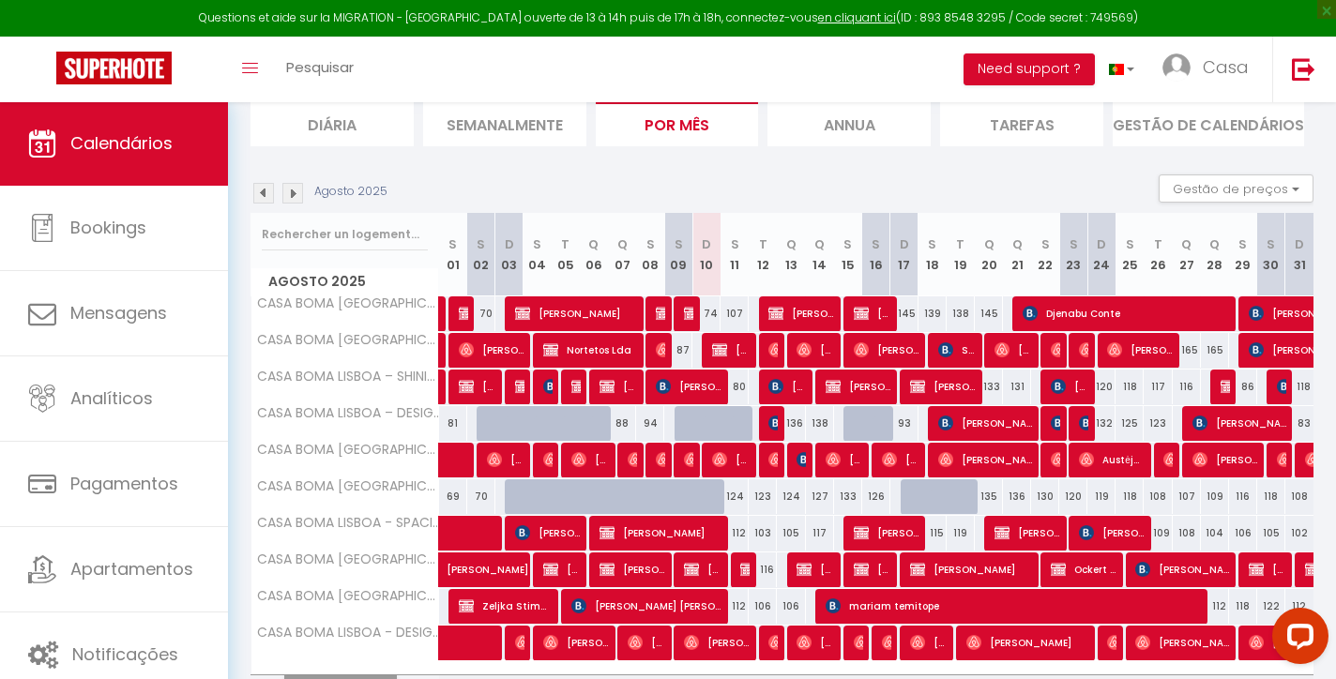
scroll to position [189, 0]
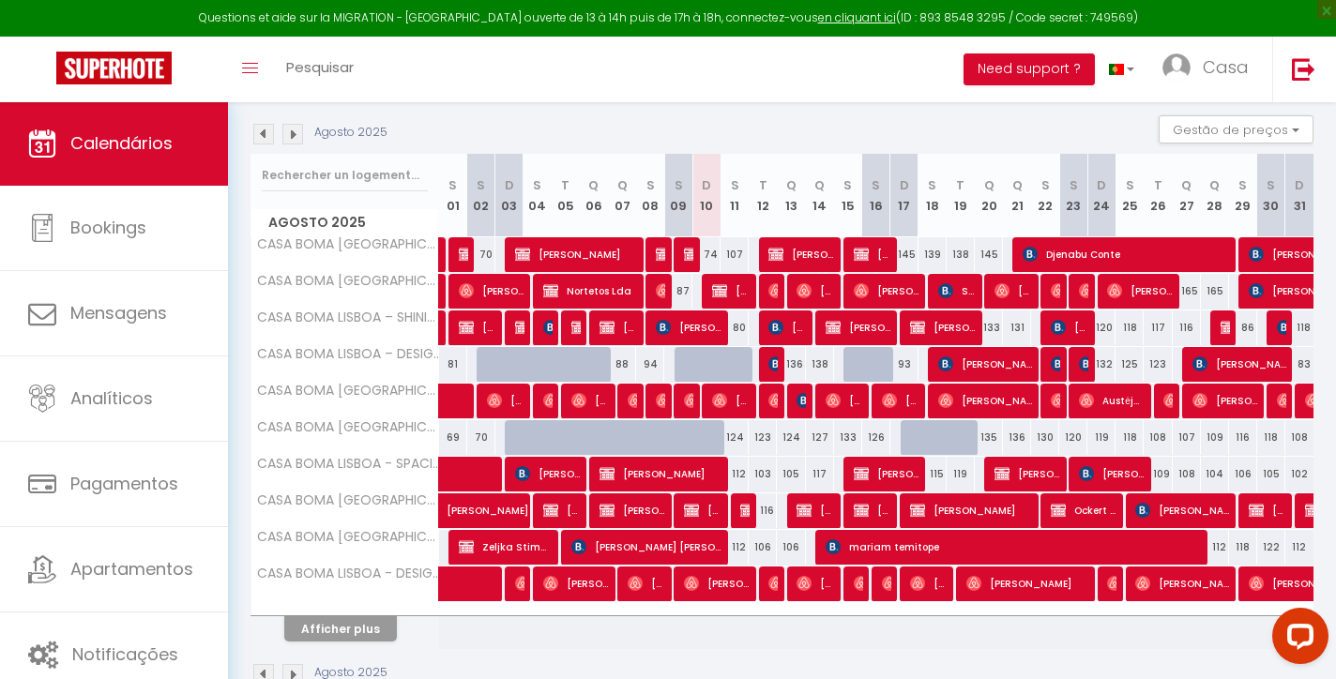
click at [383, 624] on button "Afficher plus" at bounding box center [340, 628] width 113 height 25
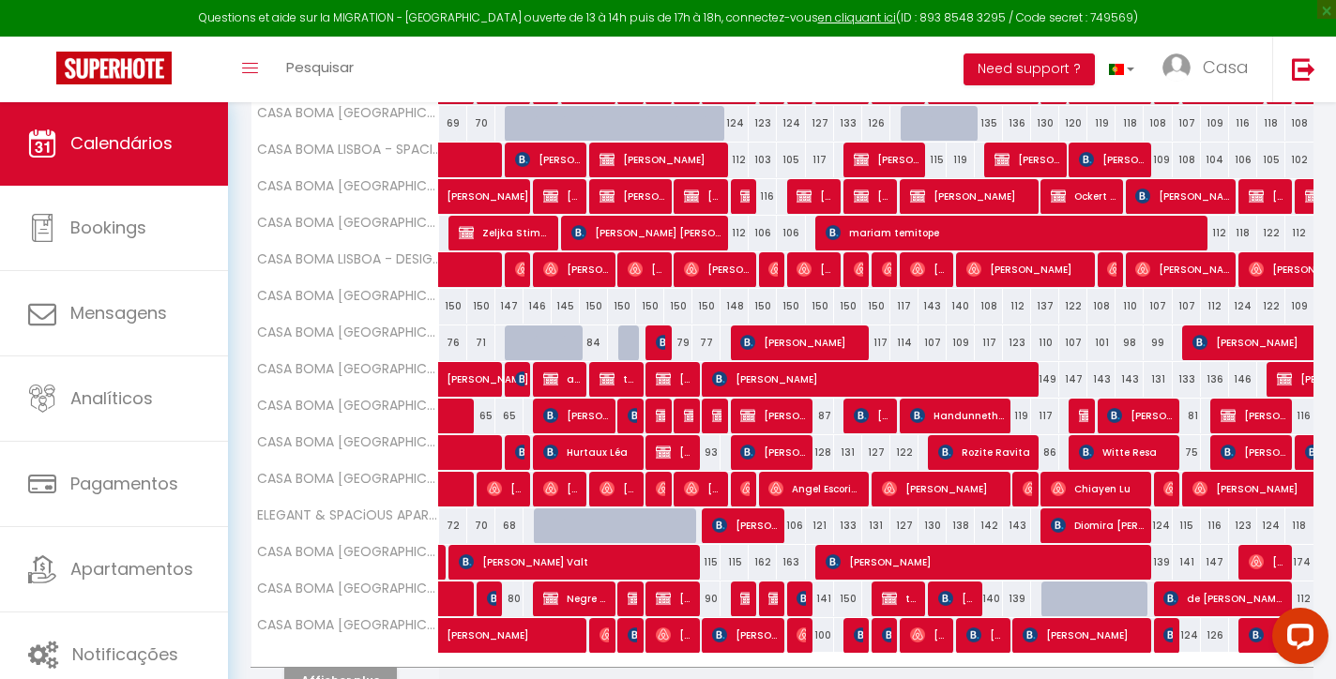
scroll to position [521, 0]
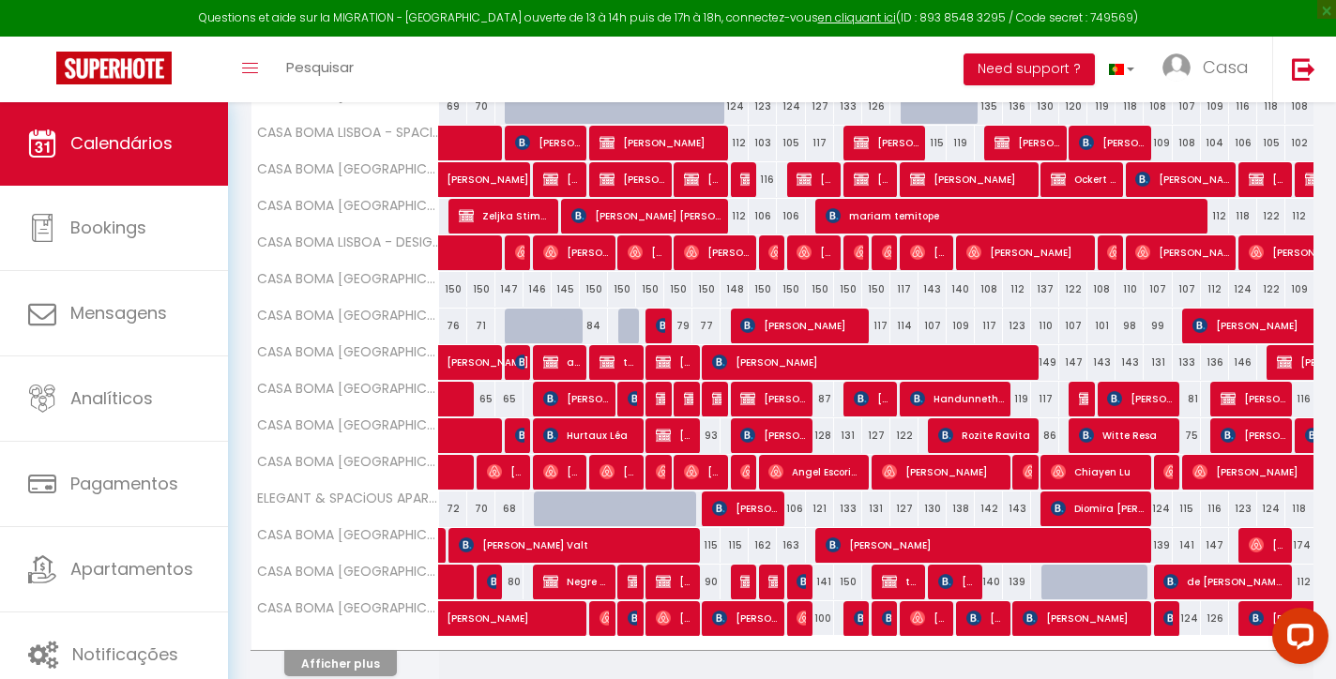
click at [971, 586] on span "[PERSON_NAME]" at bounding box center [957, 582] width 38 height 36
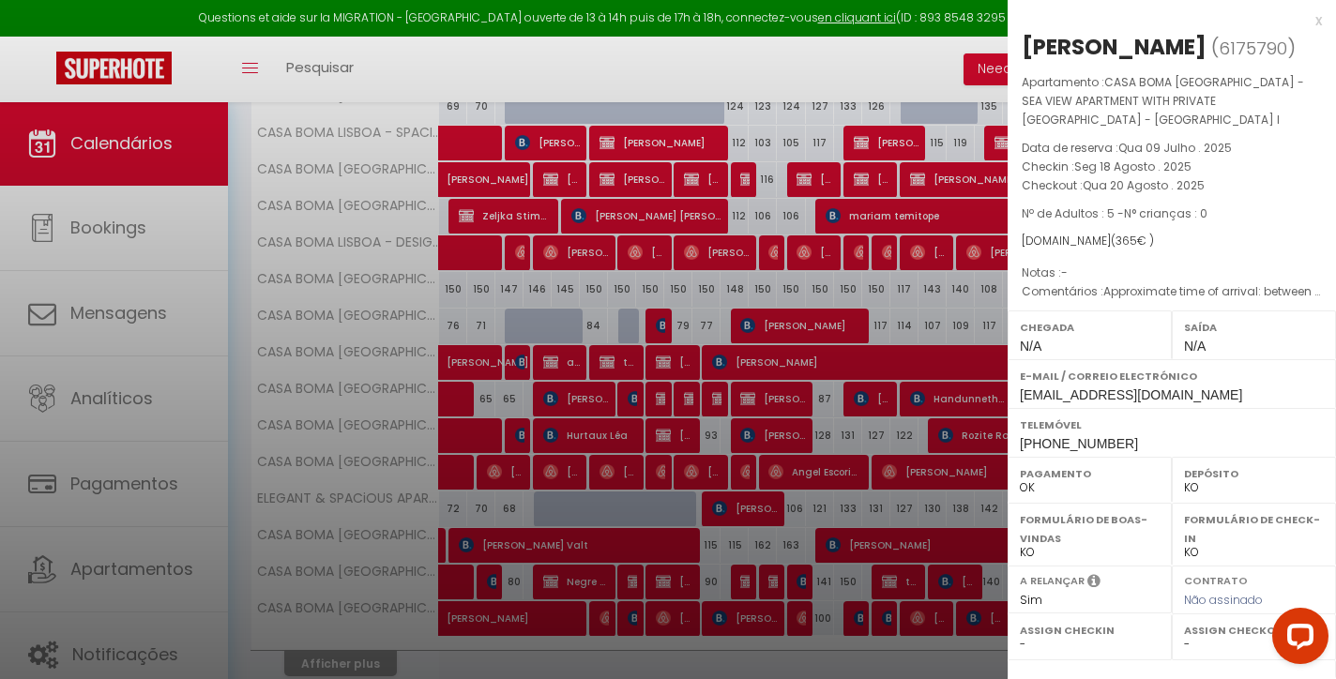
click at [1320, 22] on div "x" at bounding box center [1165, 20] width 314 height 23
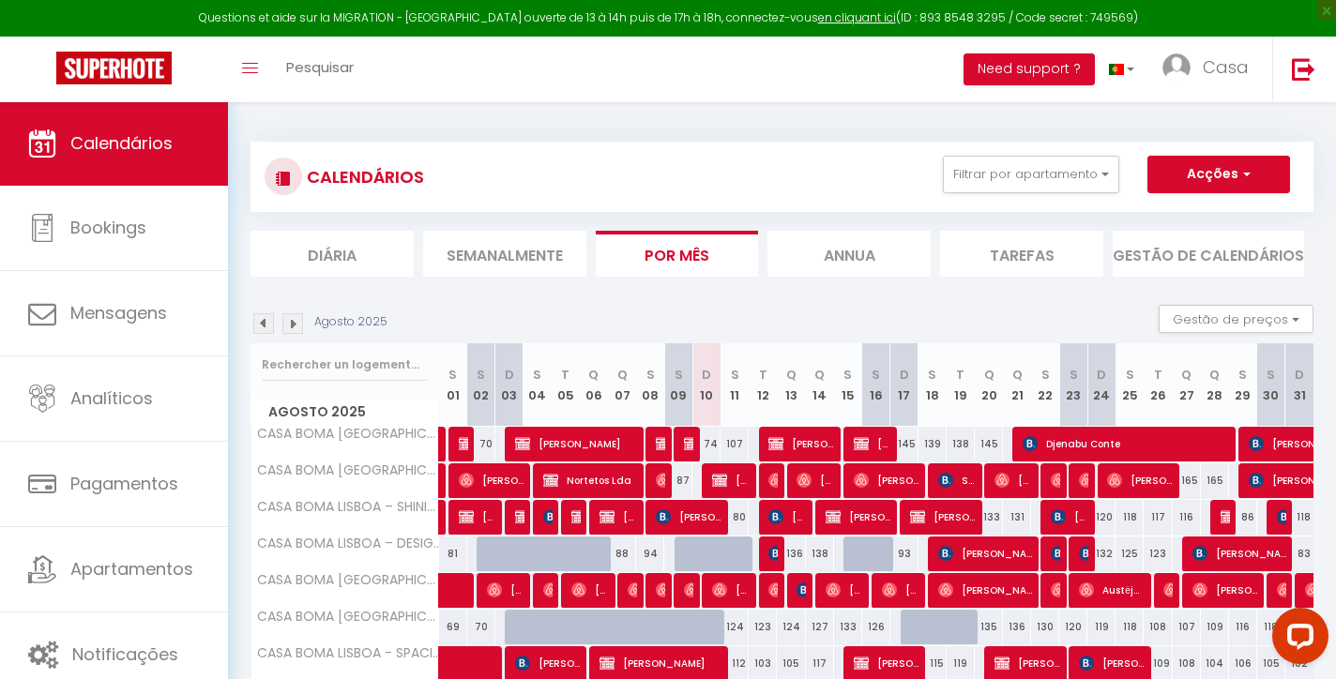
scroll to position [0, 0]
click at [1221, 188] on button "Acções" at bounding box center [1218, 175] width 143 height 38
click at [1177, 220] on link "[GEOGRAPHIC_DATA]" at bounding box center [1187, 218] width 138 height 28
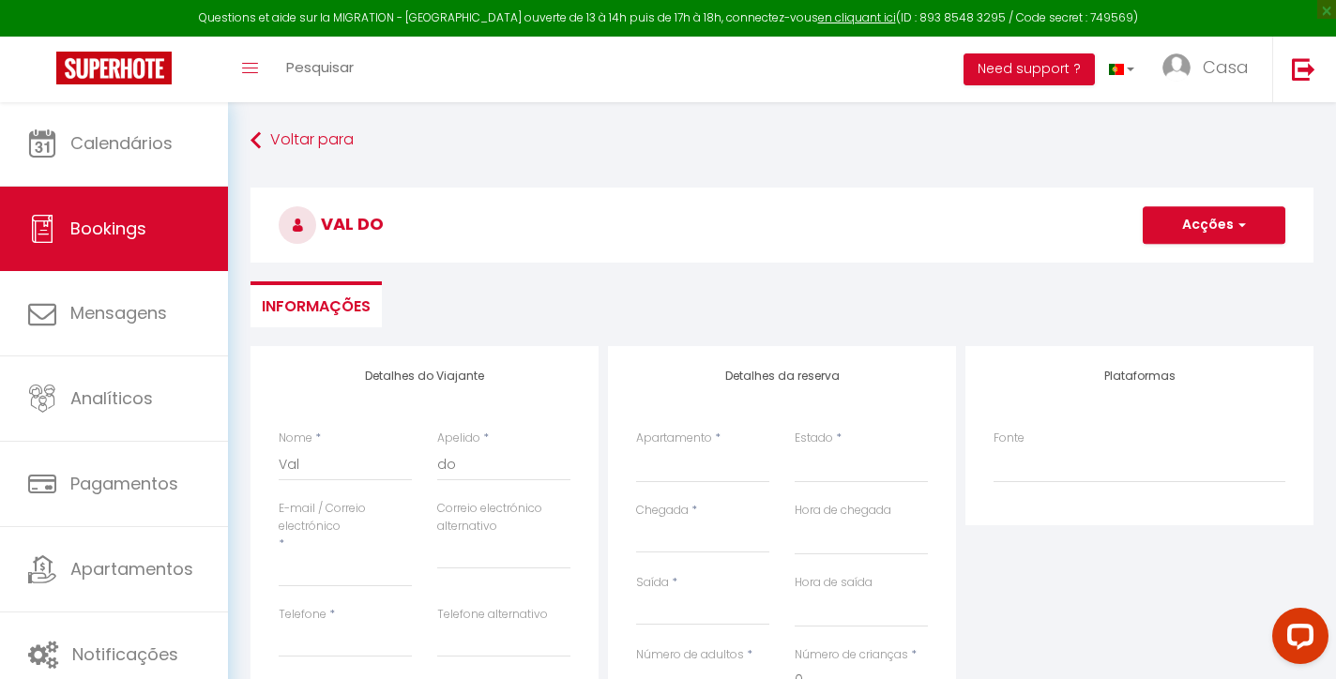
click at [348, 528] on label "E-mail / Correio electrónico" at bounding box center [345, 518] width 133 height 36
click at [348, 553] on input "E-mail / Correio electrónico" at bounding box center [345, 570] width 133 height 34
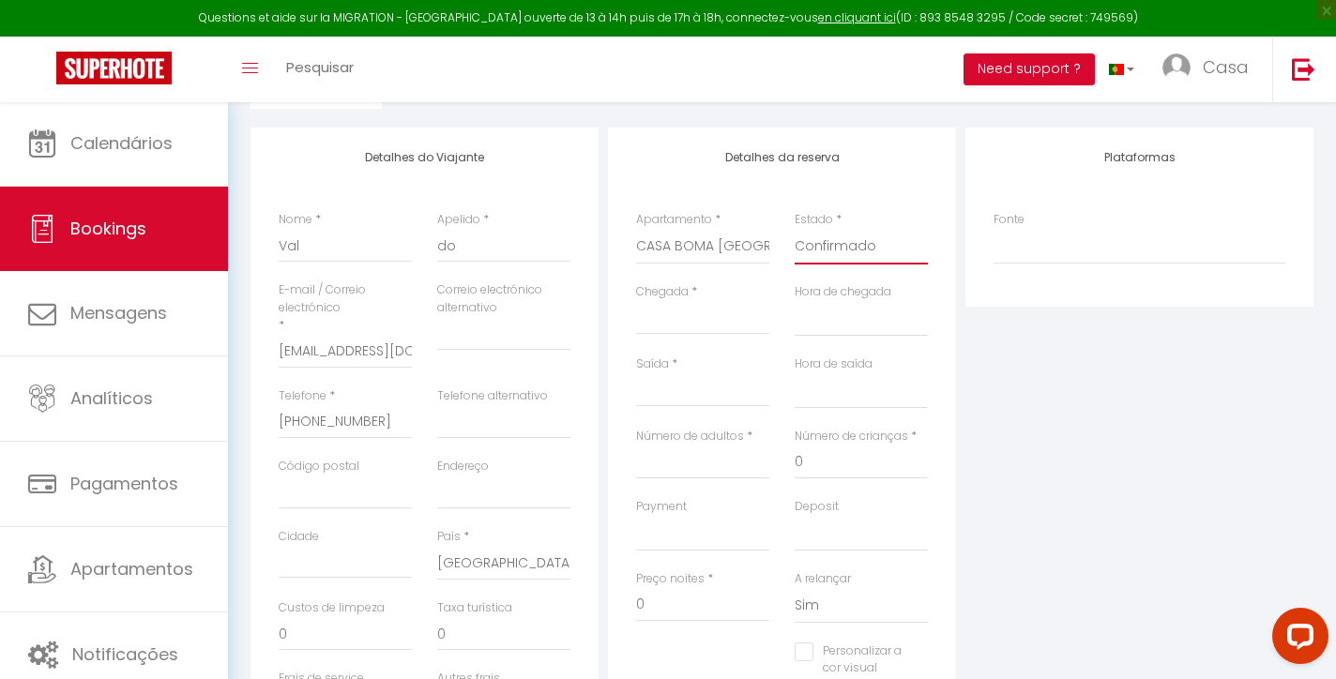
click at [663, 336] on div "Chegada * < Aug 2025 > Sun Mon Tue Wed Thu Fri Sat 1 2 3 4 5 6 7 8 9 10 11 12 1…" at bounding box center [703, 319] width 159 height 72
click at [679, 314] on input "Chegada" at bounding box center [702, 320] width 133 height 24
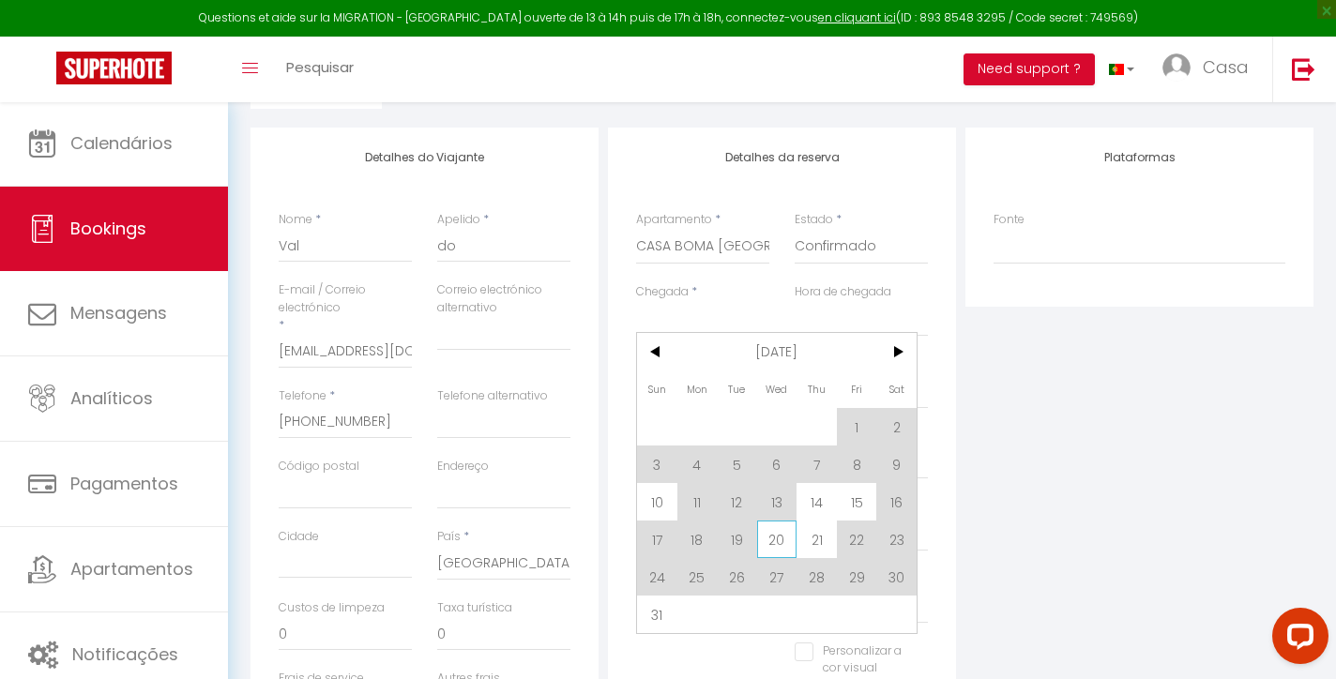
click at [777, 545] on span "20" at bounding box center [777, 540] width 40 height 38
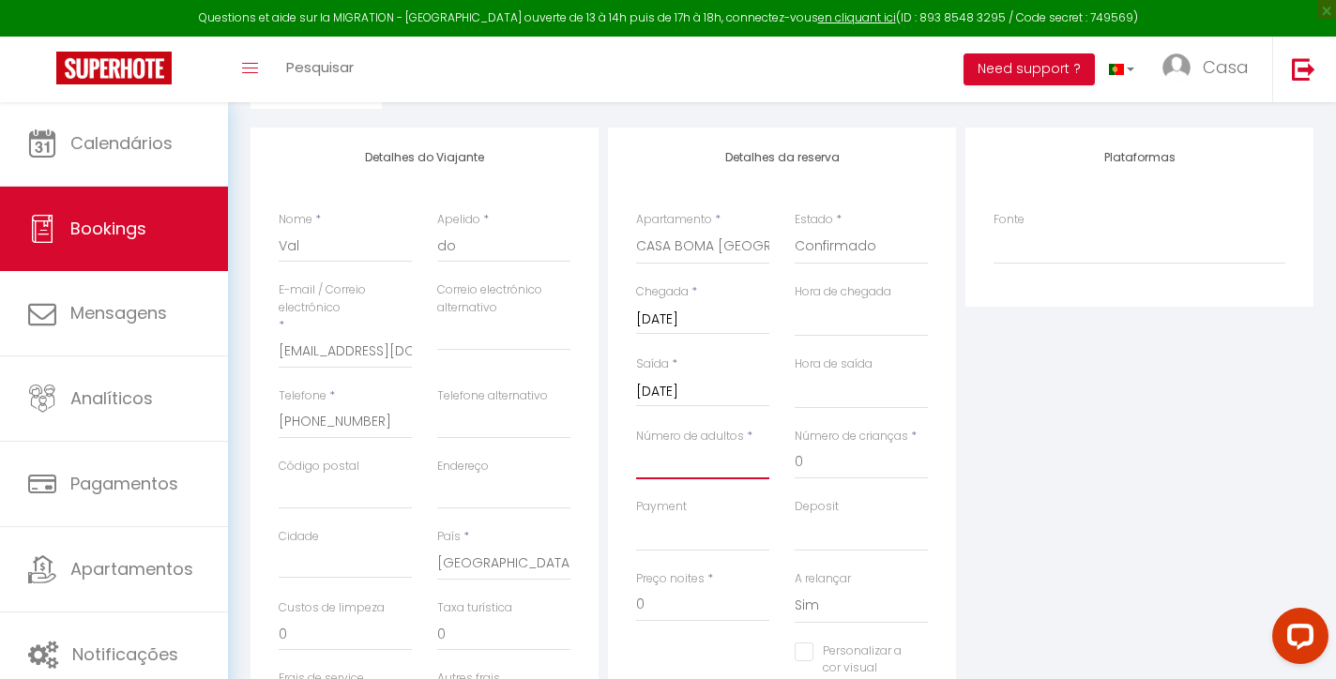
click at [674, 453] on input "Número de adultos" at bounding box center [702, 463] width 133 height 34
click at [704, 381] on input "Thu 21 August 2025" at bounding box center [702, 392] width 133 height 24
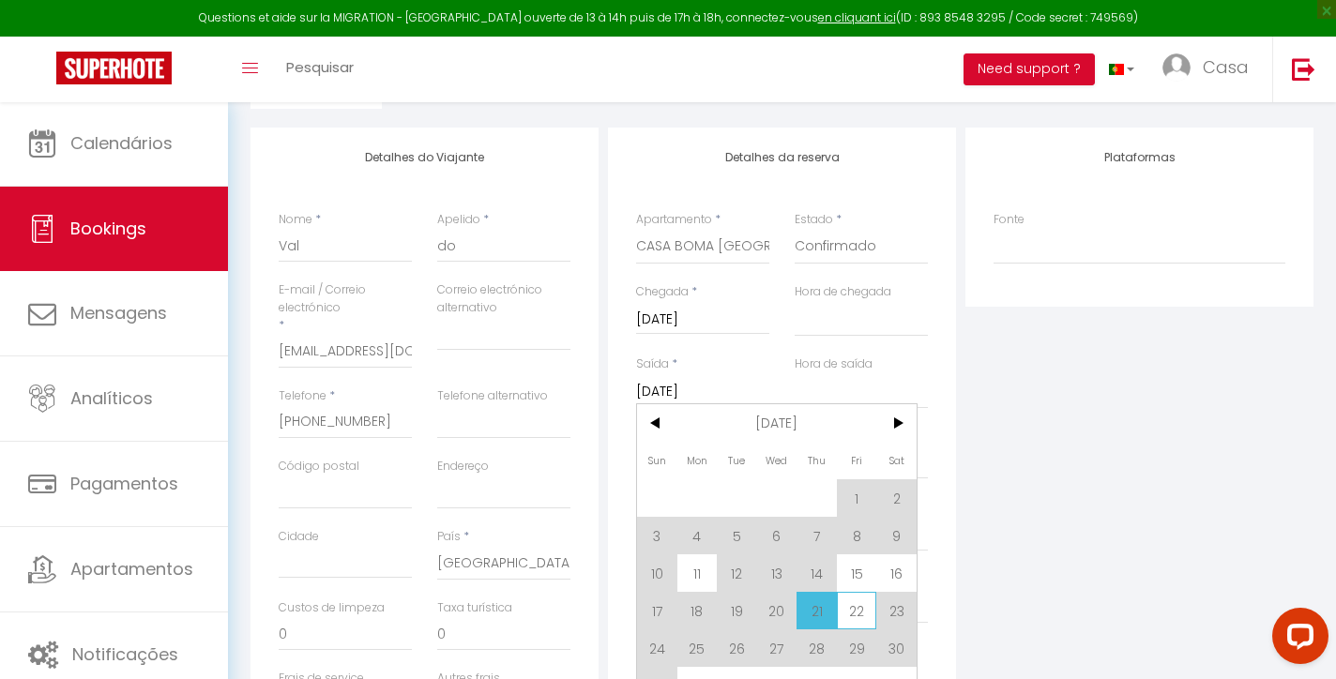
click at [858, 614] on span "22" at bounding box center [857, 611] width 40 height 38
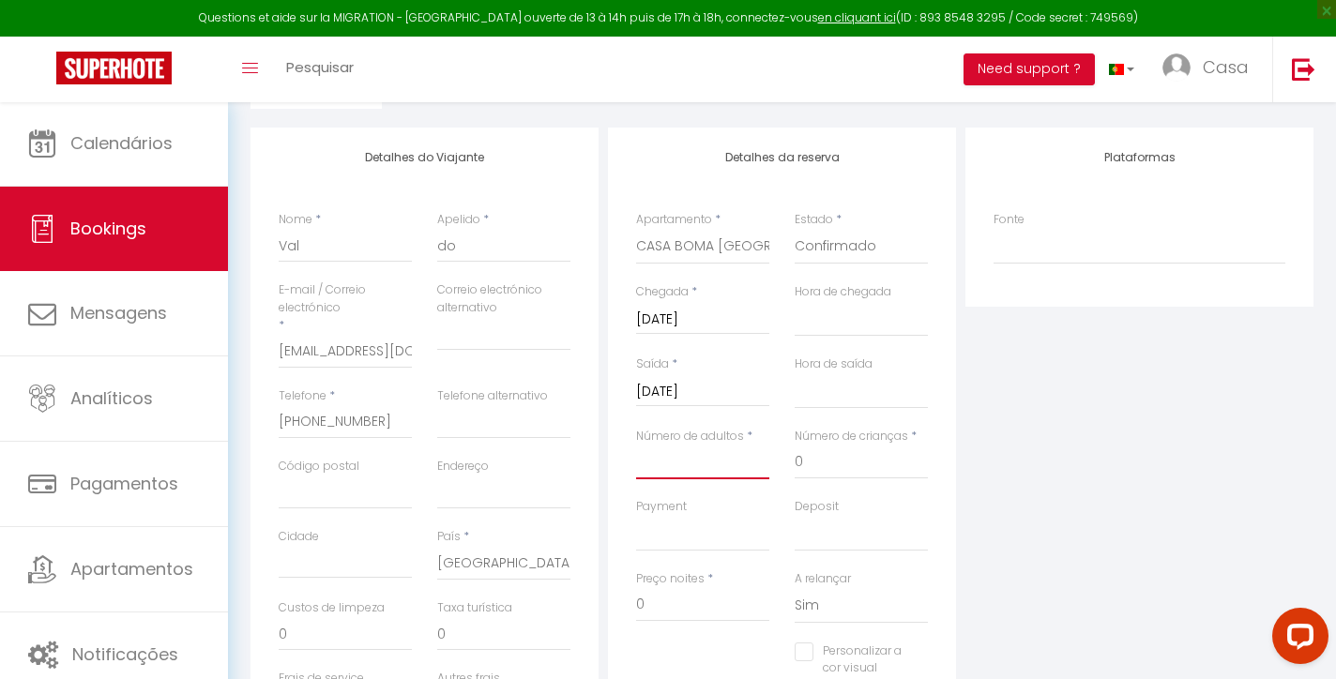
click at [693, 461] on input "Número de adultos" at bounding box center [702, 463] width 133 height 34
click at [826, 465] on input "0" at bounding box center [861, 463] width 133 height 34
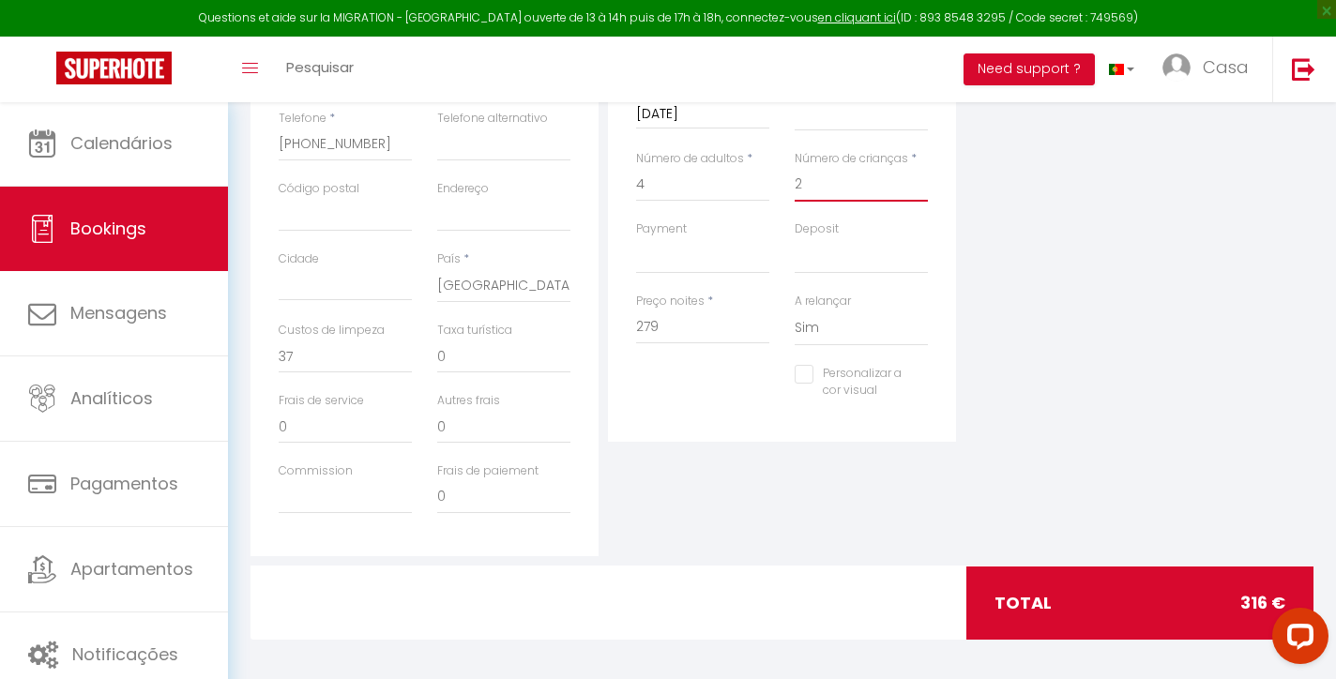
scroll to position [495, 0]
click at [718, 315] on input "279" at bounding box center [702, 328] width 133 height 34
click at [515, 349] on input "0" at bounding box center [503, 358] width 133 height 34
click at [690, 327] on input "279" at bounding box center [702, 328] width 133 height 34
click at [599, 361] on div "Detalhes do Viajante Nome * Val Apelido * do E-mail / Correio electrónico * boo…" at bounding box center [424, 204] width 357 height 706
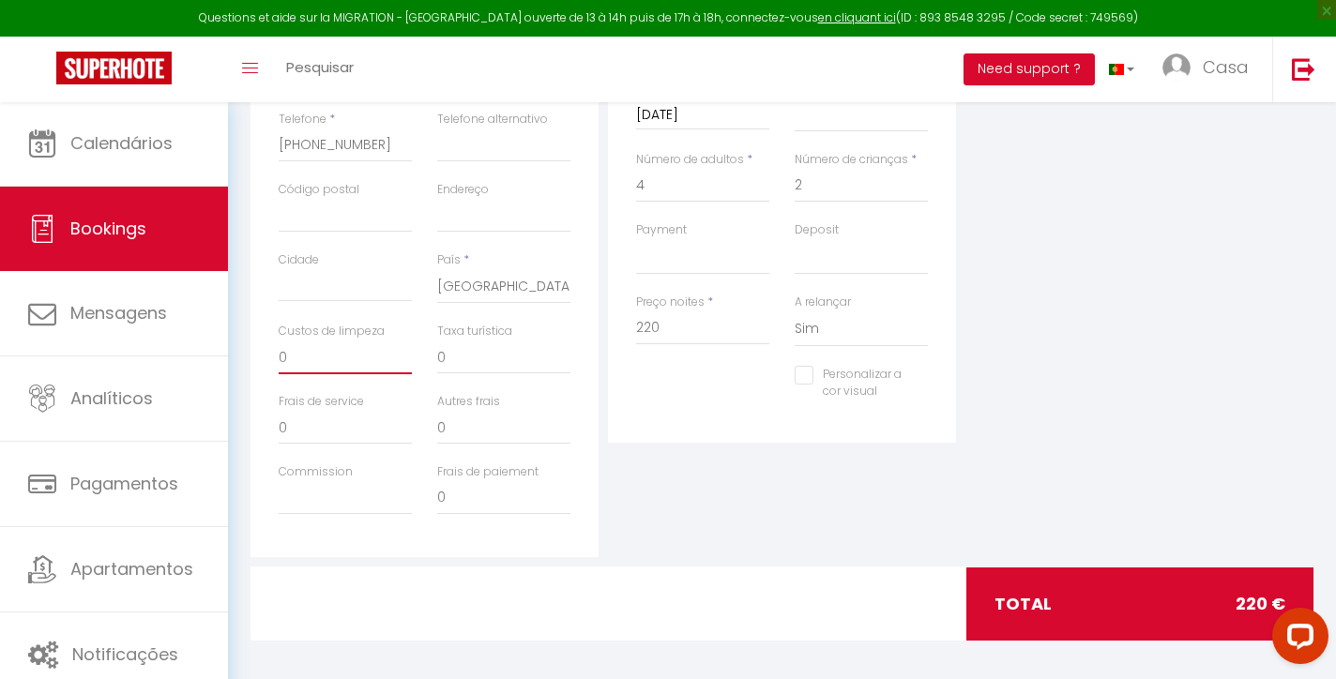
click at [326, 359] on input "0" at bounding box center [345, 358] width 133 height 34
click at [449, 365] on input "0" at bounding box center [503, 358] width 133 height 34
click at [606, 302] on div "Detalhes da reserva Apartamento * [GEOGRAPHIC_DATA] - MODERN & LUMINOUS APARTME…" at bounding box center [781, 204] width 357 height 706
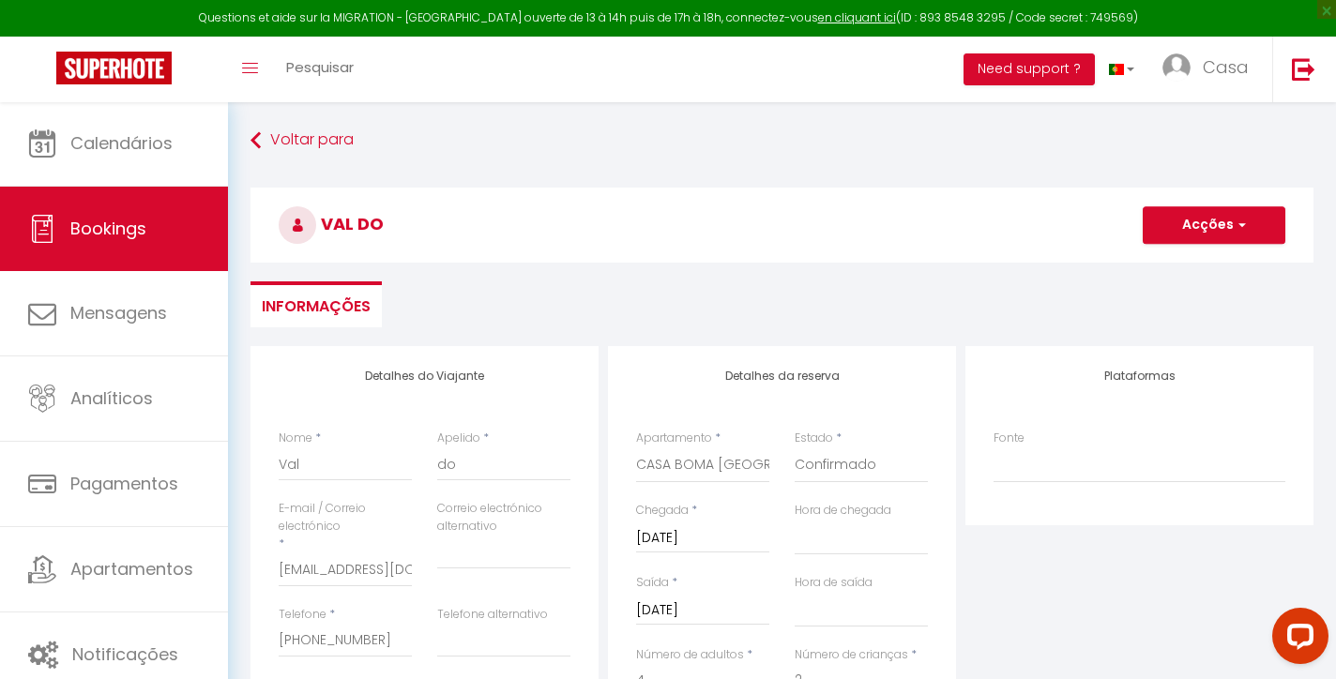
scroll to position [0, 0]
click at [1236, 235] on button "Acções" at bounding box center [1214, 225] width 143 height 38
click at [1179, 268] on link "Salvar" at bounding box center [1196, 266] width 148 height 24
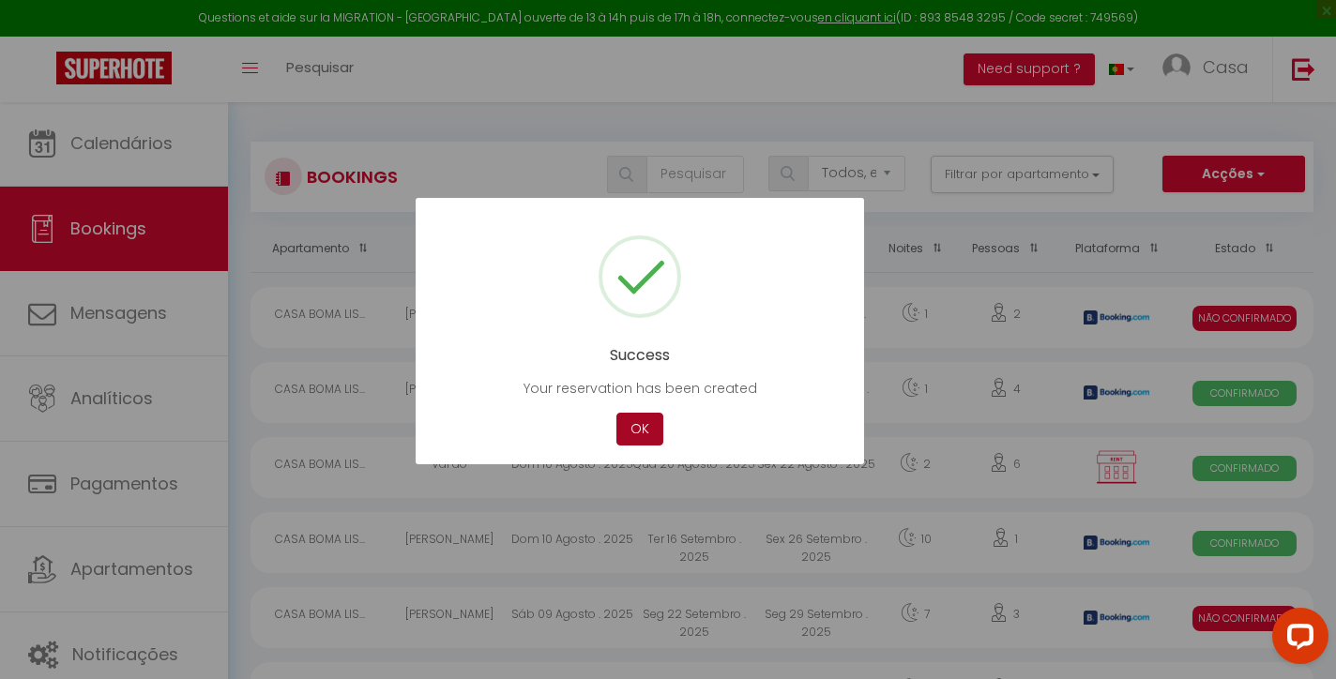
click at [651, 432] on button "OK" at bounding box center [639, 429] width 47 height 33
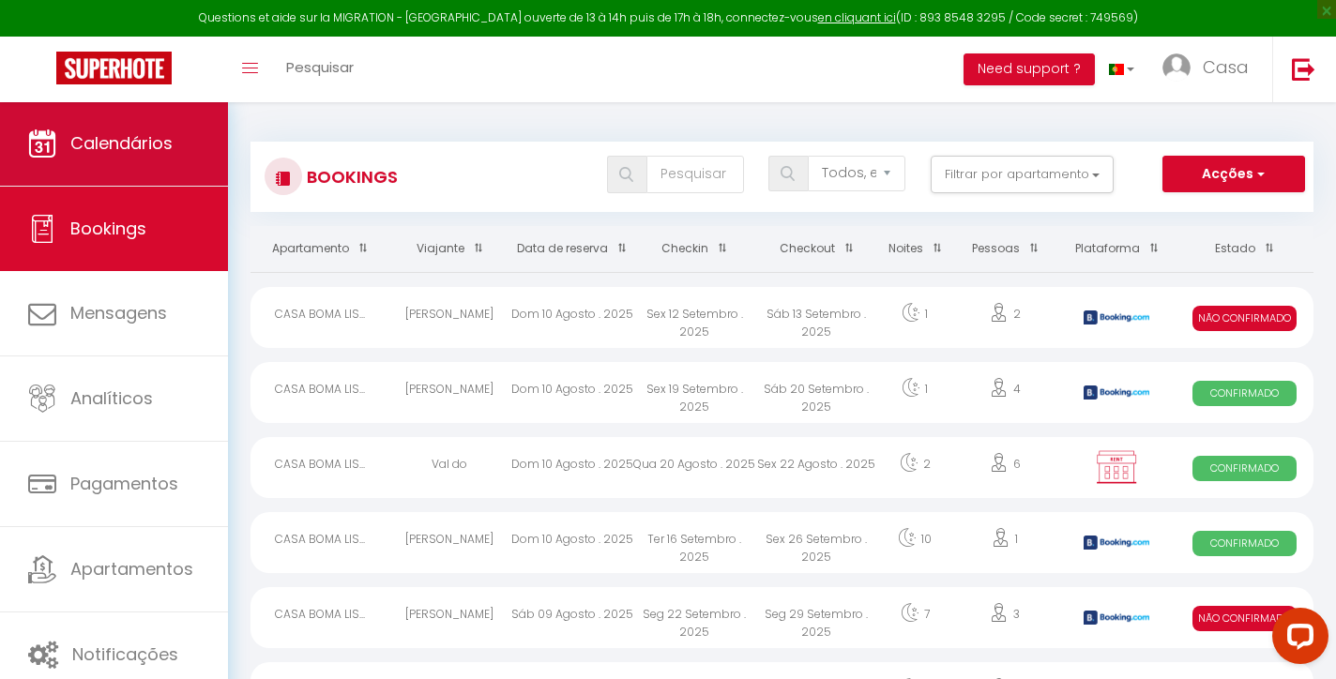
click at [203, 169] on link "Calendários" at bounding box center [114, 143] width 228 height 84
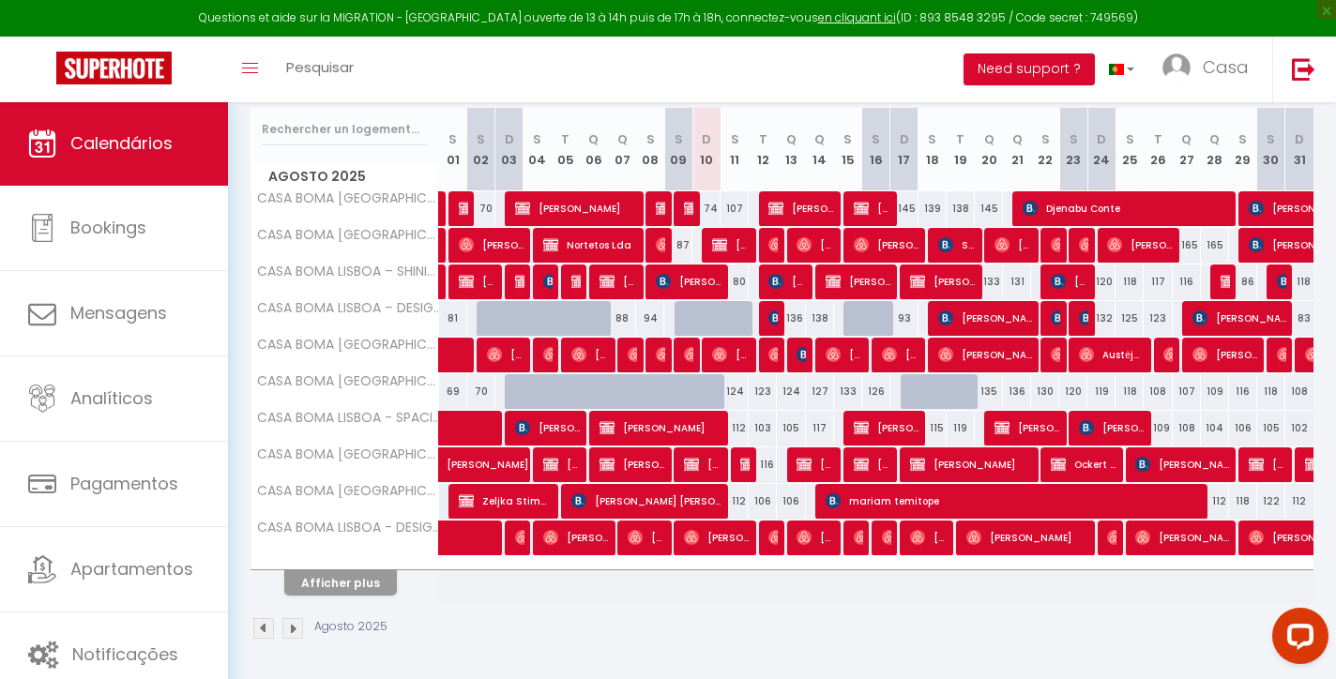
click at [371, 581] on button "Afficher plus" at bounding box center [340, 582] width 113 height 25
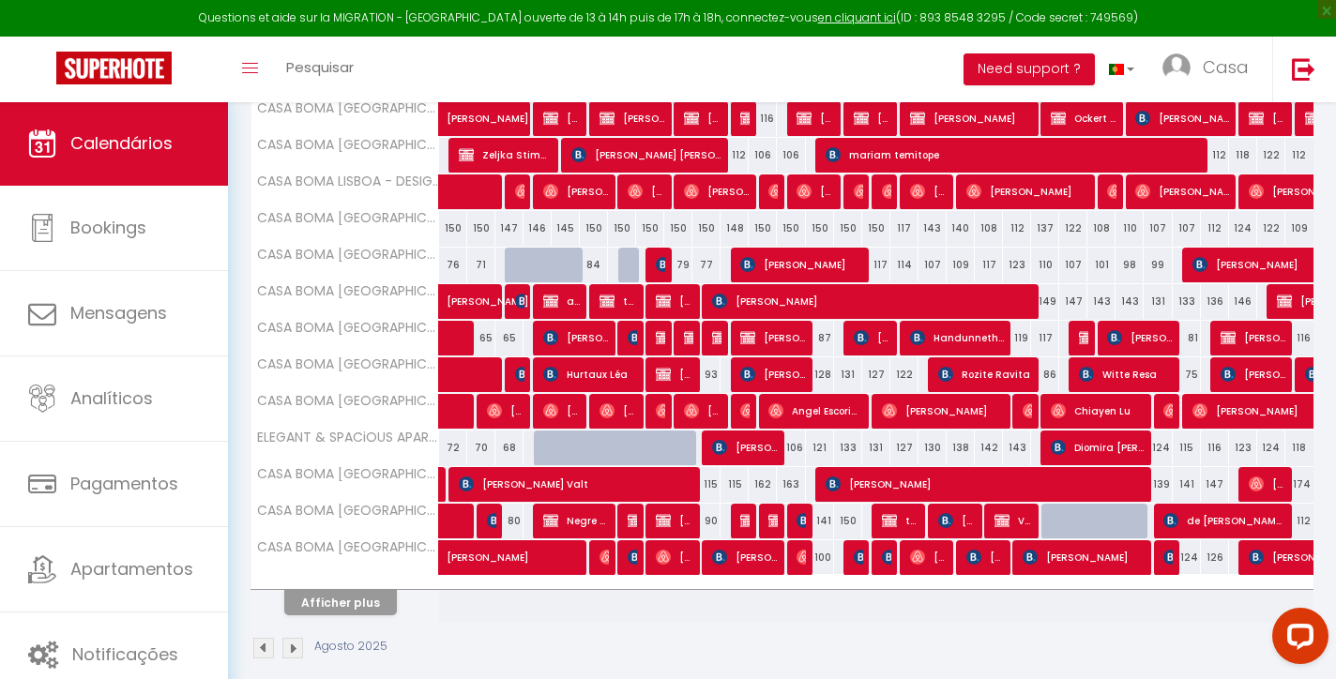
scroll to position [583, 0]
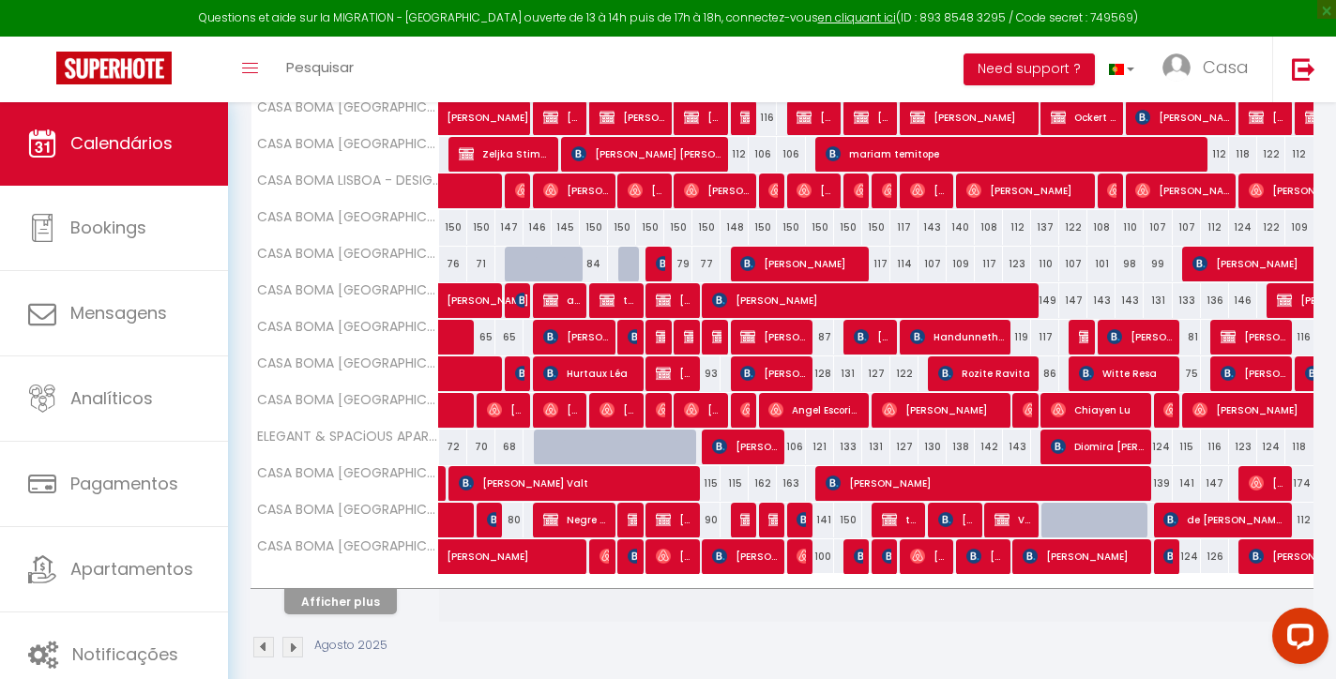
click at [371, 603] on button "Afficher plus" at bounding box center [340, 601] width 113 height 25
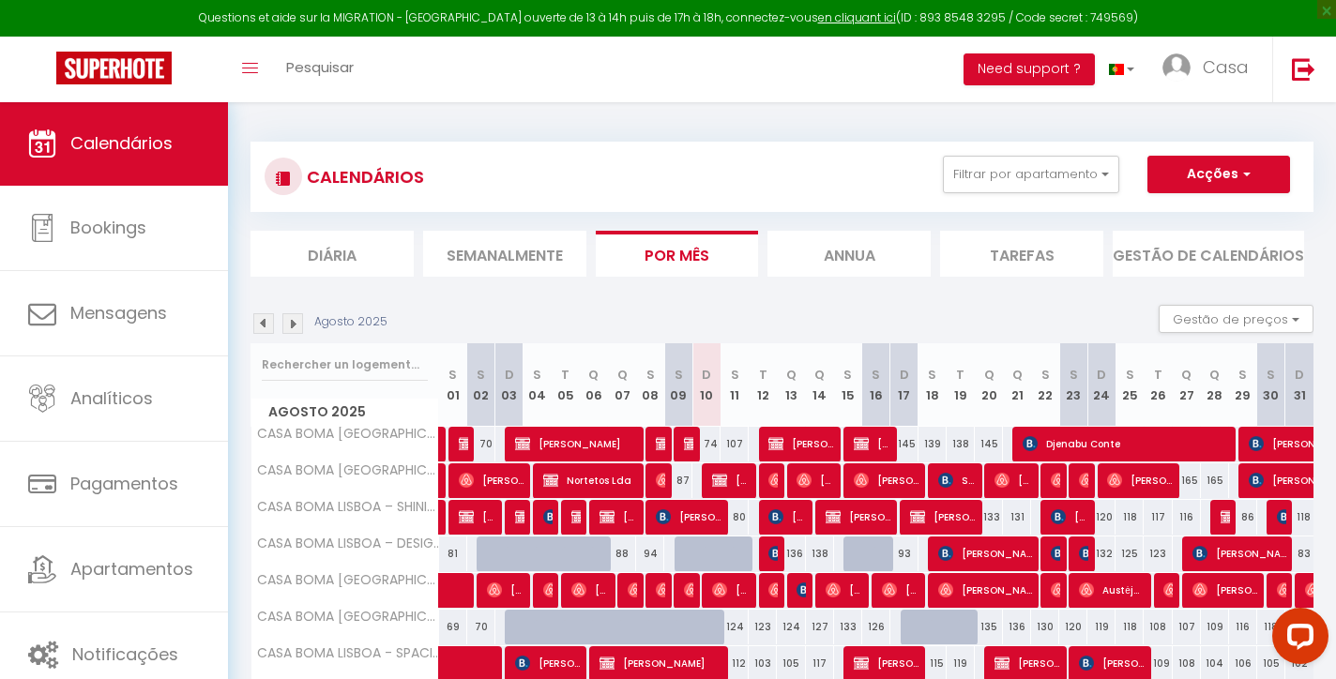
scroll to position [0, 0]
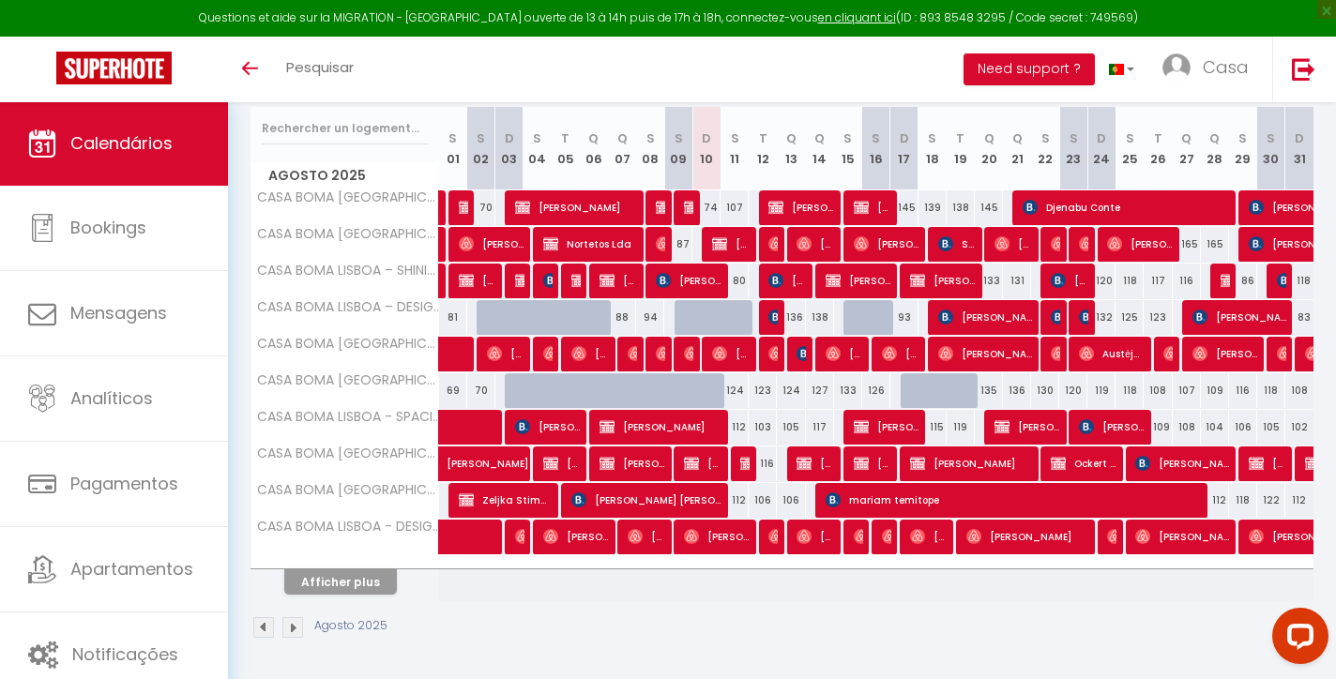
scroll to position [235, 0]
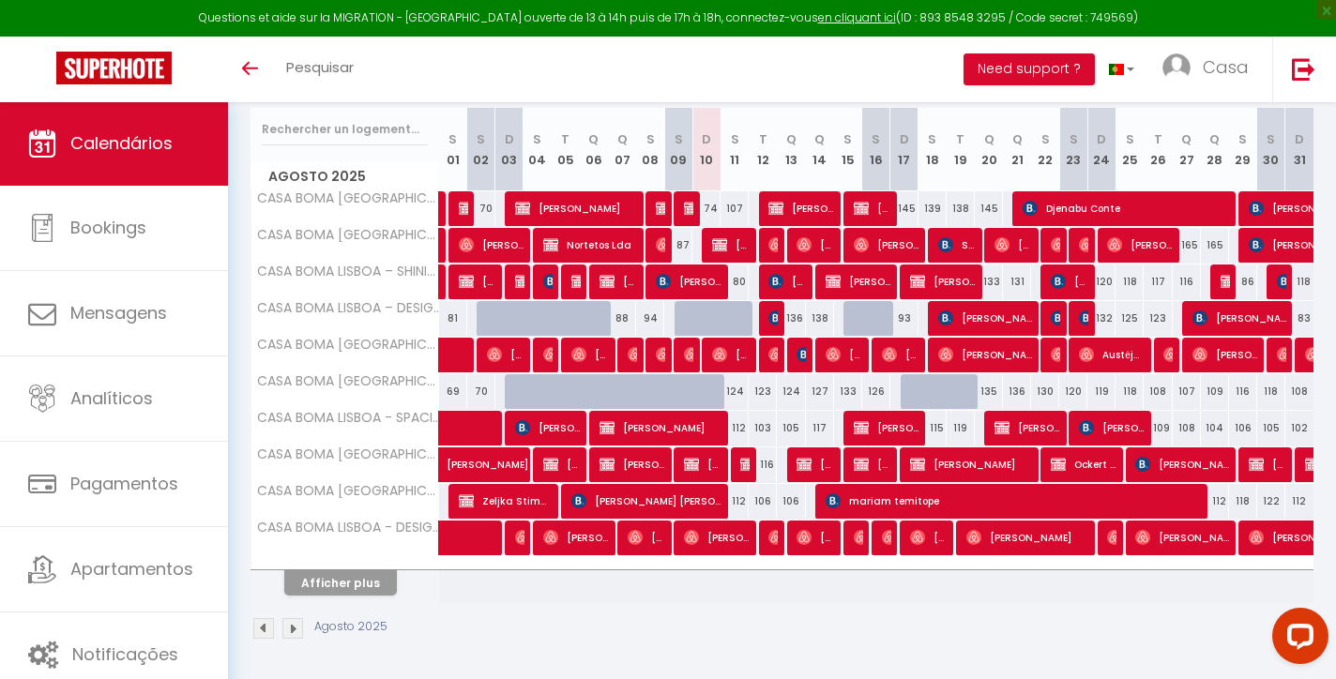
click at [377, 591] on button "Afficher plus" at bounding box center [340, 582] width 113 height 25
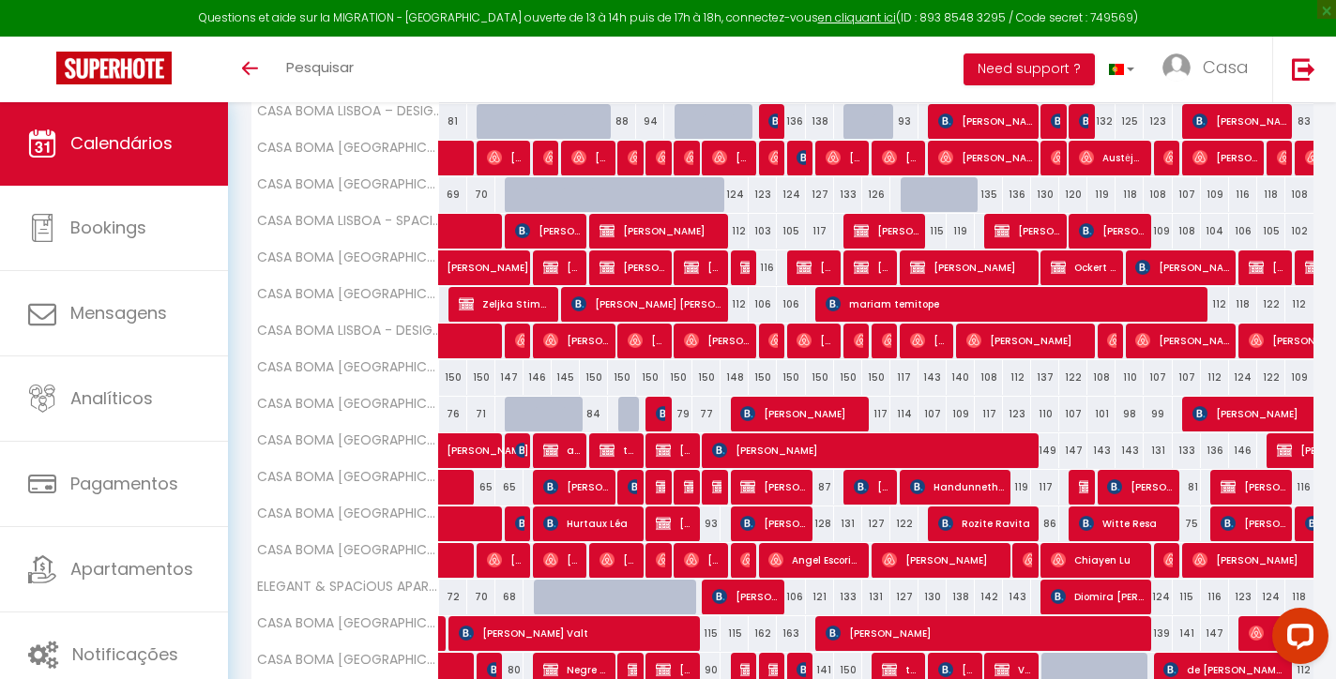
scroll to position [520, 0]
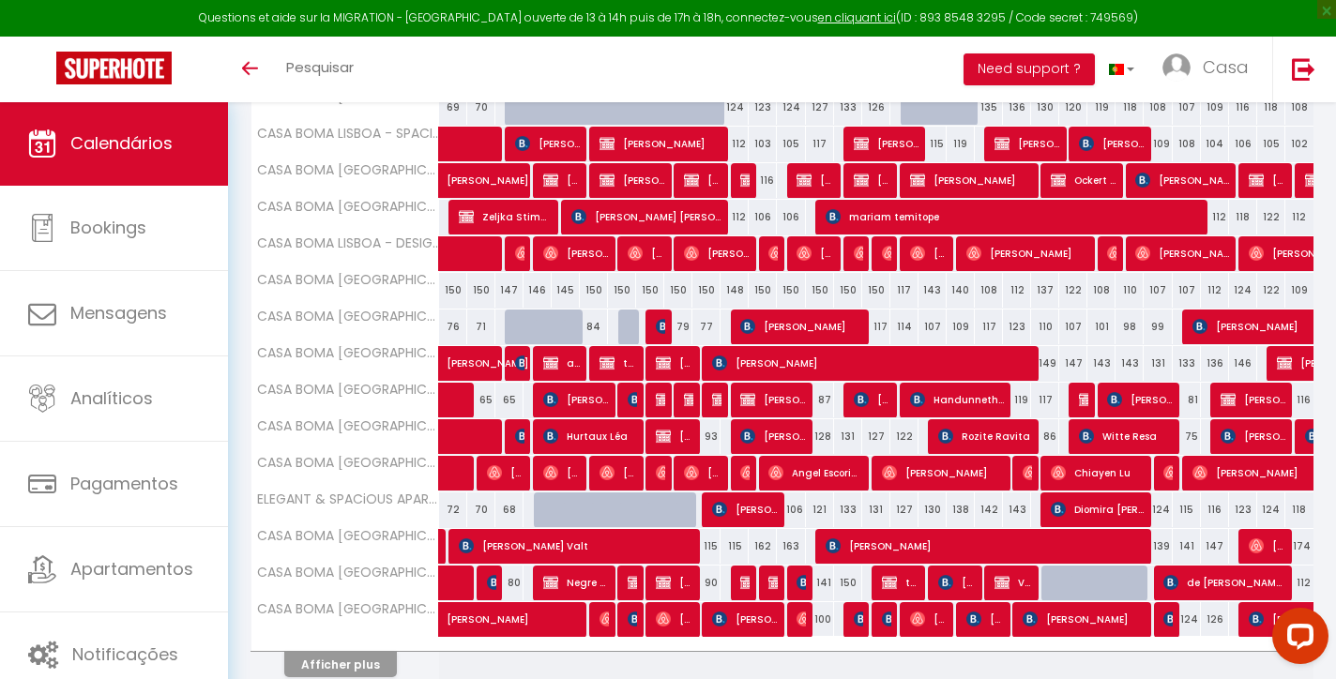
click at [745, 510] on span "[PERSON_NAME]" at bounding box center [745, 510] width 66 height 36
select select "OK"
select select "KO"
select select "0"
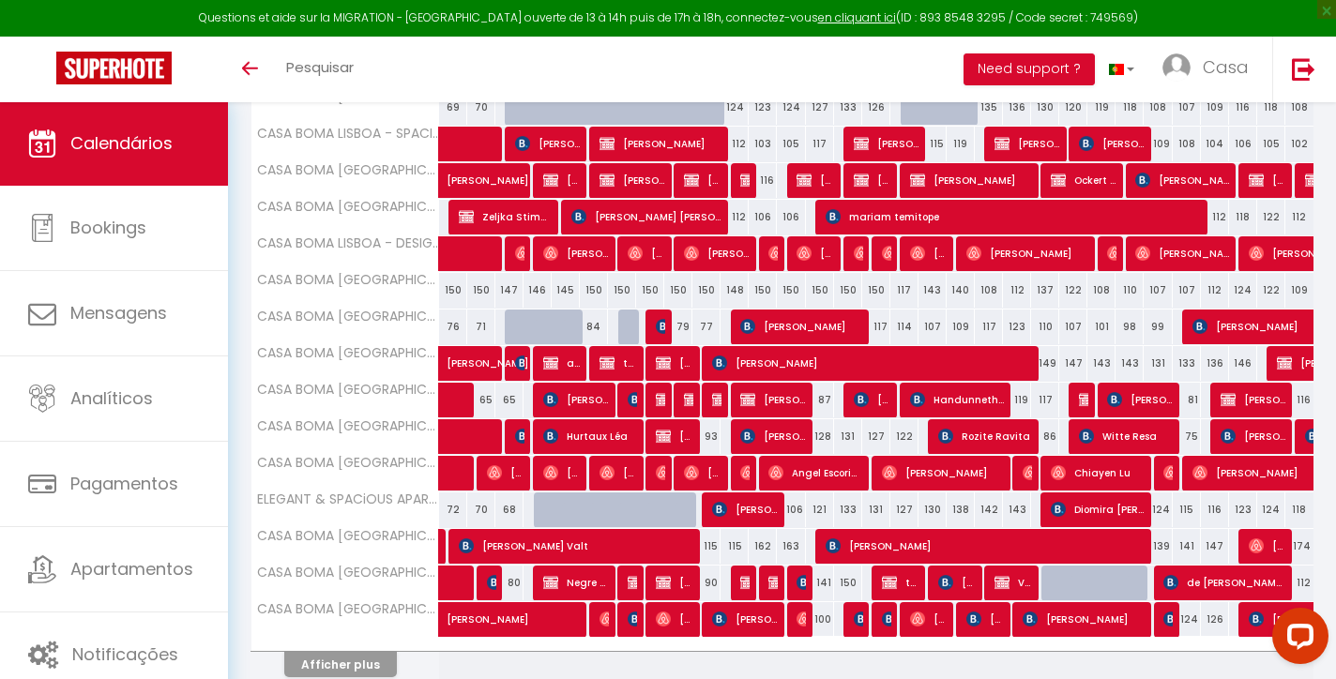
select select "1"
select select
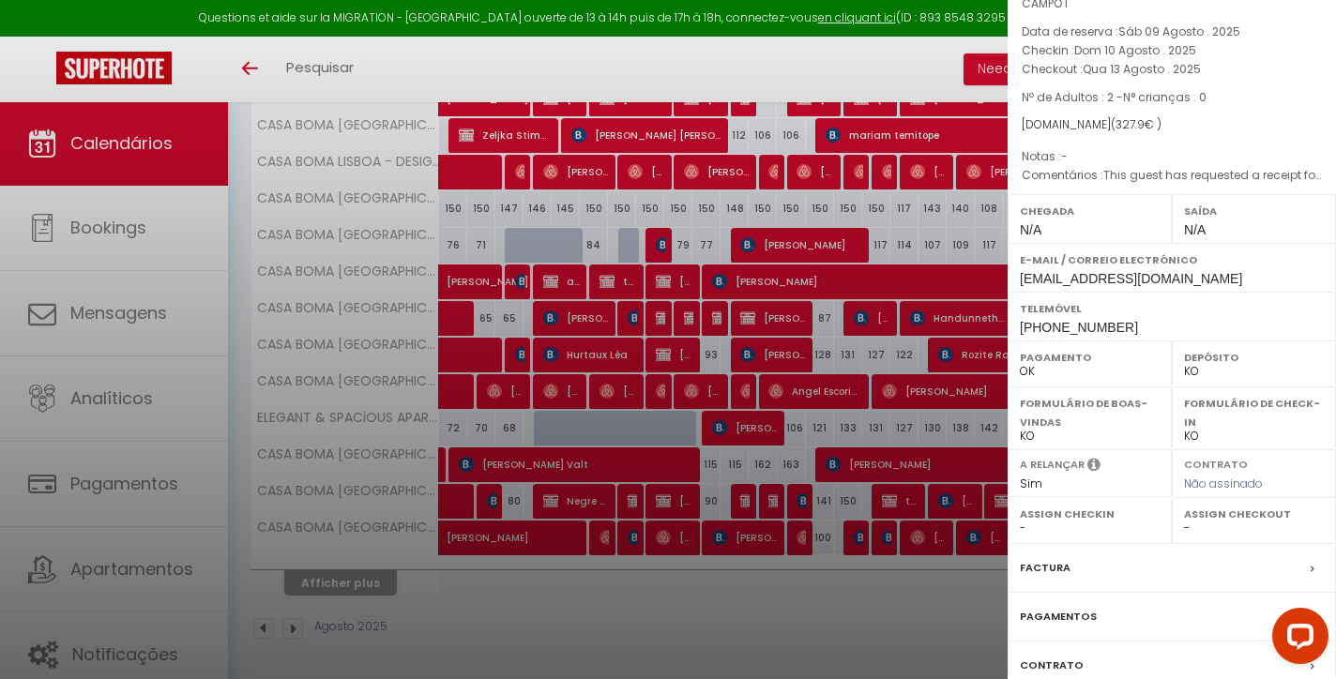
scroll to position [102, 0]
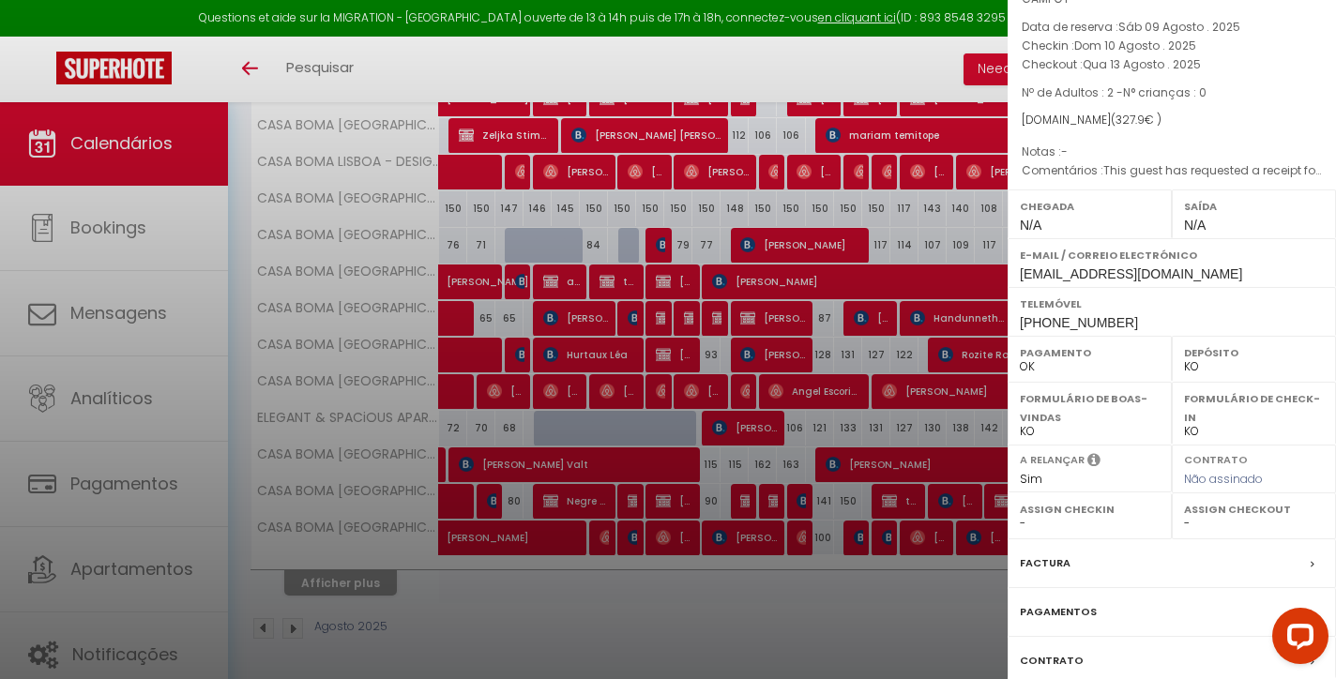
click at [1043, 573] on label "Factura" at bounding box center [1045, 563] width 51 height 20
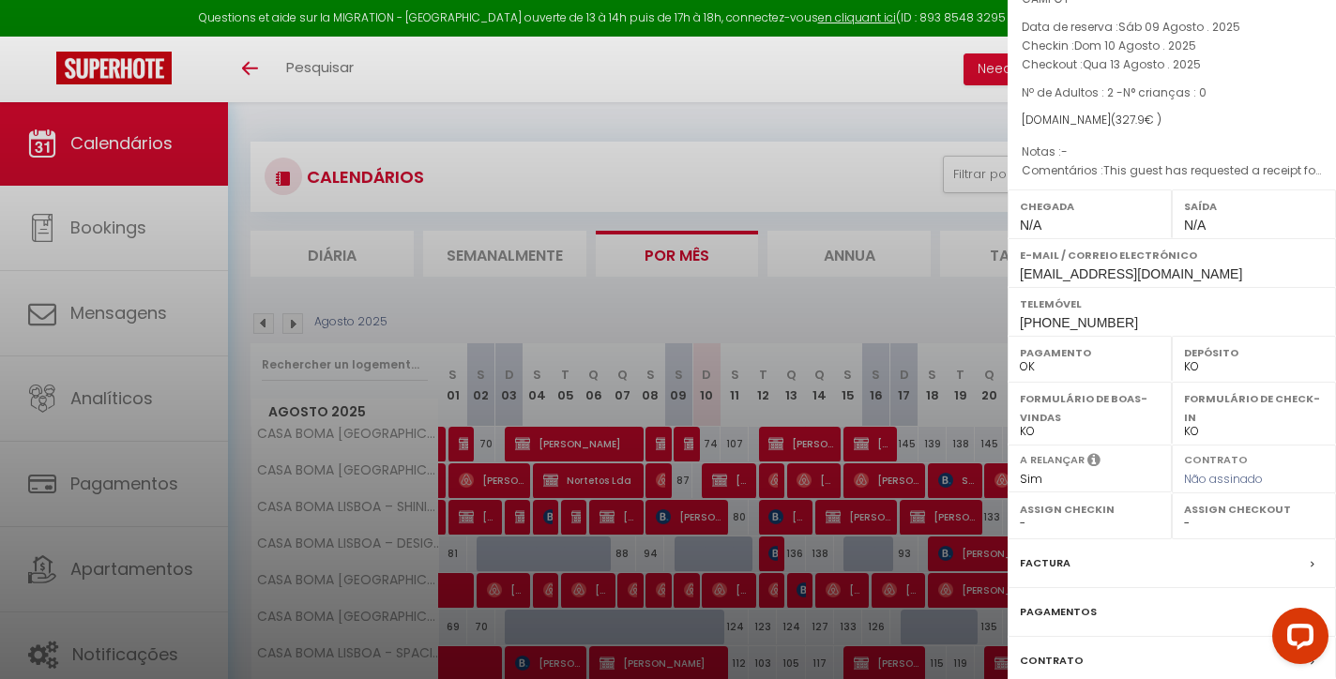
select select
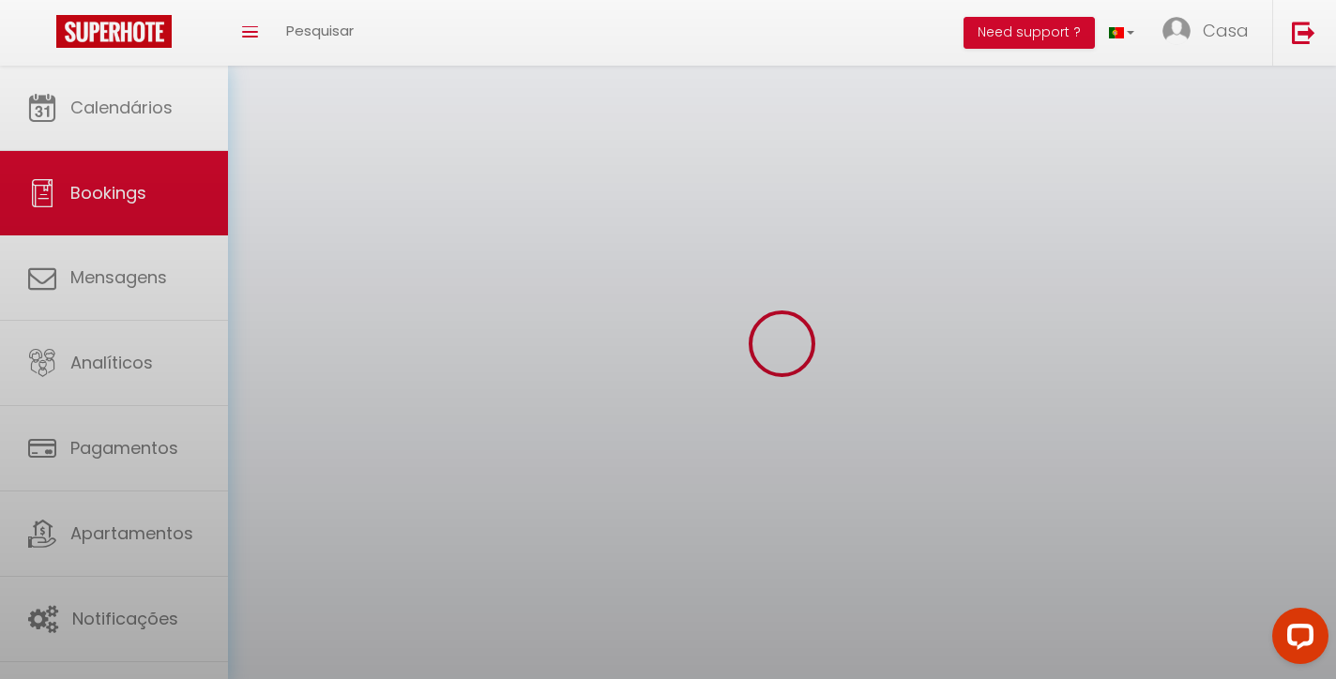
select select
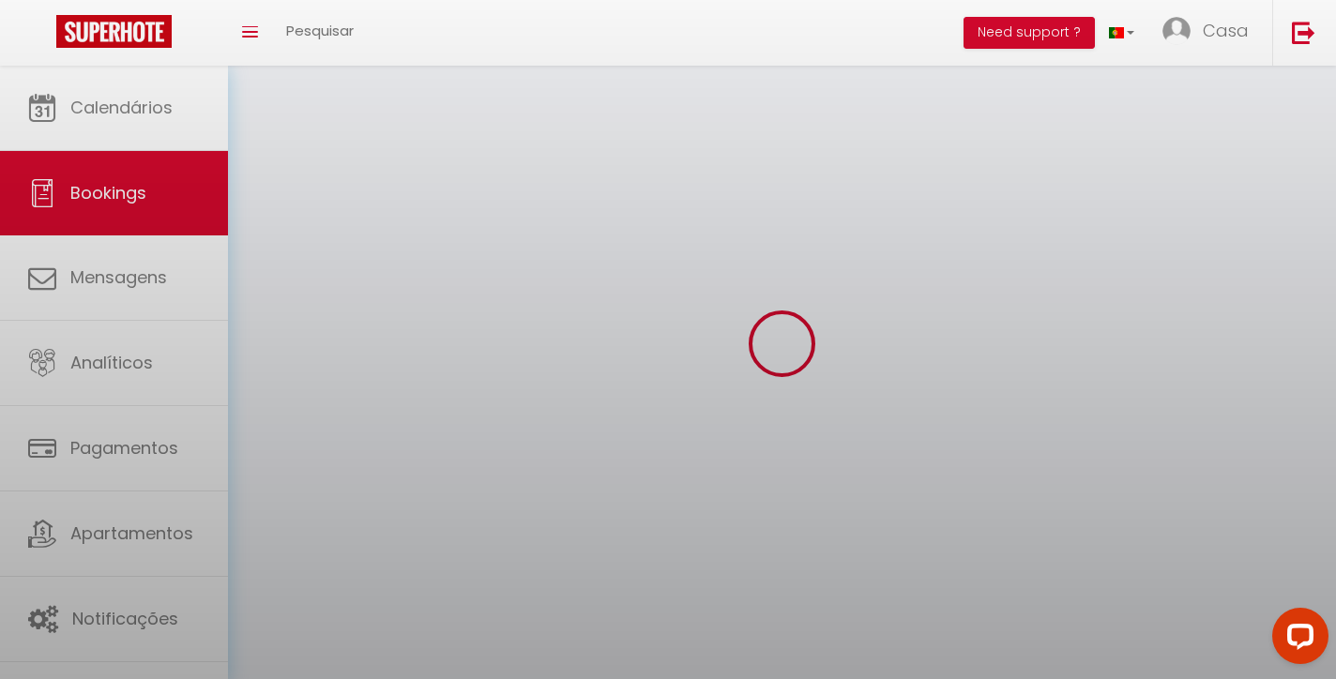
select select
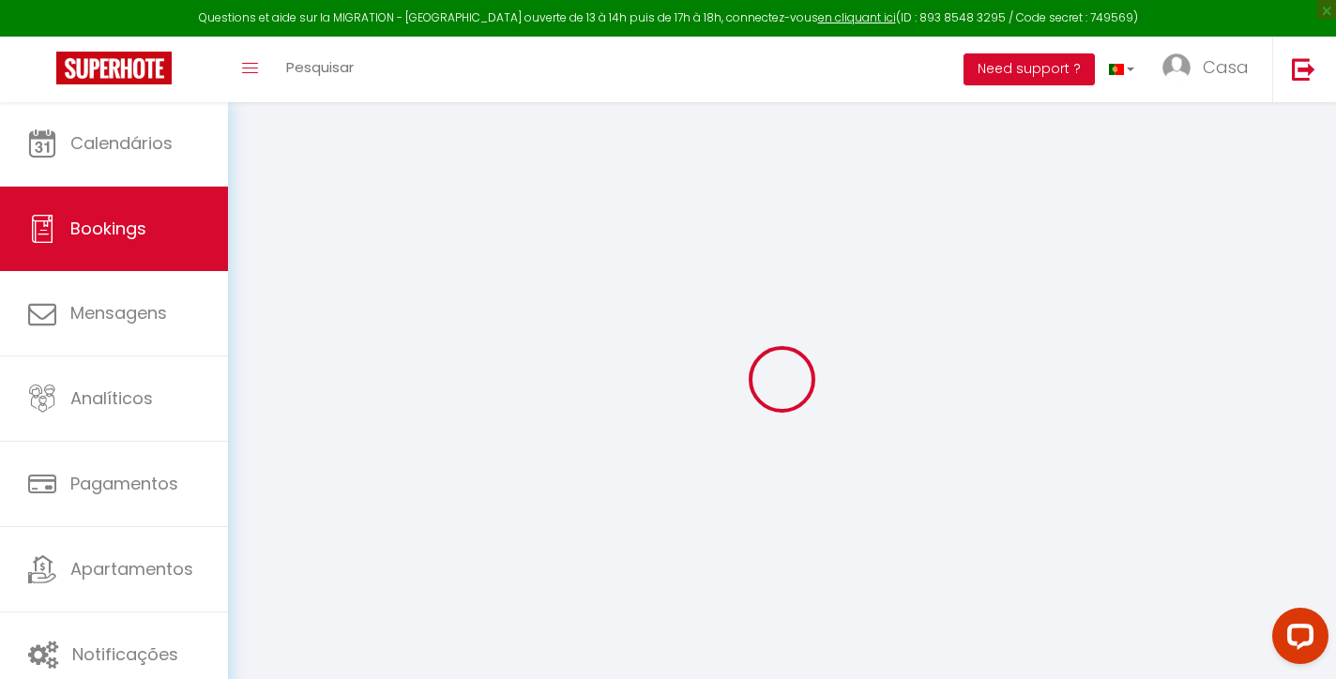
select select
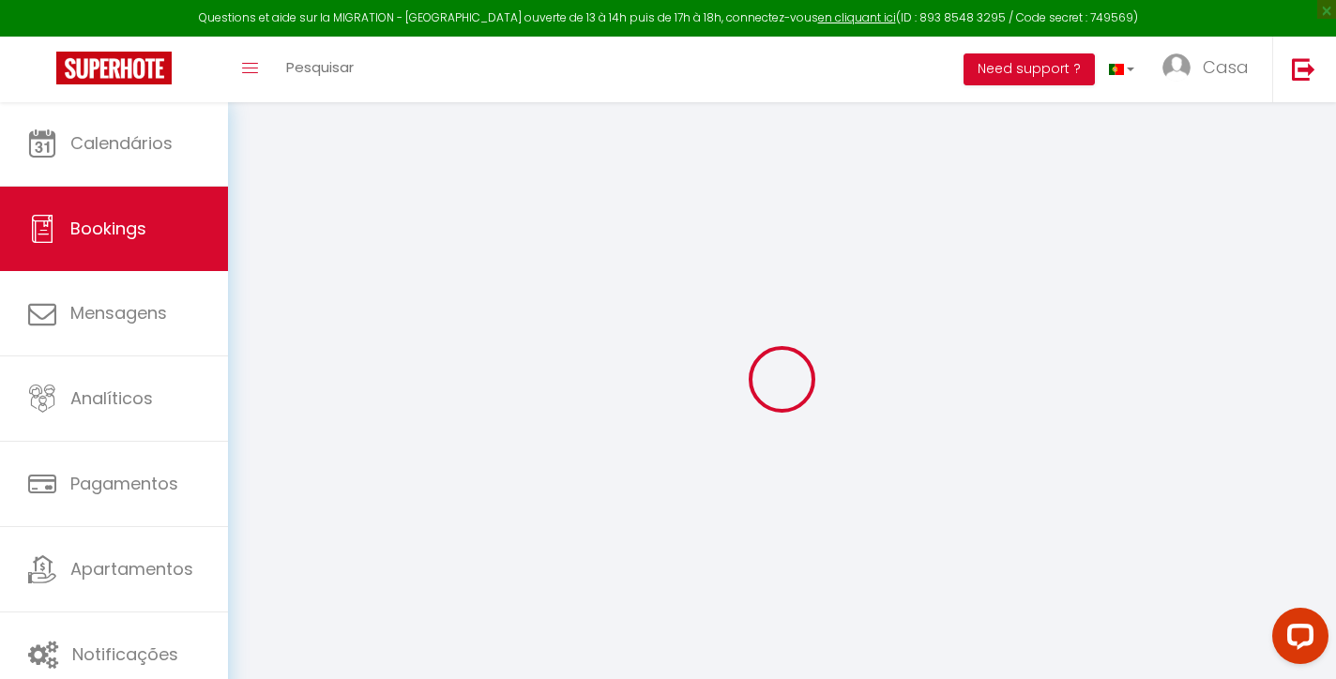
select select
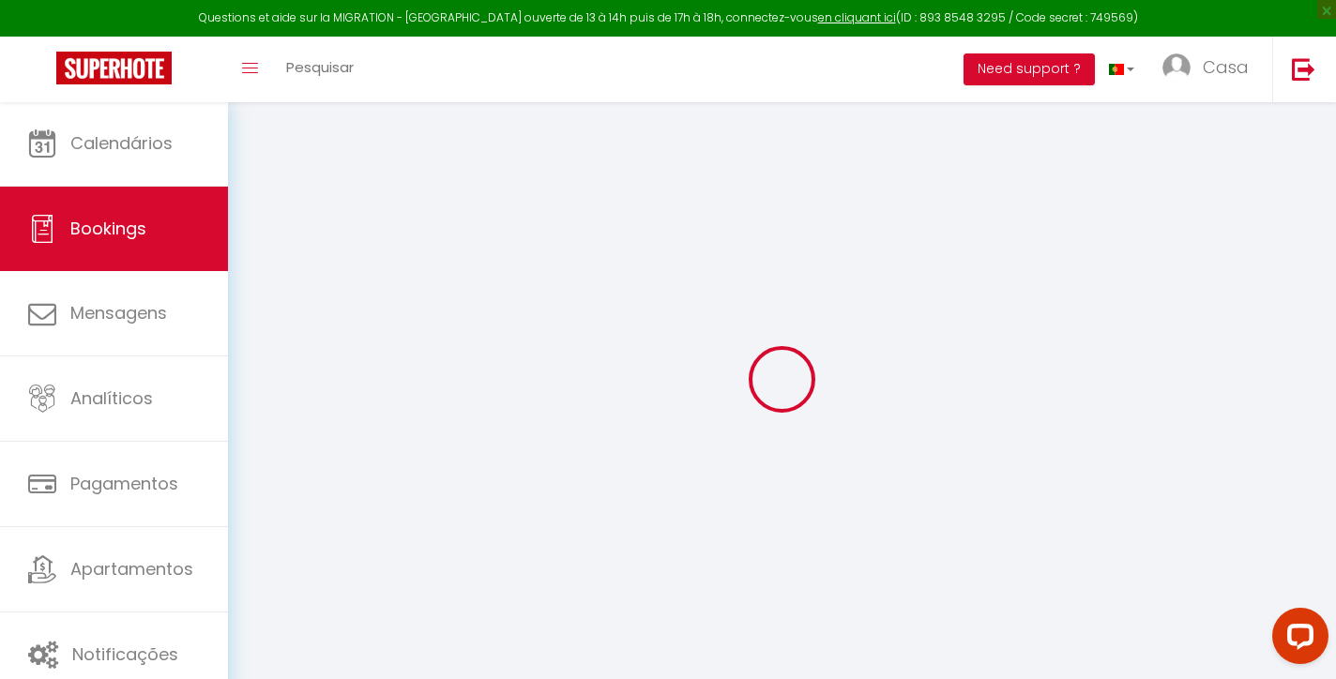
select select
type input "[PERSON_NAME]"
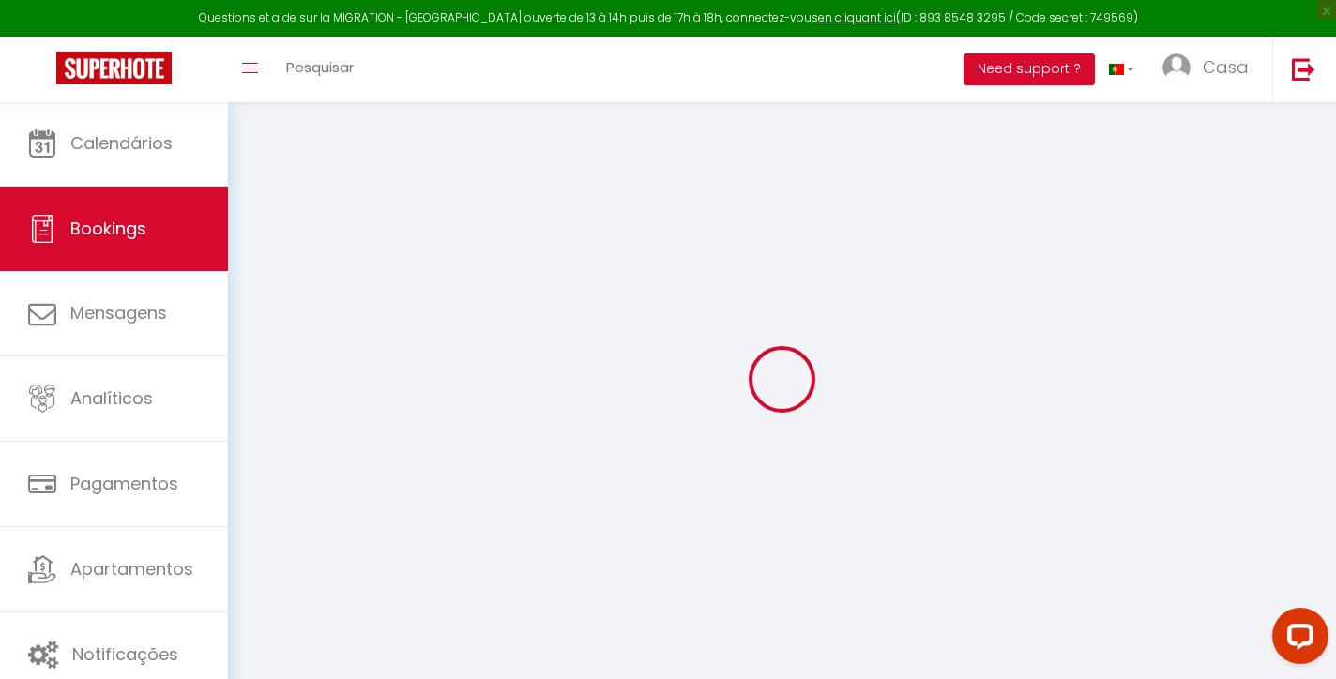
type input "[EMAIL_ADDRESS][DOMAIN_NAME]"
type input "[PHONE_NUMBER]"
type input "."
select select "ES"
type input "54.7"
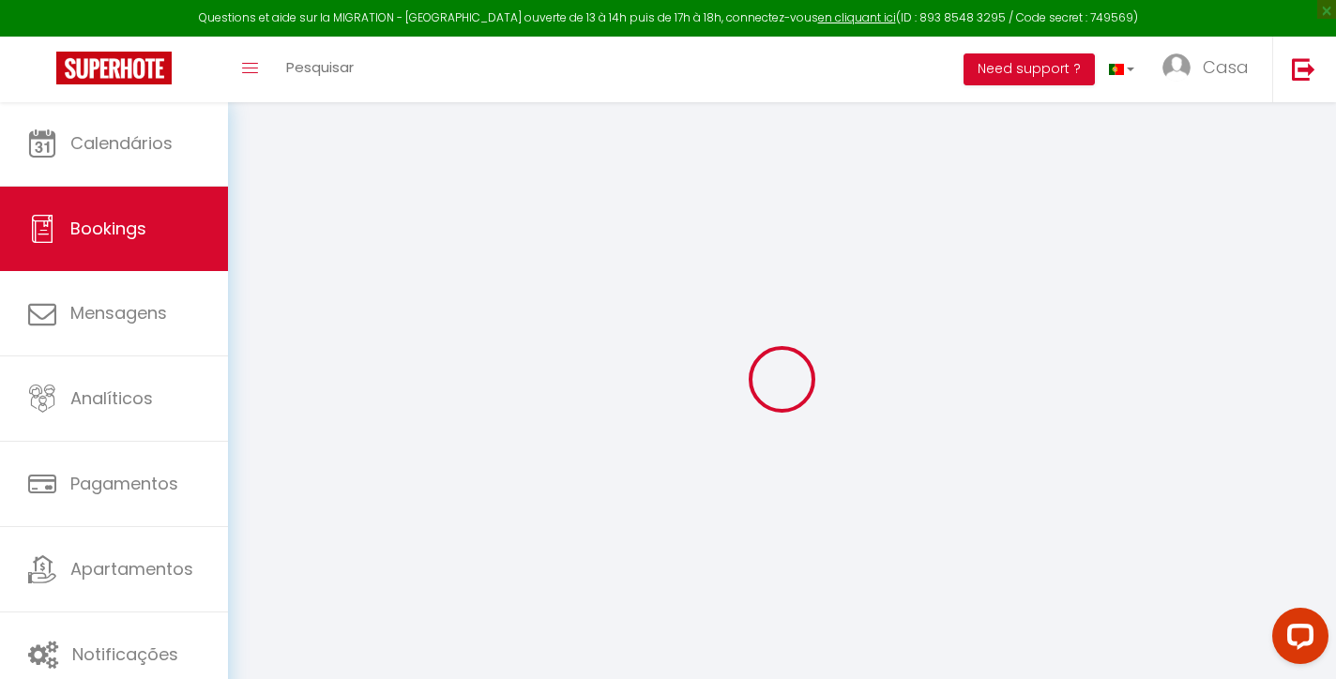
select select "61056"
select select "1"
select select
type input "2"
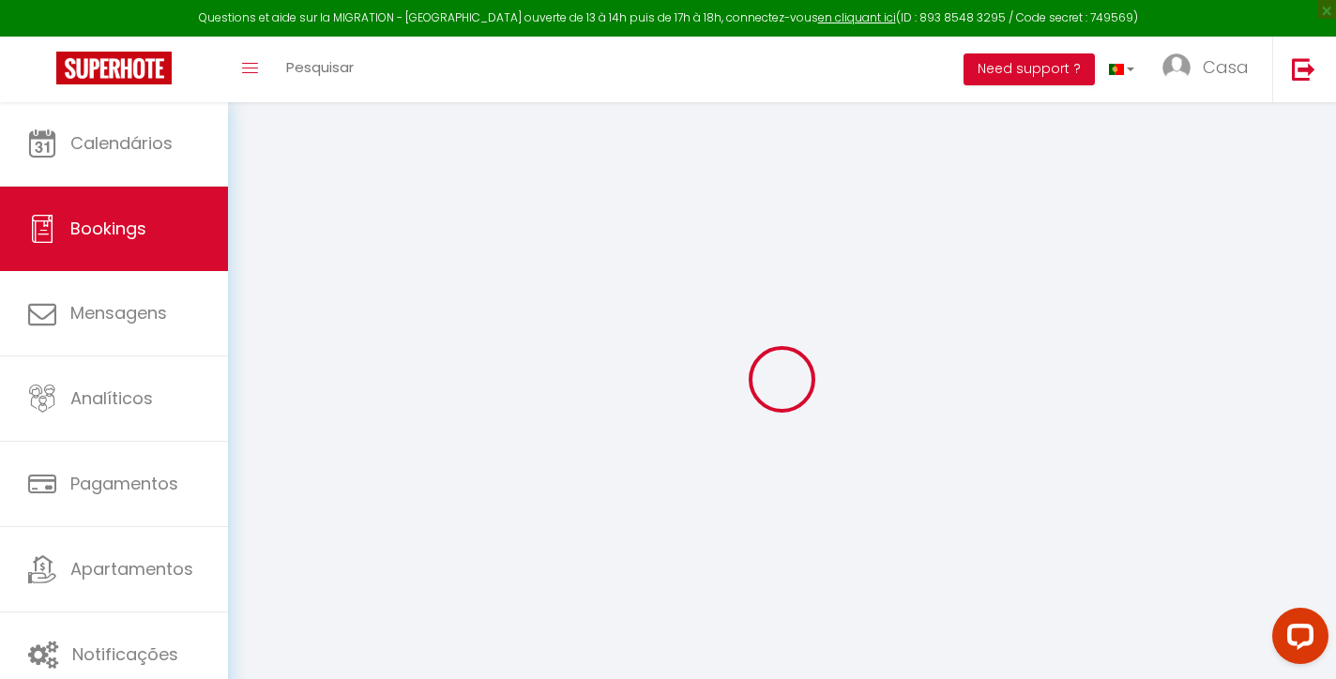
select select "12"
select select
select select "2"
type input "0"
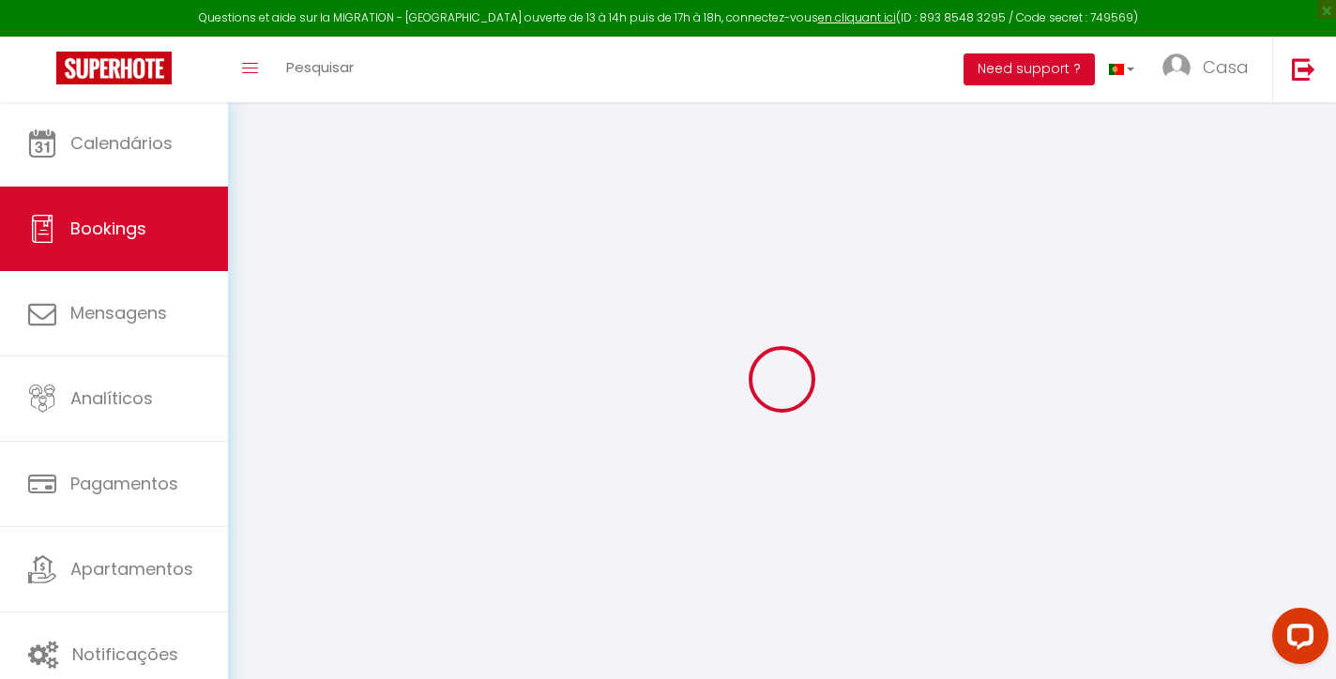
type input "0"
select select
select select "14"
select select
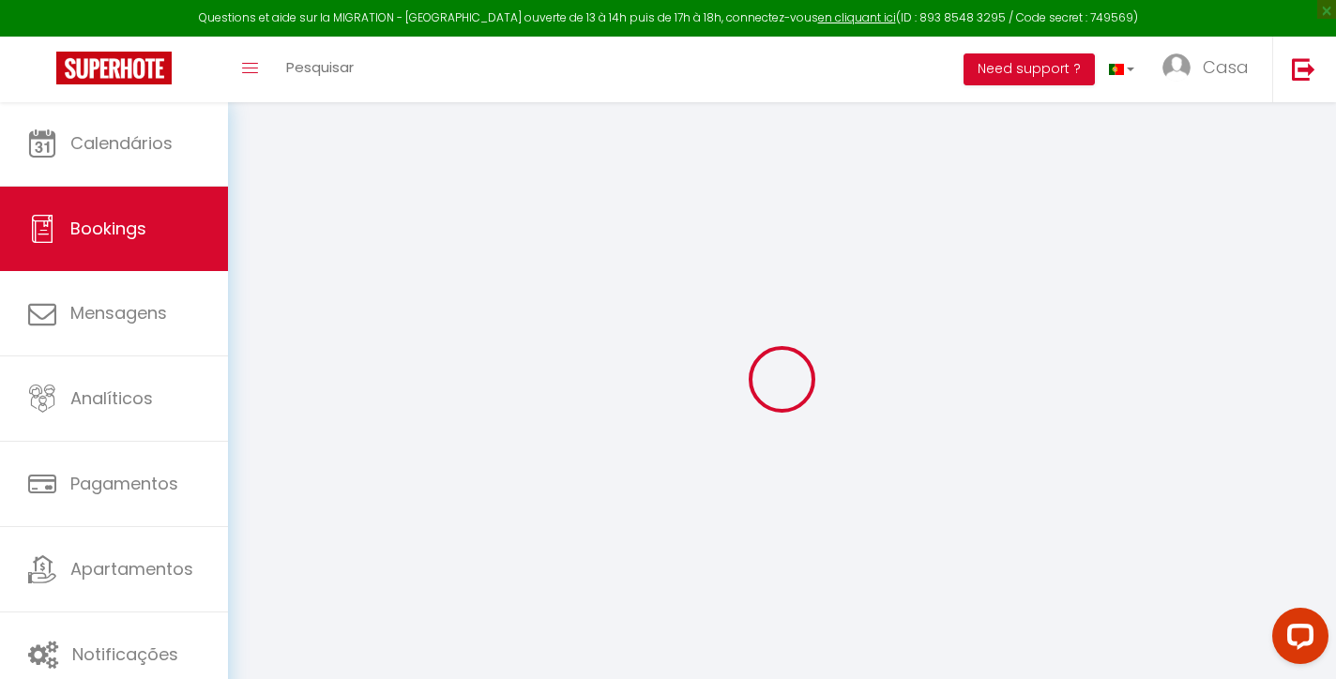
select select
checkbox input "false"
type textarea "This guest has requested a receipt for their stay. This guest's company name is…"
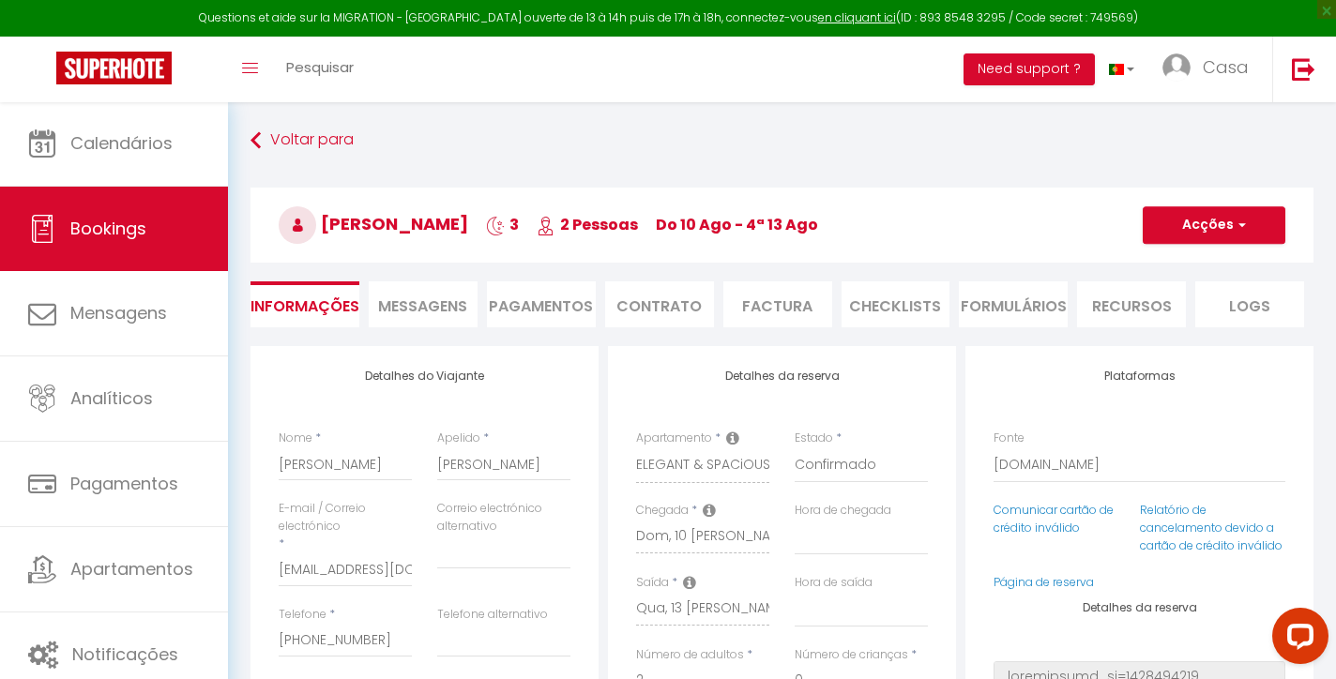
type input "37"
type input "24"
select select
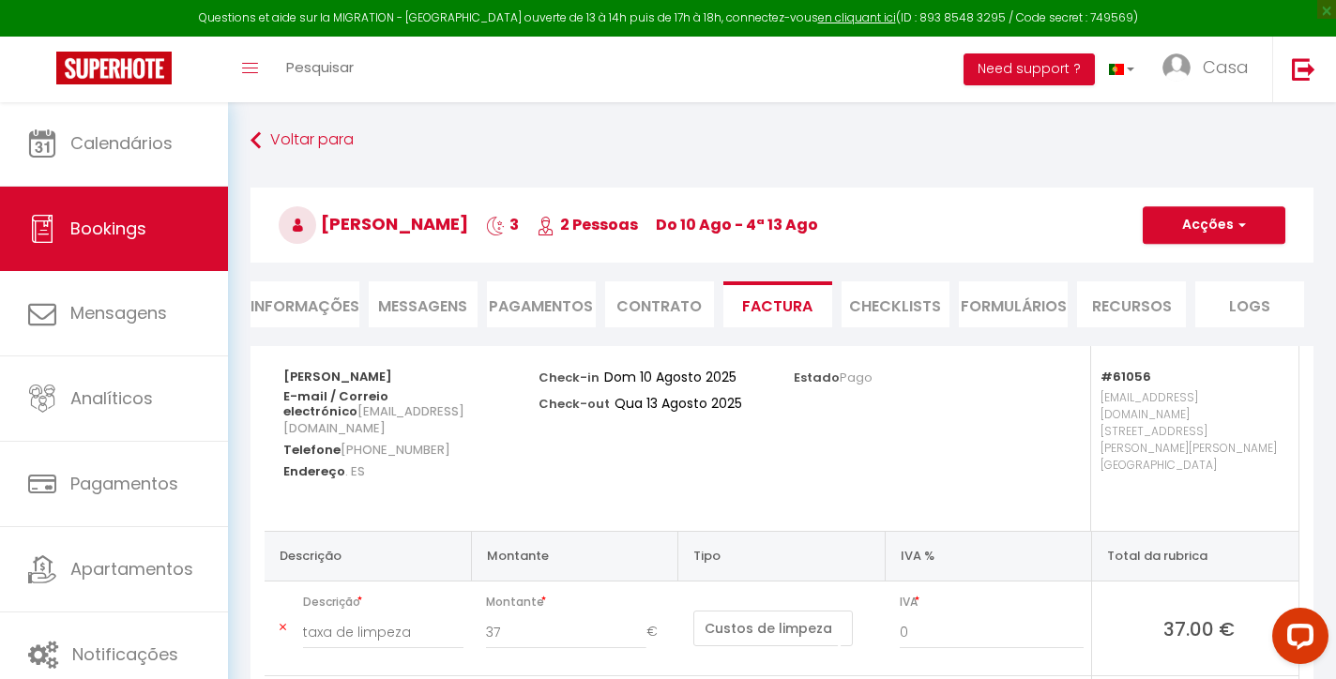
select select
click at [310, 296] on li "Informações" at bounding box center [304, 304] width 109 height 46
select select
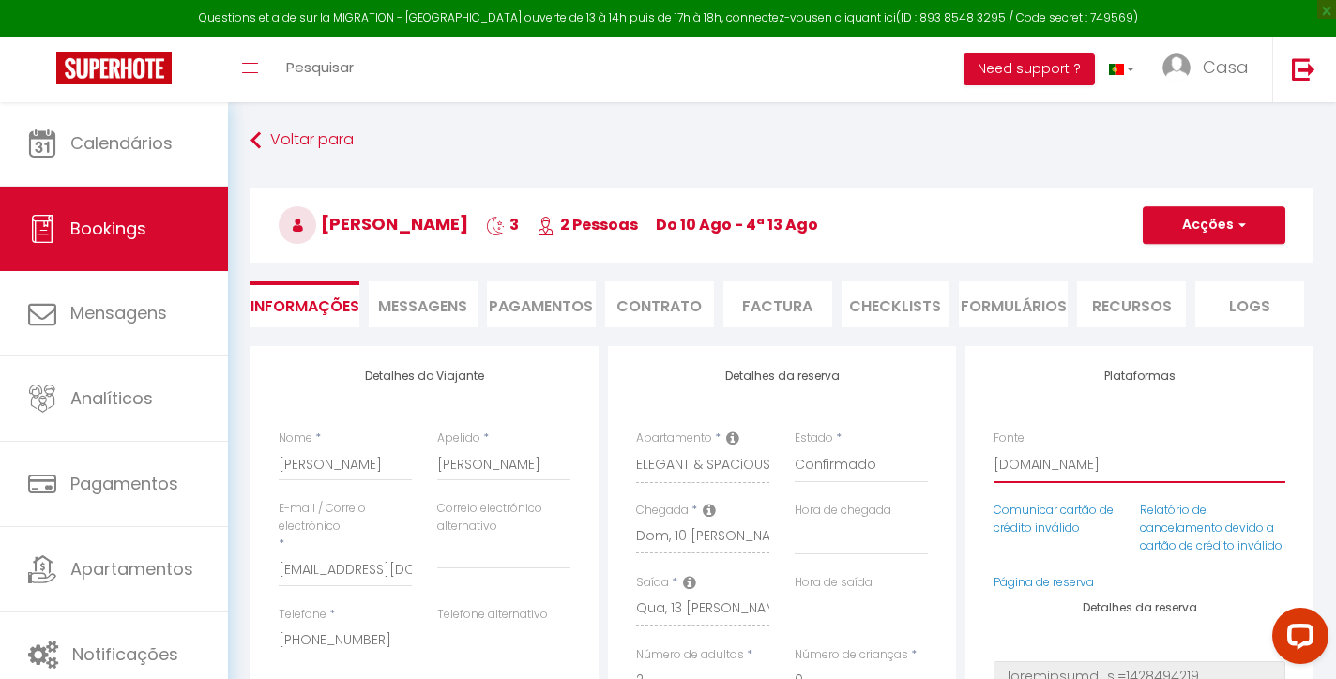
select select "54"
select select
checkbox input "false"
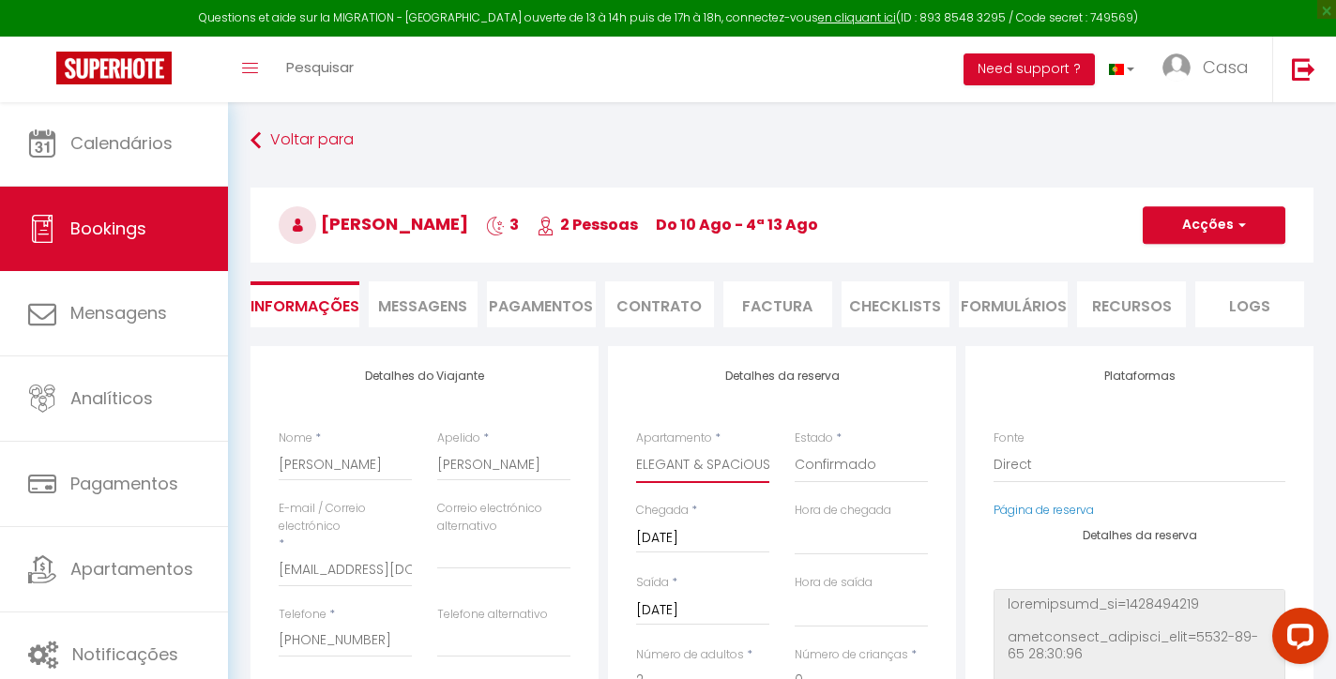
click at [750, 462] on select "CASA BOMA [GEOGRAPHIC_DATA] - MODERN & LUMINOUS APARTMENT WITH BALCONY - [PERSO…" at bounding box center [702, 465] width 133 height 36
select select "6272"
select select
checkbox input "false"
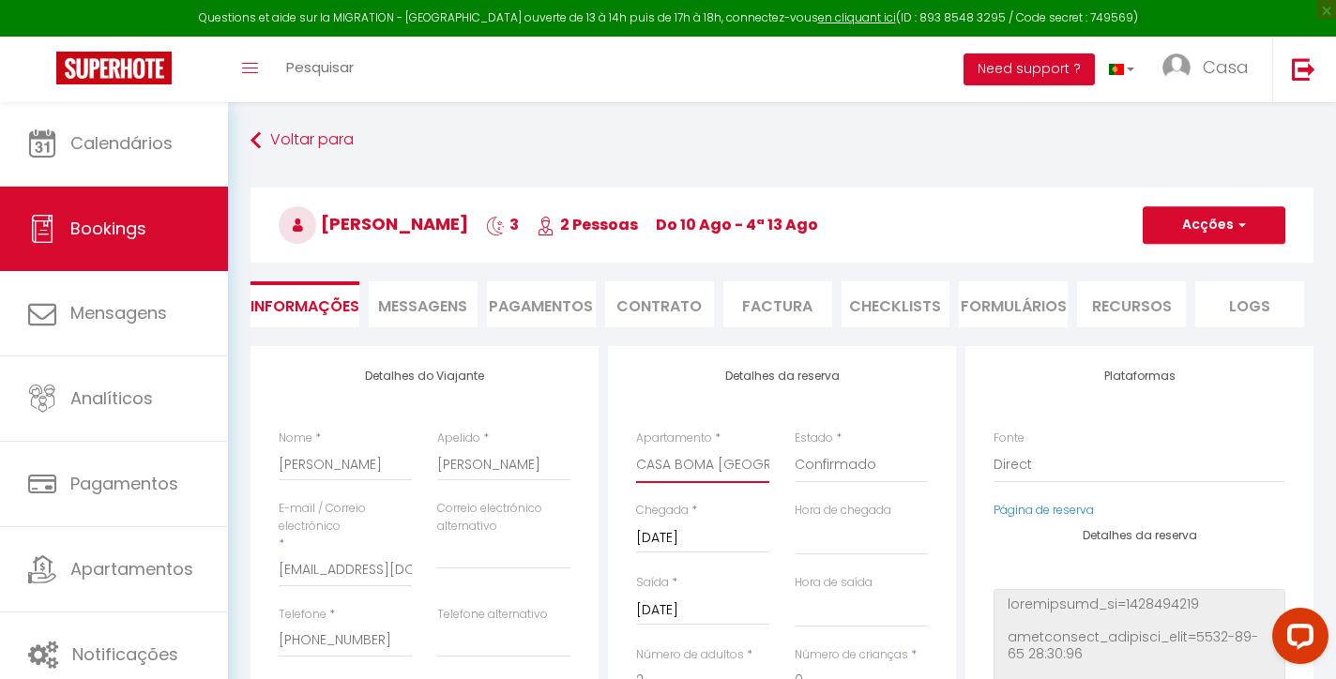
select select
checkbox input "false"
type input "12"
select select
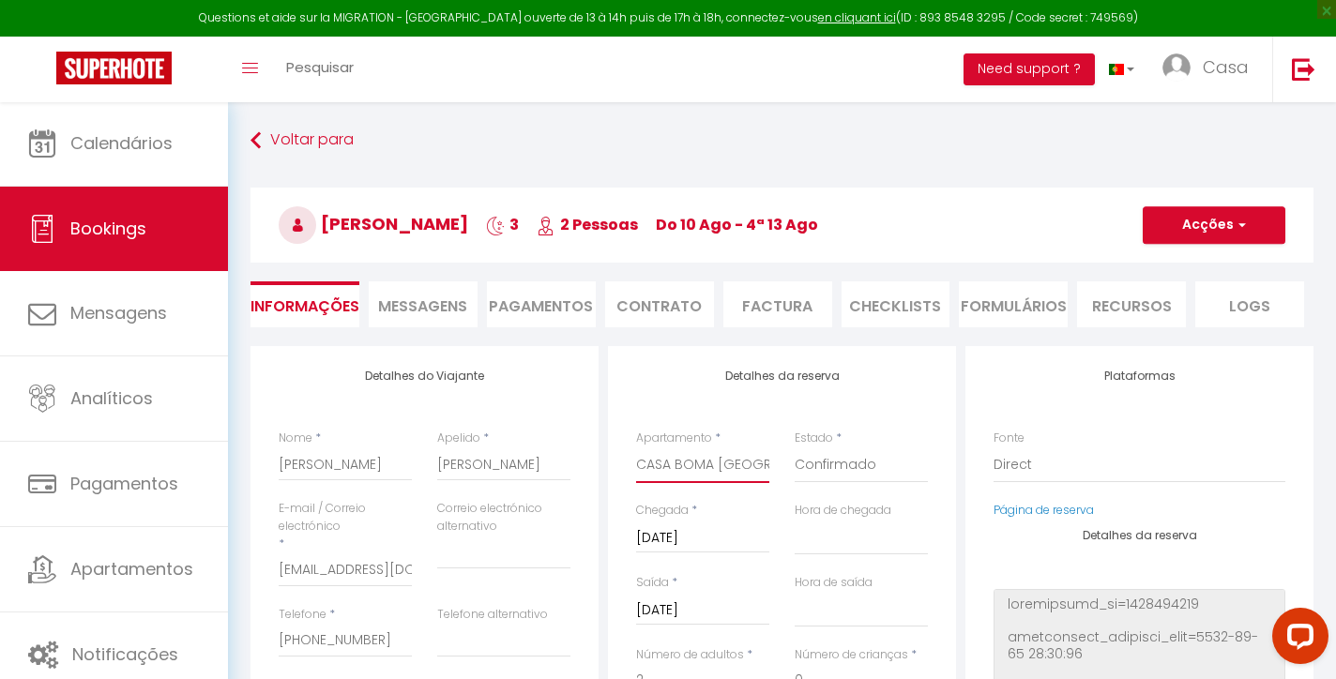
select select
type input "392"
checkbox input "false"
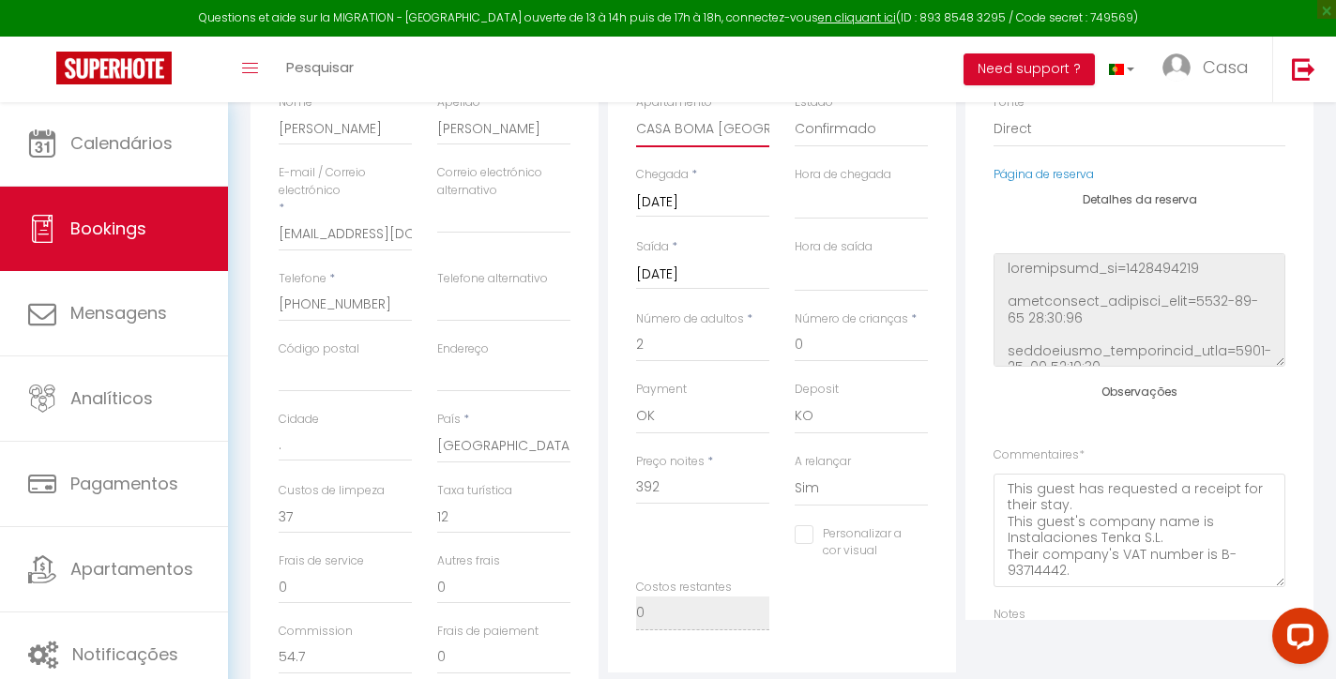
scroll to position [339, 0]
click at [751, 477] on input "392" at bounding box center [702, 485] width 133 height 34
type input "2"
select select
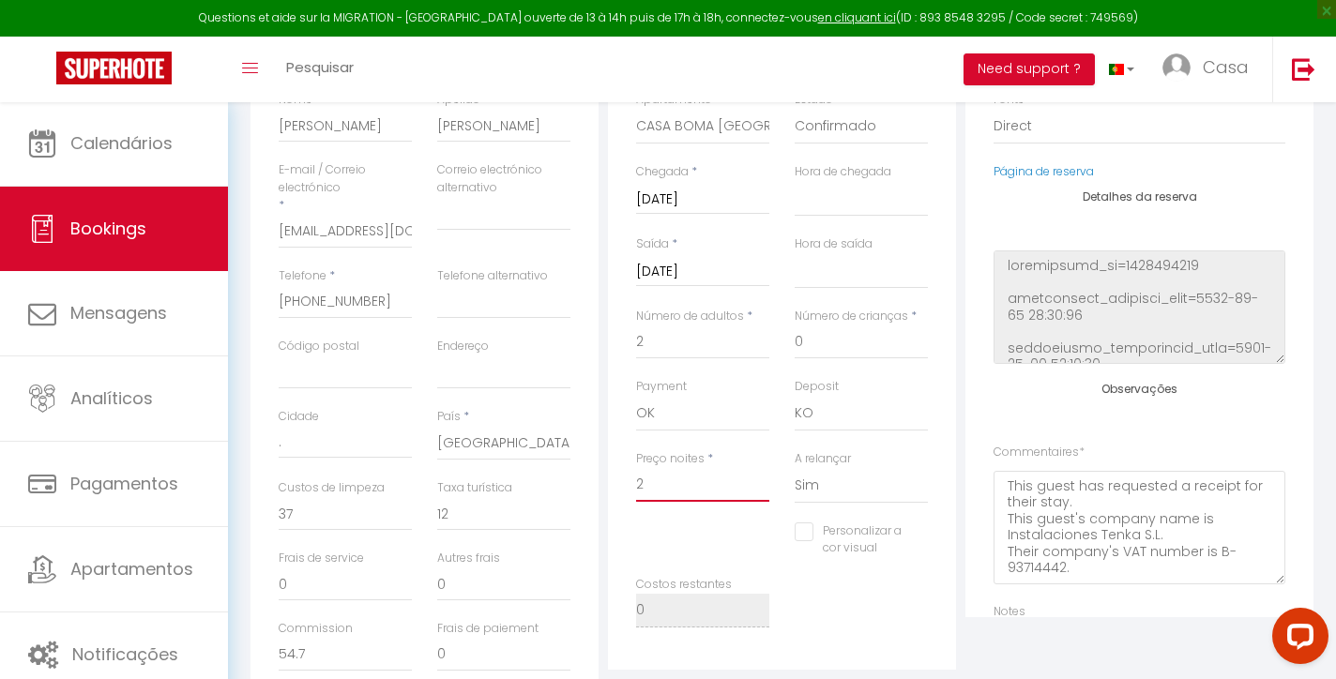
select select
checkbox input "false"
type input "26"
select select
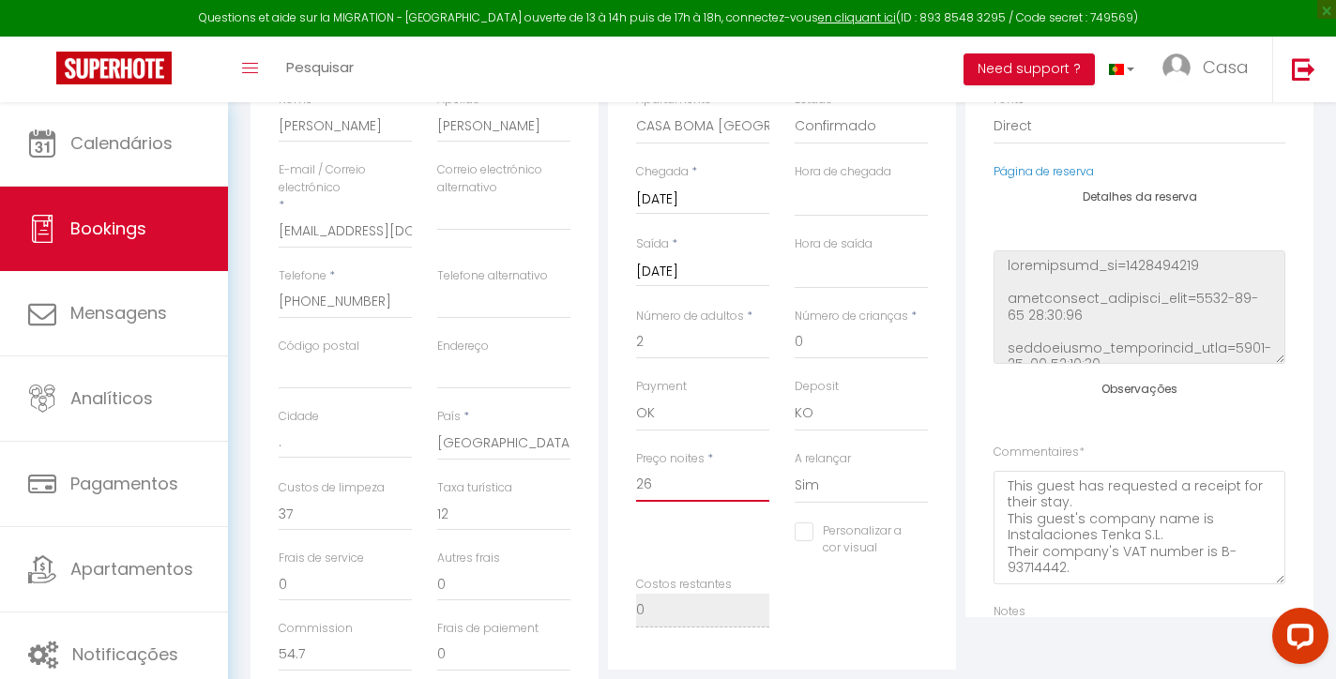
checkbox input "false"
type input "267"
select select
checkbox input "false"
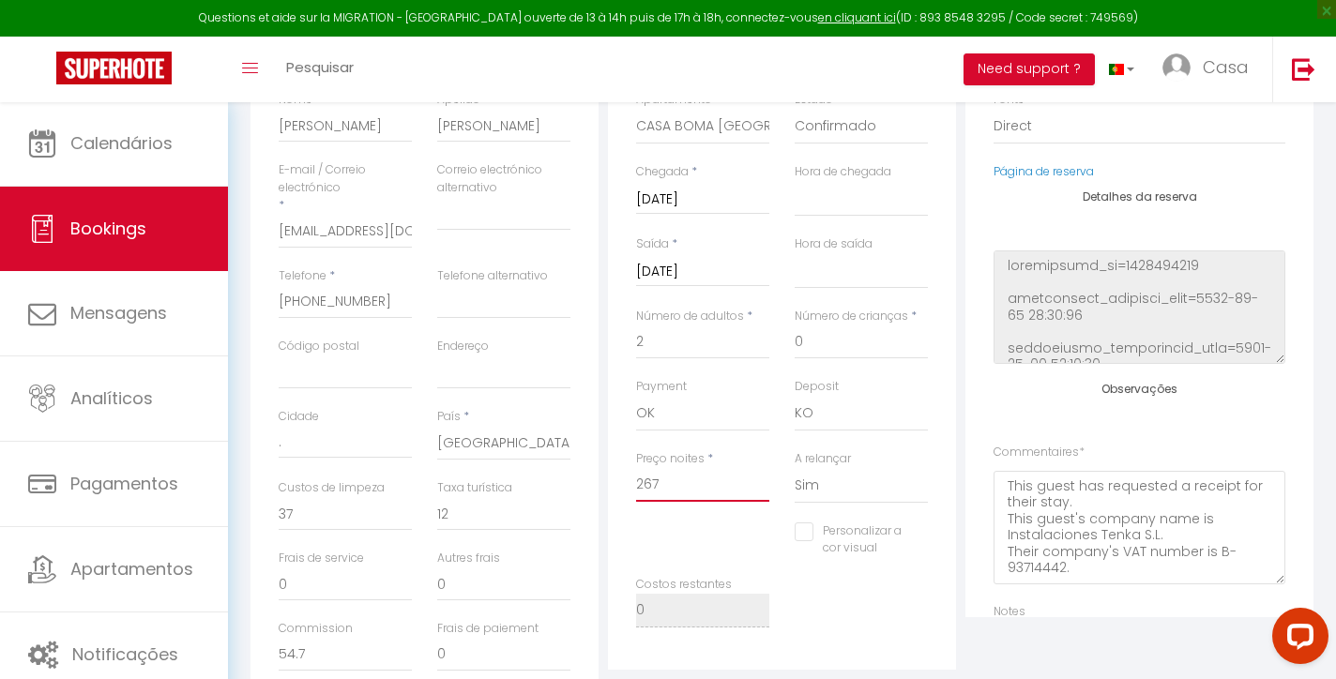
type input "267"
type input "0"
select select
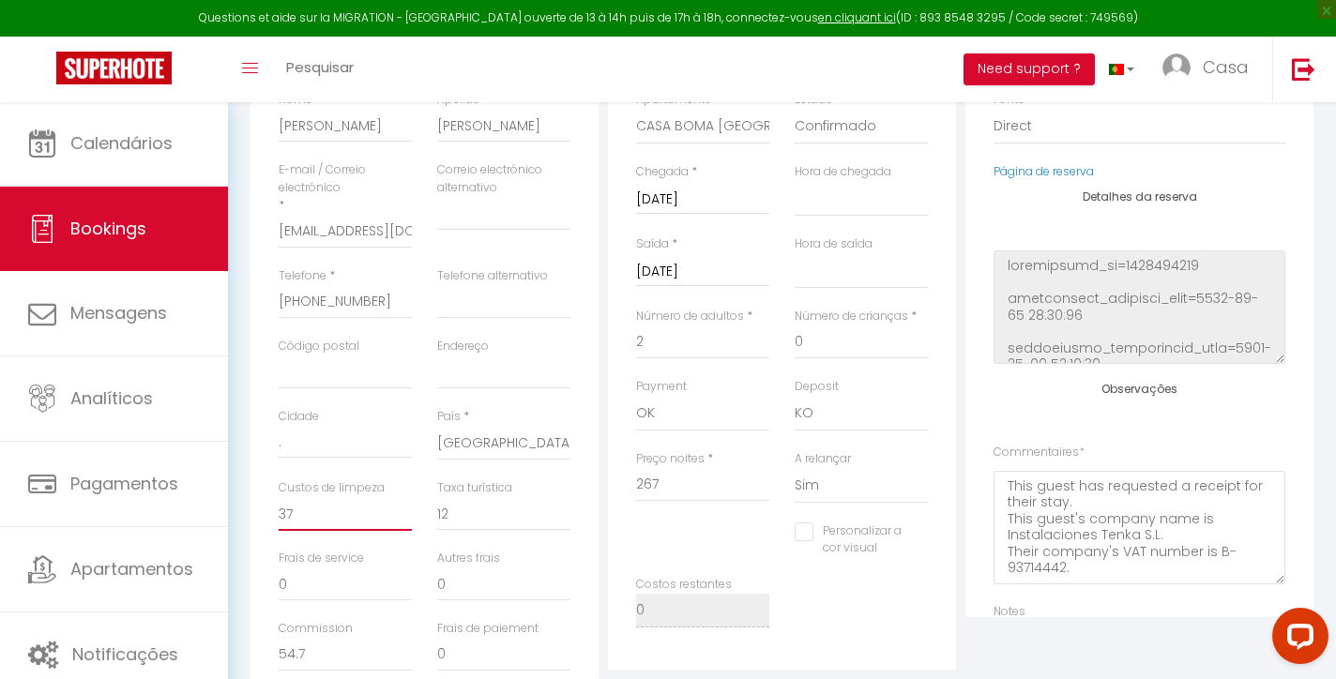
checkbox input "false"
click at [386, 497] on input "0" at bounding box center [345, 514] width 133 height 34
type input "3"
select select
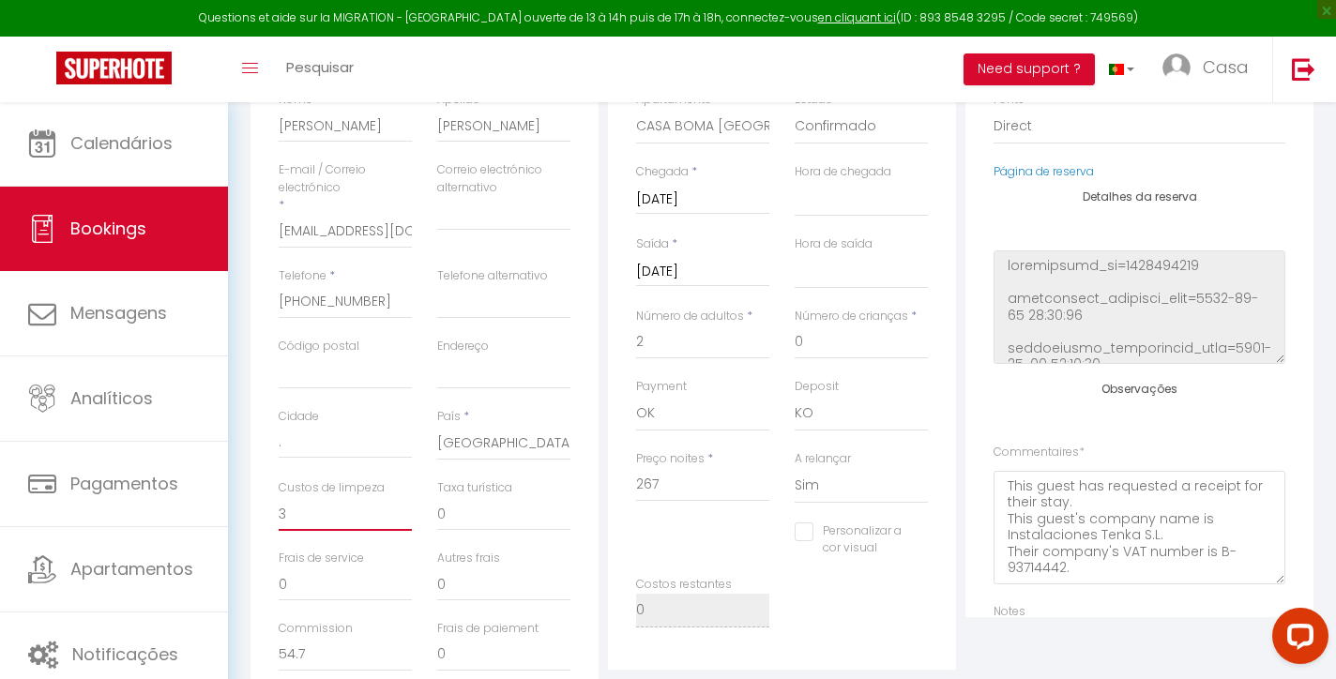
select select
checkbox input "false"
type input "37"
select select
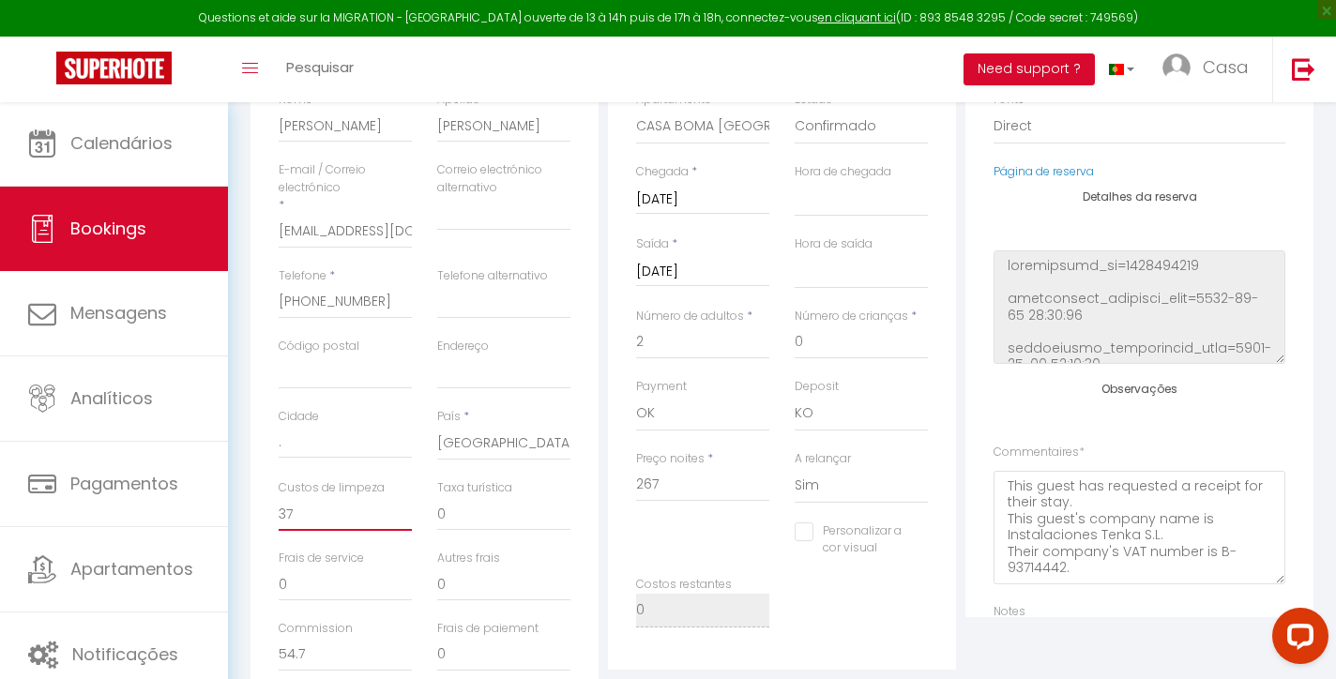
checkbox input "false"
type input "37"
click at [515, 505] on input "0" at bounding box center [503, 514] width 133 height 34
type input "2"
select select
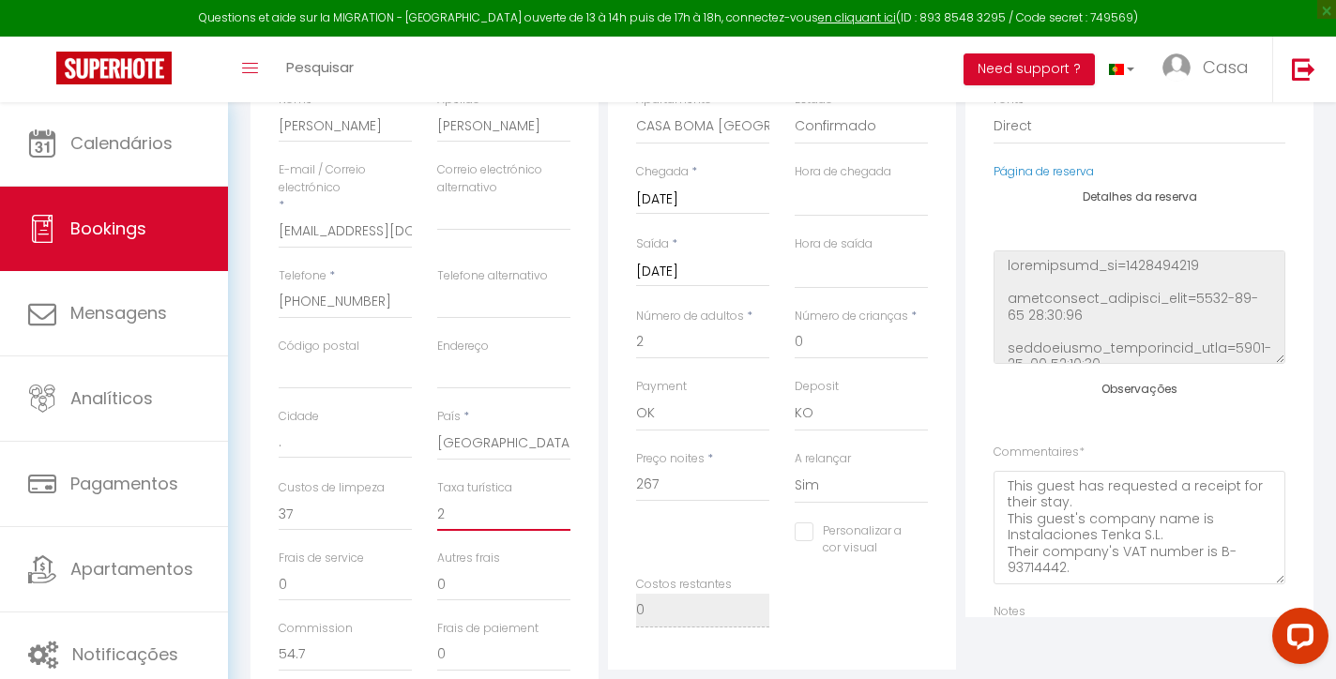
select select
checkbox input "false"
type input "24"
select select
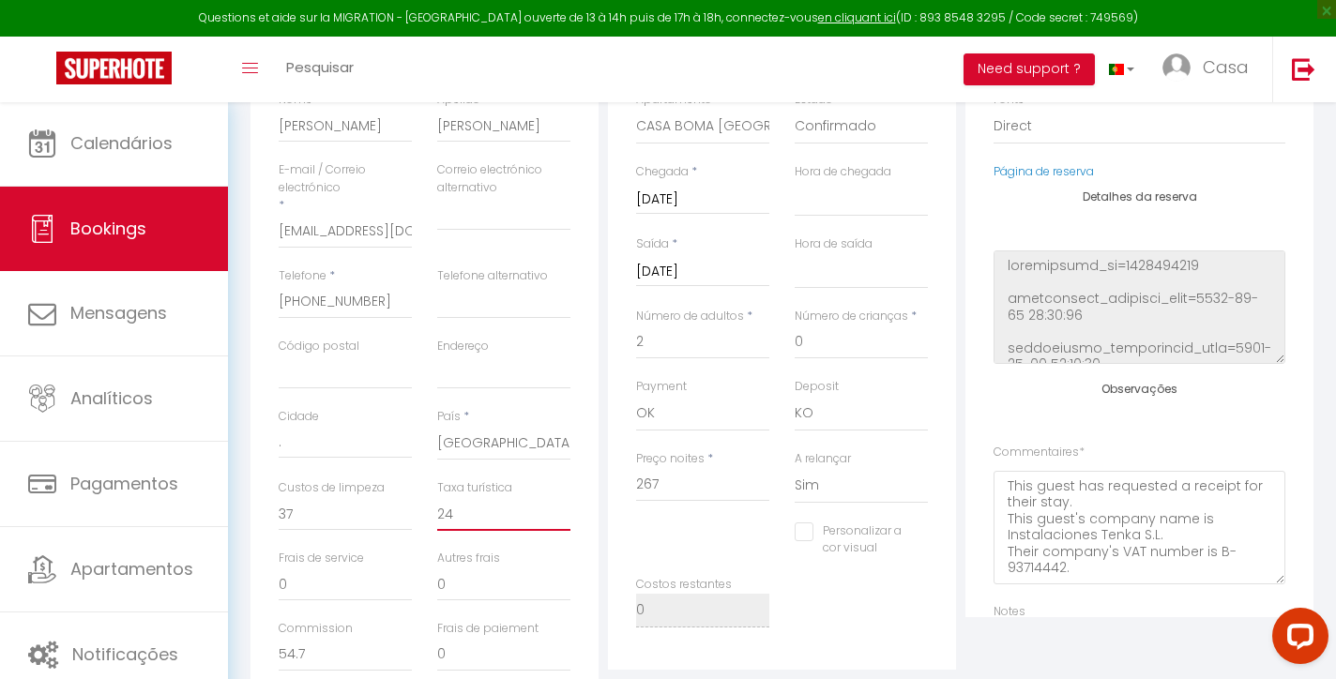
checkbox input "false"
type input "24"
click at [606, 454] on div "Detalhes da reserva Apartamento * [GEOGRAPHIC_DATA] - MODERN & LUMINOUS APARTME…" at bounding box center [781, 361] width 357 height 706
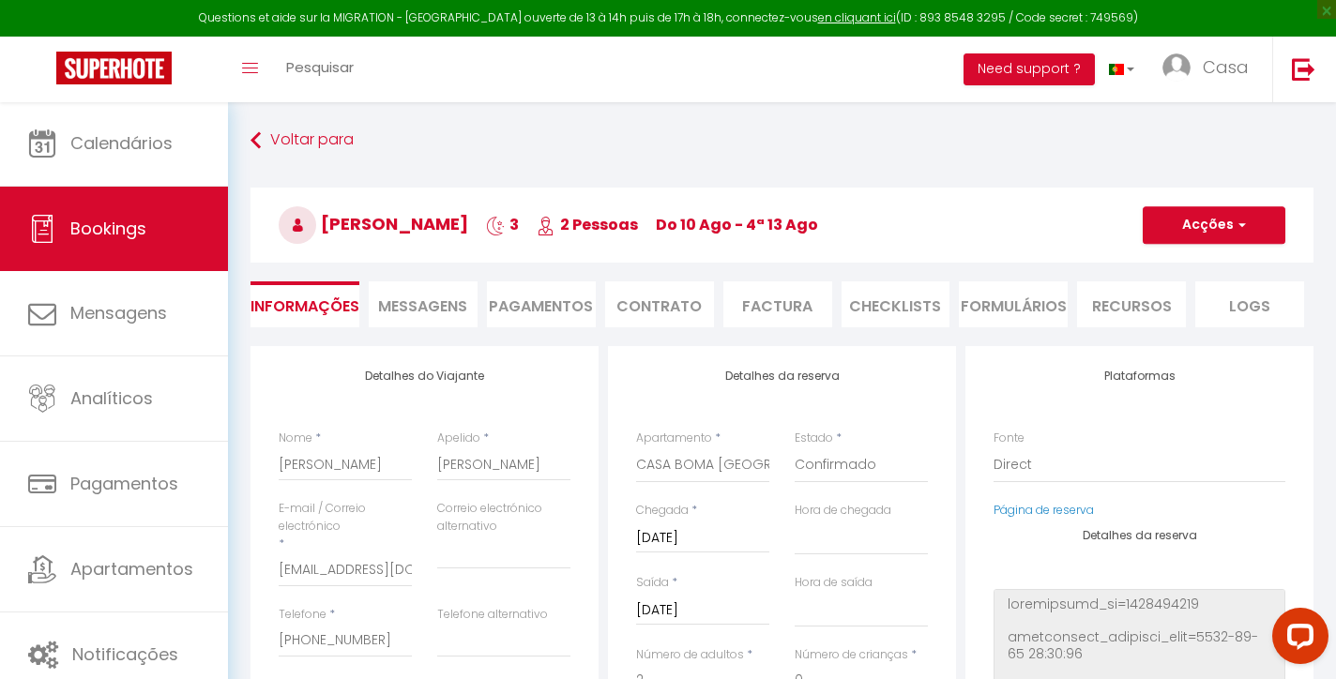
scroll to position [0, 0]
click at [1190, 230] on button "Acções" at bounding box center [1214, 225] width 143 height 38
click at [1176, 258] on link "Salvar" at bounding box center [1196, 266] width 148 height 24
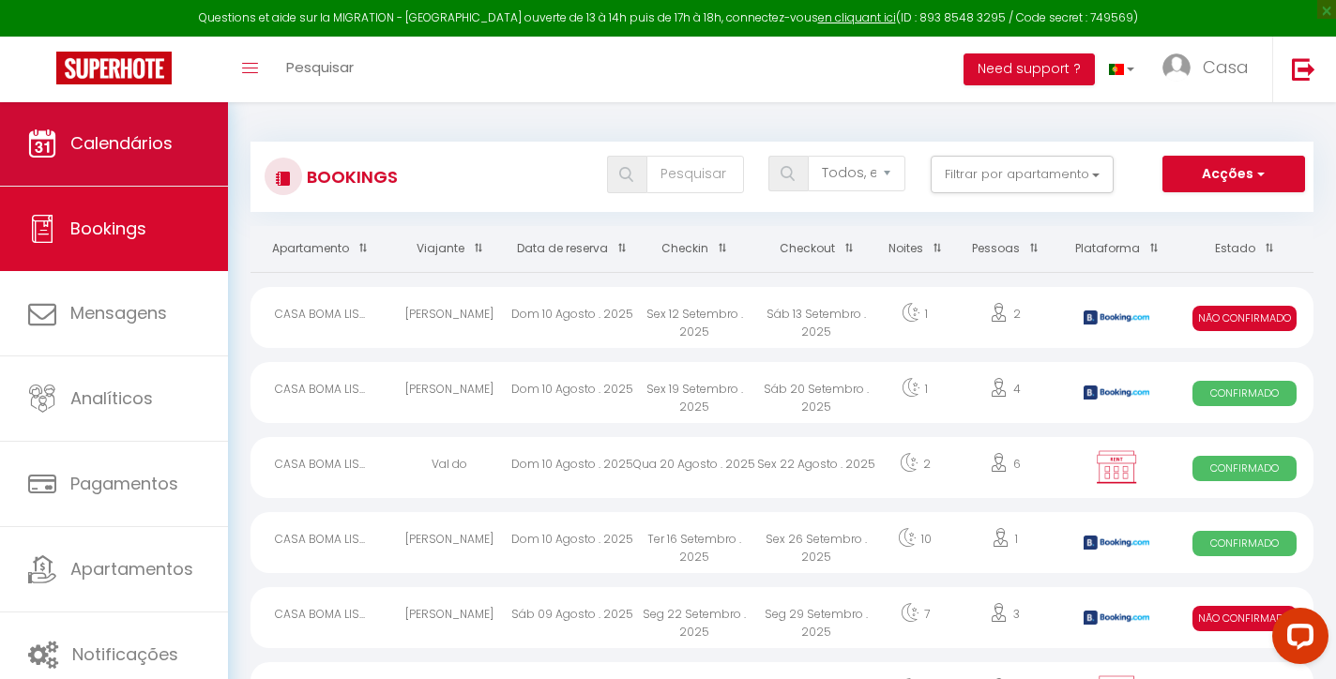
click at [181, 136] on link "Calendários" at bounding box center [114, 143] width 228 height 84
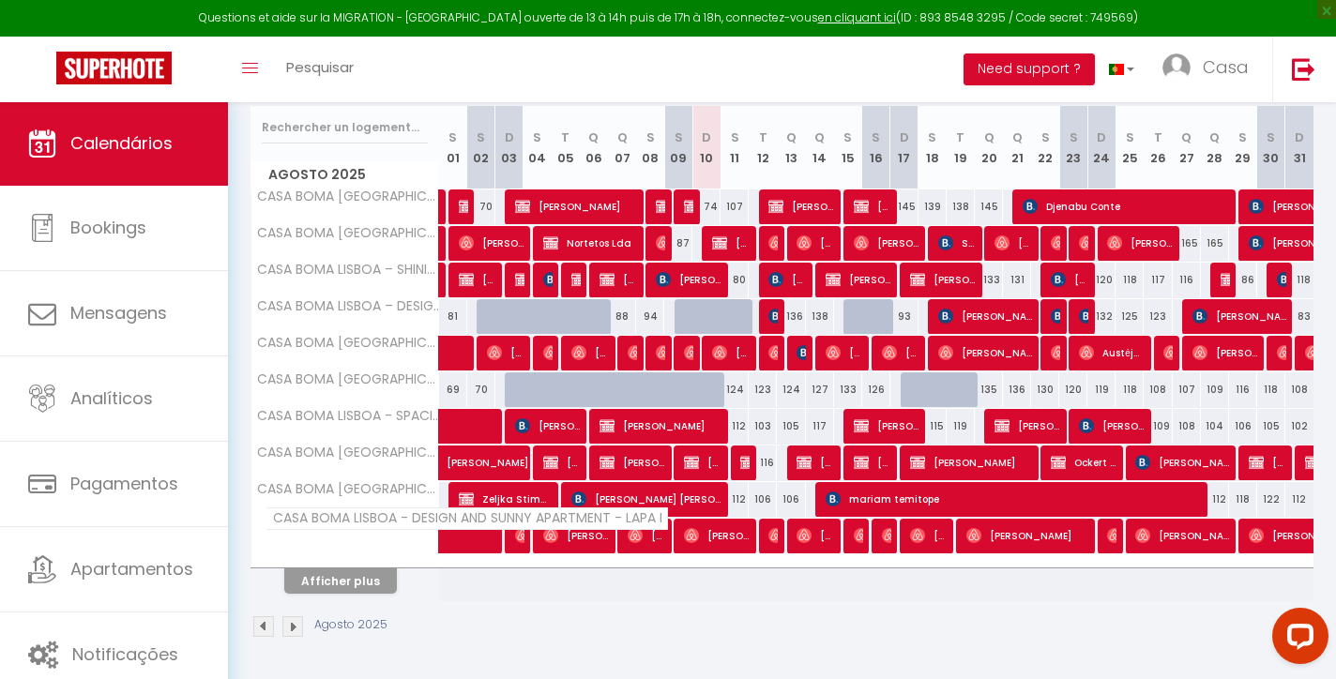
scroll to position [235, 0]
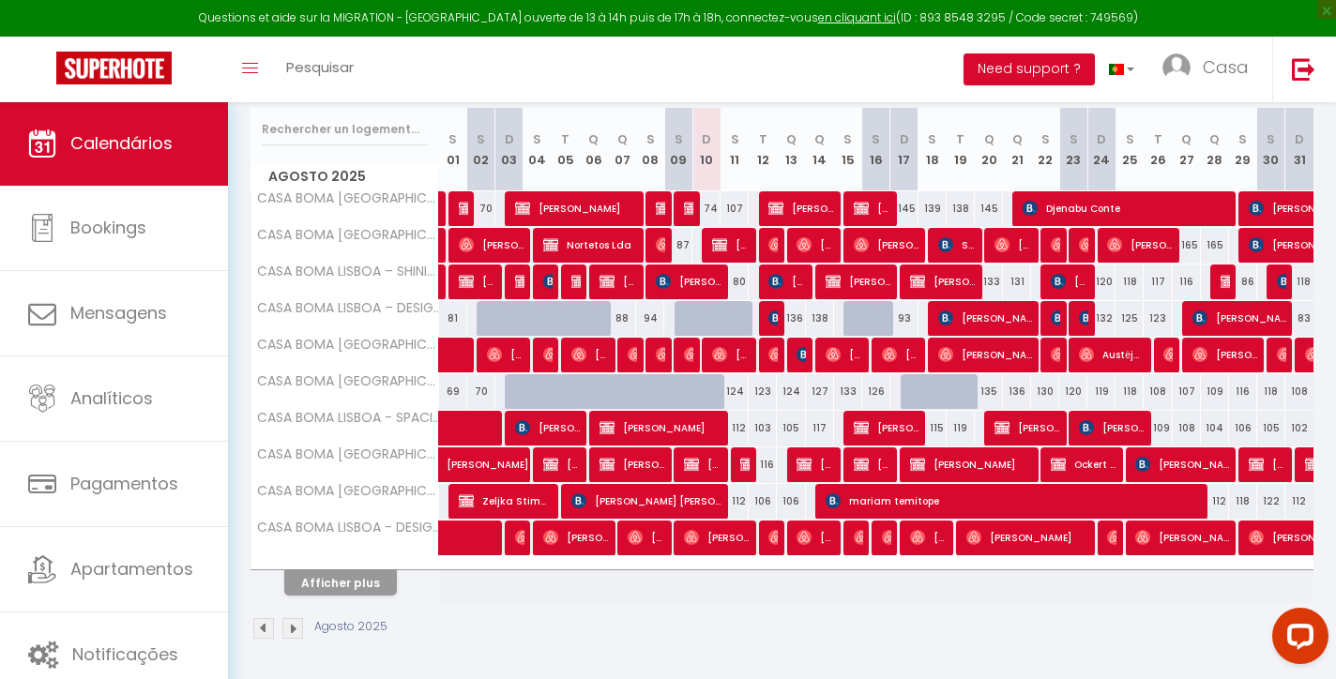
click at [393, 566] on div at bounding box center [345, 563] width 188 height 12
click at [381, 583] on button "Afficher plus" at bounding box center [340, 582] width 113 height 25
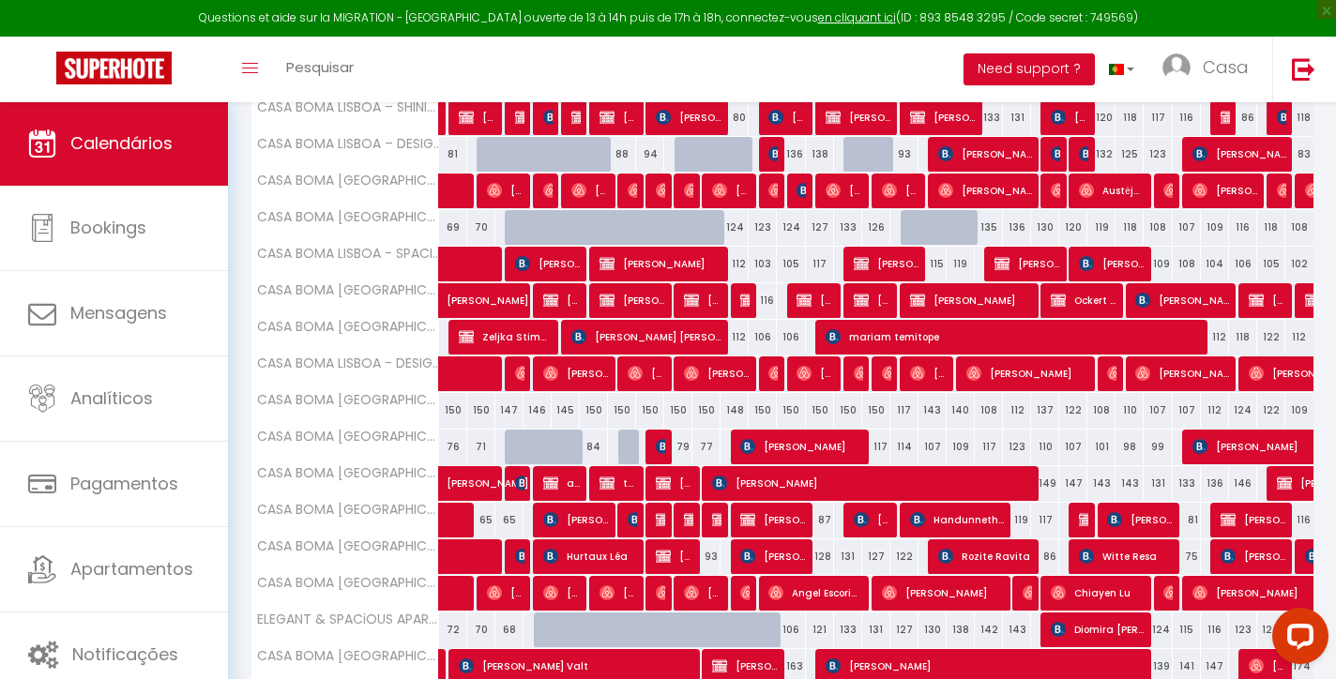
scroll to position [486, 0]
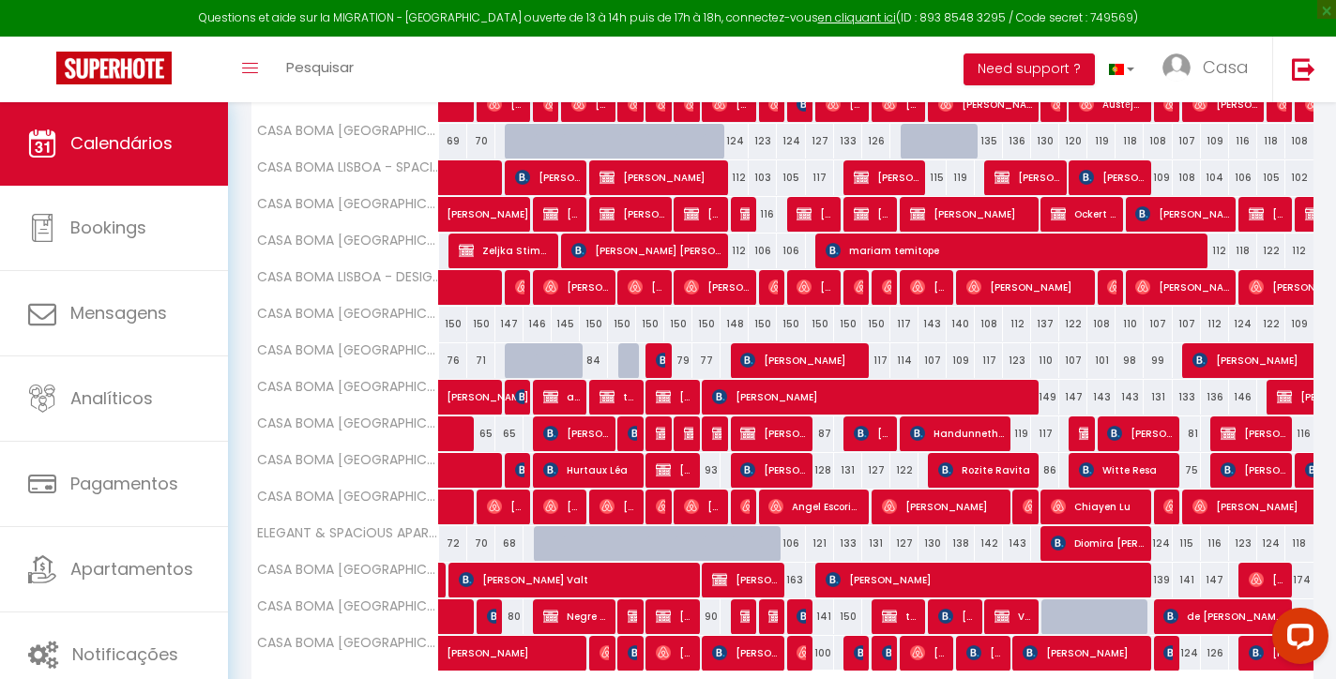
click at [662, 355] on img at bounding box center [663, 360] width 15 height 15
select select "OK"
select select "KO"
select select "0"
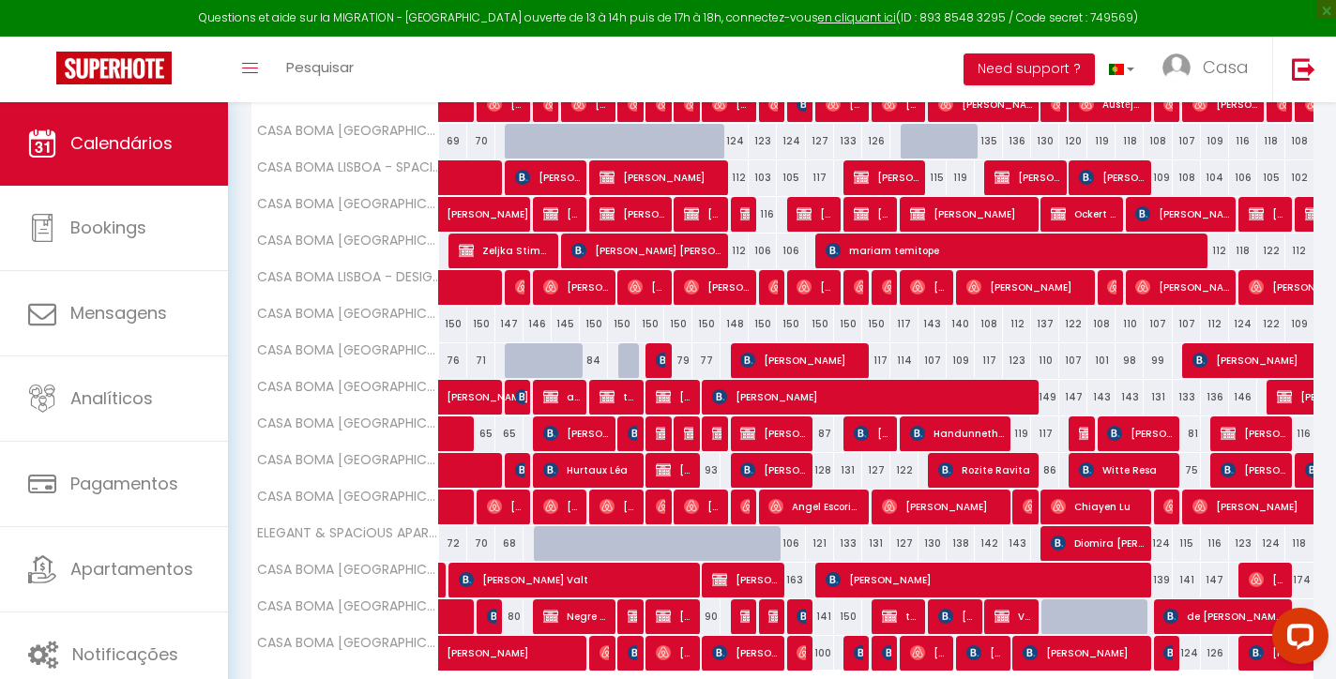
select select "1"
select select
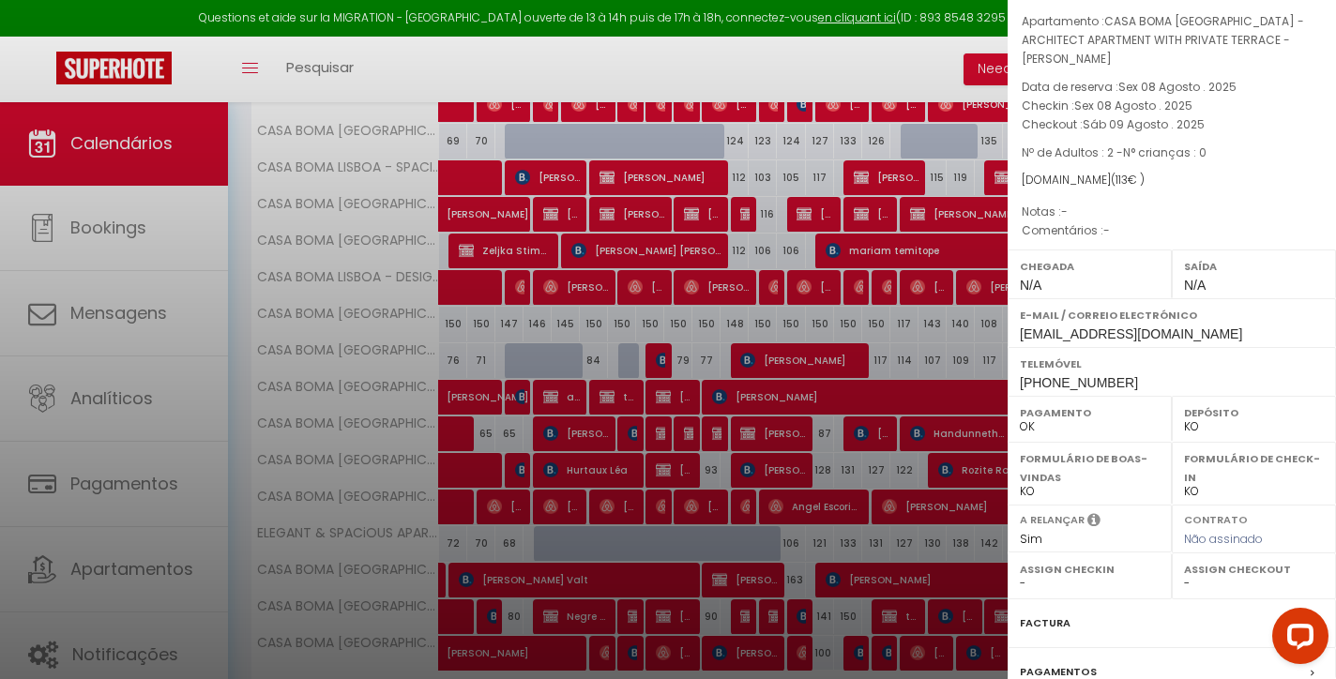
scroll to position [77, 0]
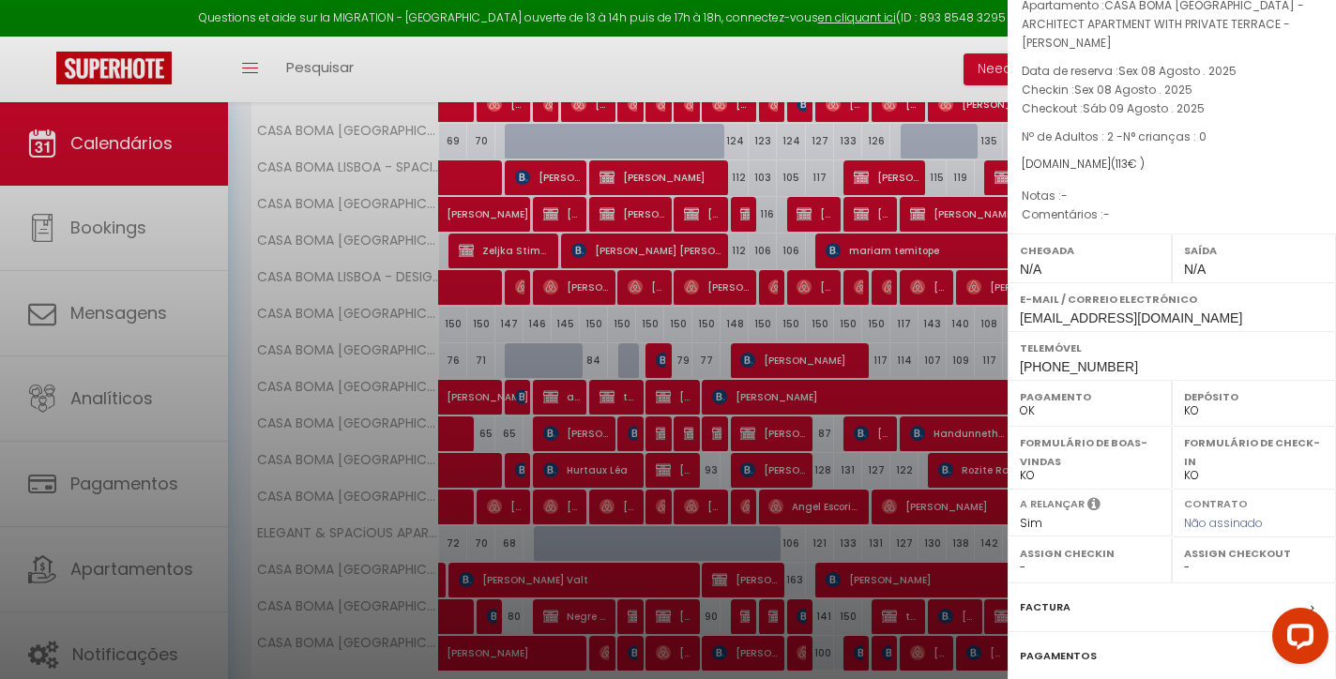
click at [1049, 614] on label "Factura" at bounding box center [1045, 608] width 51 height 20
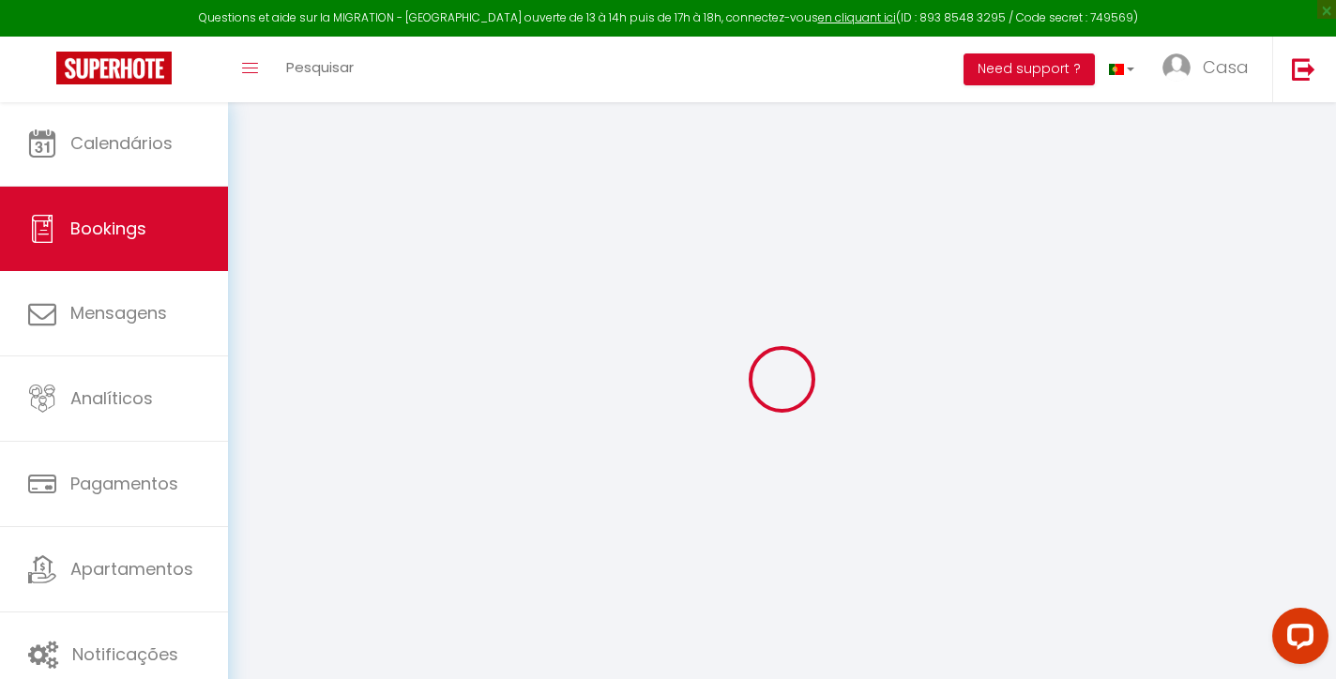
select select "cleaning"
select select "taxes"
select select
checkbox input "false"
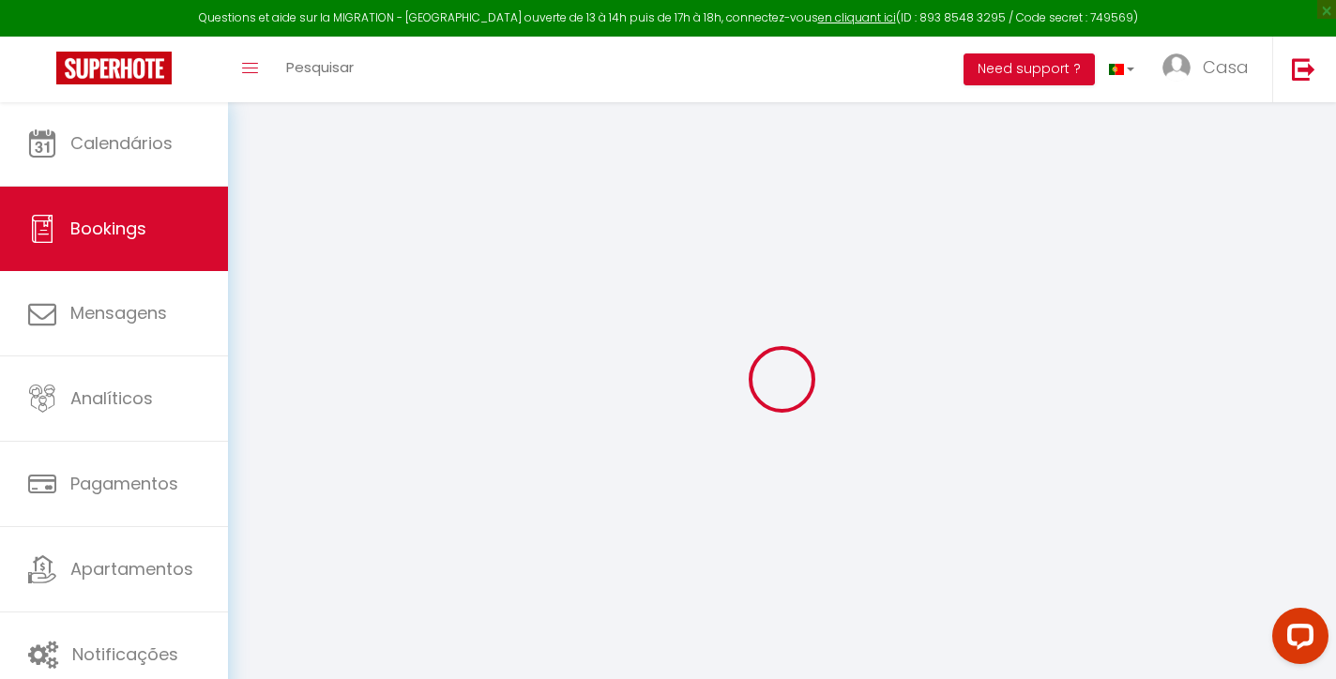
select select
checkbox input "false"
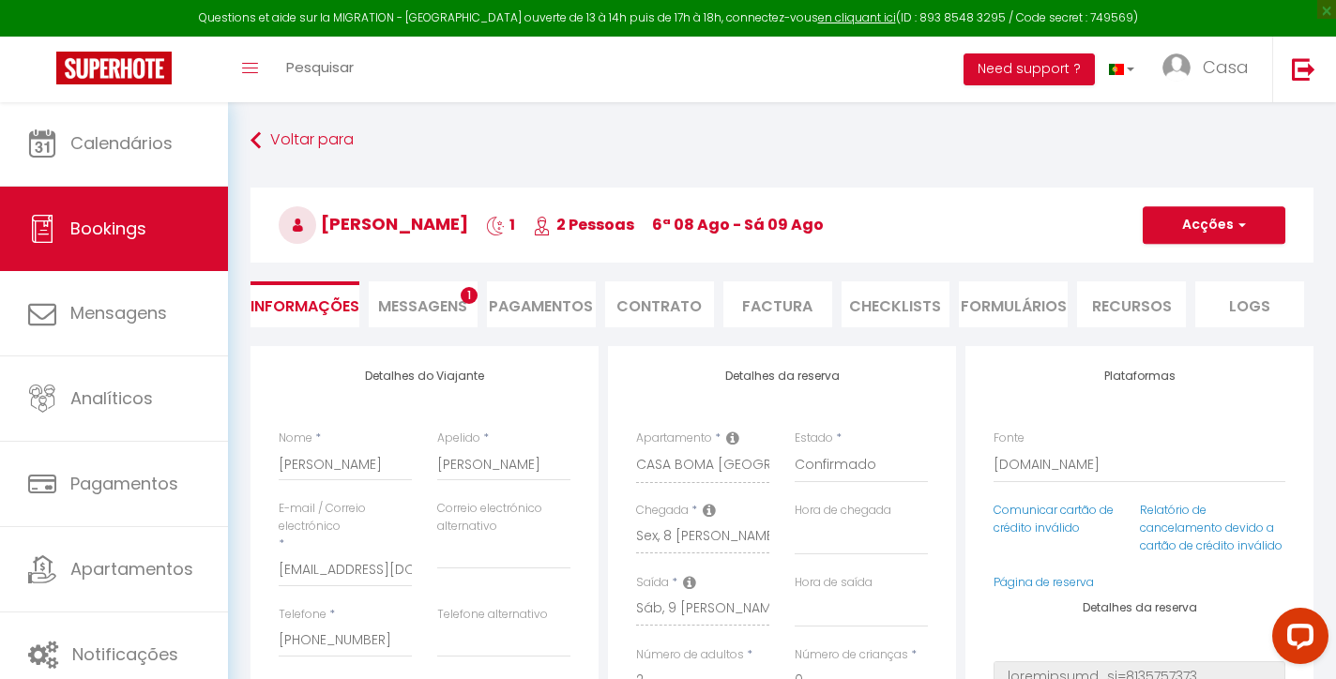
select select
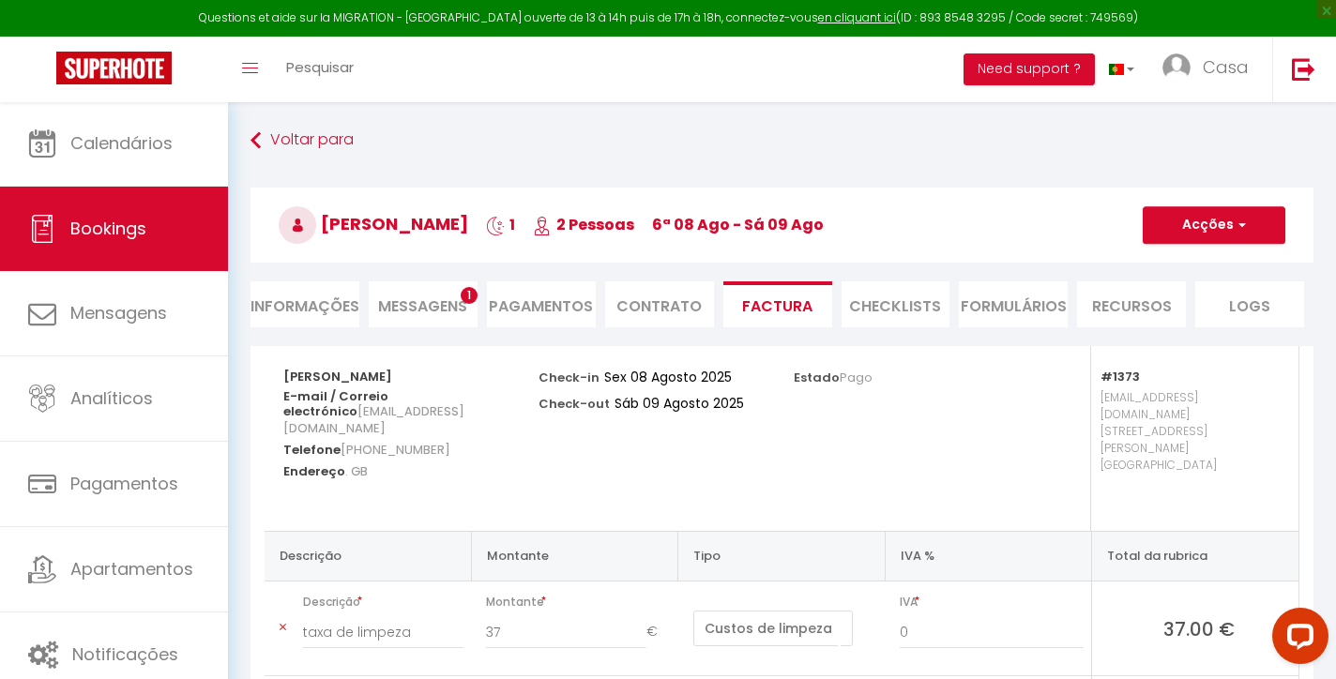
click at [307, 295] on li "Informações" at bounding box center [304, 304] width 109 height 46
select select
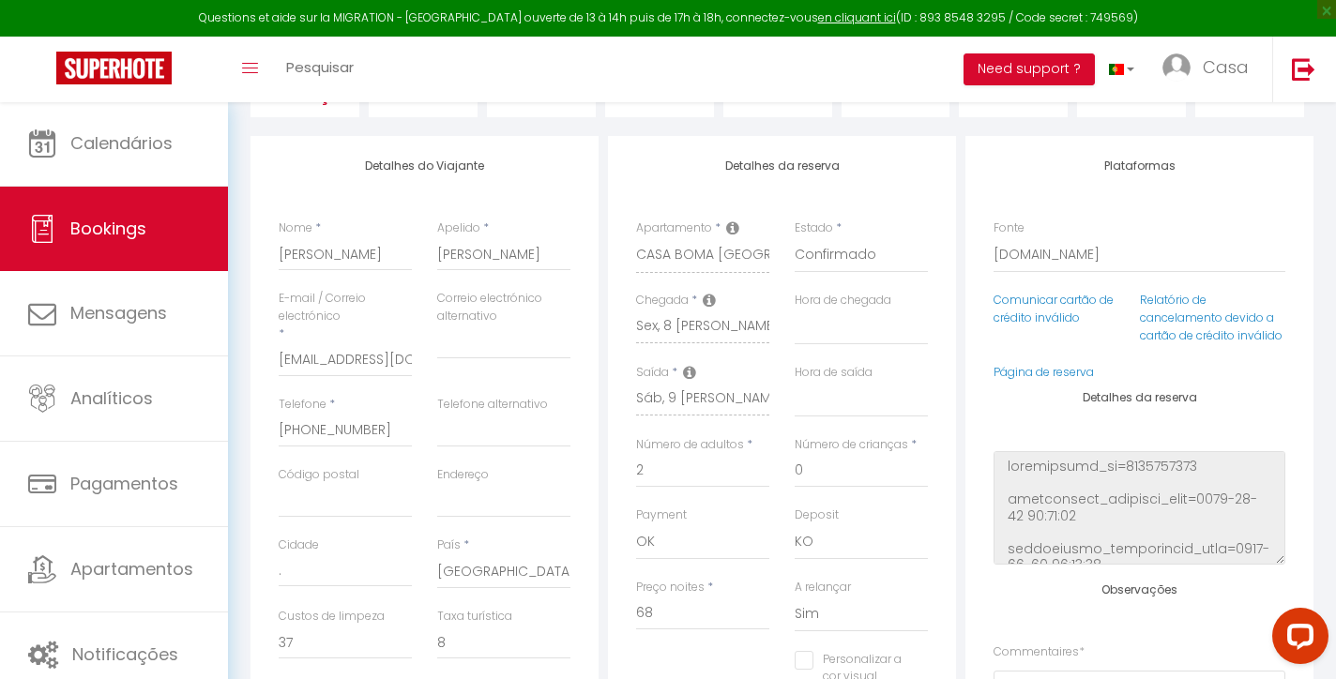
scroll to position [187, 0]
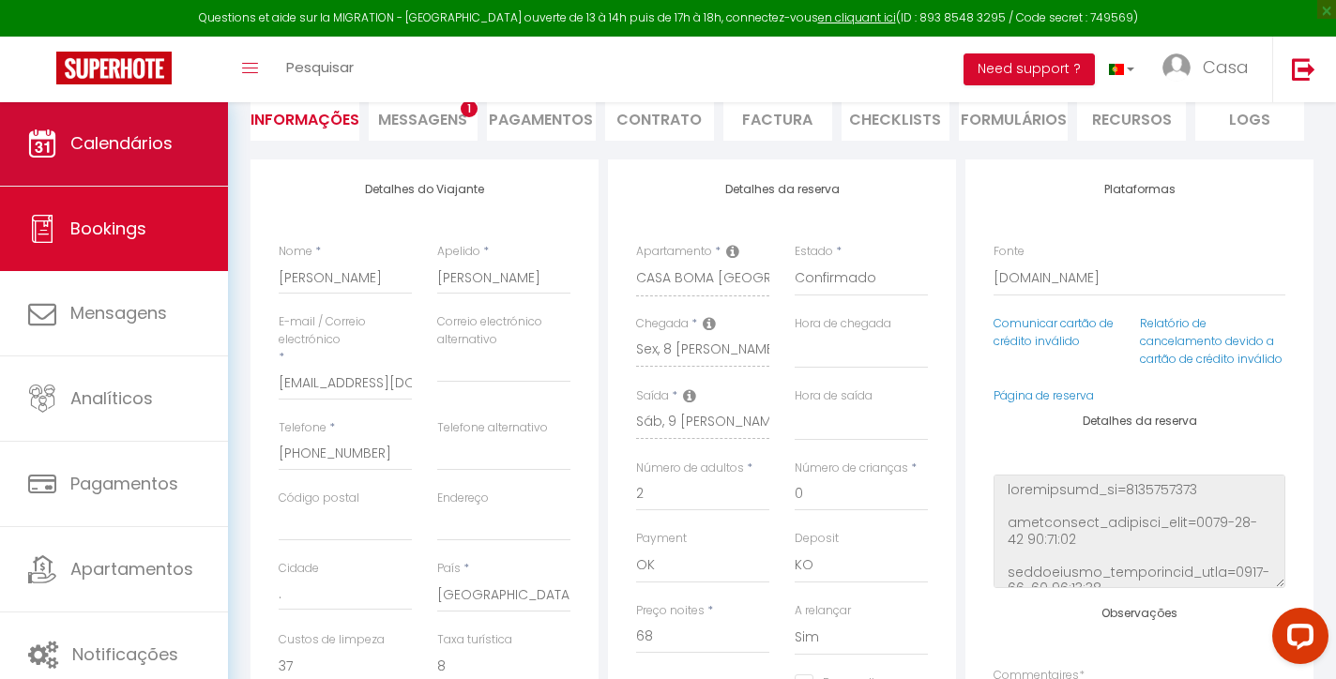
click at [194, 134] on link "Calendários" at bounding box center [114, 143] width 228 height 84
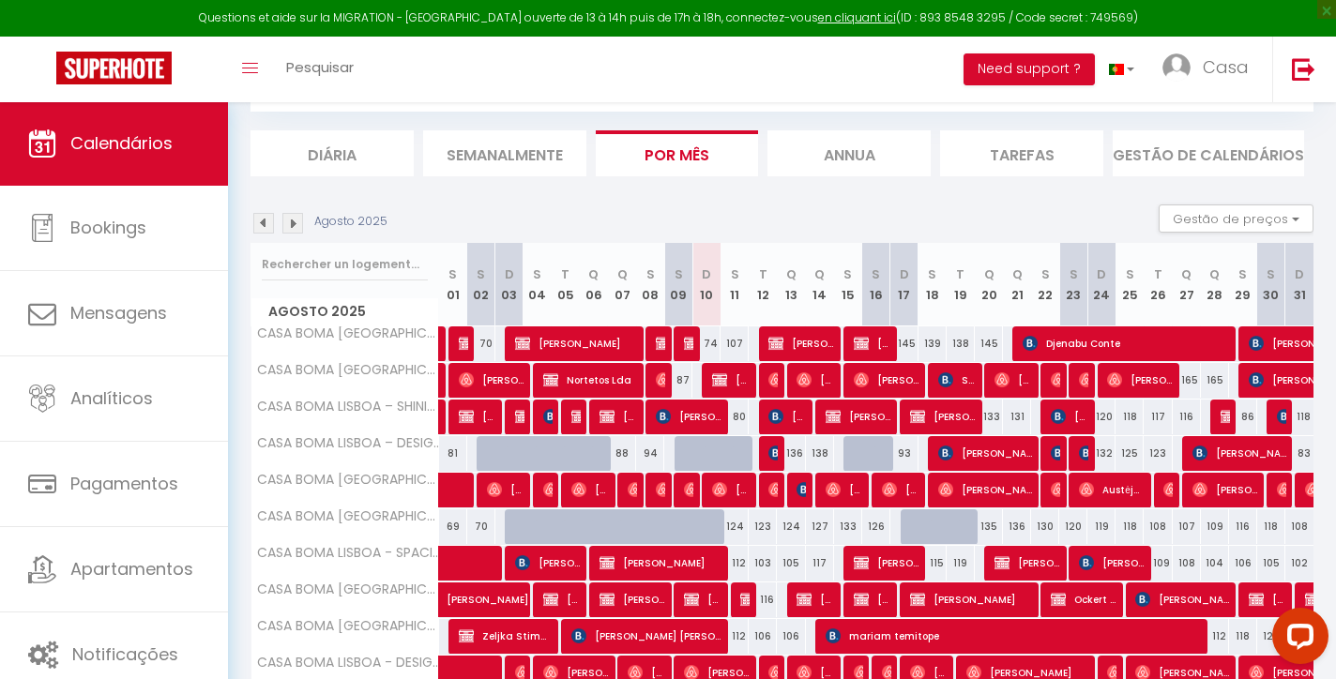
scroll to position [170, 0]
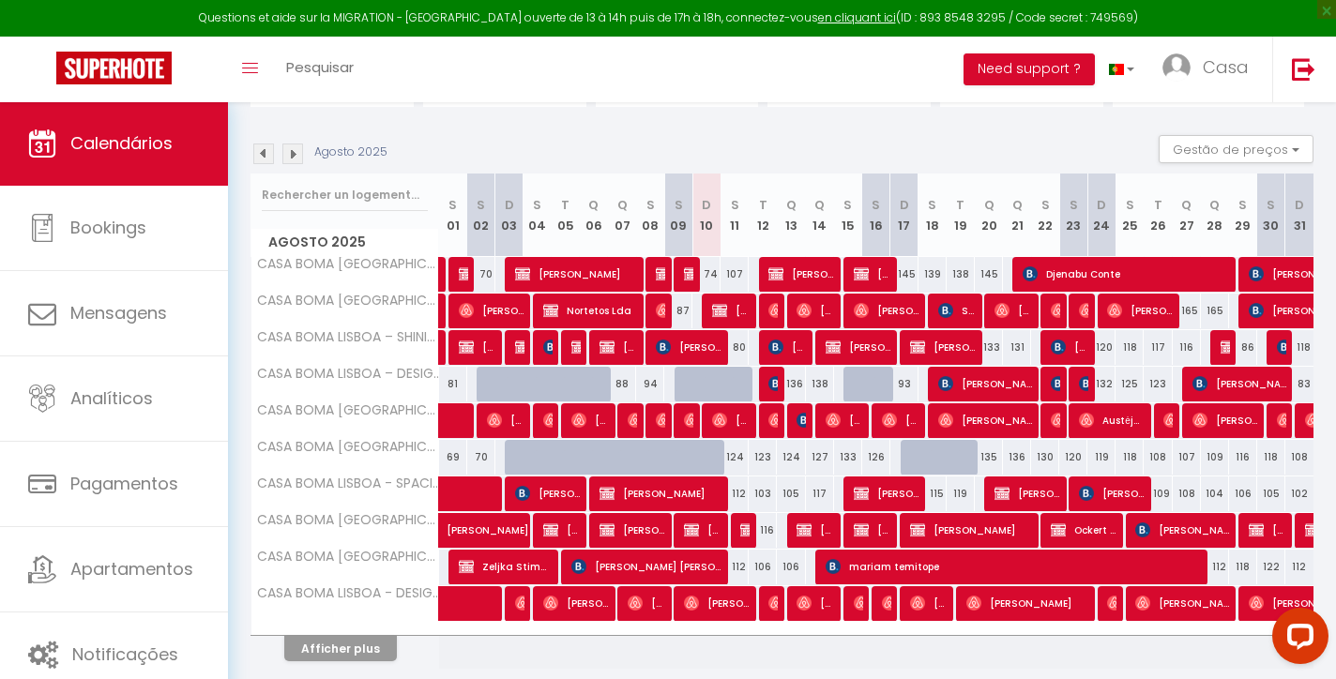
click at [371, 649] on button "Afficher plus" at bounding box center [340, 648] width 113 height 25
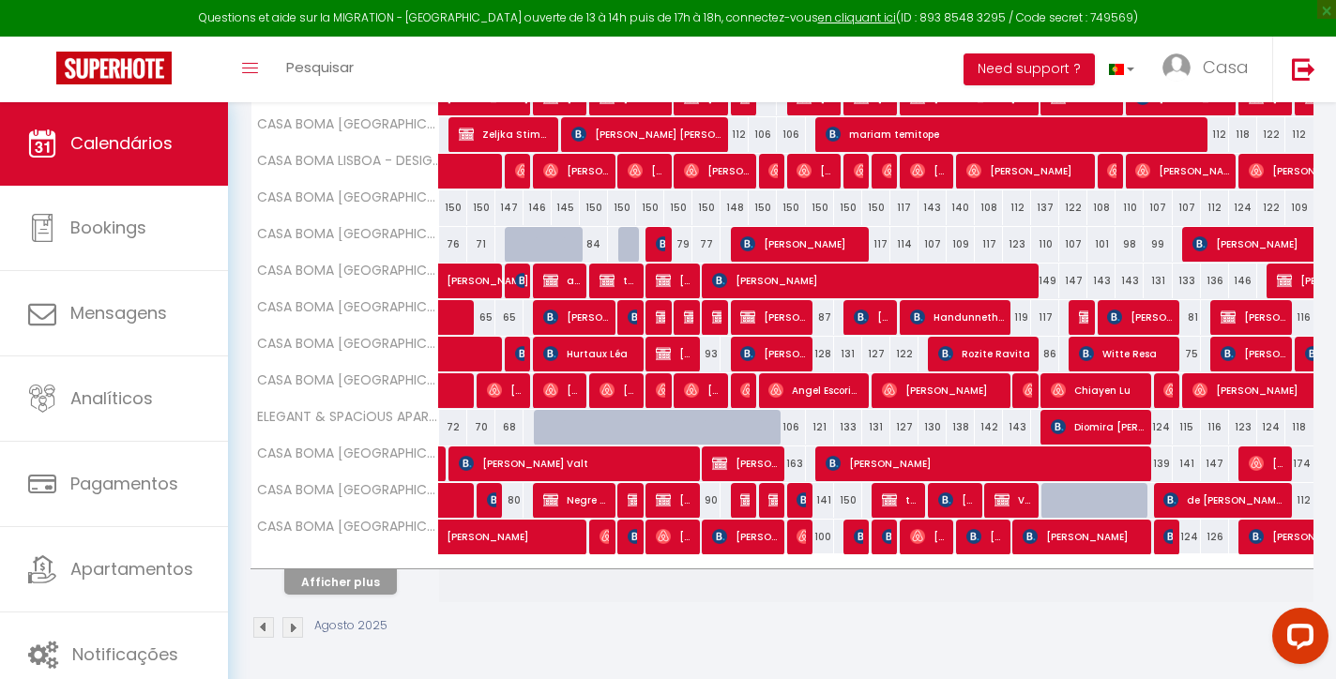
scroll to position [601, 0]
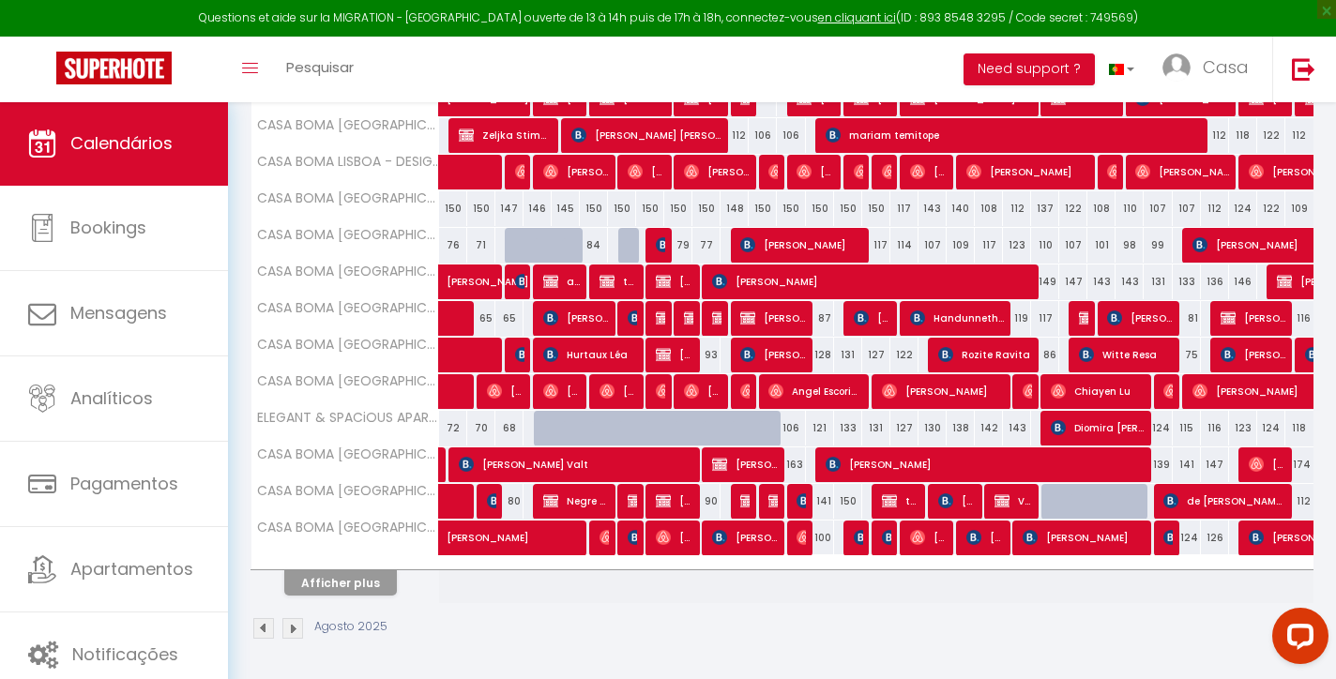
click at [377, 589] on button "Afficher plus" at bounding box center [340, 582] width 113 height 25
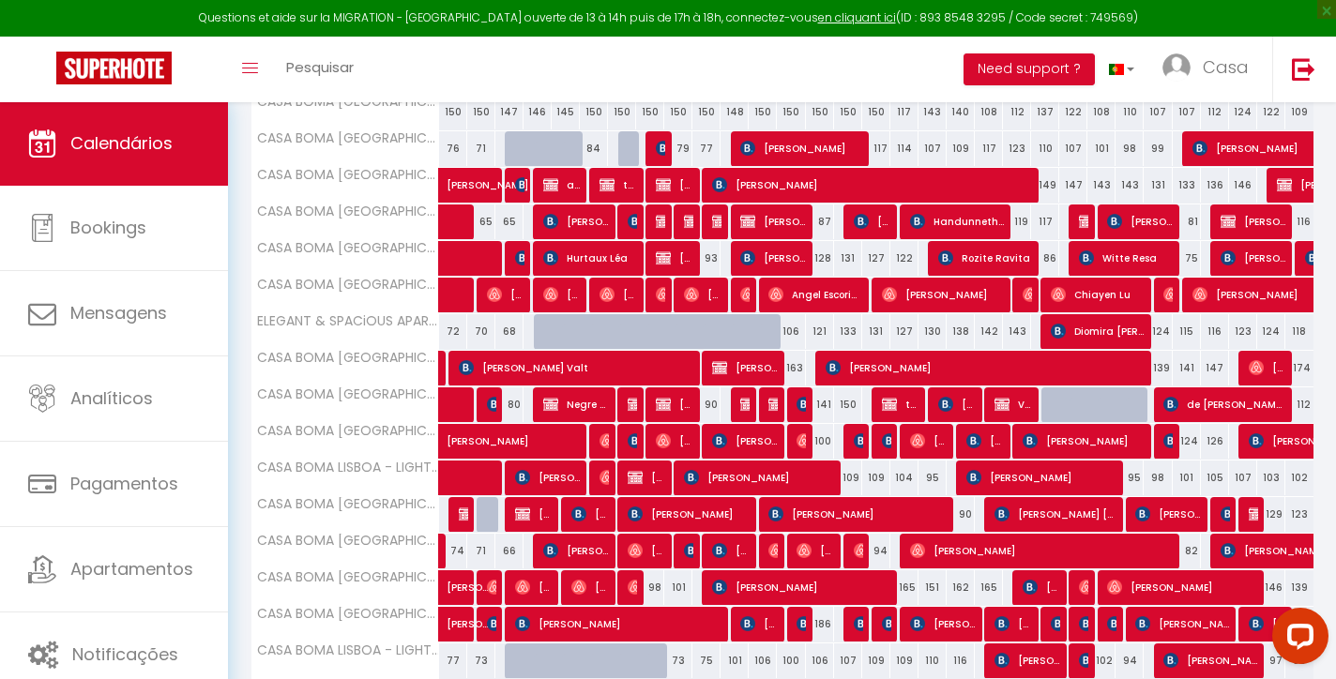
scroll to position [702, 0]
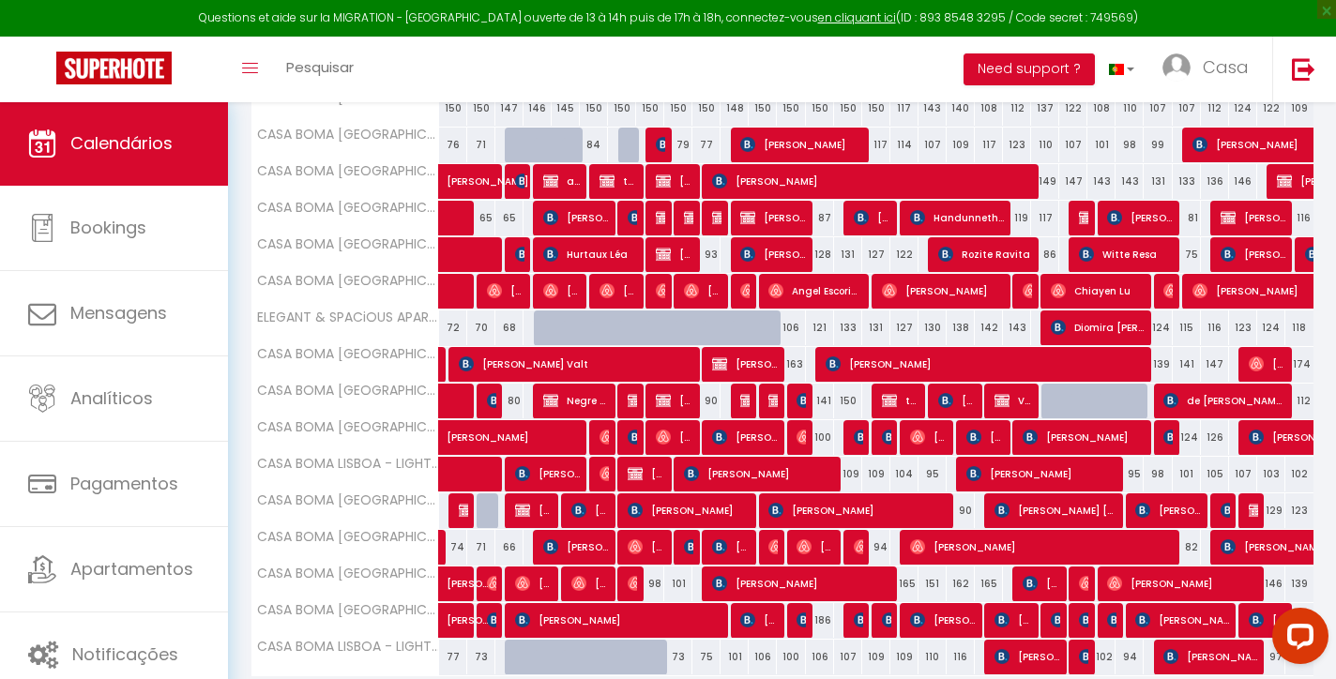
click at [717, 222] on img at bounding box center [719, 217] width 15 height 15
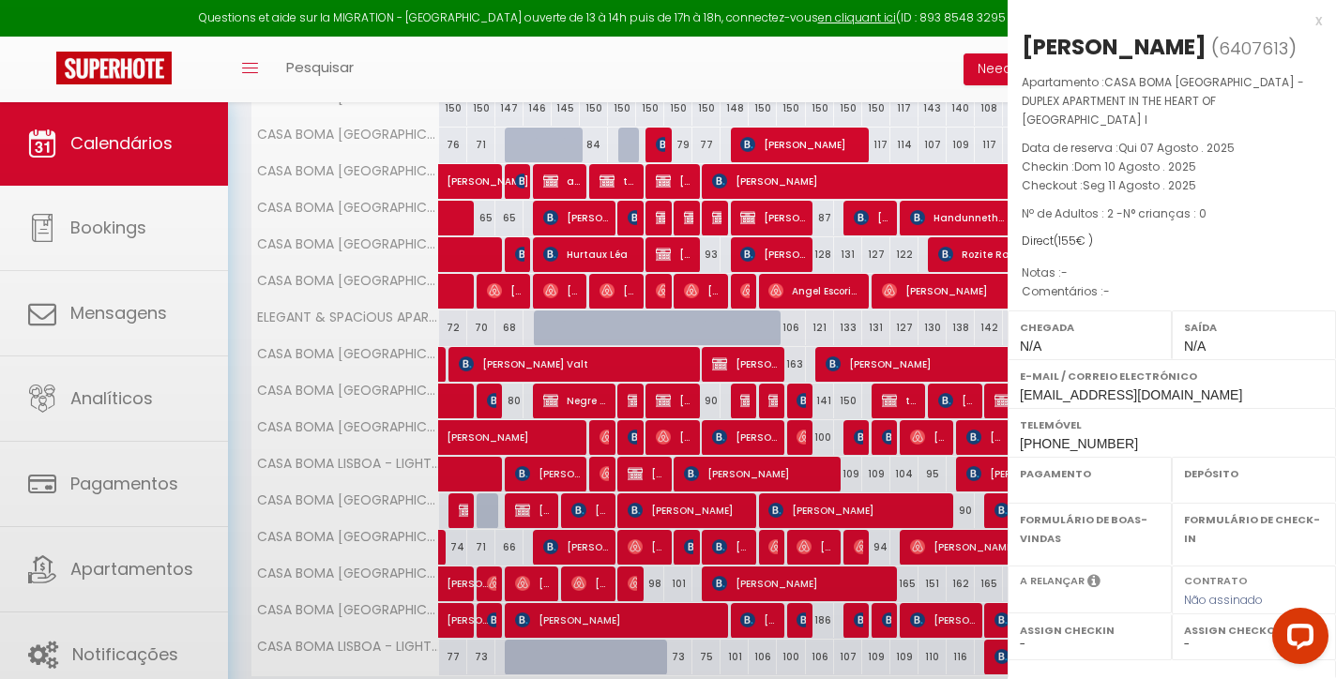
select select "OK"
select select "KO"
select select "0"
select select "1"
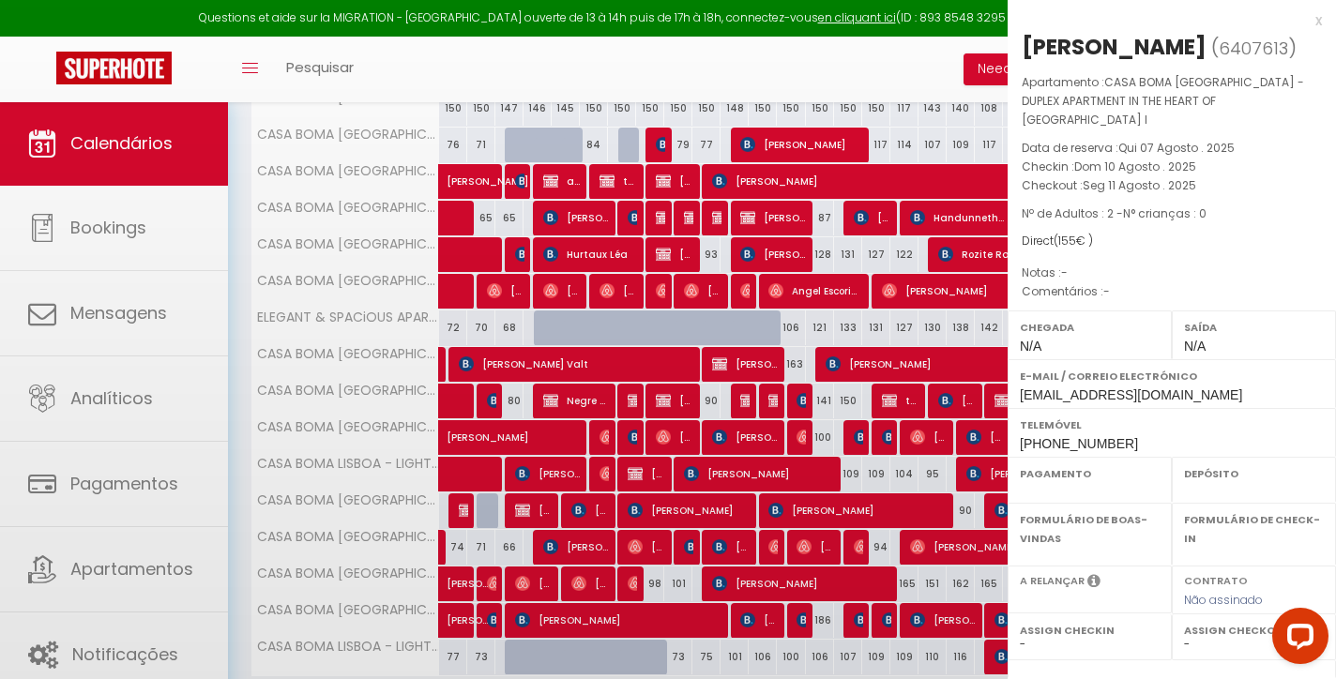
select select
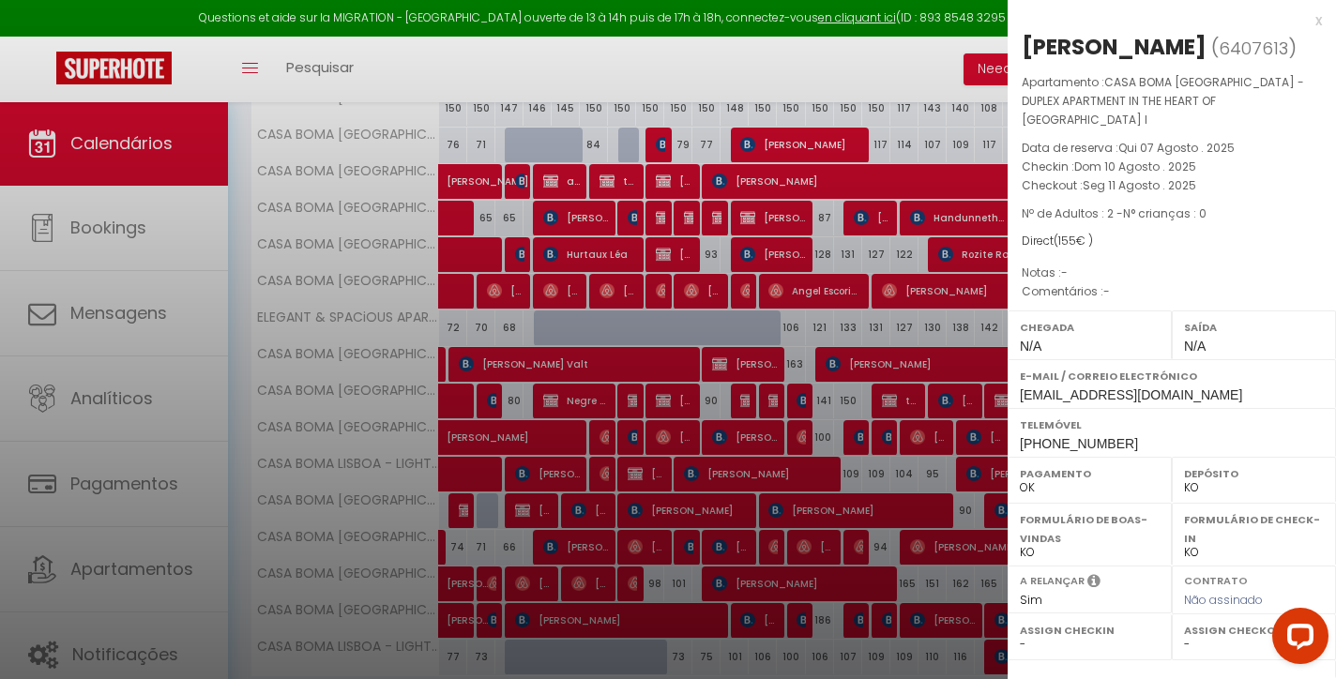
click at [1317, 23] on div "x" at bounding box center [1165, 20] width 314 height 23
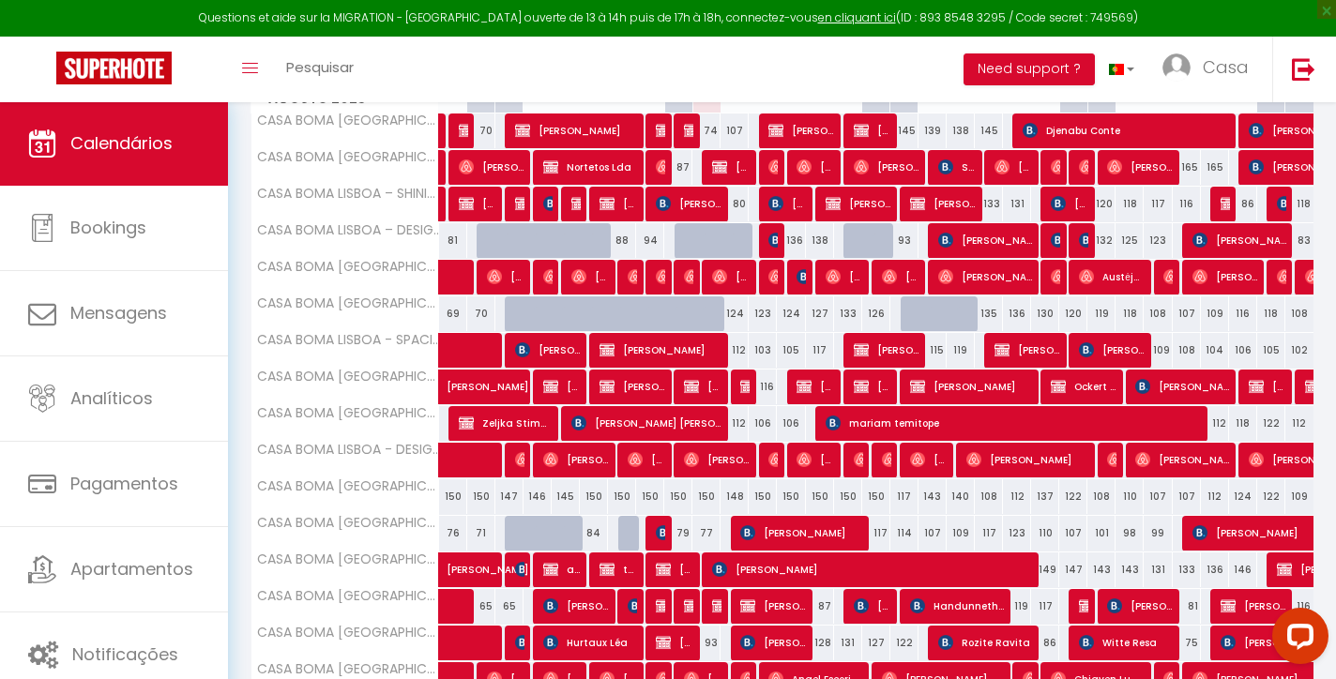
scroll to position [362, 0]
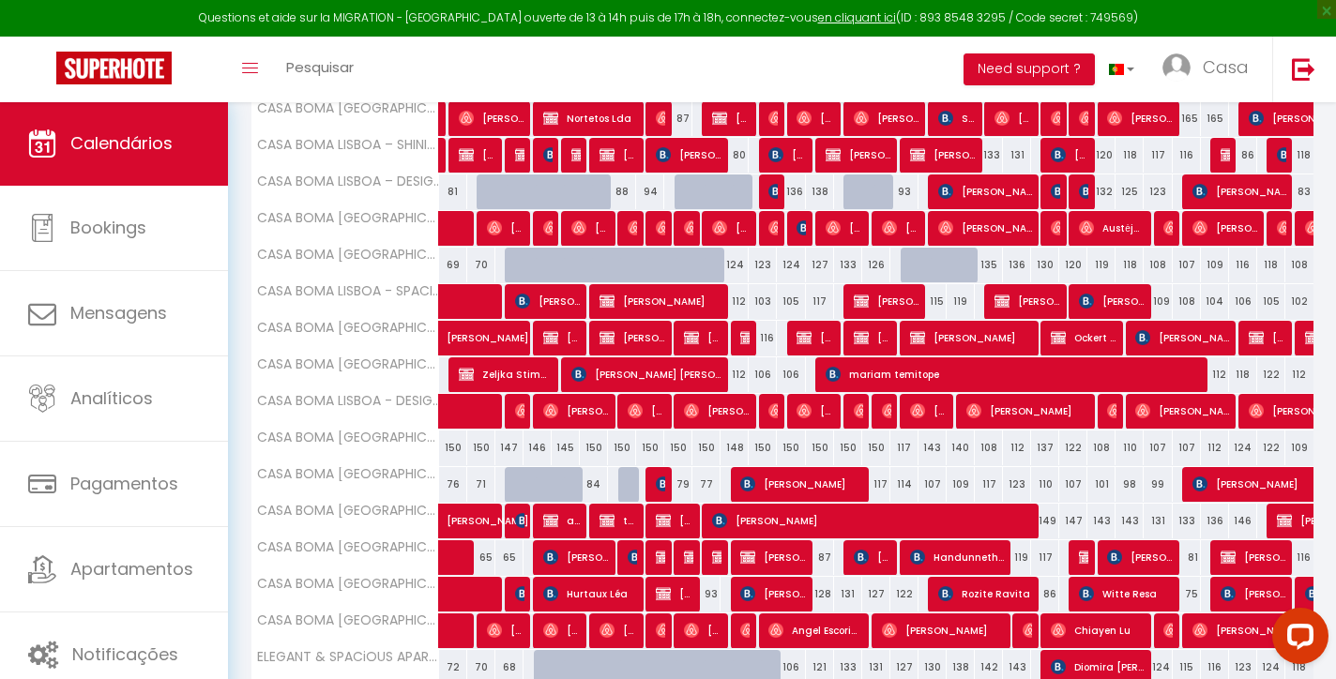
click at [717, 561] on img at bounding box center [719, 557] width 15 height 15
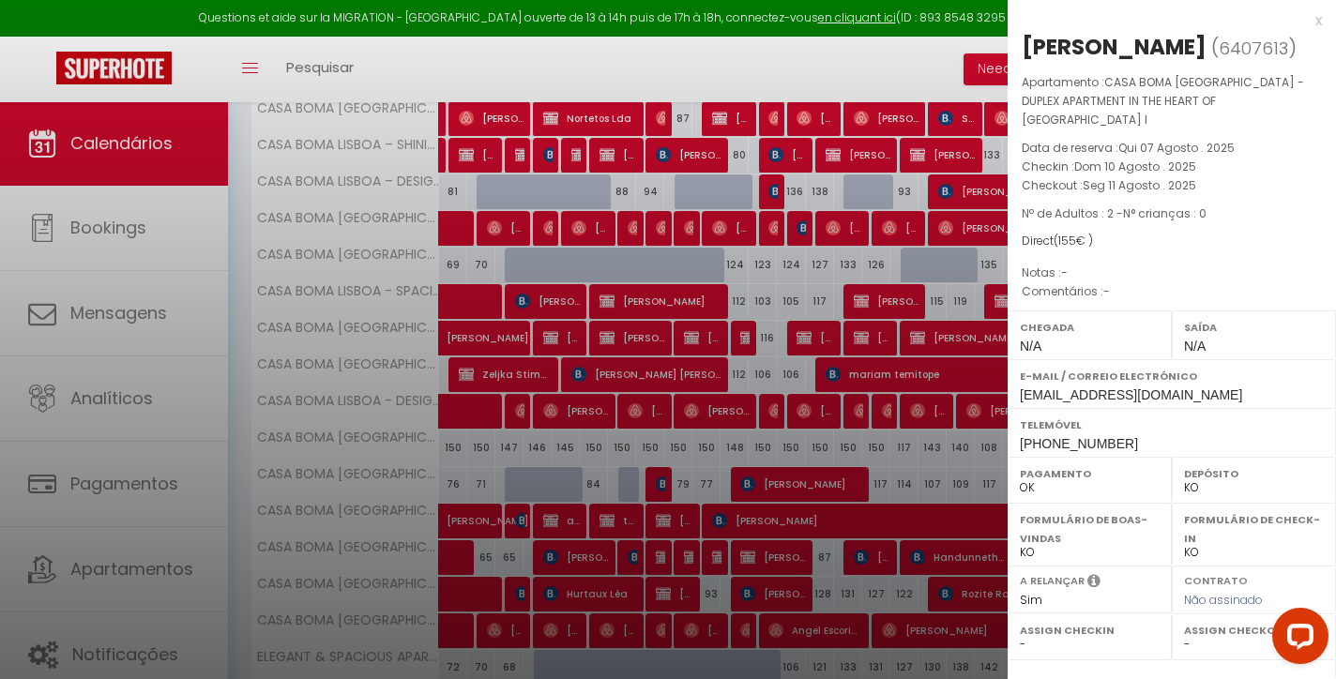
scroll to position [37, 0]
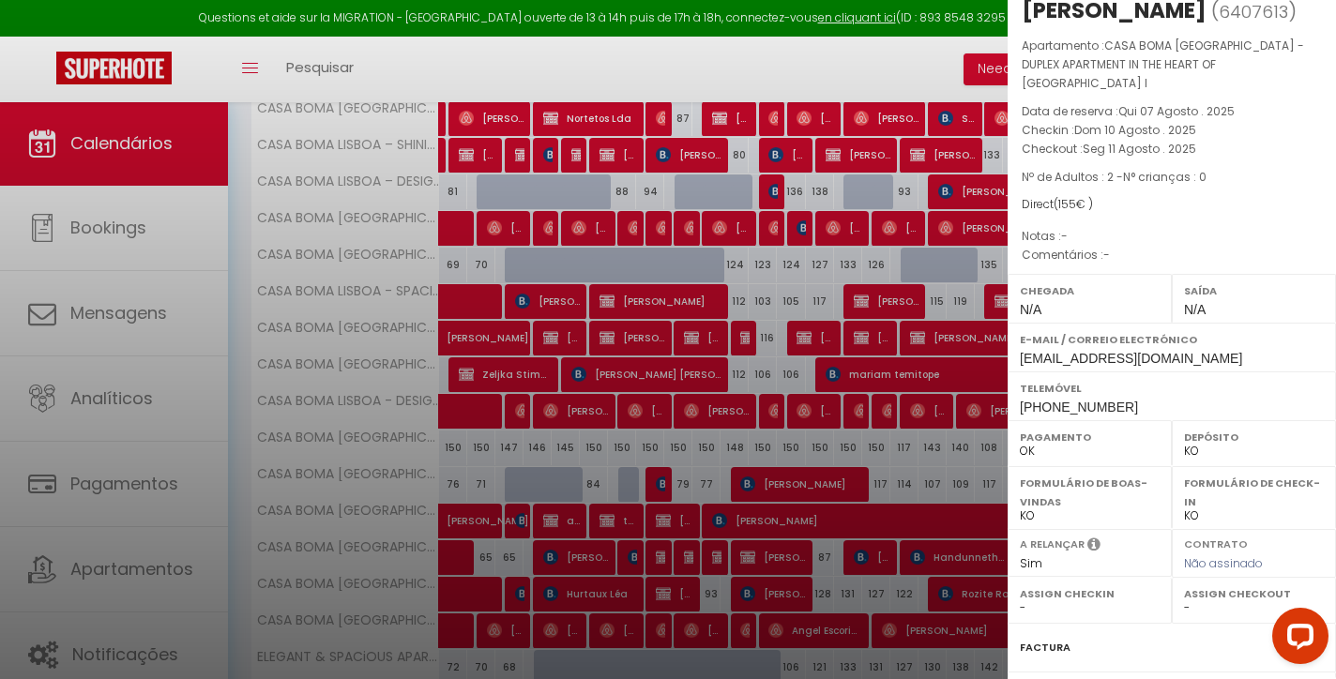
click at [1044, 652] on label "Factura" at bounding box center [1045, 648] width 51 height 20
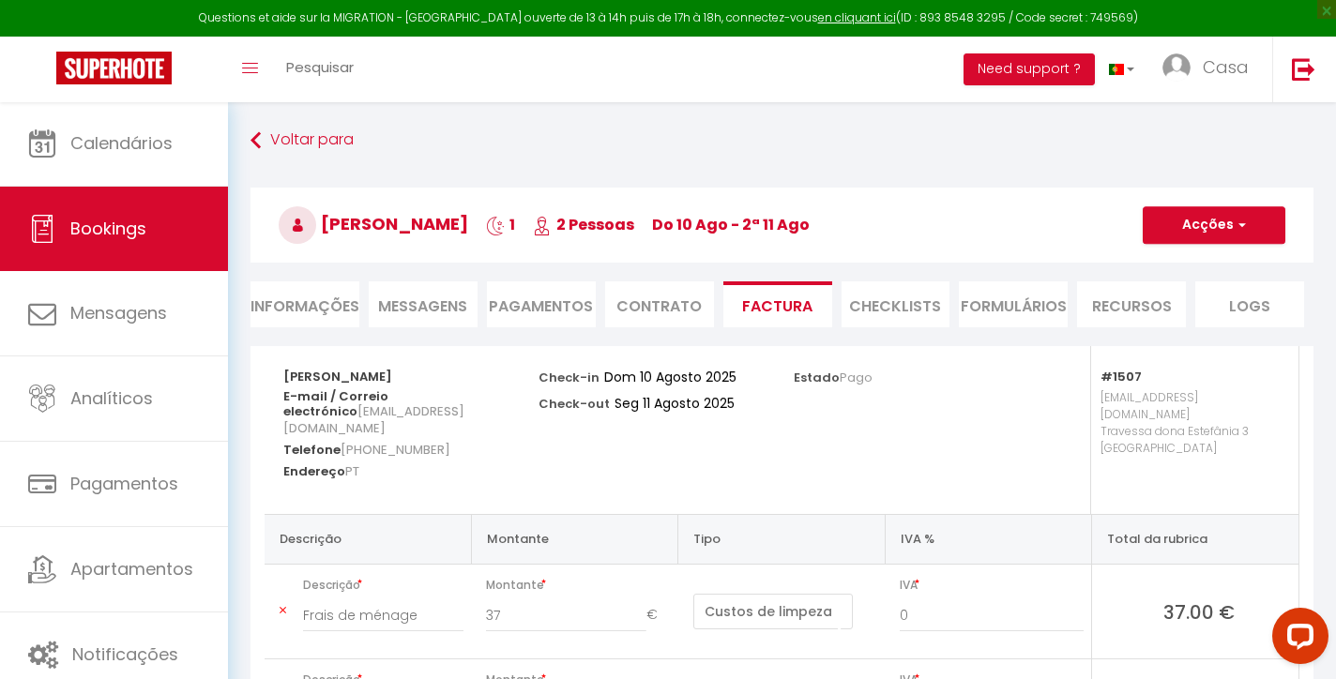
click at [317, 299] on li "Informações" at bounding box center [304, 304] width 109 height 46
select select
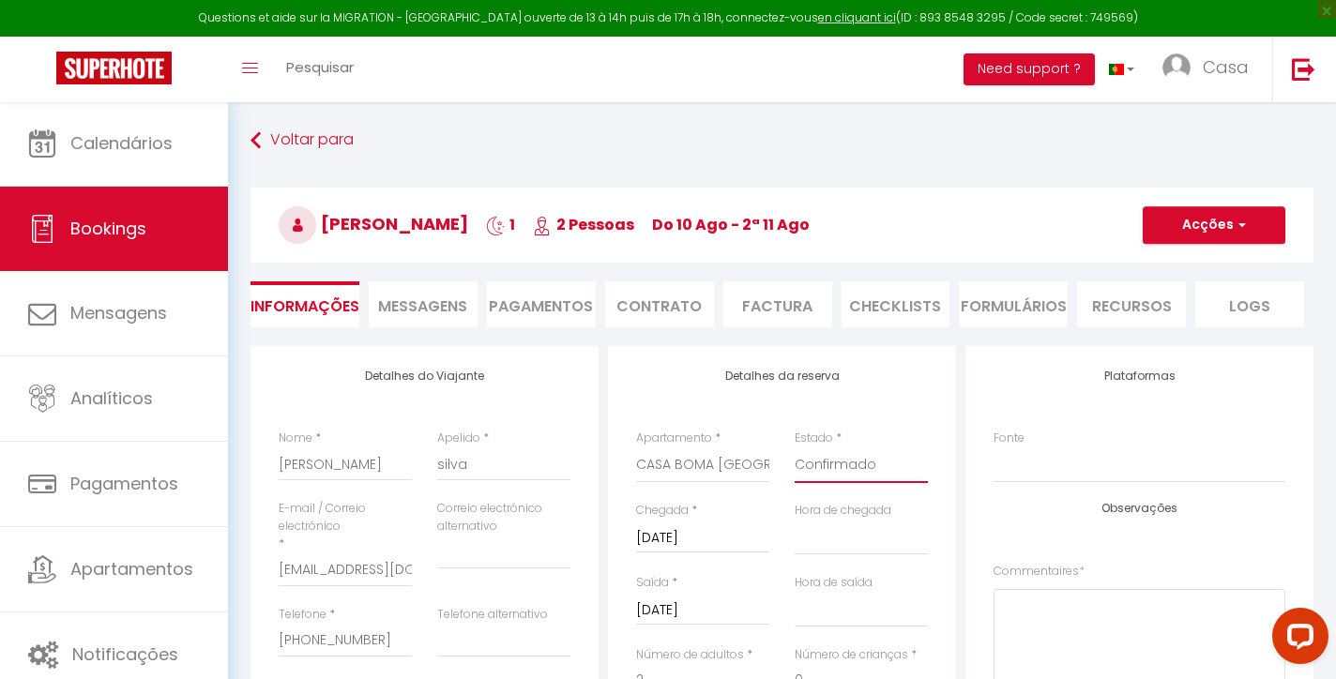
select select "0"
select select
checkbox input "false"
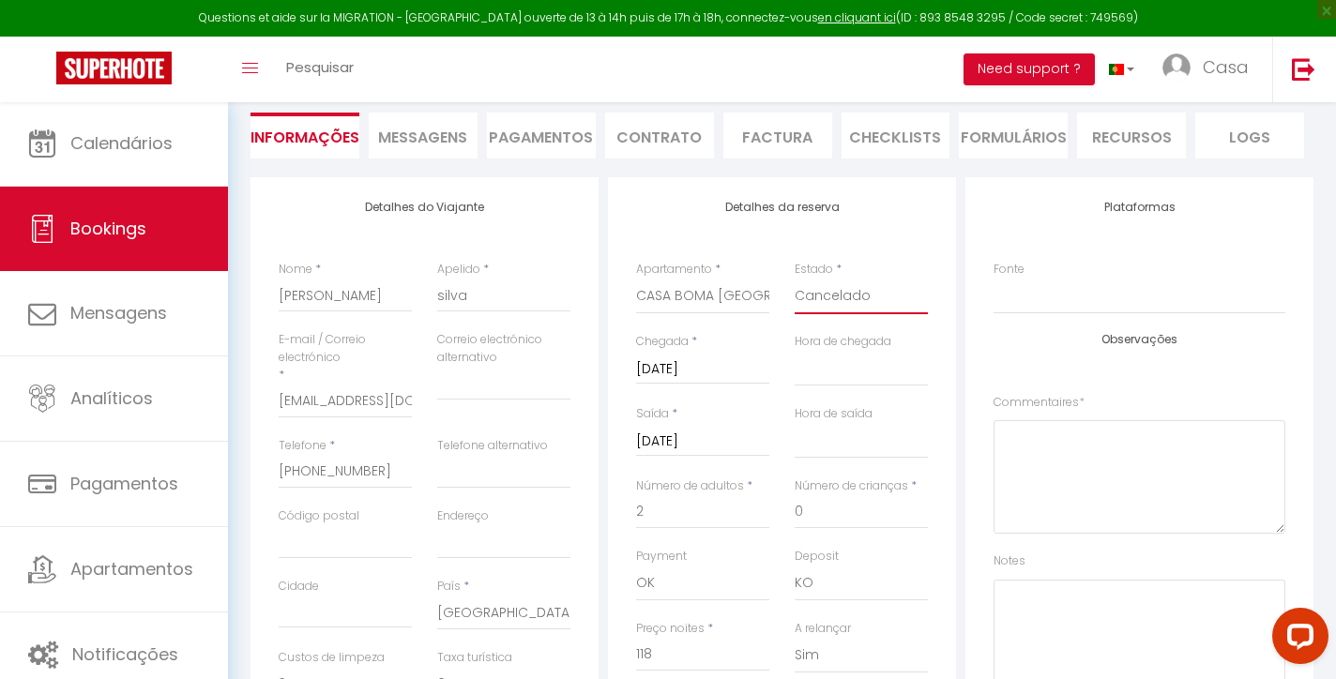
scroll to position [201, 0]
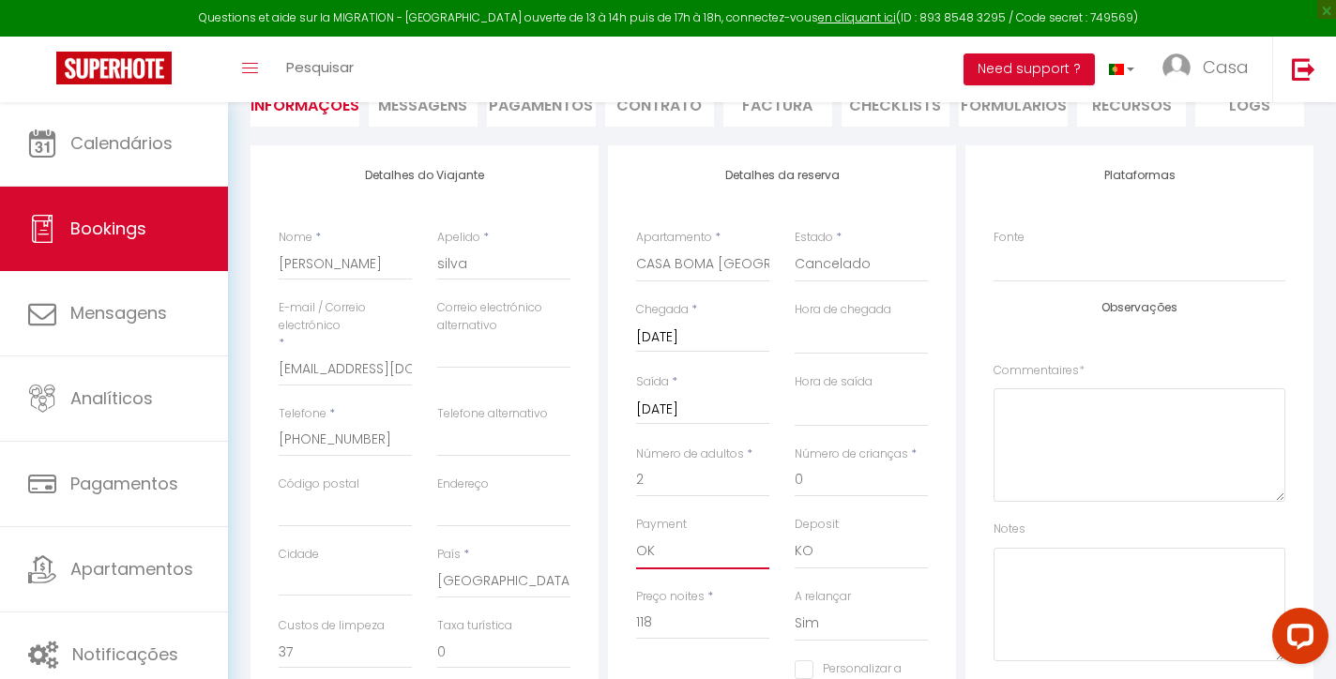
select select "10"
select select
checkbox input "false"
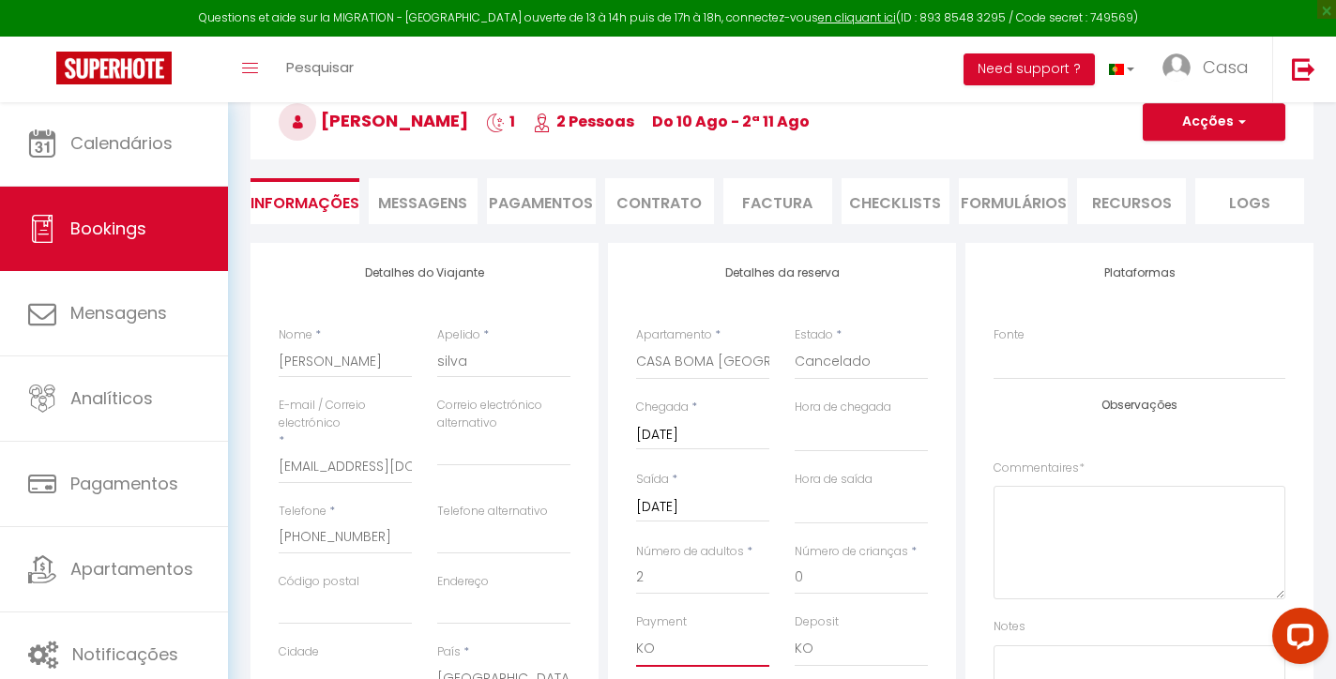
scroll to position [38, 0]
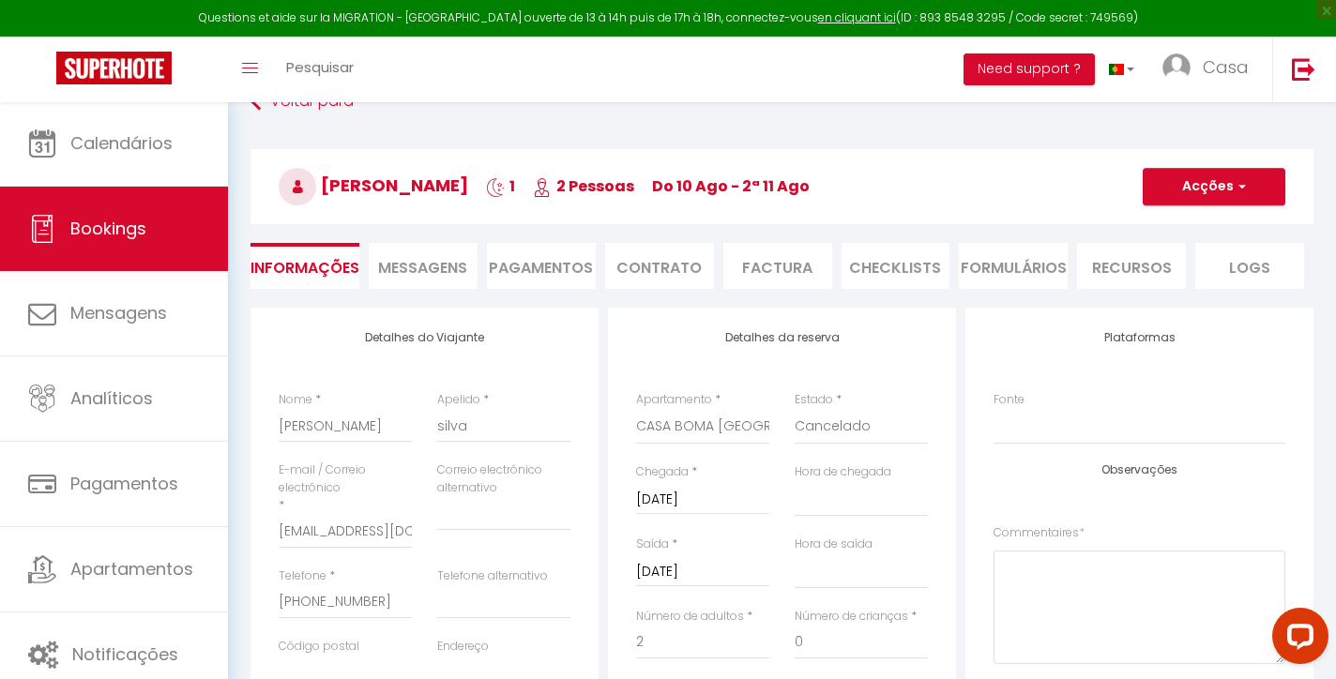
click at [1216, 183] on button "Acções" at bounding box center [1214, 187] width 143 height 38
click at [1152, 228] on link "Salvar" at bounding box center [1196, 228] width 148 height 24
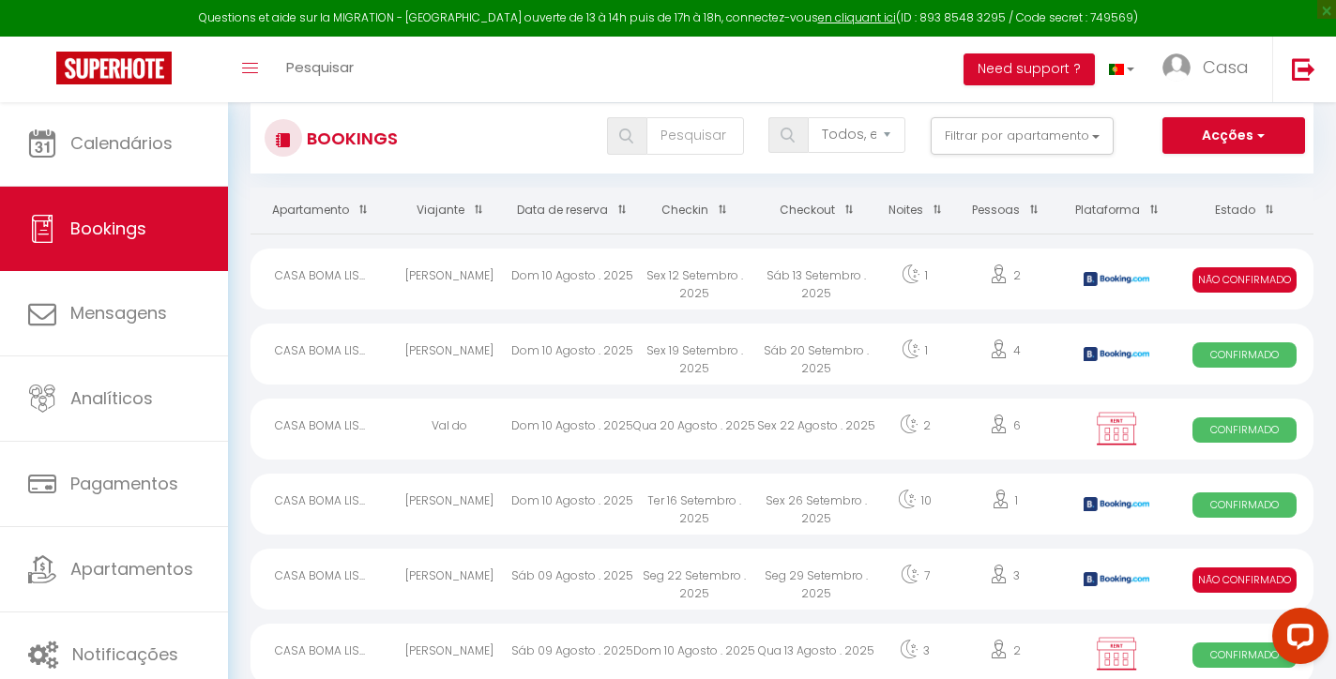
click at [865, 252] on div "Sáb 13 Setembro . 2025" at bounding box center [816, 279] width 122 height 61
select select "KO"
select select "0"
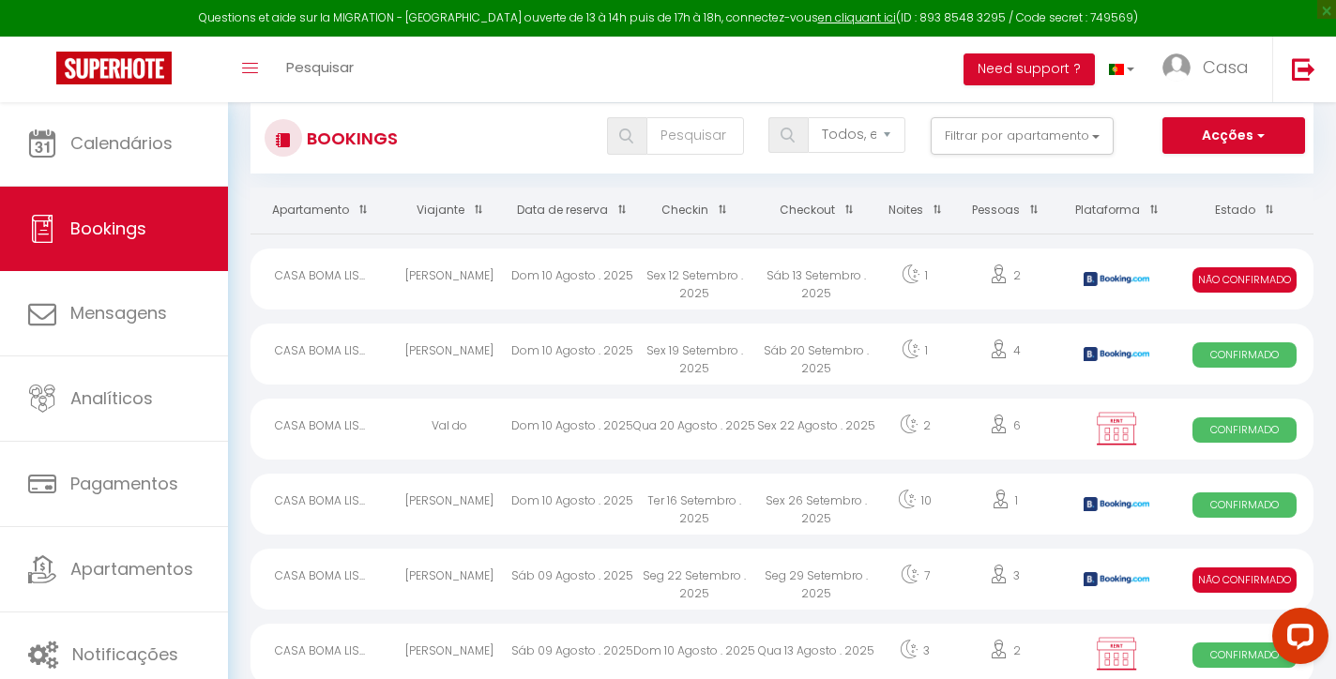
select select "1"
select select
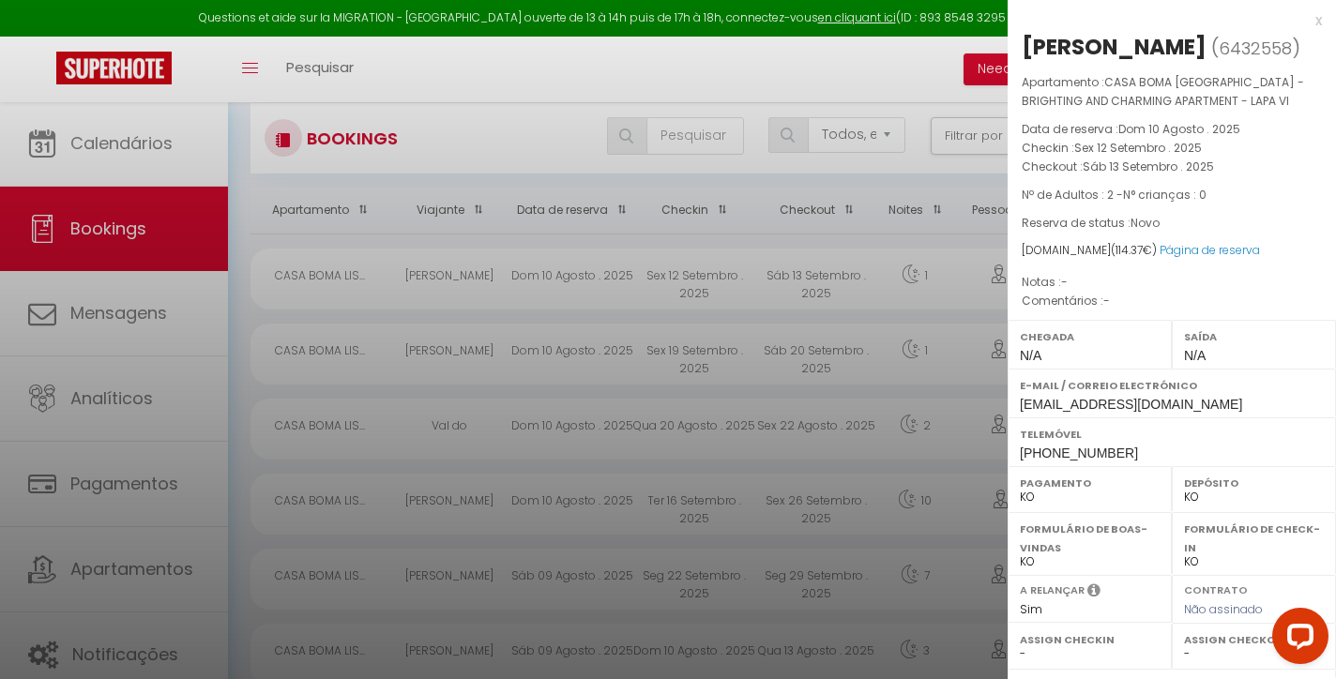
click at [1320, 15] on div "x" at bounding box center [1165, 20] width 314 height 23
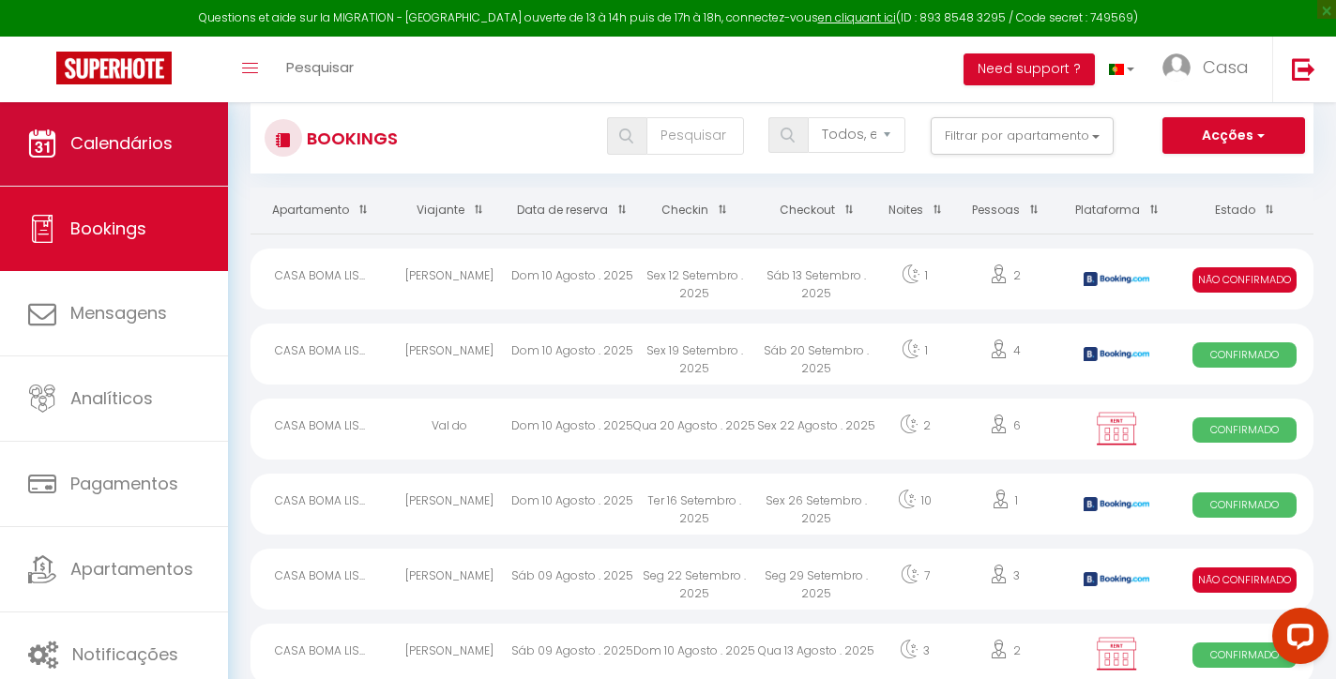
click at [176, 145] on link "Calendários" at bounding box center [114, 143] width 228 height 84
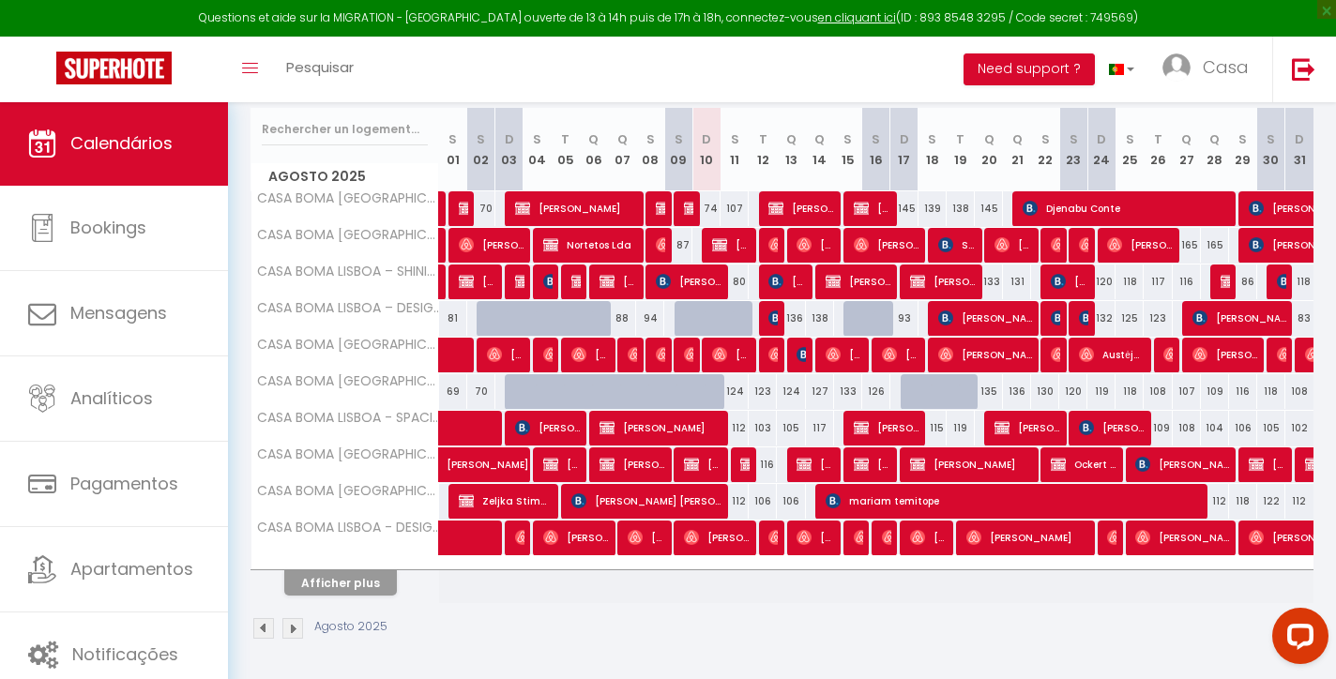
click at [366, 581] on button "Afficher plus" at bounding box center [340, 582] width 113 height 25
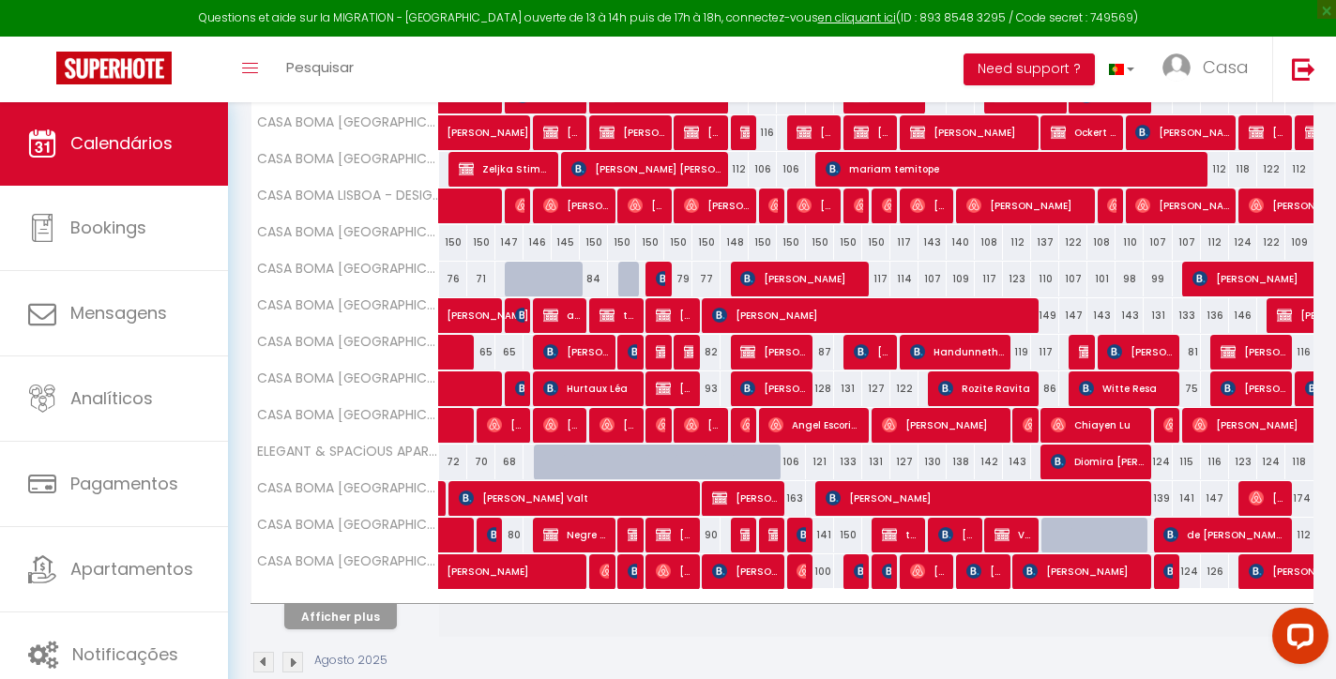
scroll to position [579, 0]
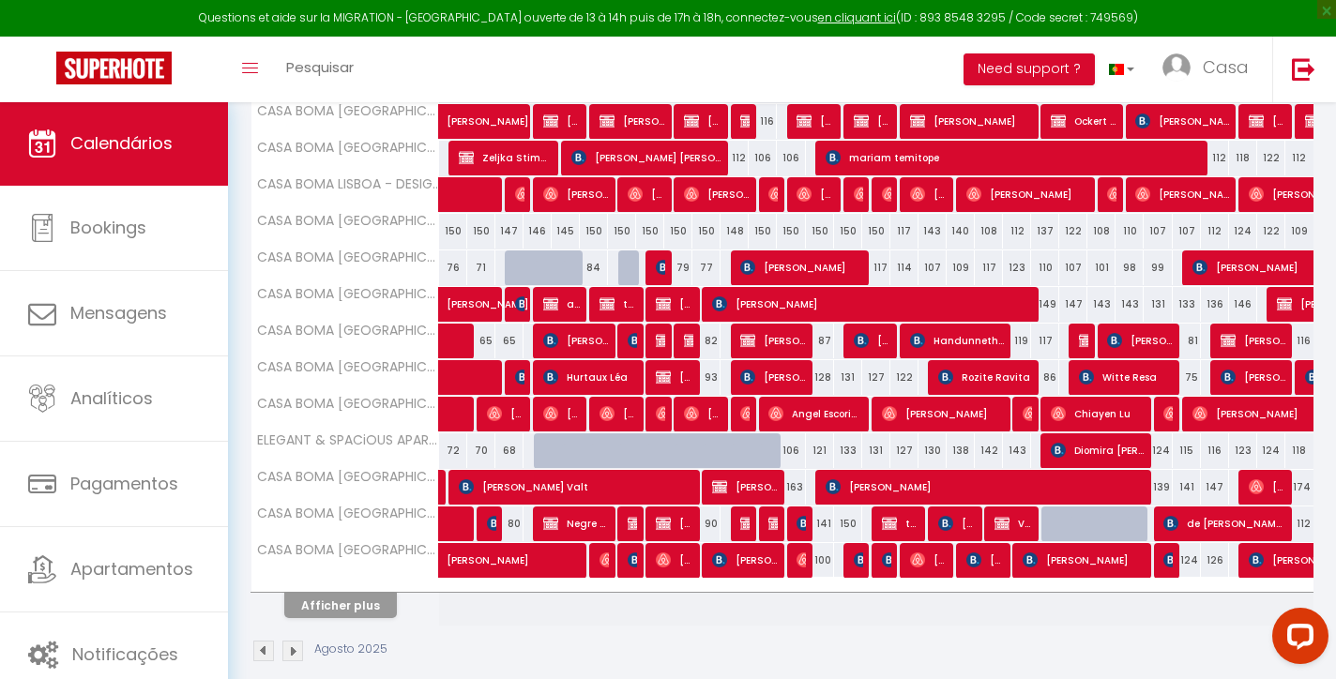
click at [326, 610] on button "Afficher plus" at bounding box center [340, 605] width 113 height 25
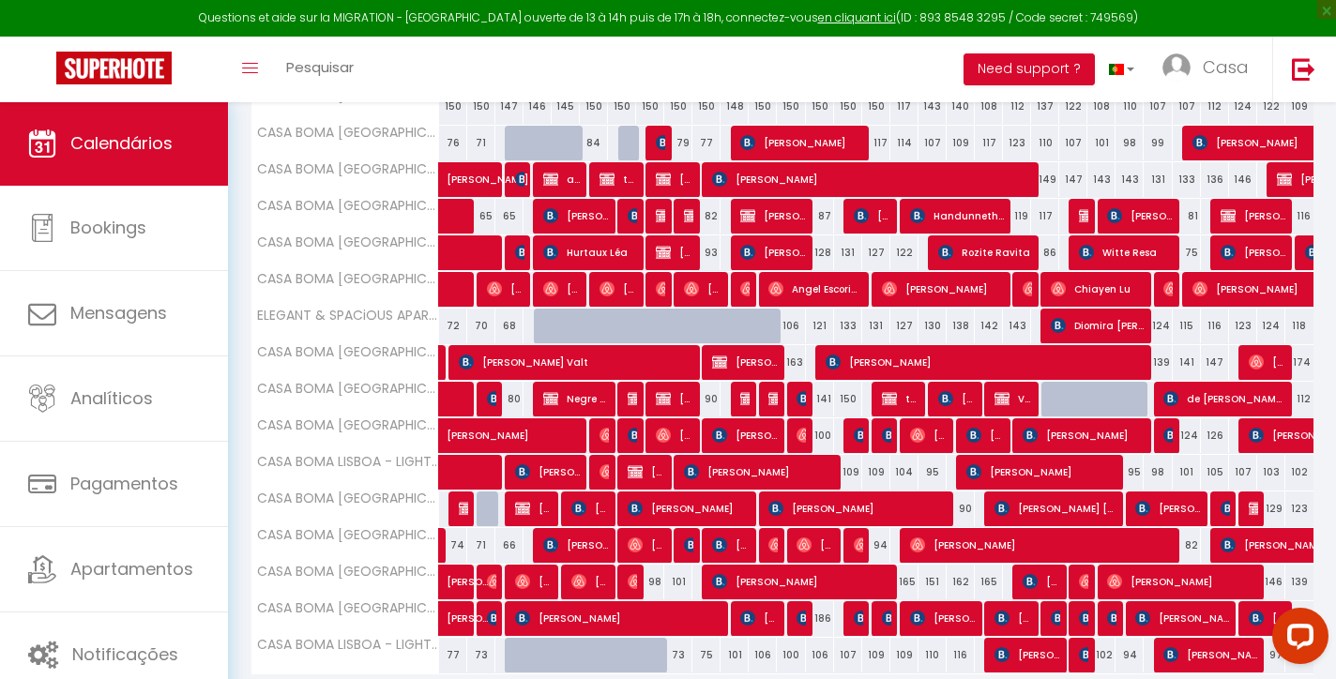
scroll to position [705, 0]
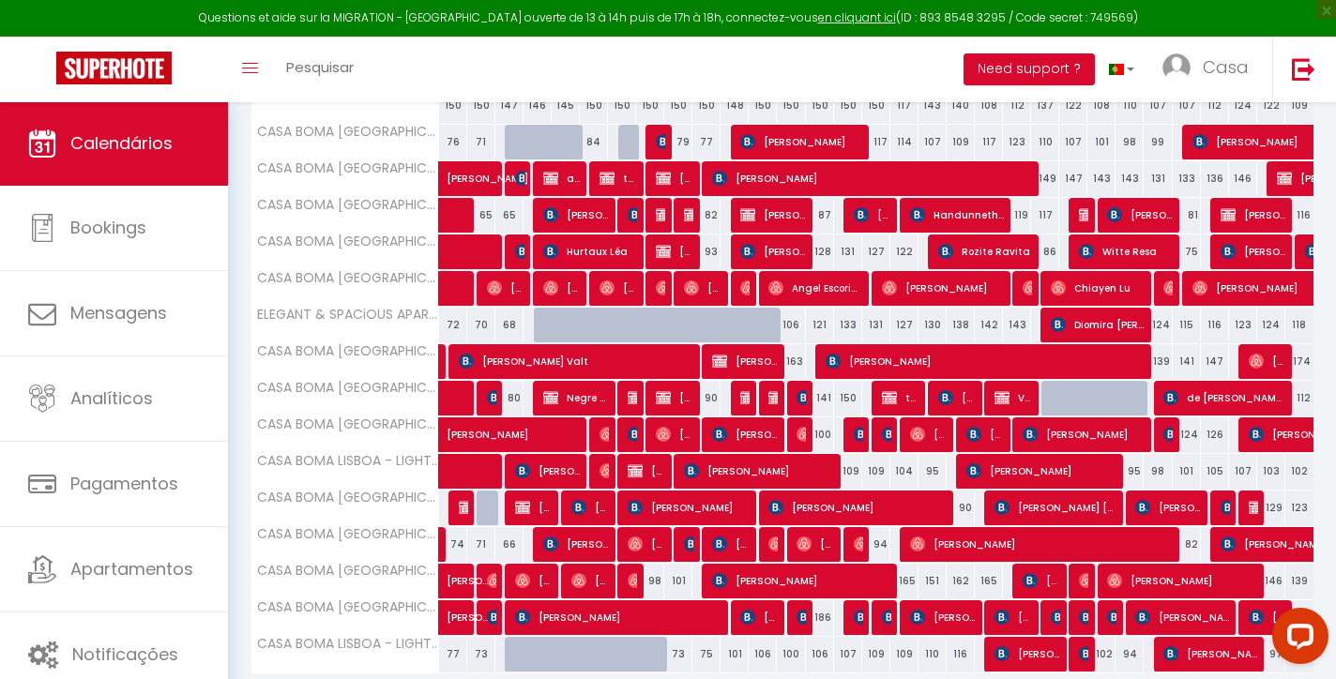
click at [688, 217] on img at bounding box center [691, 214] width 15 height 15
select select "OK"
select select "KO"
select select "0"
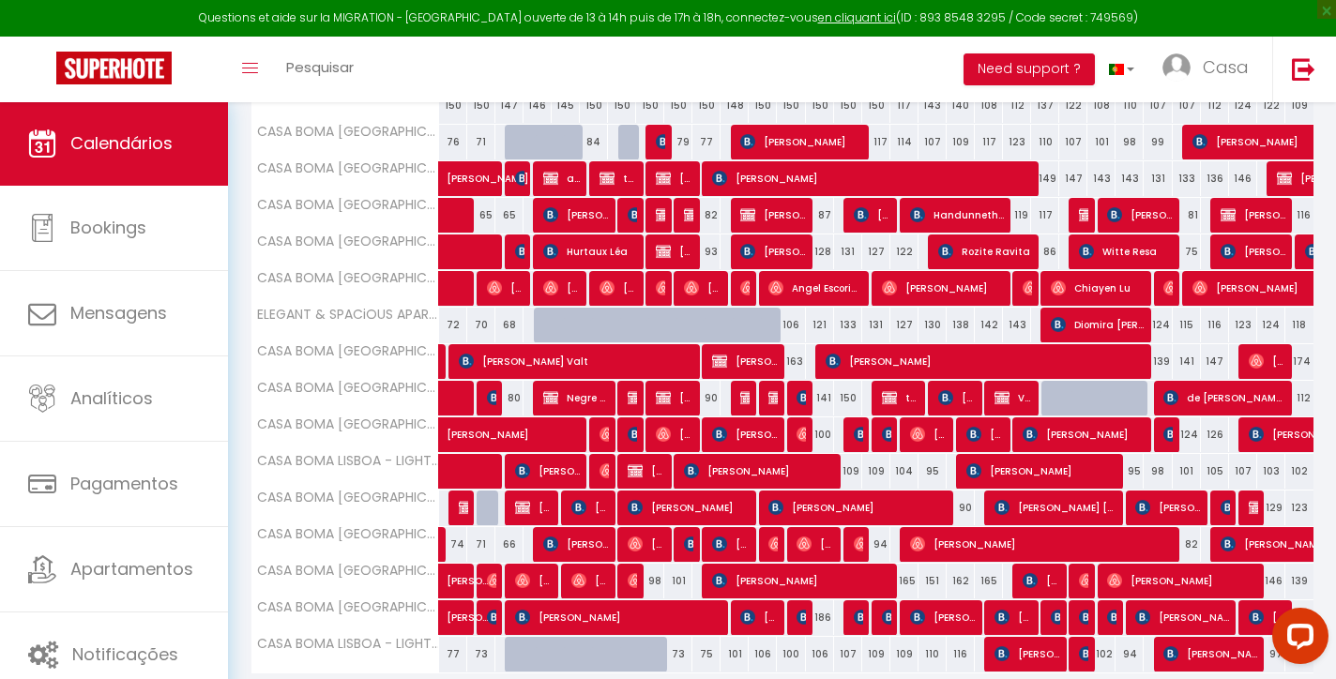
select select "1"
select select
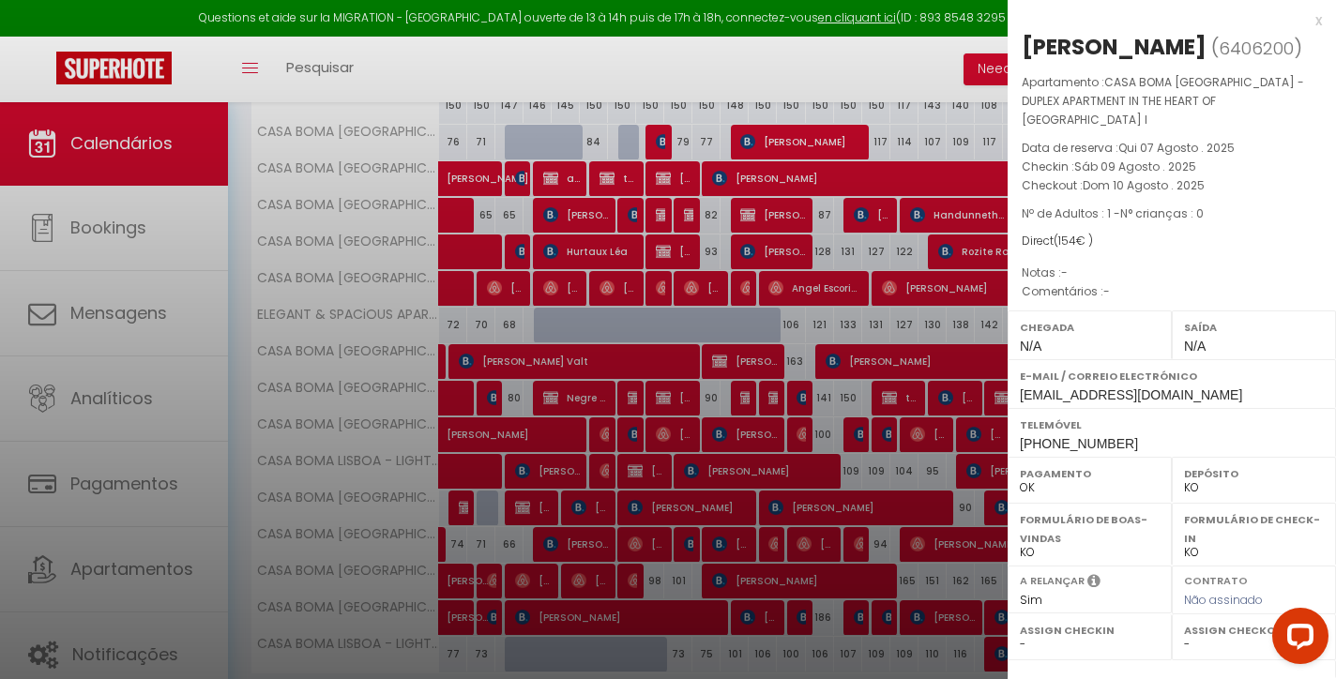
click at [1315, 18] on div "x" at bounding box center [1165, 20] width 314 height 23
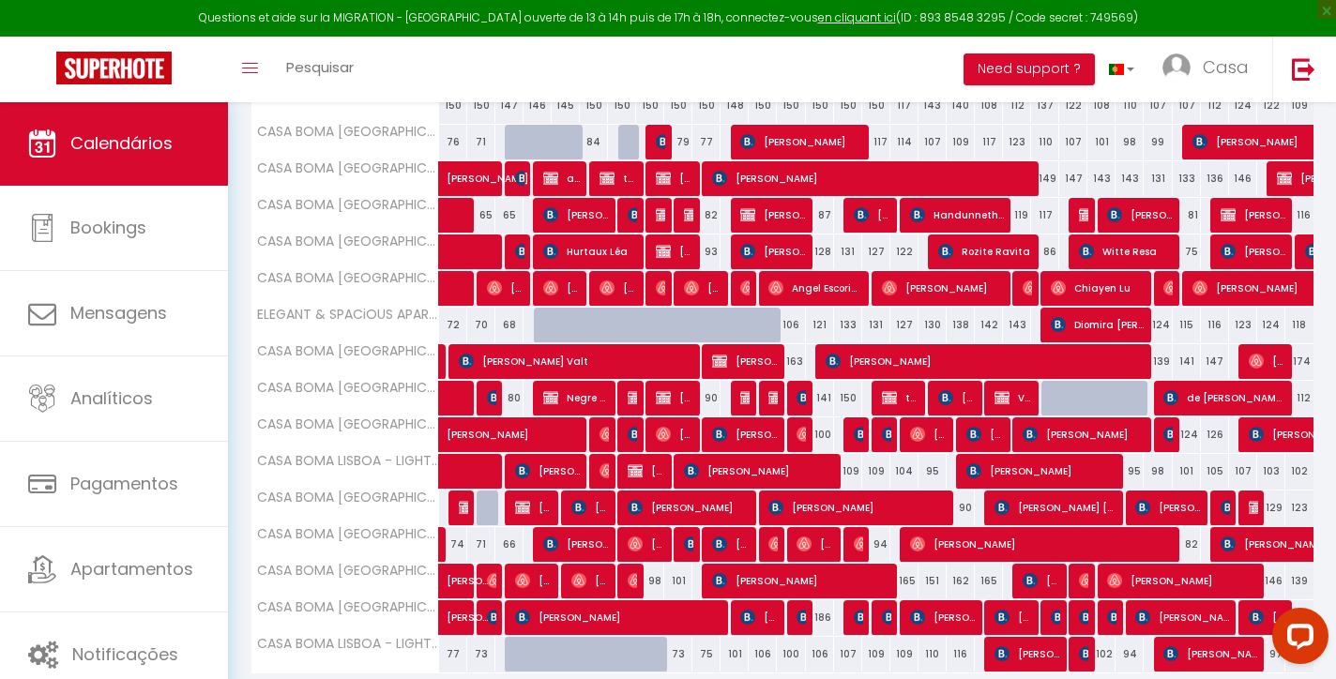
click at [690, 219] on img at bounding box center [691, 214] width 15 height 15
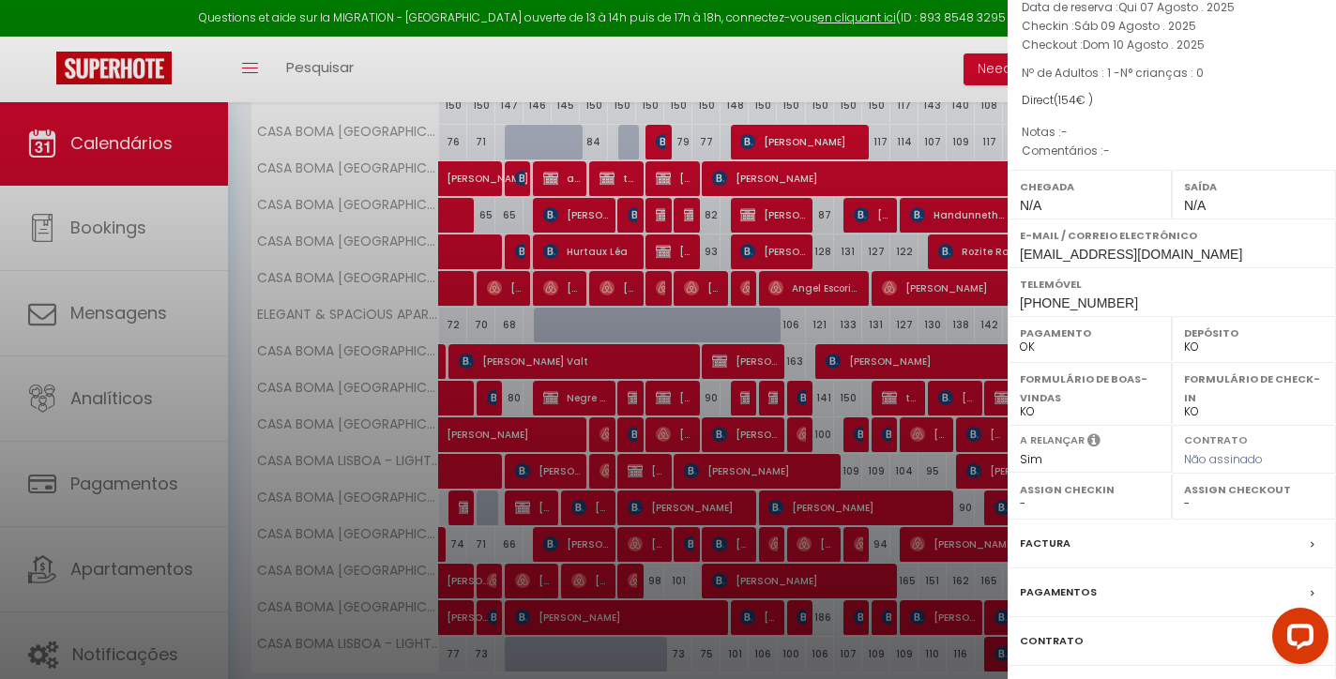
scroll to position [164, 0]
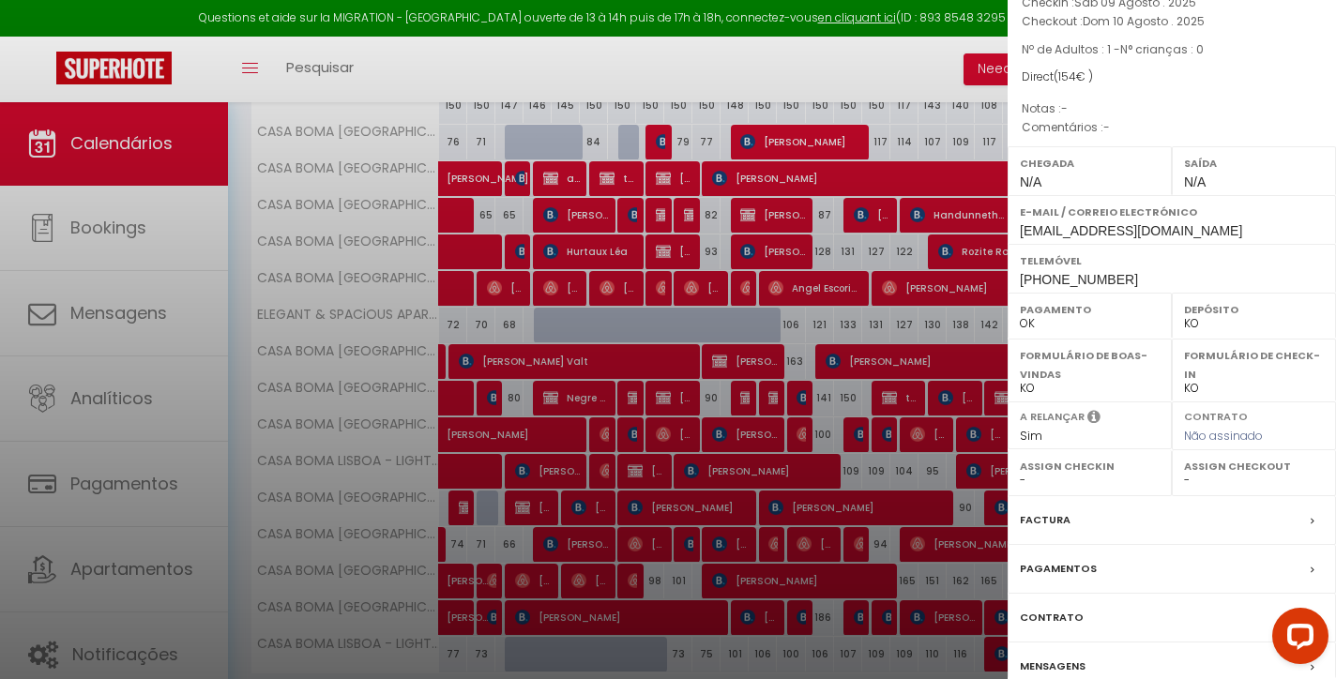
click at [1053, 520] on label "Factura" at bounding box center [1045, 520] width 51 height 20
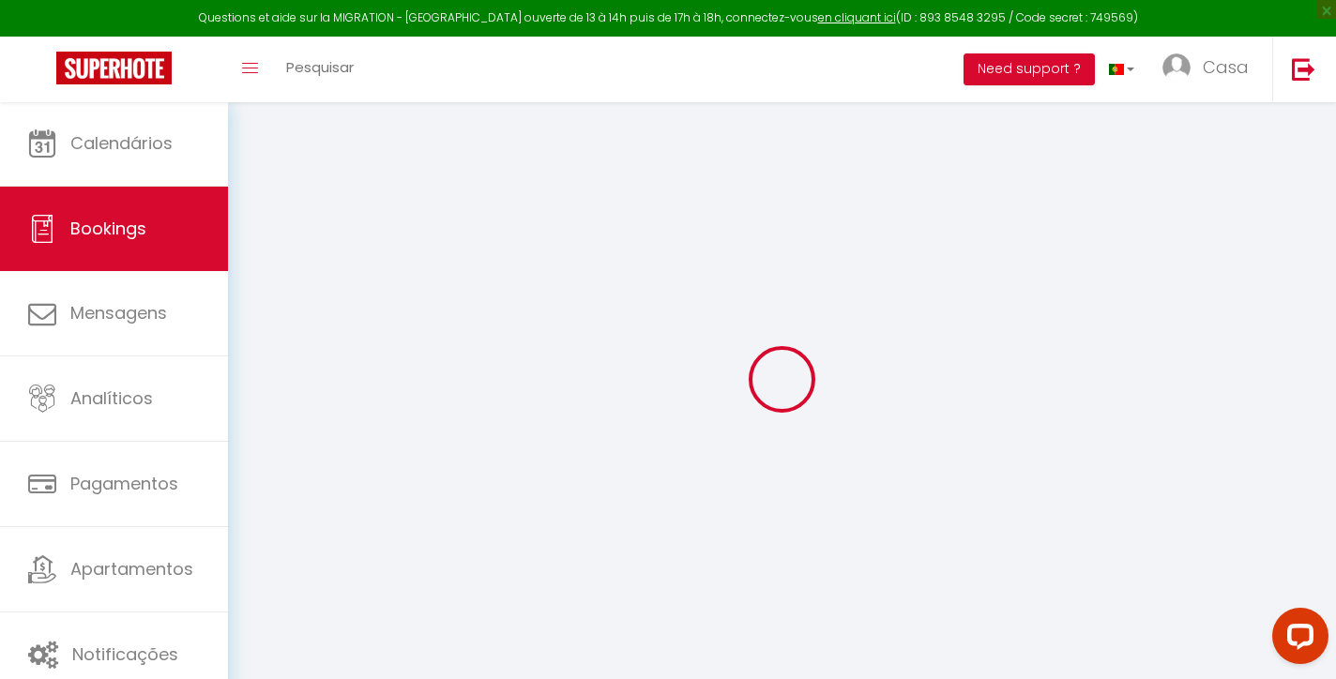
type input "[PERSON_NAME]"
type input "Zeihler"
type input "[EMAIL_ADDRESS][DOMAIN_NAME]"
type input "[PHONE_NUMBER]"
type input "."
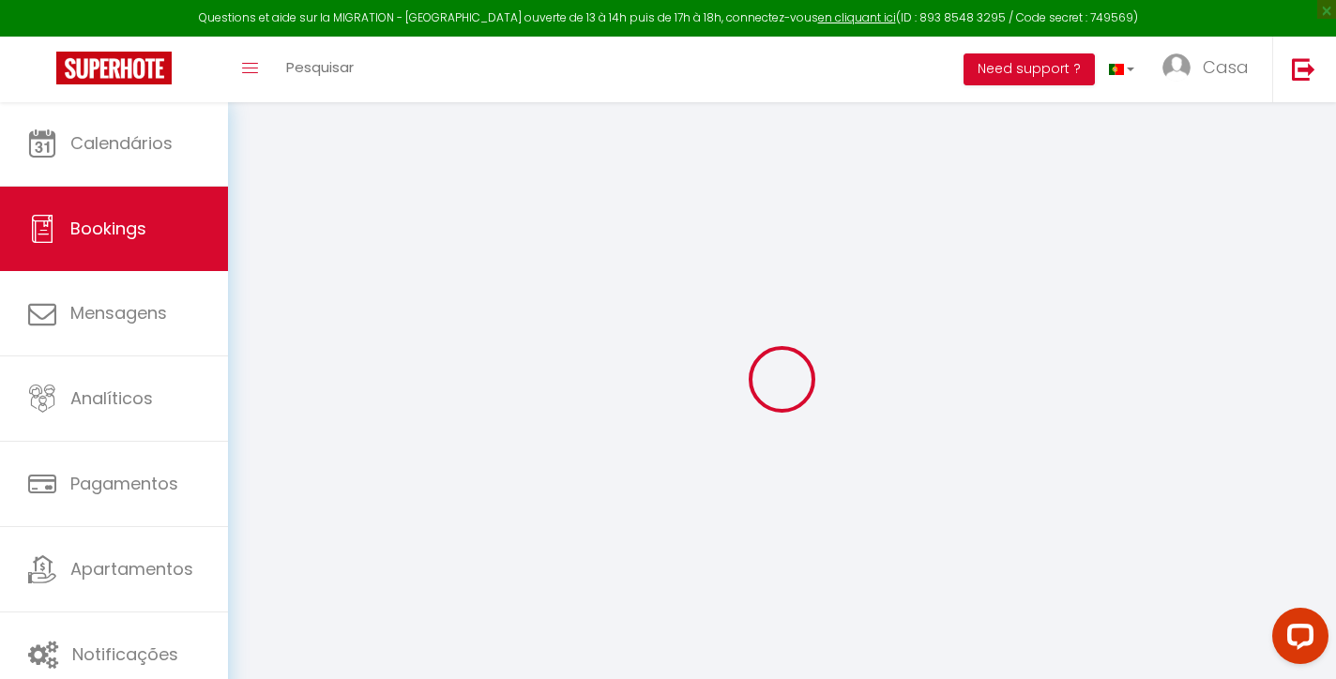
select select "AU"
type input "69.27"
select select "1507"
select select "1"
type input "[DATE]"
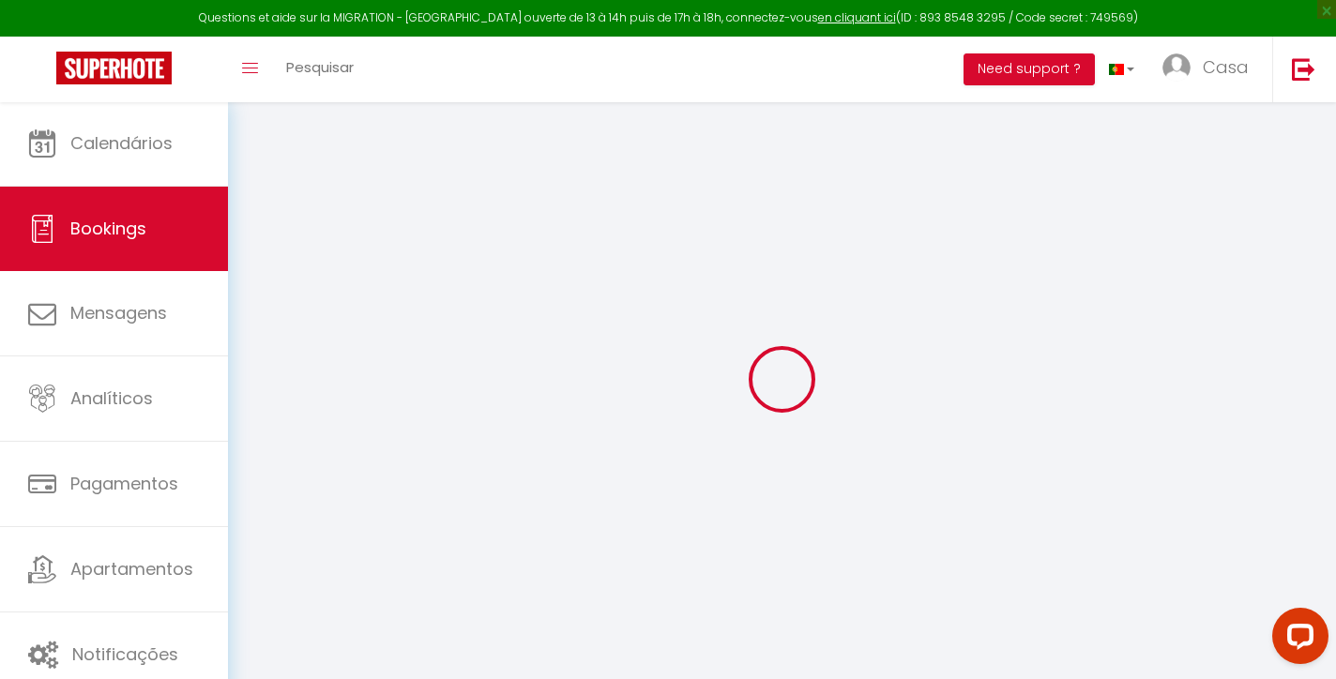
select select
type input "[DATE]"
select select
type input "1"
select select "12"
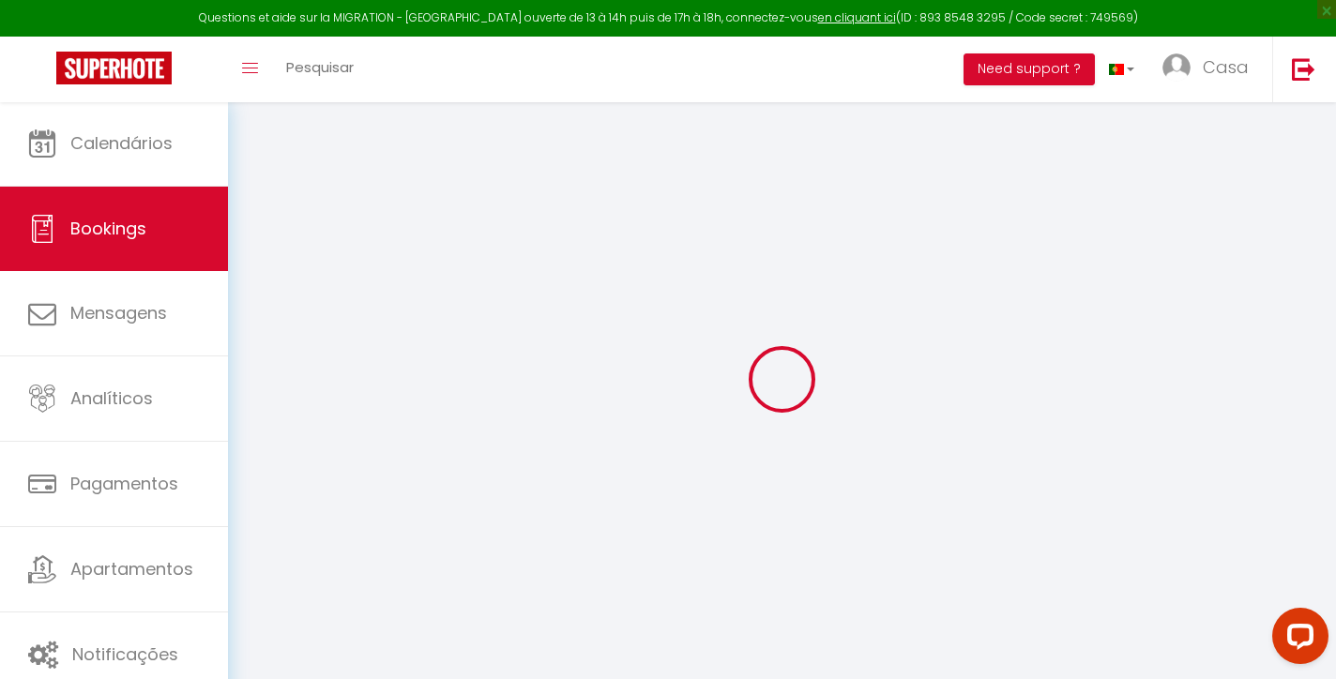
select select
type input "0"
select select
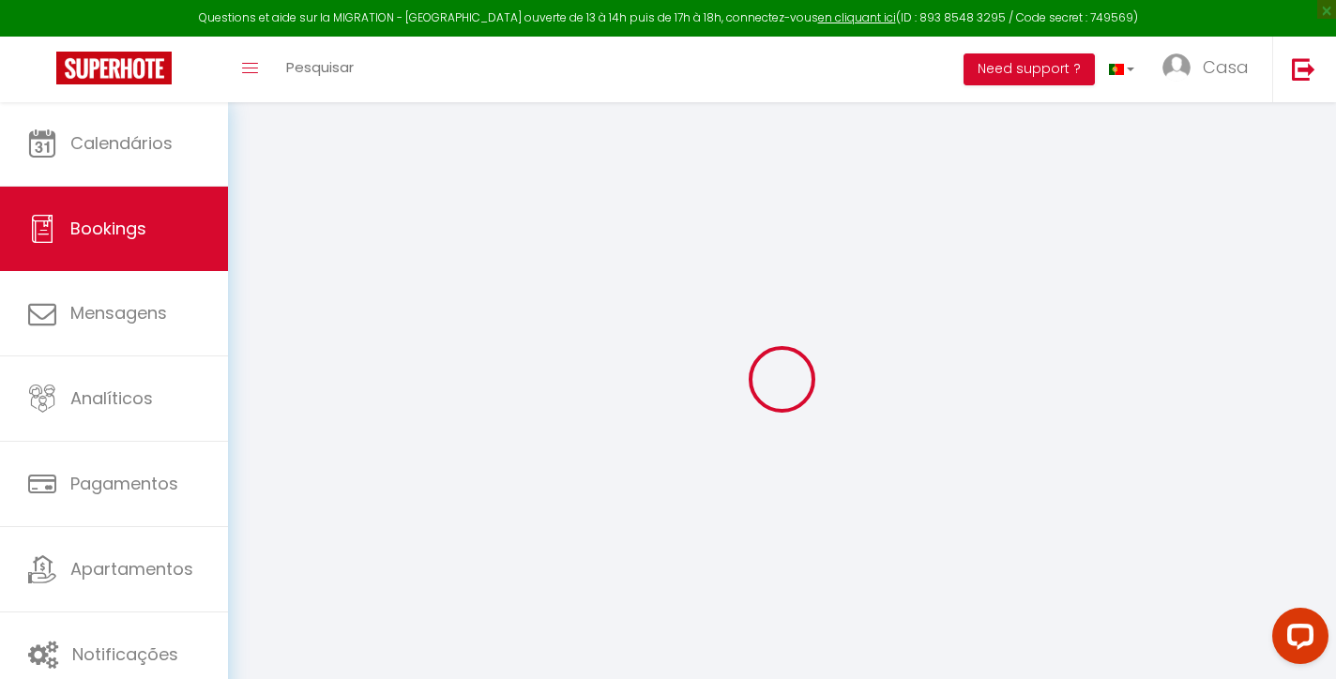
select select
select select "14"
select select
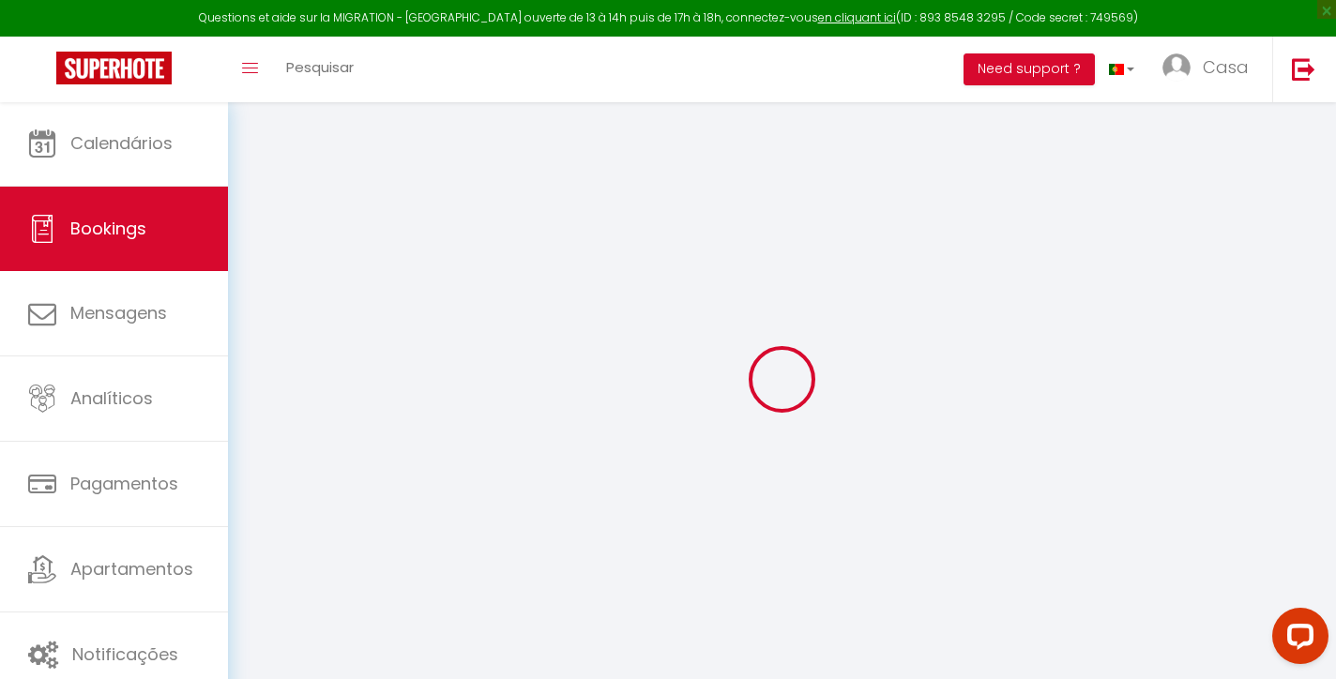
select select
checkbox input "false"
select select
checkbox input "false"
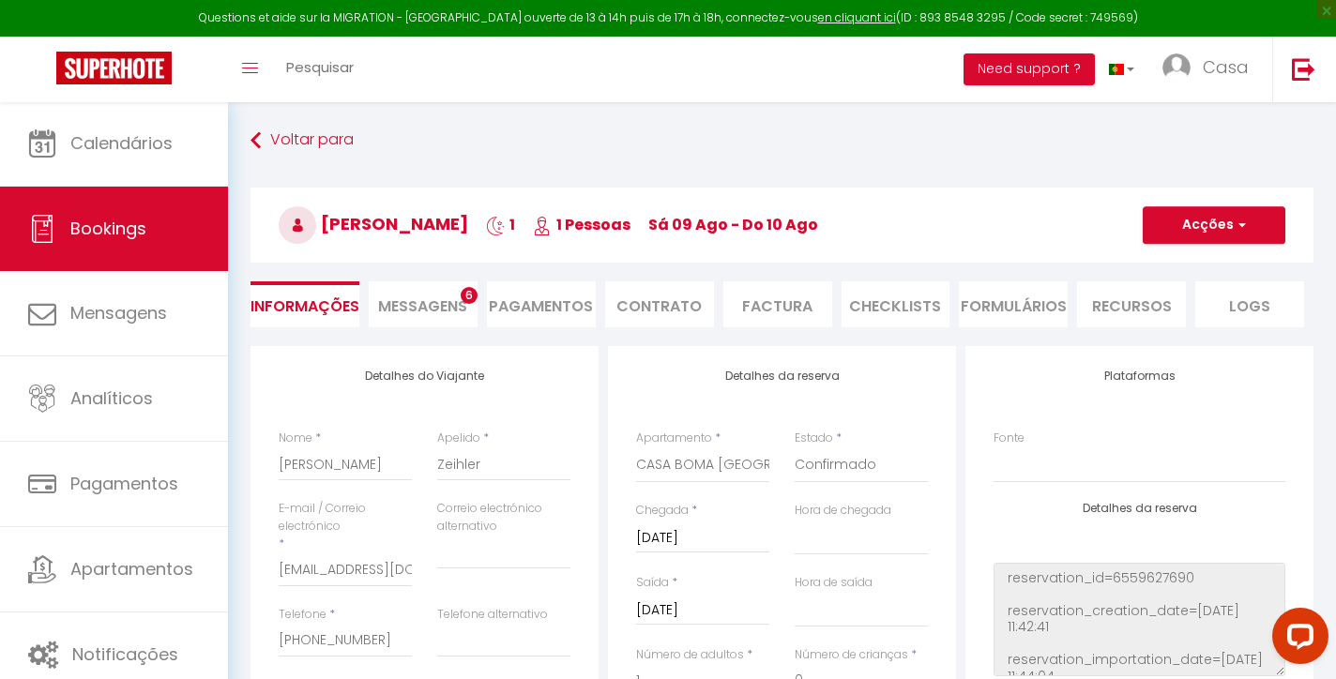
type input "37"
select select
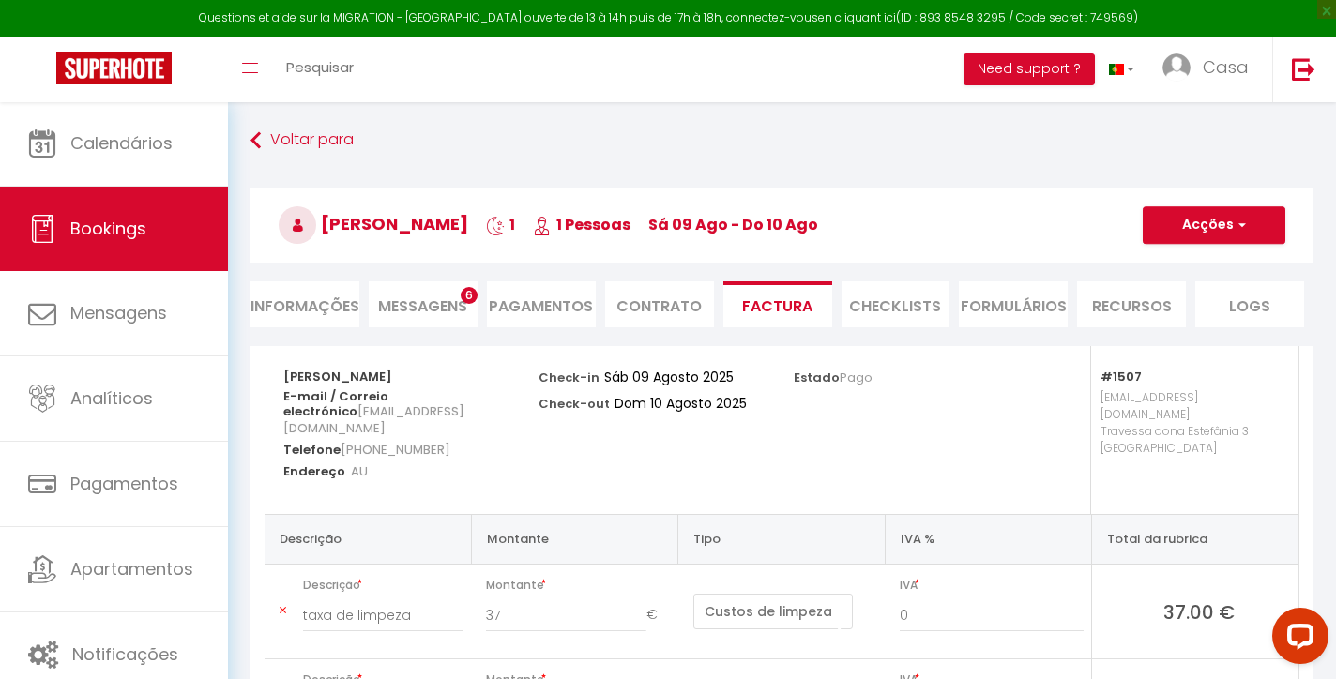
click at [326, 296] on li "Informações" at bounding box center [304, 304] width 109 height 46
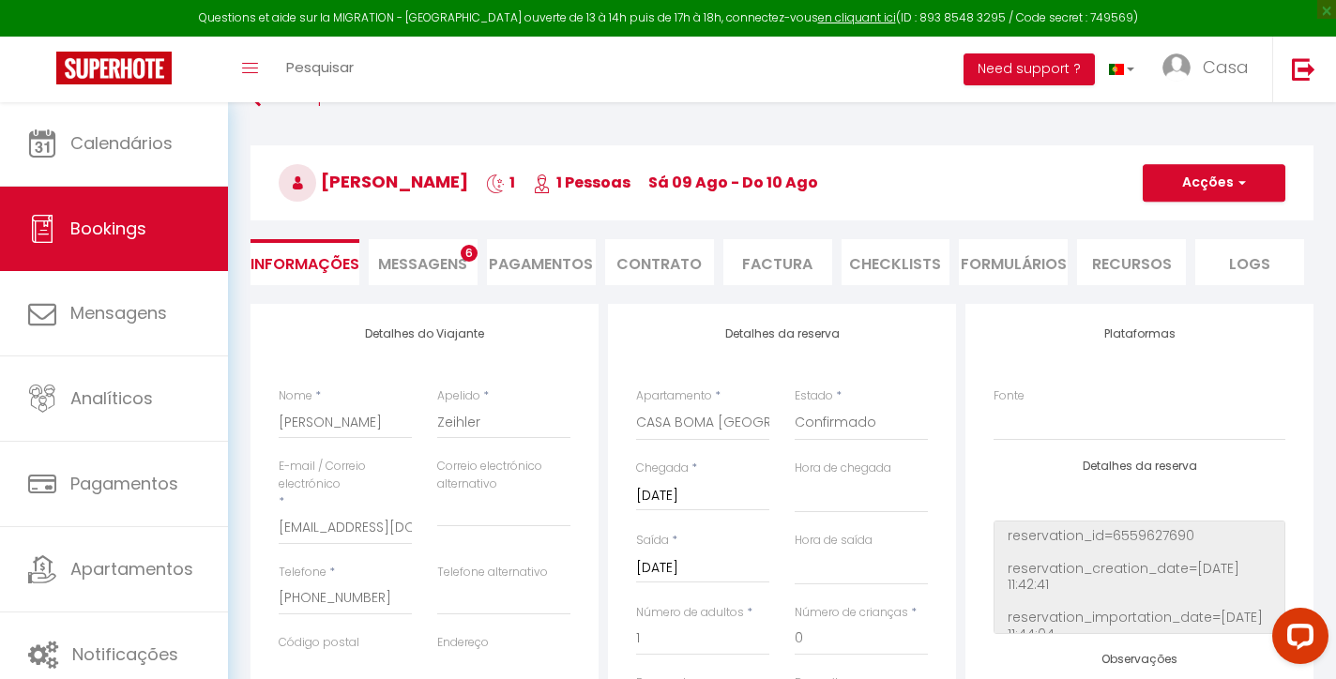
scroll to position [105, 0]
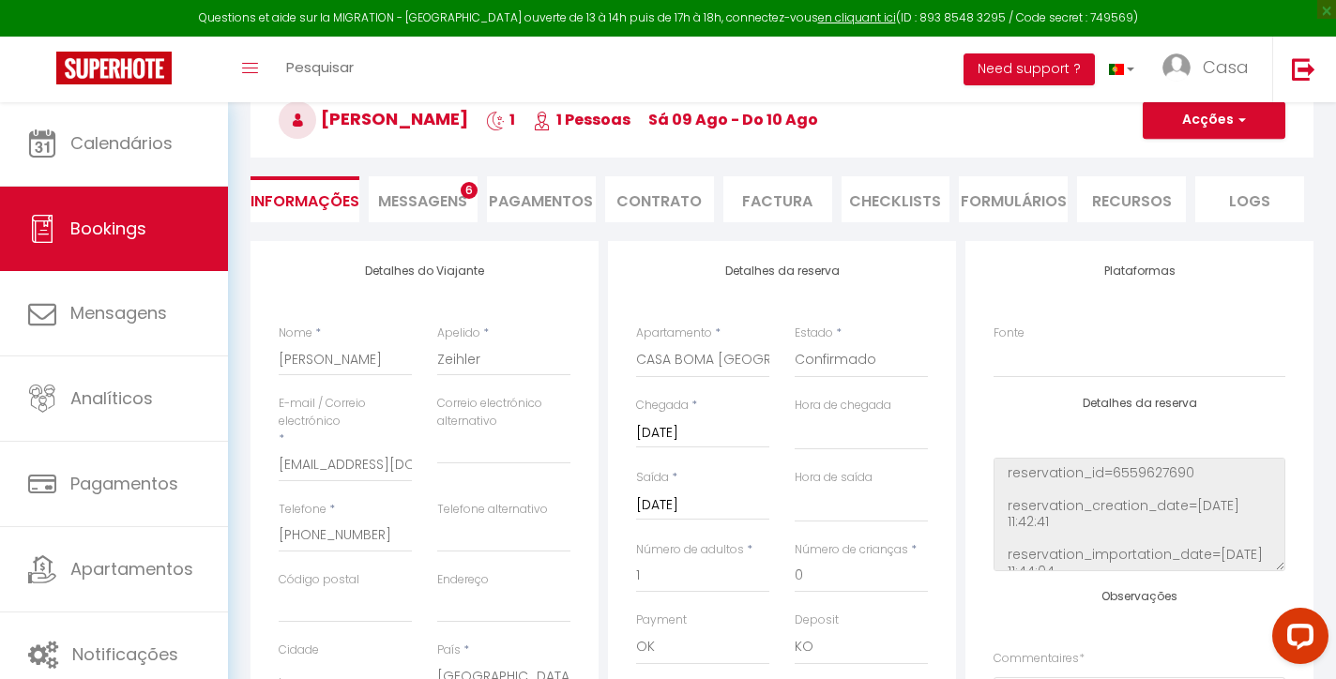
click at [738, 500] on input "[DATE]" at bounding box center [702, 505] width 133 height 24
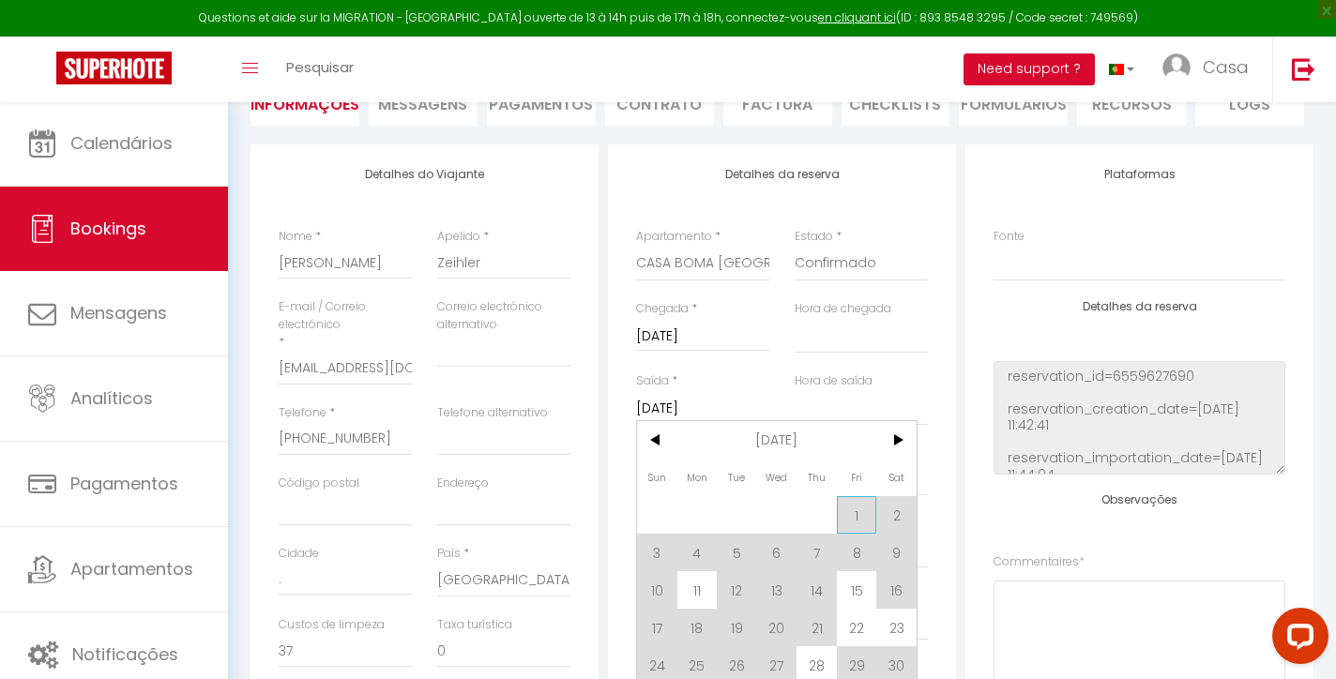
scroll to position [217, 0]
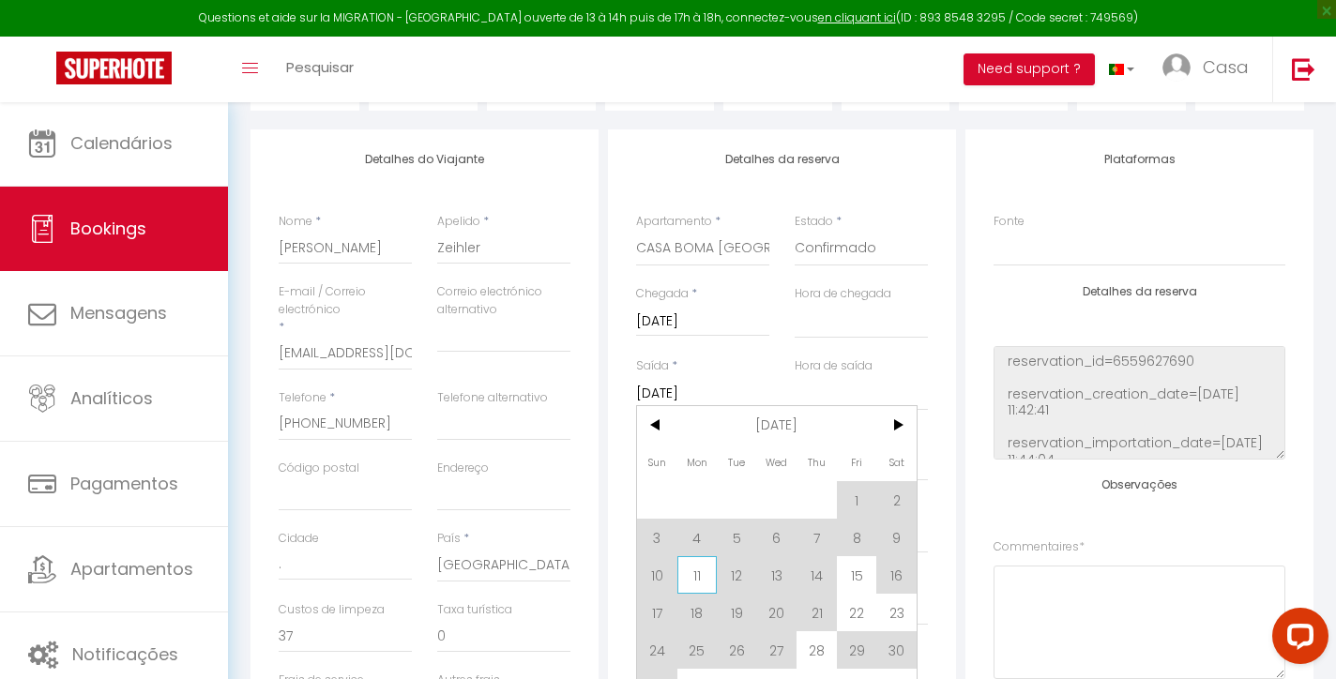
click at [699, 577] on span "11" at bounding box center [697, 575] width 40 height 38
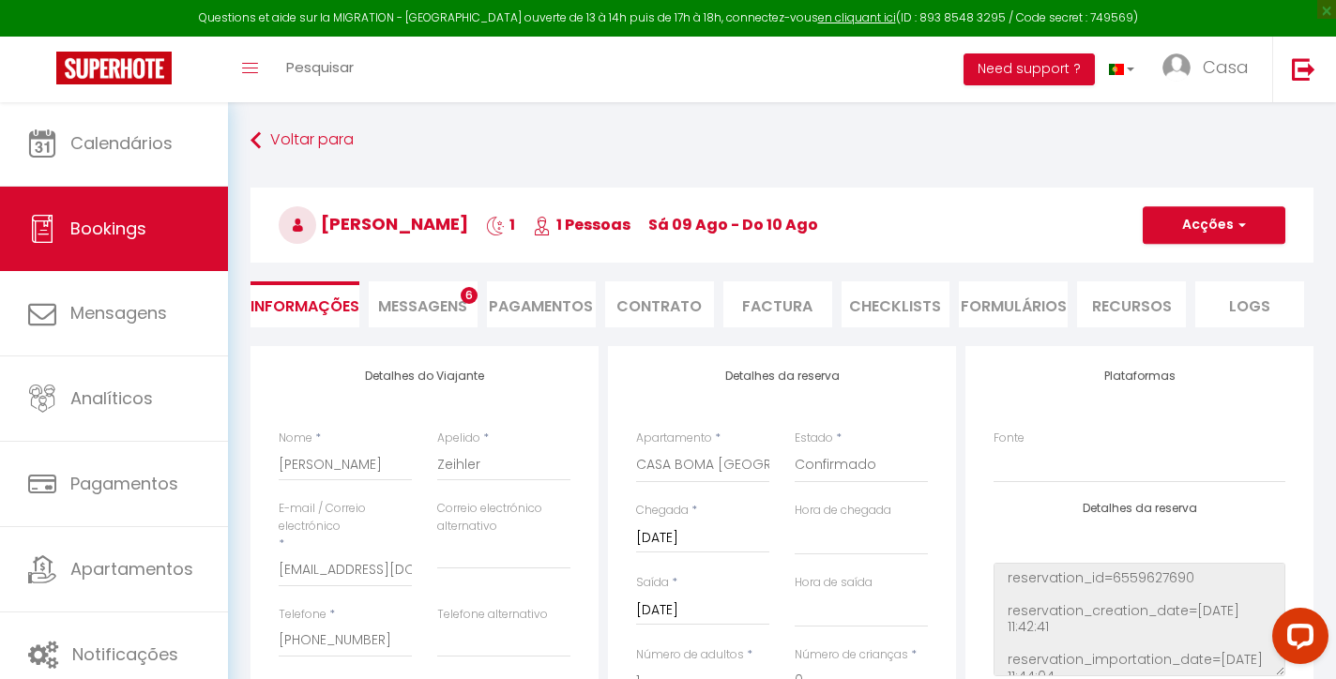
scroll to position [-1, 0]
click at [1204, 235] on button "Acções" at bounding box center [1214, 225] width 143 height 38
click at [1153, 264] on link "Salvar" at bounding box center [1196, 266] width 148 height 24
